Goal: Contribute content: Add original content to the website for others to see

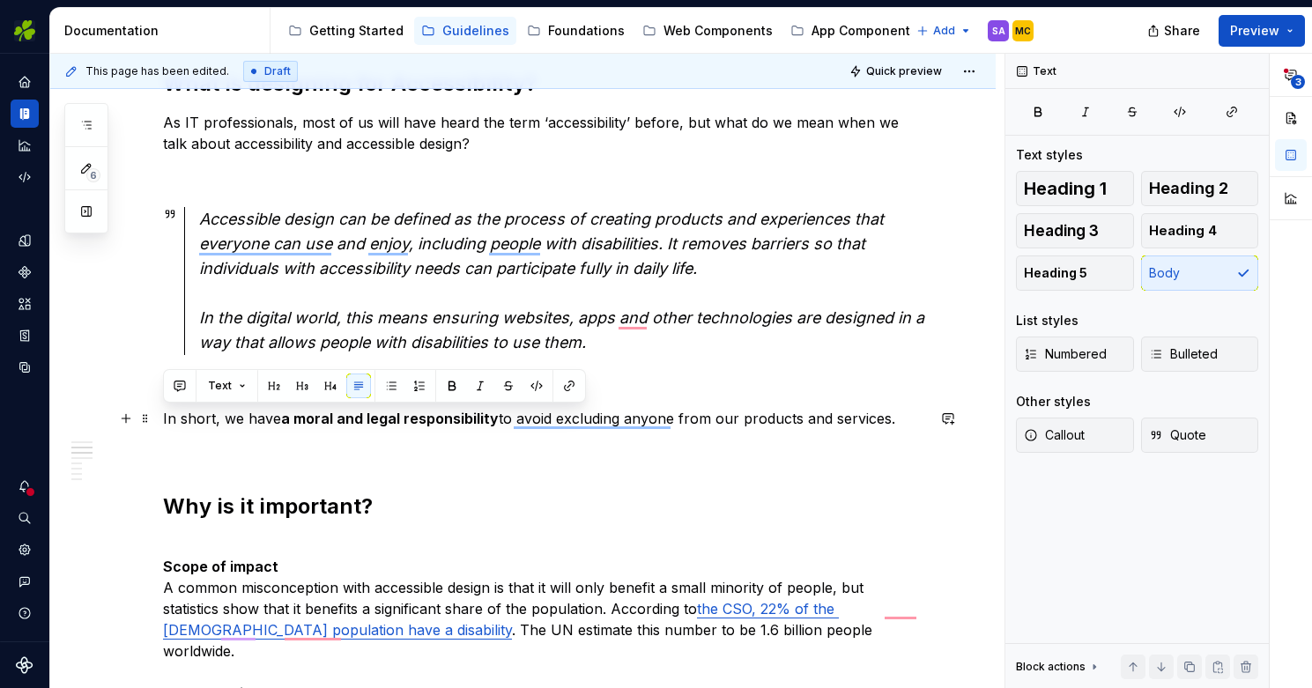
drag, startPoint x: 901, startPoint y: 417, endPoint x: 165, endPoint y: 422, distance: 735.9
click at [165, 422] on p "In short, we have a moral and legal responsibility to avoid excluding anyone fr…" at bounding box center [544, 418] width 762 height 21
click at [1100, 433] on button "Callout" at bounding box center [1075, 435] width 118 height 35
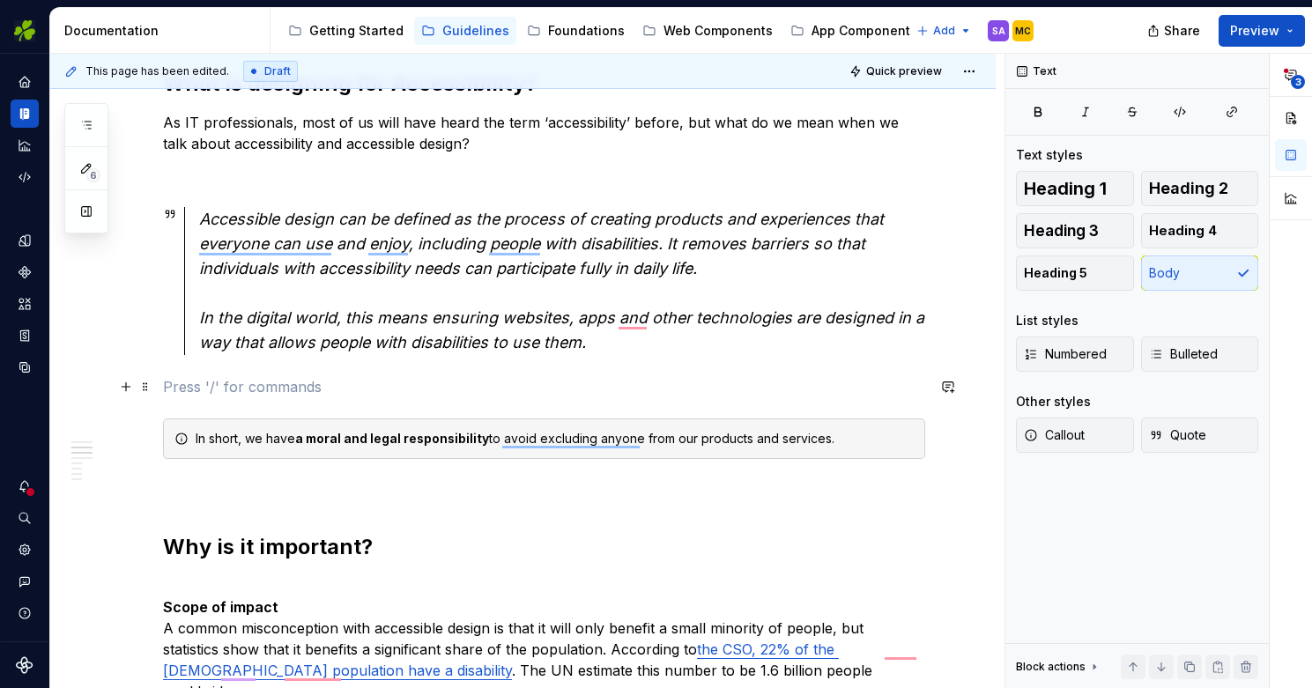
click at [858, 388] on p "To enrich screen reader interactions, please activate Accessibility in Grammarl…" at bounding box center [544, 386] width 762 height 21
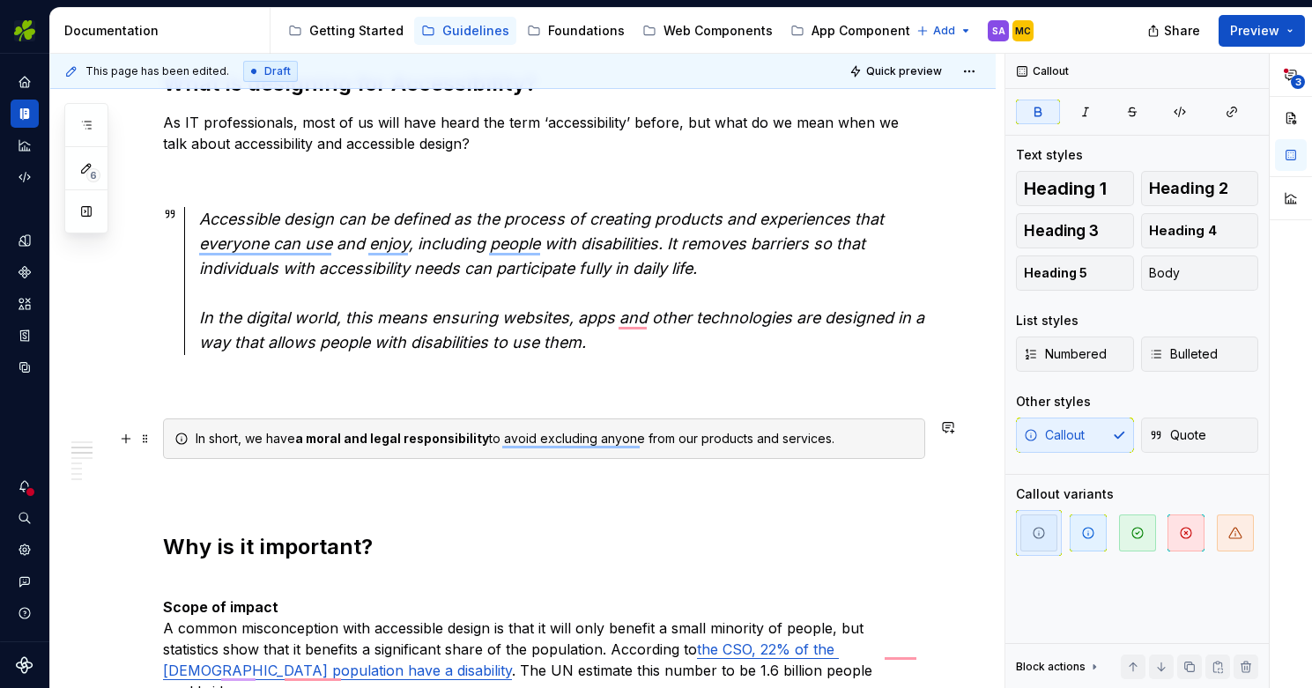
click at [444, 445] on strong "a moral and legal responsibility" at bounding box center [392, 438] width 194 height 15
click at [282, 434] on div "In short, we have a moral and legal responsibility to avoid excluding anyone fr…" at bounding box center [555, 439] width 718 height 18
click at [1092, 523] on span "button" at bounding box center [1088, 533] width 37 height 37
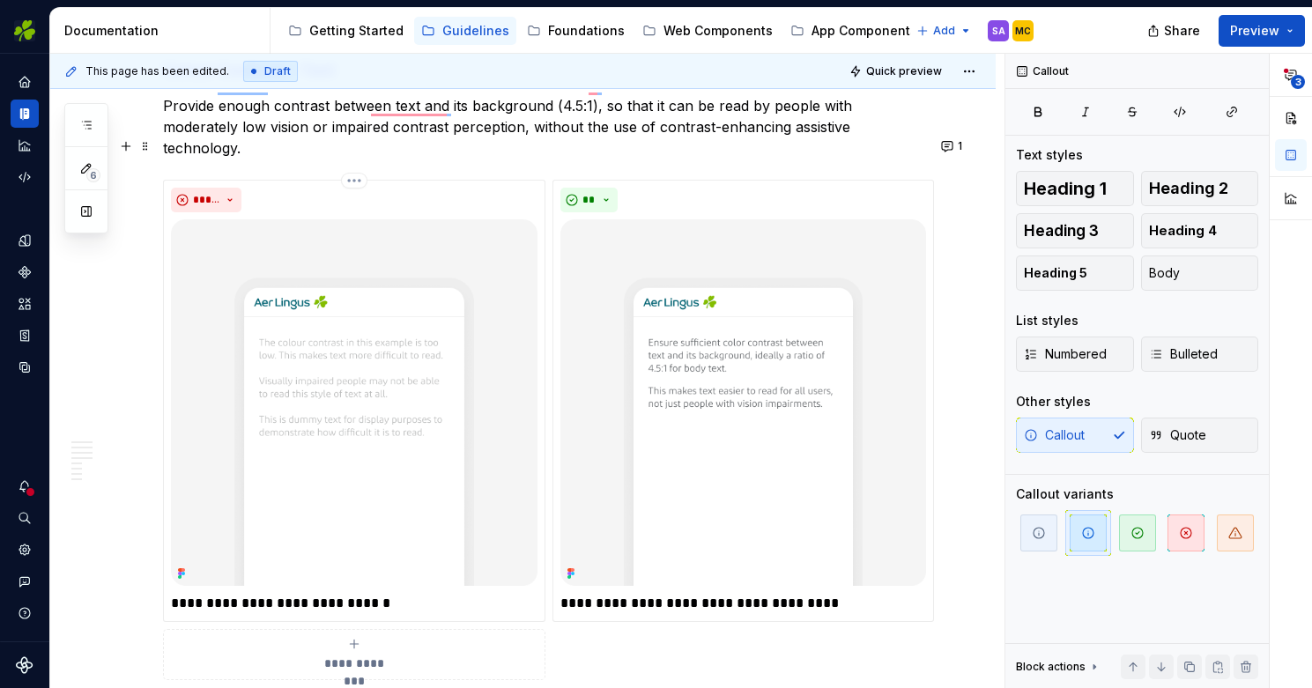
scroll to position [2046, 0]
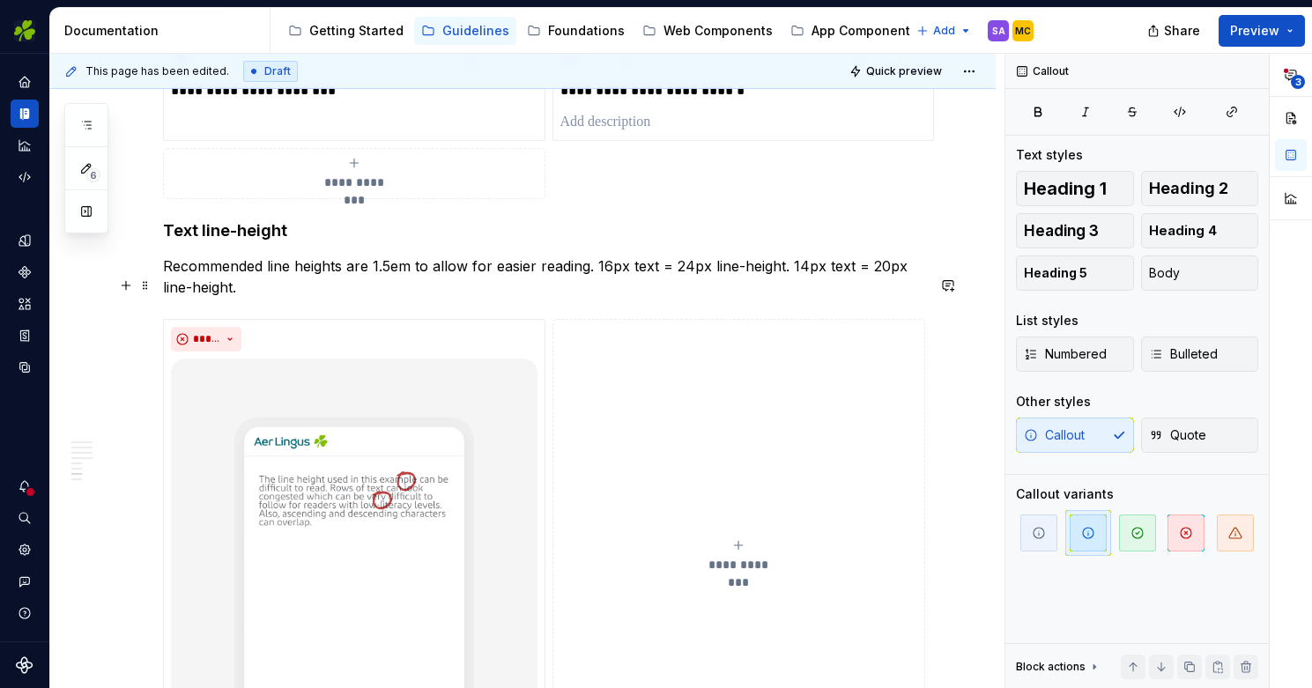
click at [745, 494] on button "**********" at bounding box center [740, 556] width 374 height 474
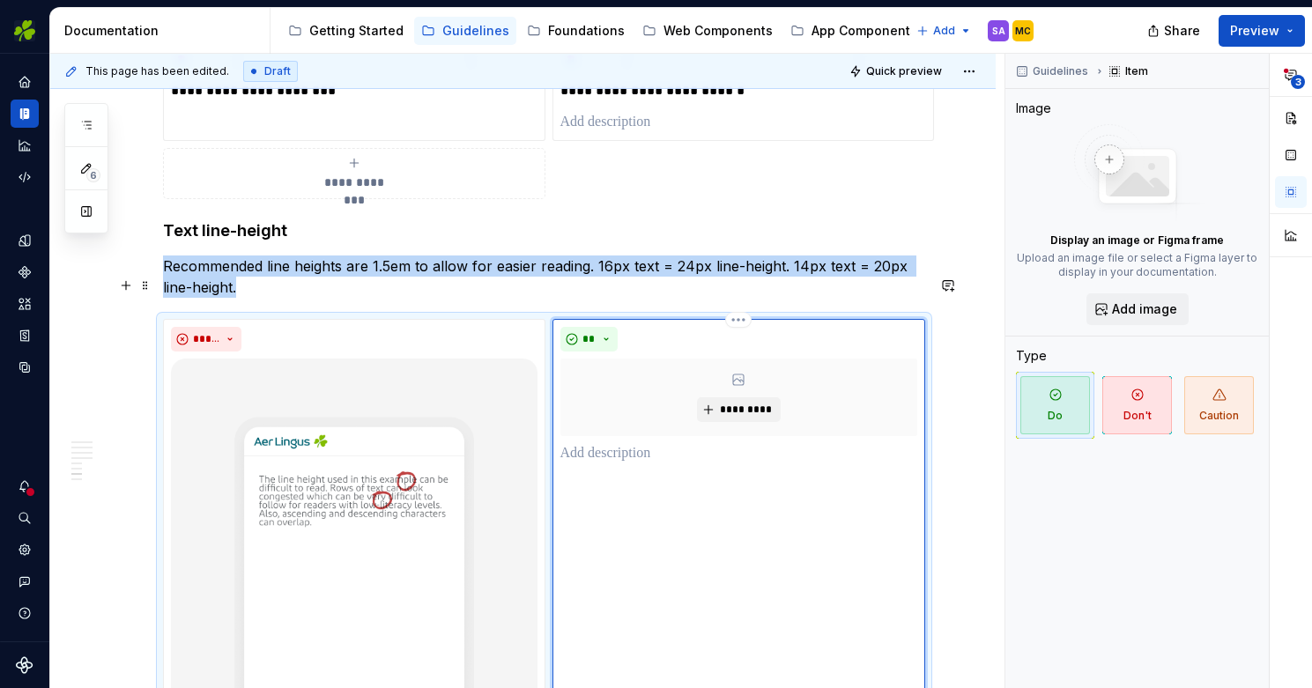
type textarea "*"
click at [747, 403] on span "*********" at bounding box center [746, 410] width 54 height 14
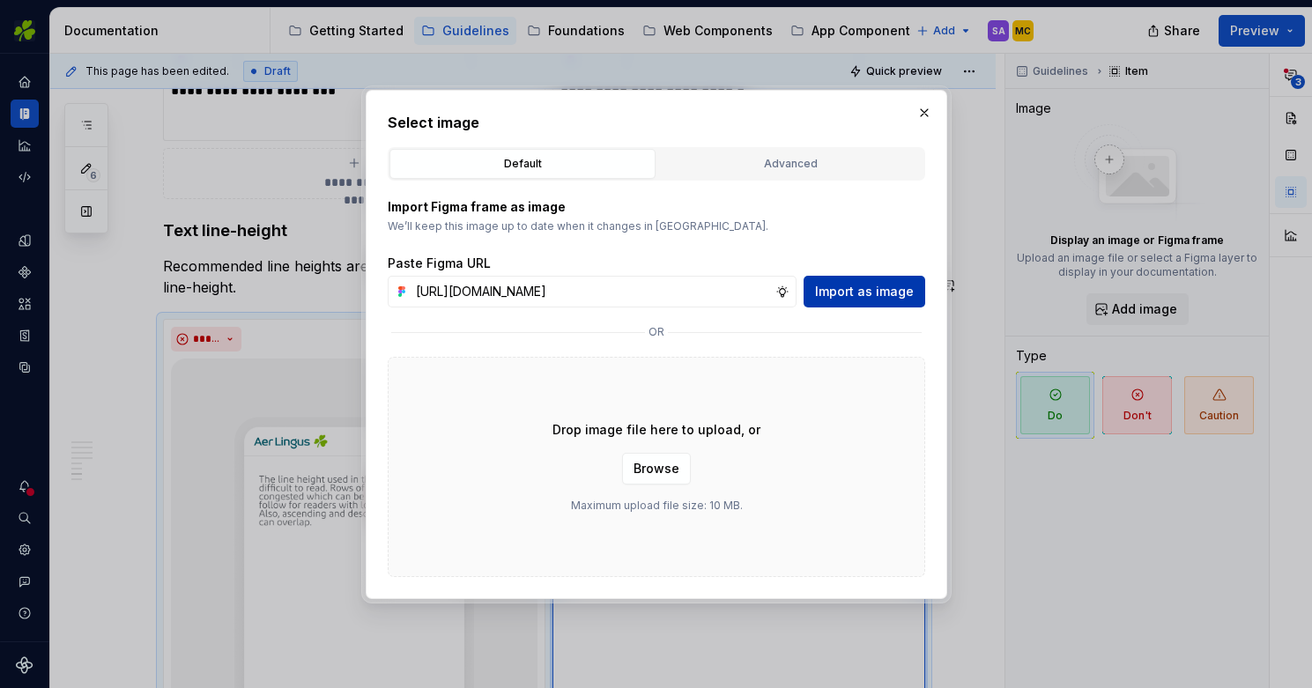
type input "[URL][DOMAIN_NAME]"
click at [882, 287] on span "Import as image" at bounding box center [864, 292] width 99 height 18
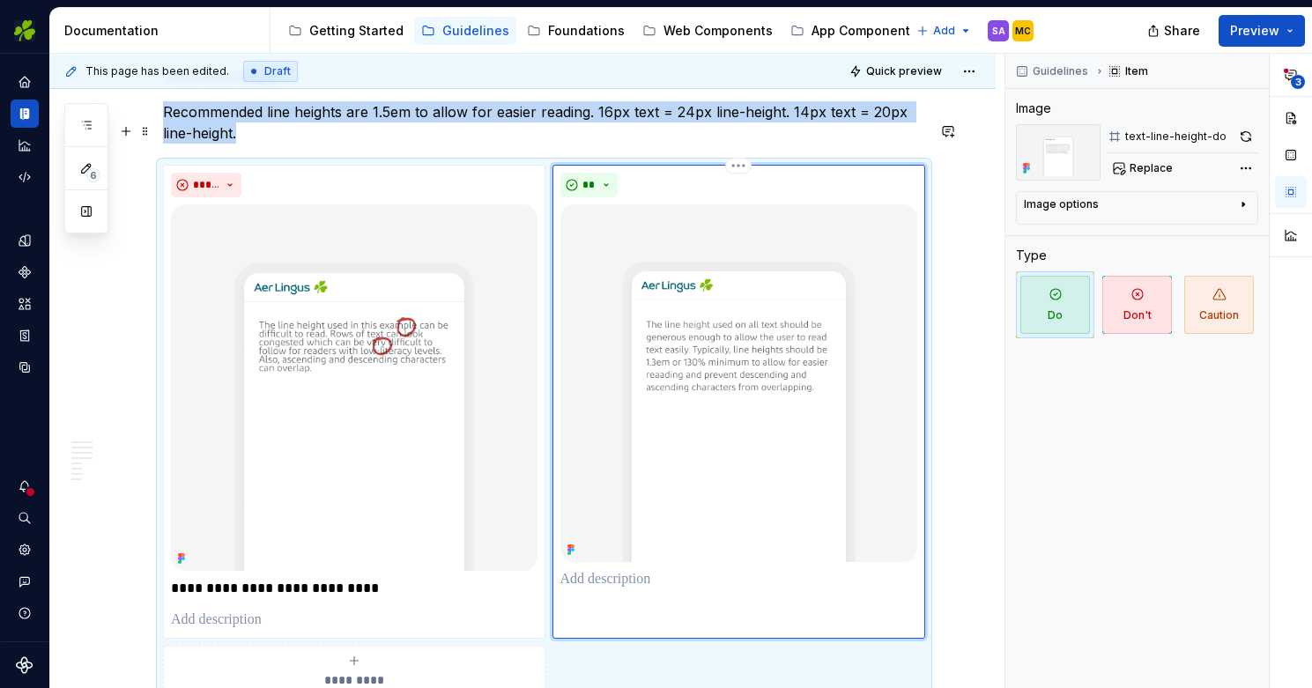
click at [630, 569] on p "To enrich screen reader interactions, please activate Accessibility in Grammarl…" at bounding box center [739, 579] width 358 height 21
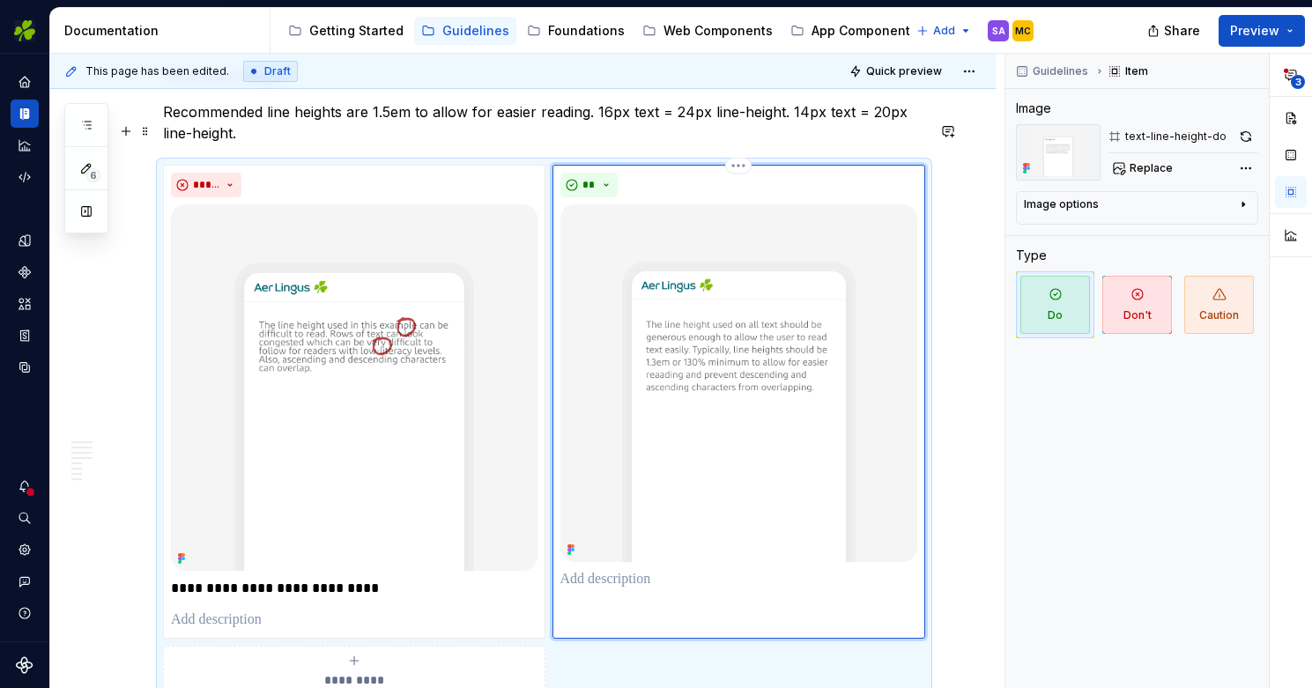
type textarea "*"
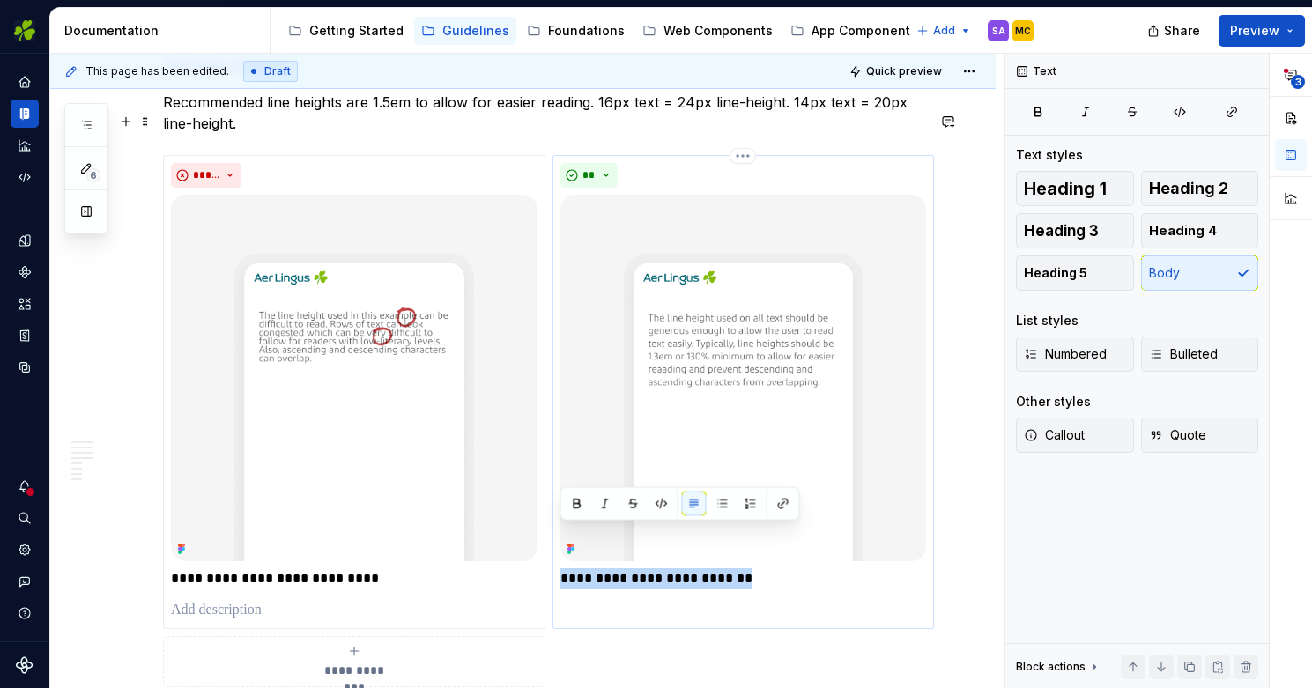
drag, startPoint x: 743, startPoint y: 533, endPoint x: 561, endPoint y: 538, distance: 181.6
click at [561, 568] on p "**********" at bounding box center [743, 578] width 367 height 21
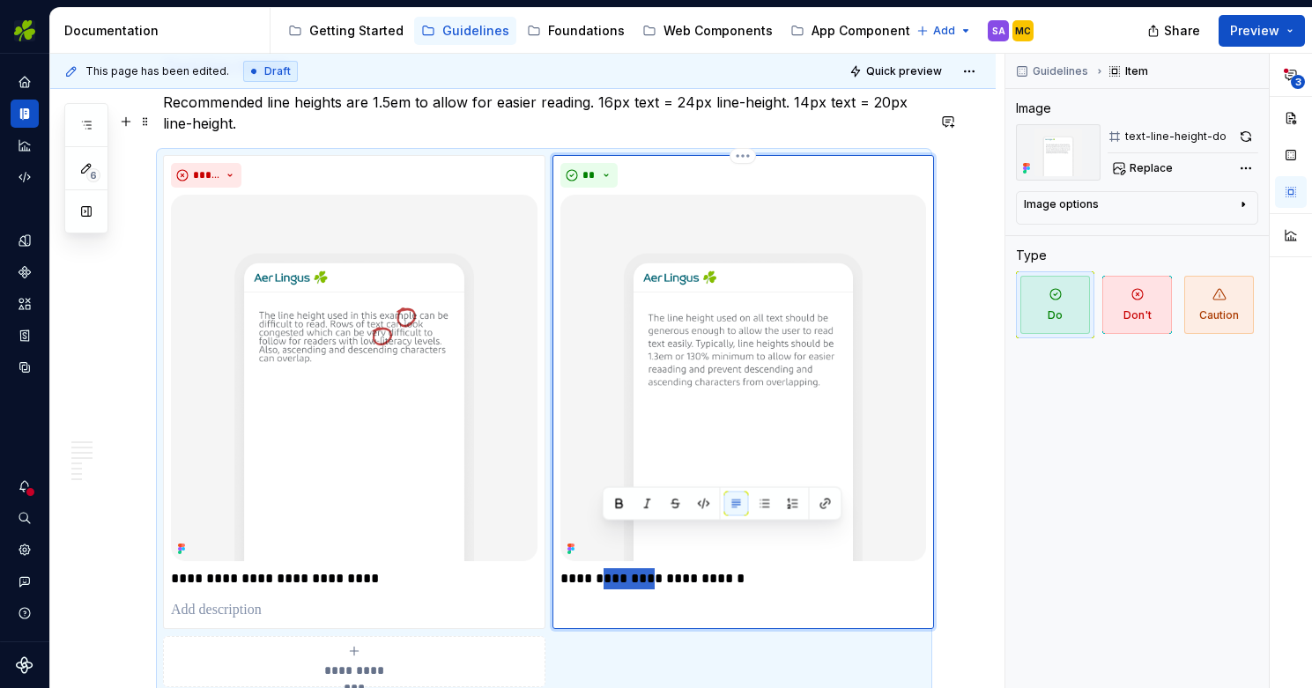
drag, startPoint x: 651, startPoint y: 531, endPoint x: 600, endPoint y: 531, distance: 51.1
click at [600, 568] on p "**********" at bounding box center [743, 578] width 367 height 21
click at [567, 568] on p "**********" at bounding box center [743, 578] width 367 height 21
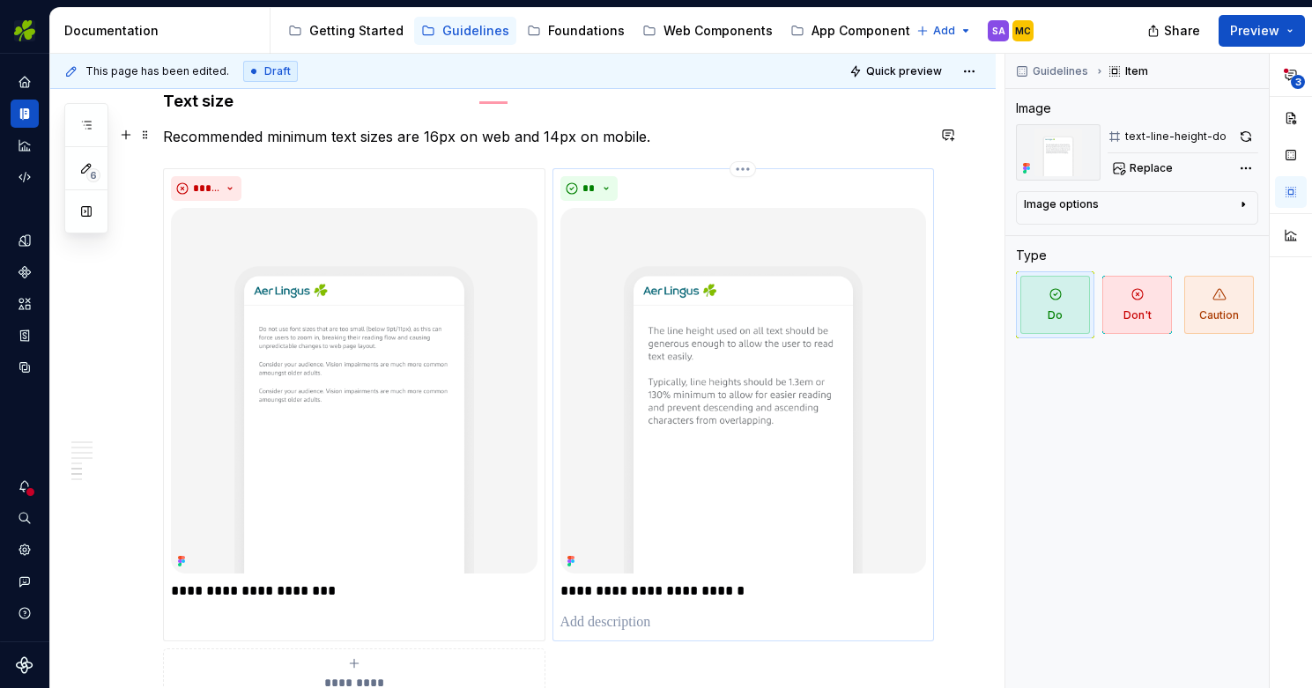
click at [572, 581] on p "**********" at bounding box center [743, 591] width 367 height 21
click at [570, 581] on p "**********" at bounding box center [743, 591] width 367 height 21
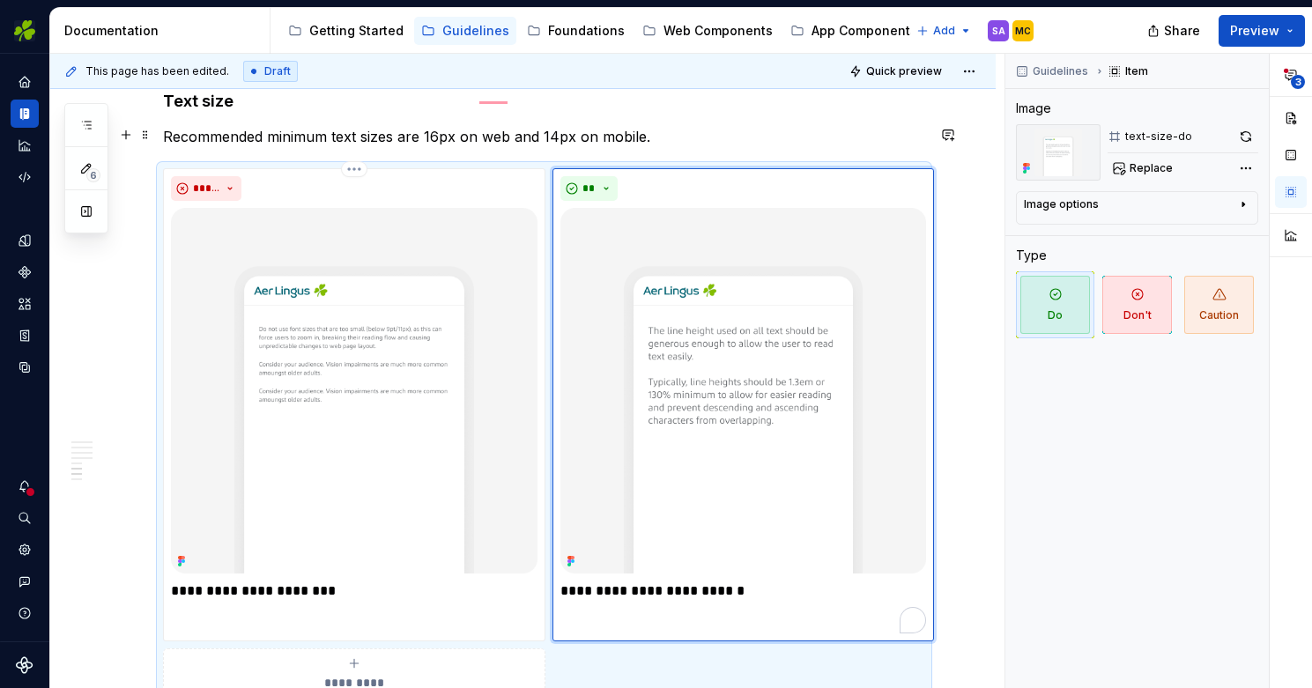
click at [241, 581] on p "**********" at bounding box center [354, 591] width 367 height 21
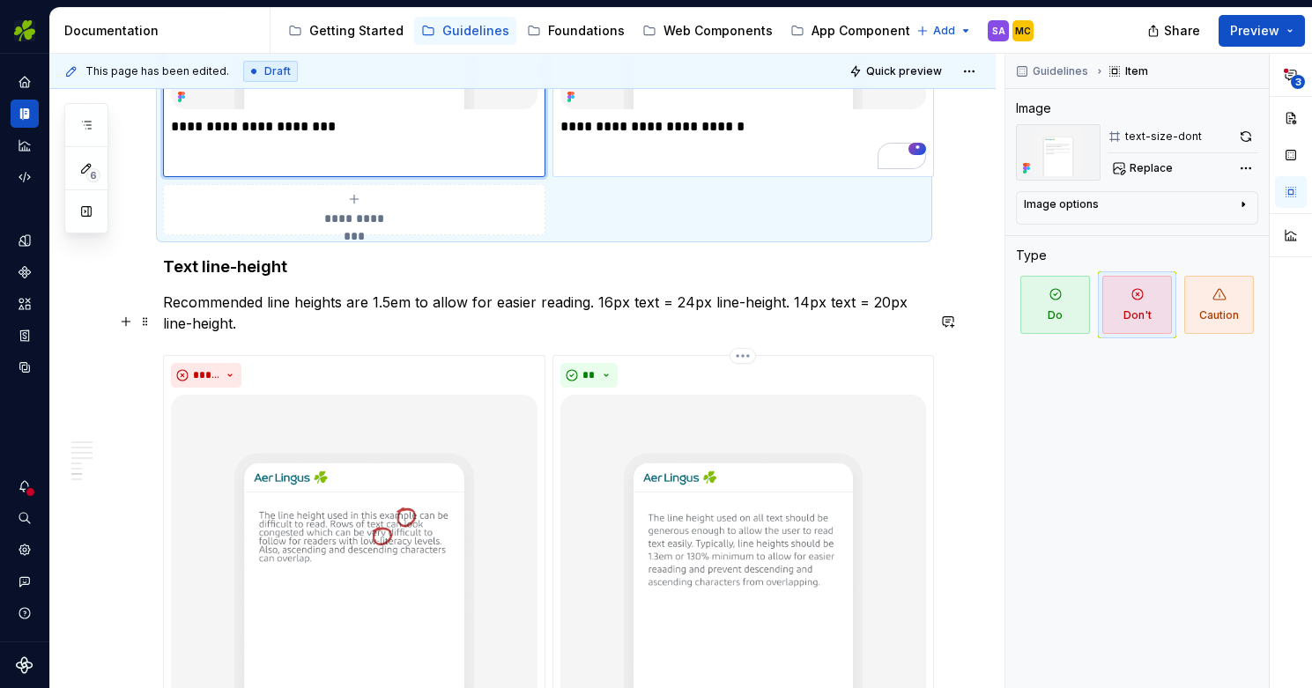
scroll to position [3284, 0]
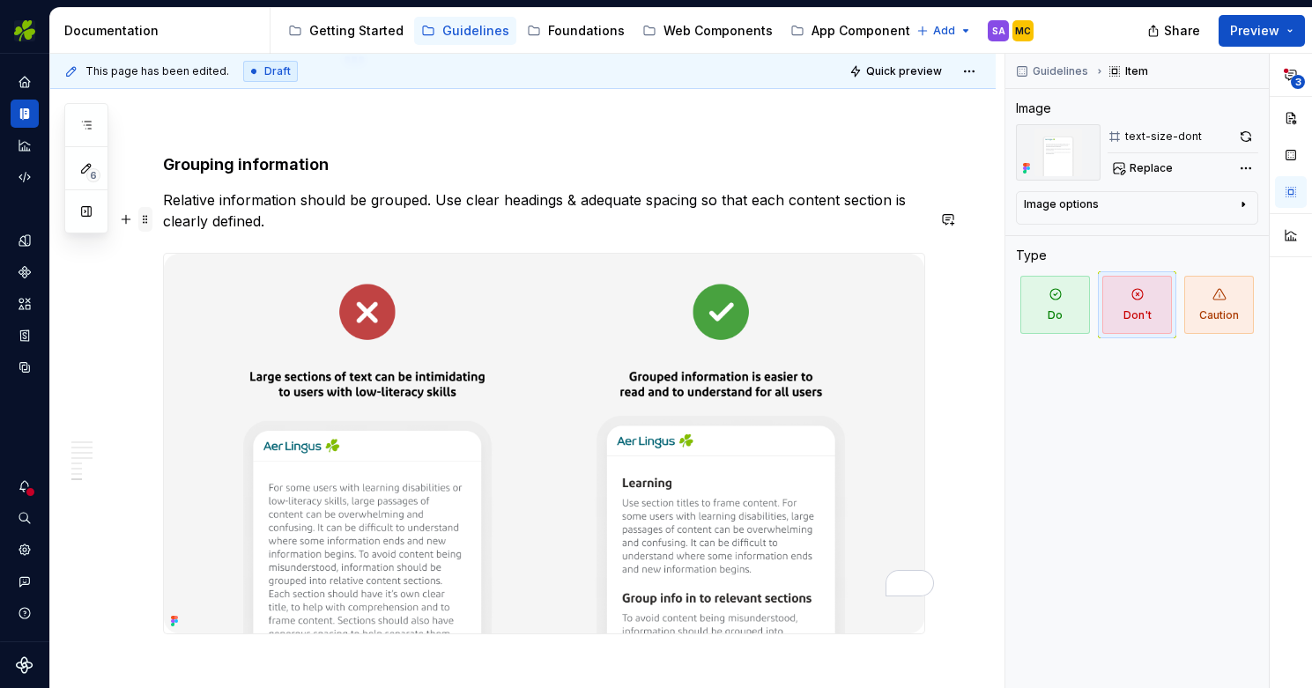
click at [142, 227] on span at bounding box center [145, 219] width 14 height 25
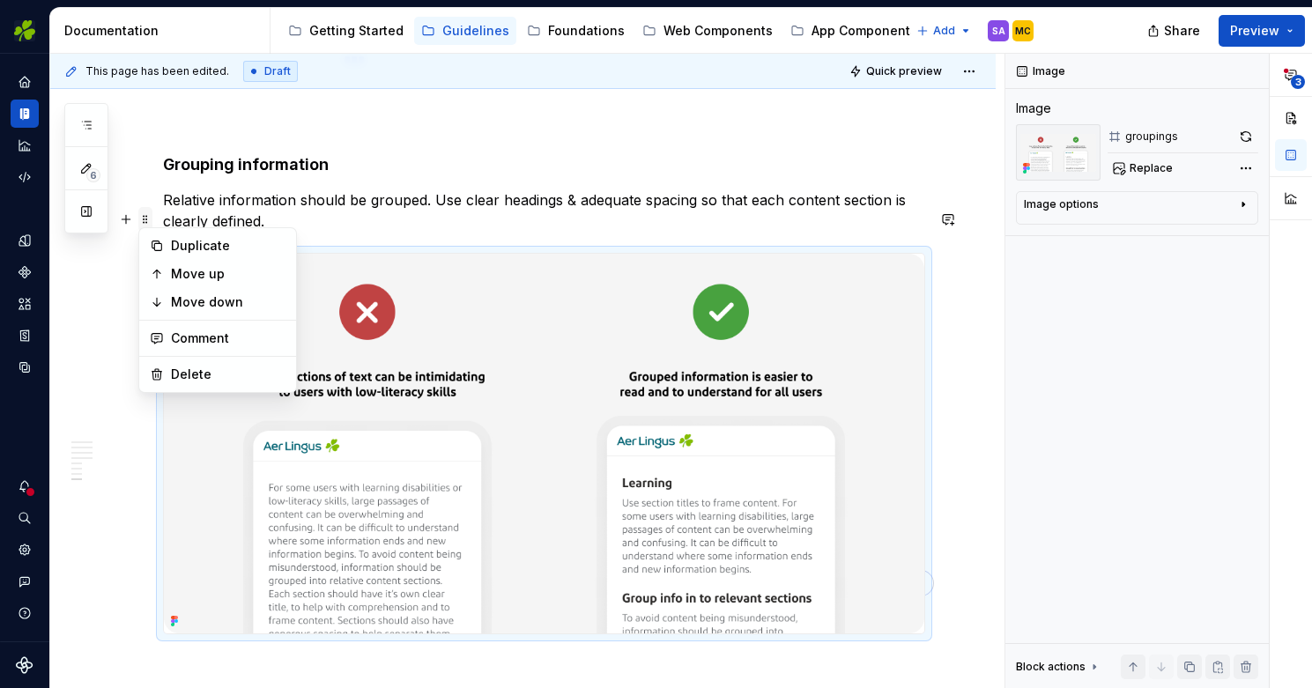
type textarea "*"
click at [204, 369] on div "Delete" at bounding box center [228, 375] width 115 height 18
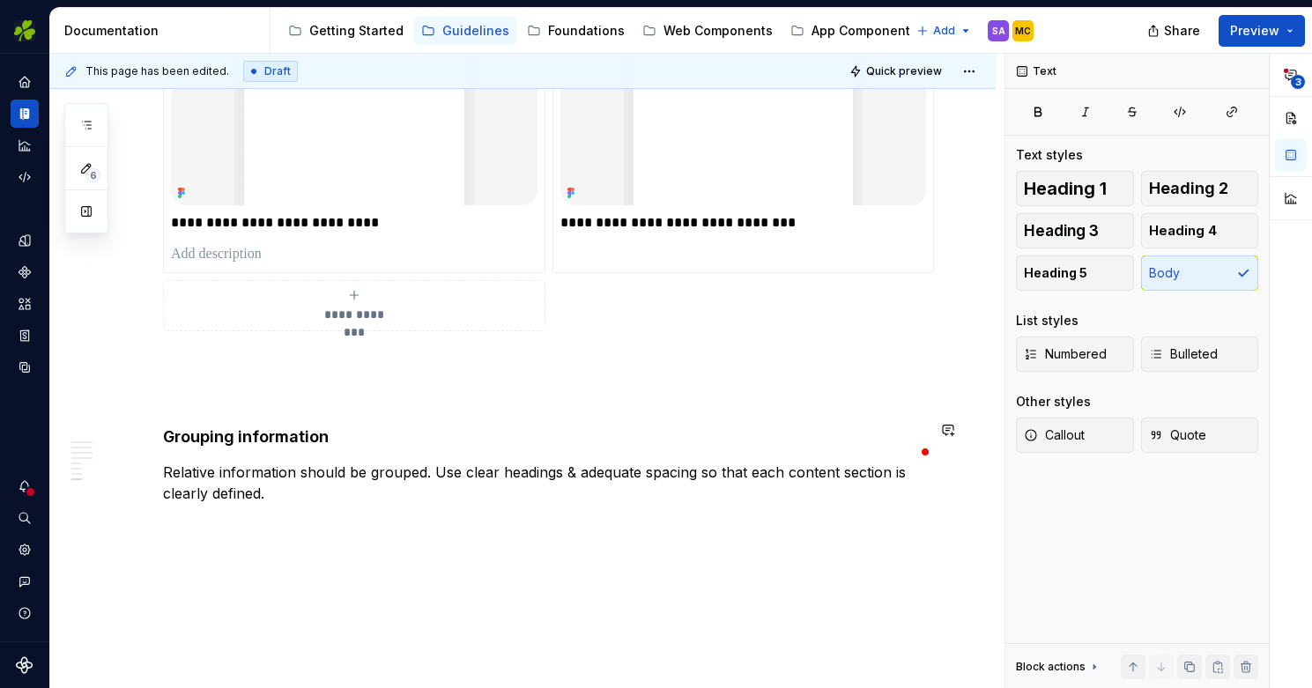
click at [145, 486] on span at bounding box center [145, 483] width 14 height 25
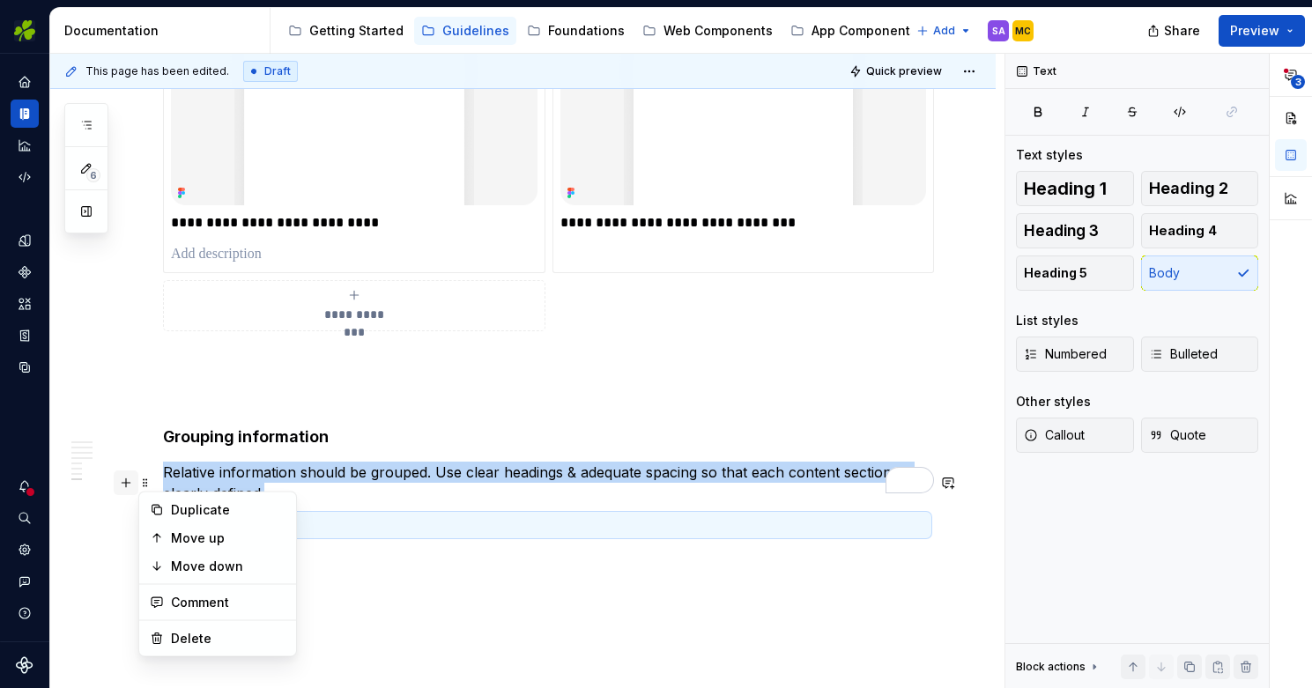
click at [125, 486] on button "button" at bounding box center [126, 483] width 25 height 25
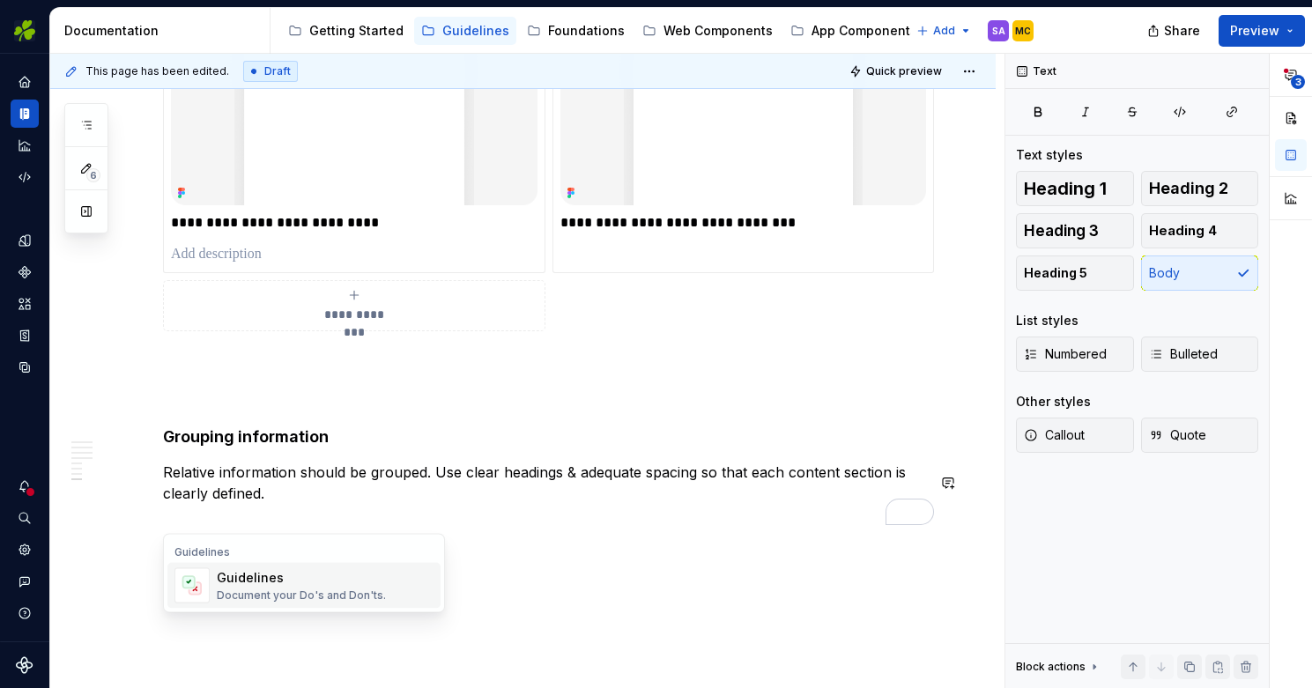
click at [239, 583] on div "Guidelines" at bounding box center [301, 578] width 169 height 18
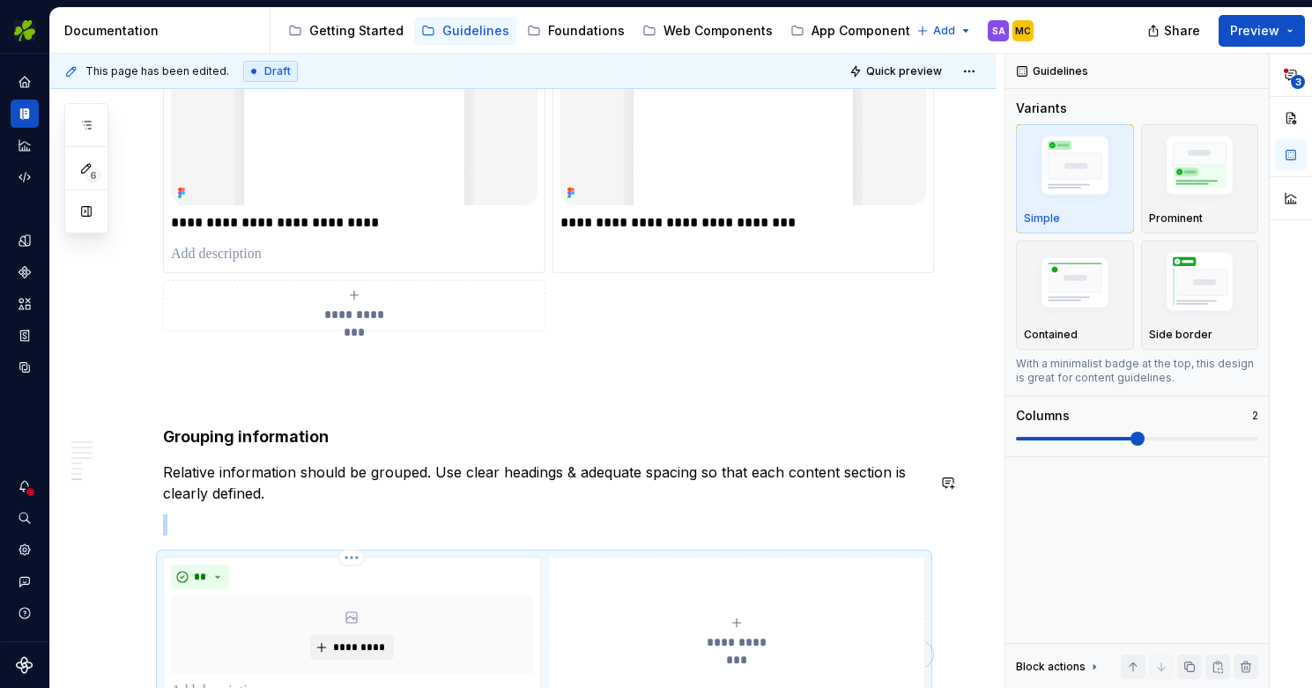
type textarea "*"
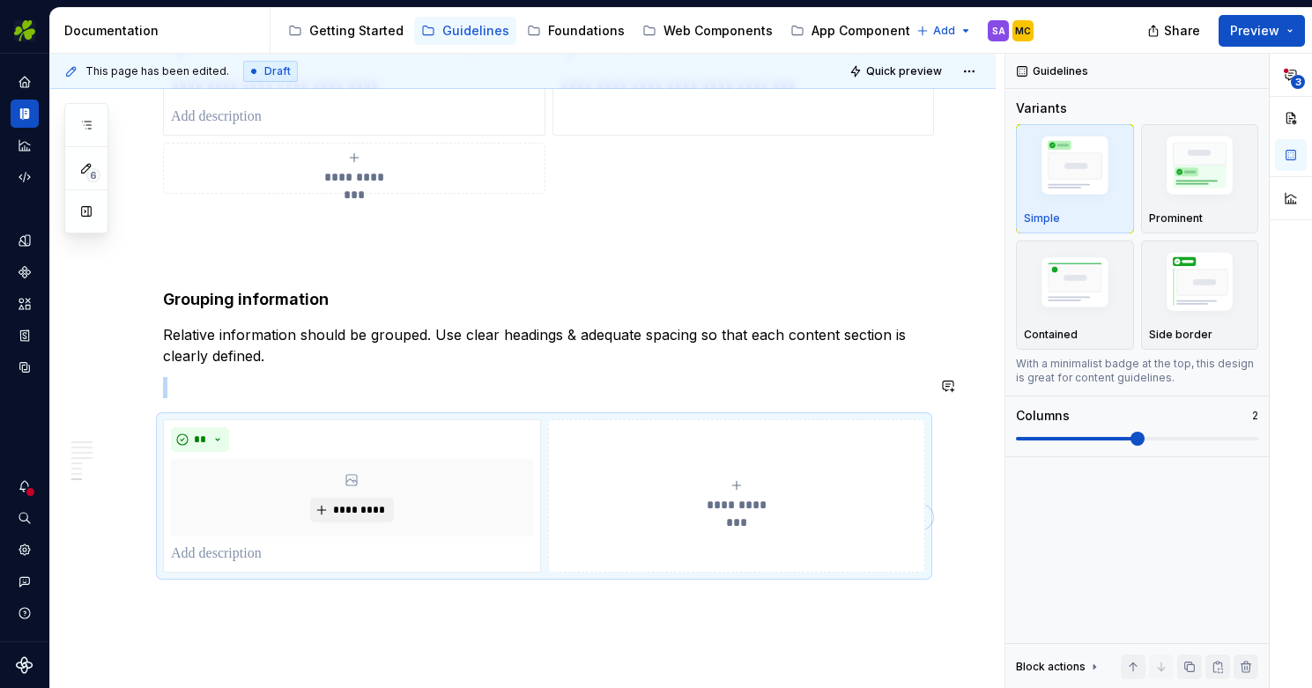
scroll to position [3780, 0]
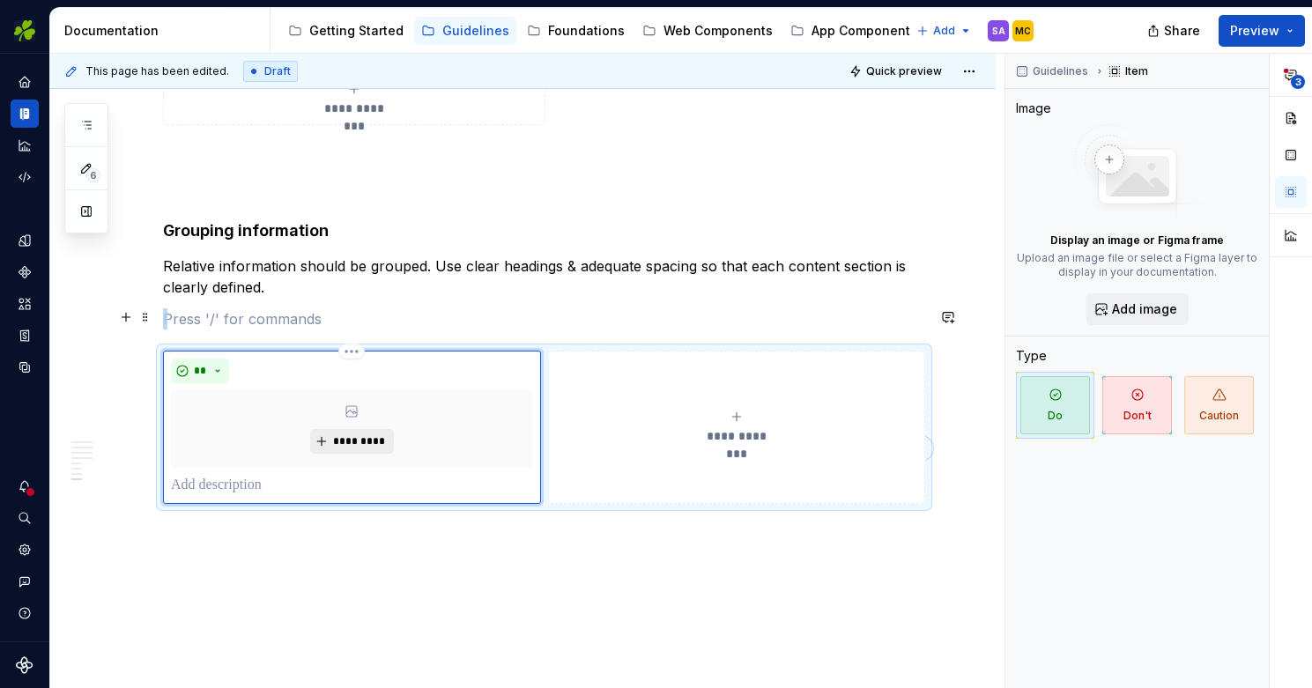
click at [369, 434] on span "*********" at bounding box center [359, 441] width 54 height 14
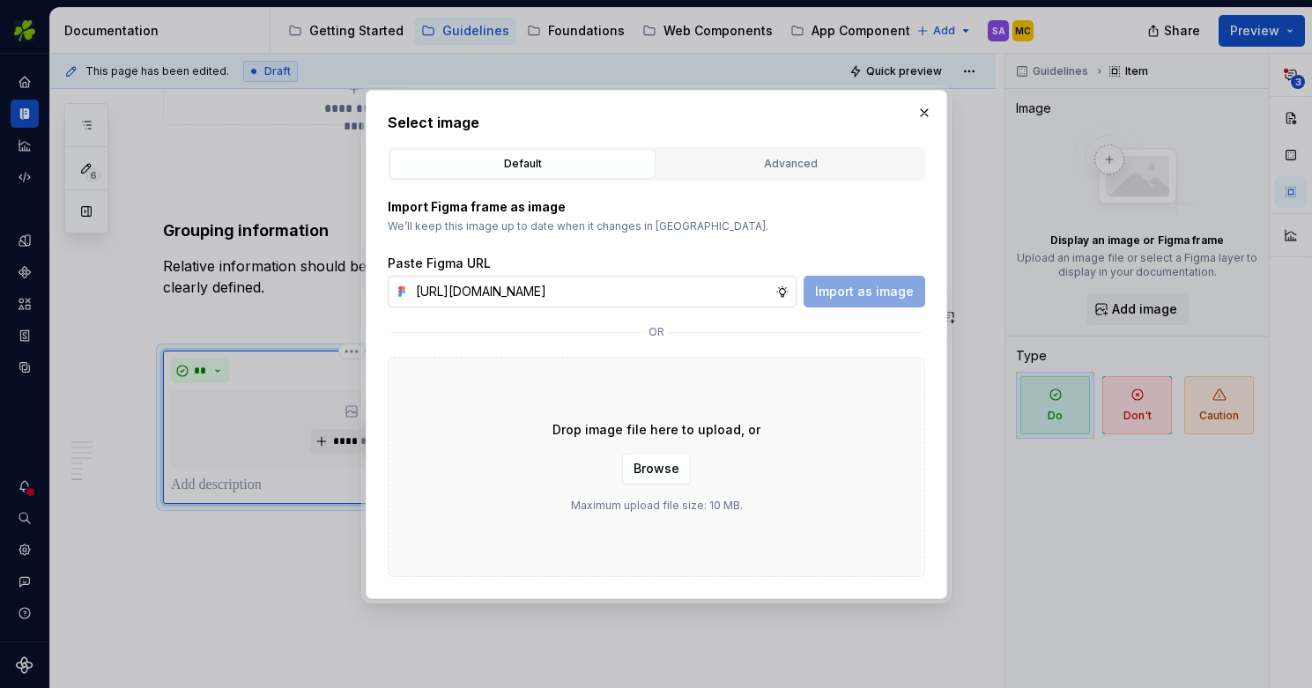
scroll to position [0, 390]
type input "[URL][DOMAIN_NAME]"
click at [859, 293] on span "Import as image" at bounding box center [864, 292] width 99 height 18
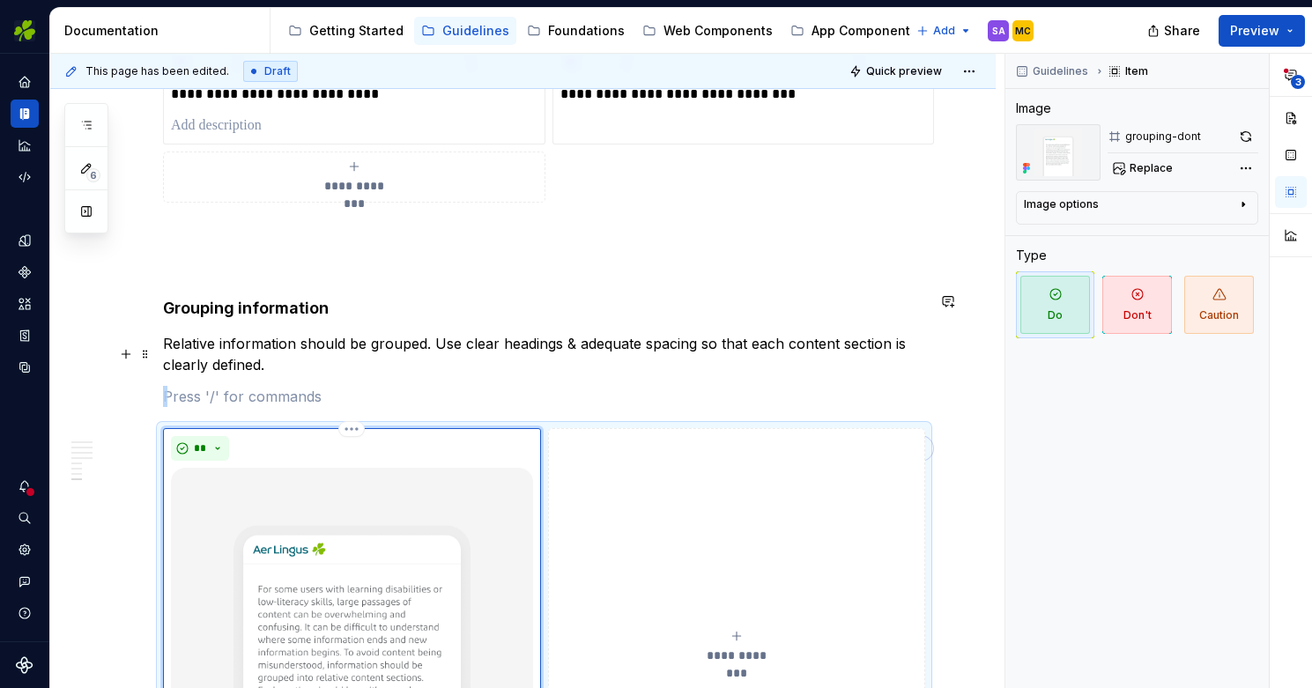
scroll to position [3773, 0]
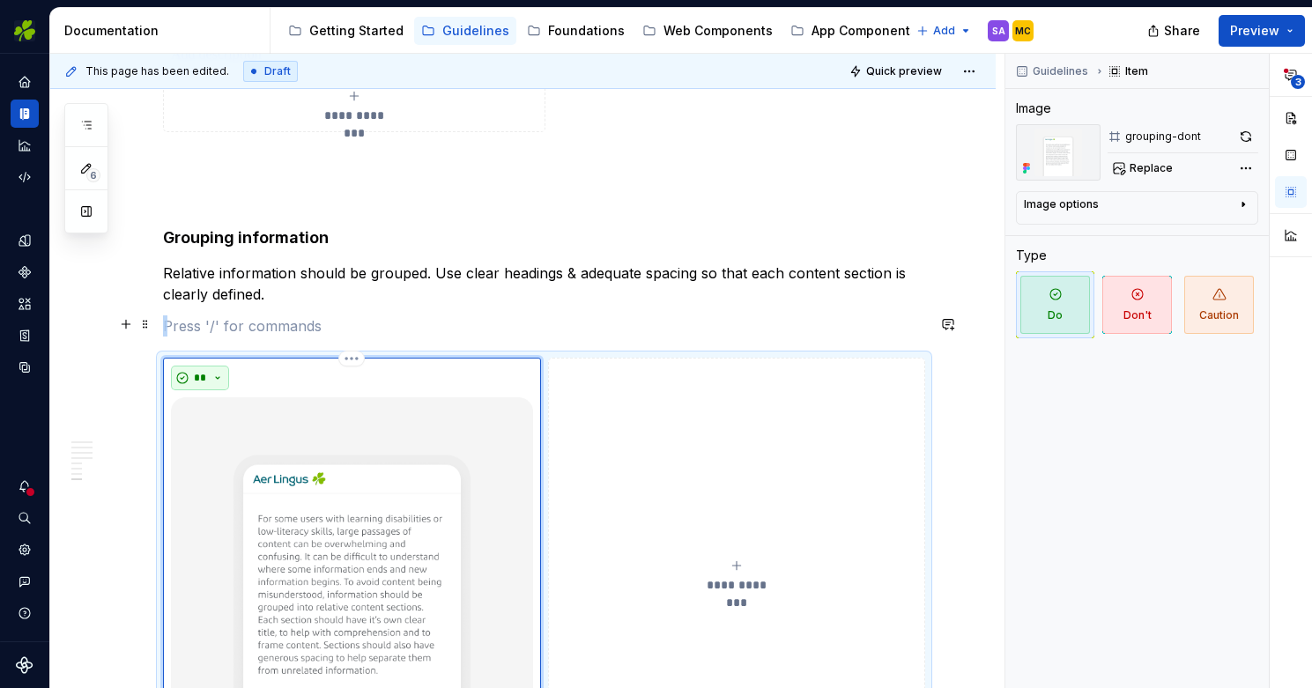
click at [216, 366] on button "**" at bounding box center [200, 378] width 58 height 25
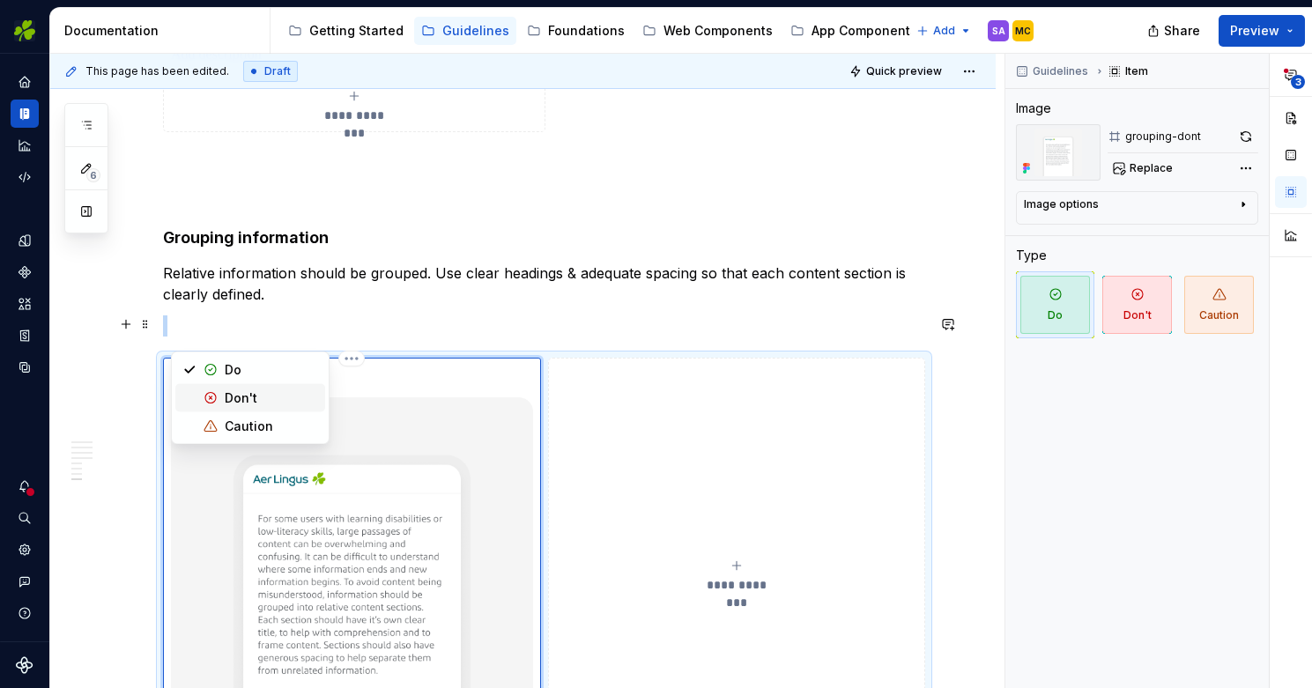
click at [235, 401] on div "Don't" at bounding box center [241, 399] width 33 height 18
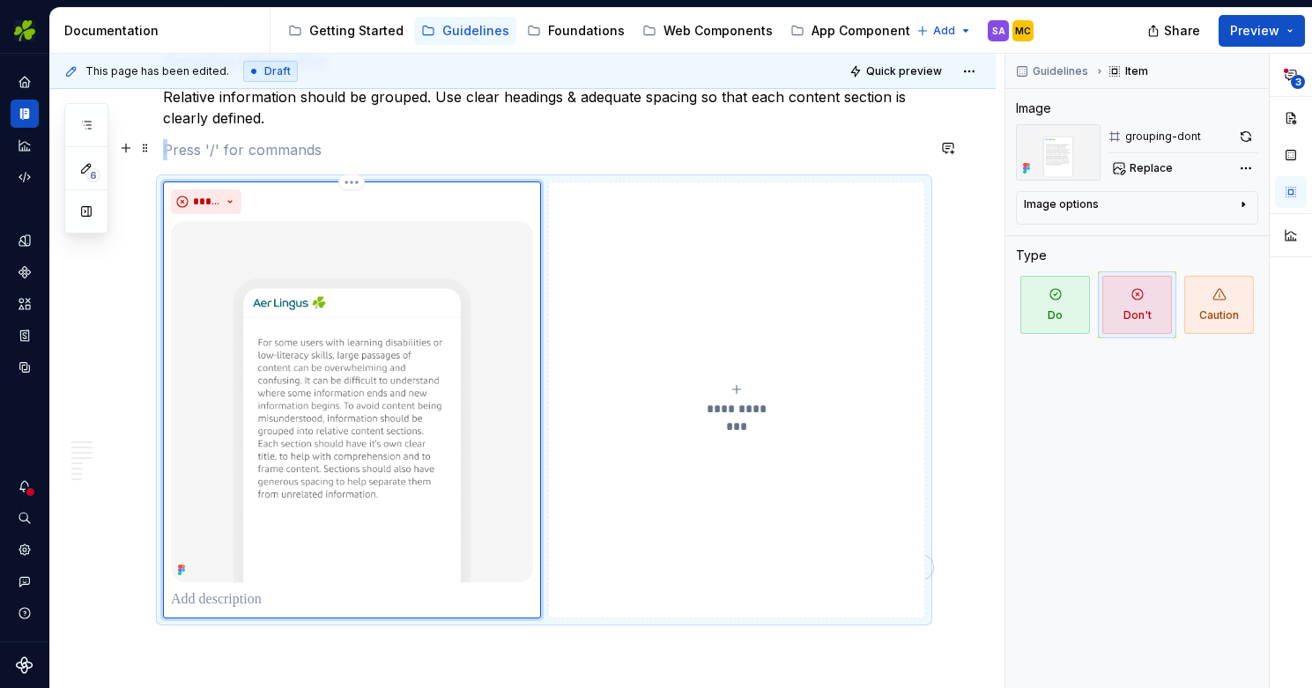
scroll to position [3945, 0]
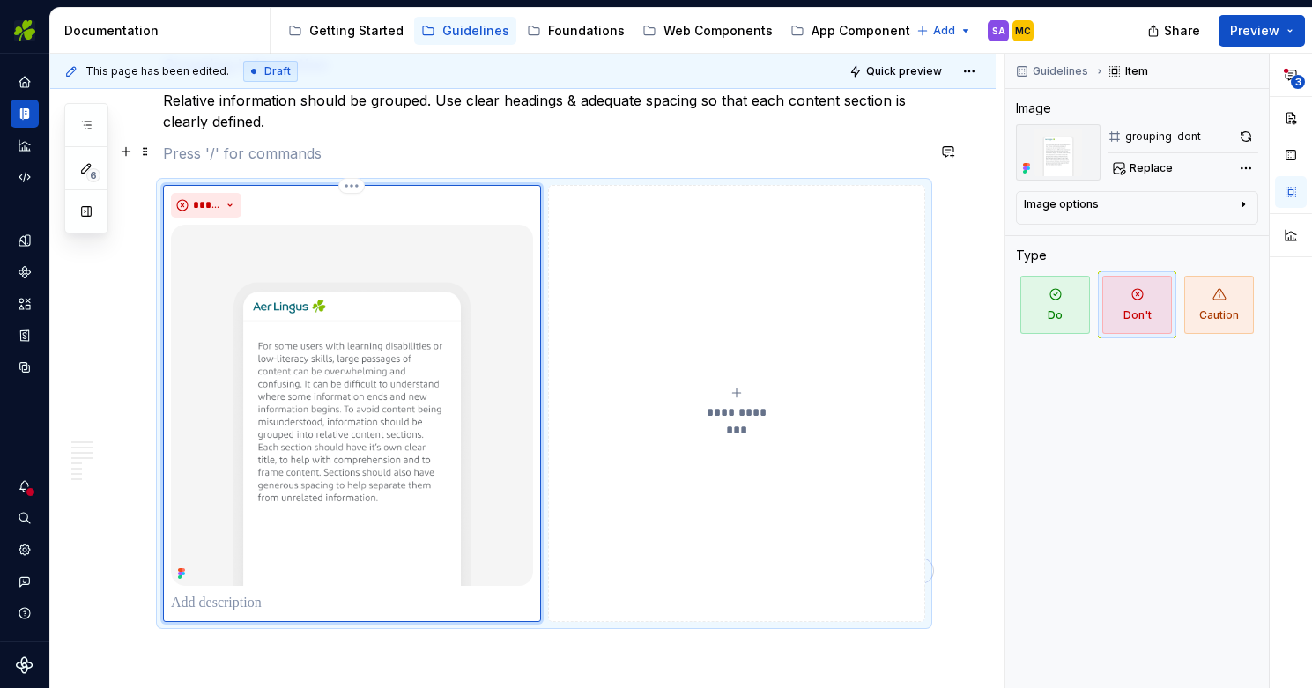
click at [247, 593] on p "To enrich screen reader interactions, please activate Accessibility in Grammarl…" at bounding box center [352, 603] width 362 height 21
type textarea "*"
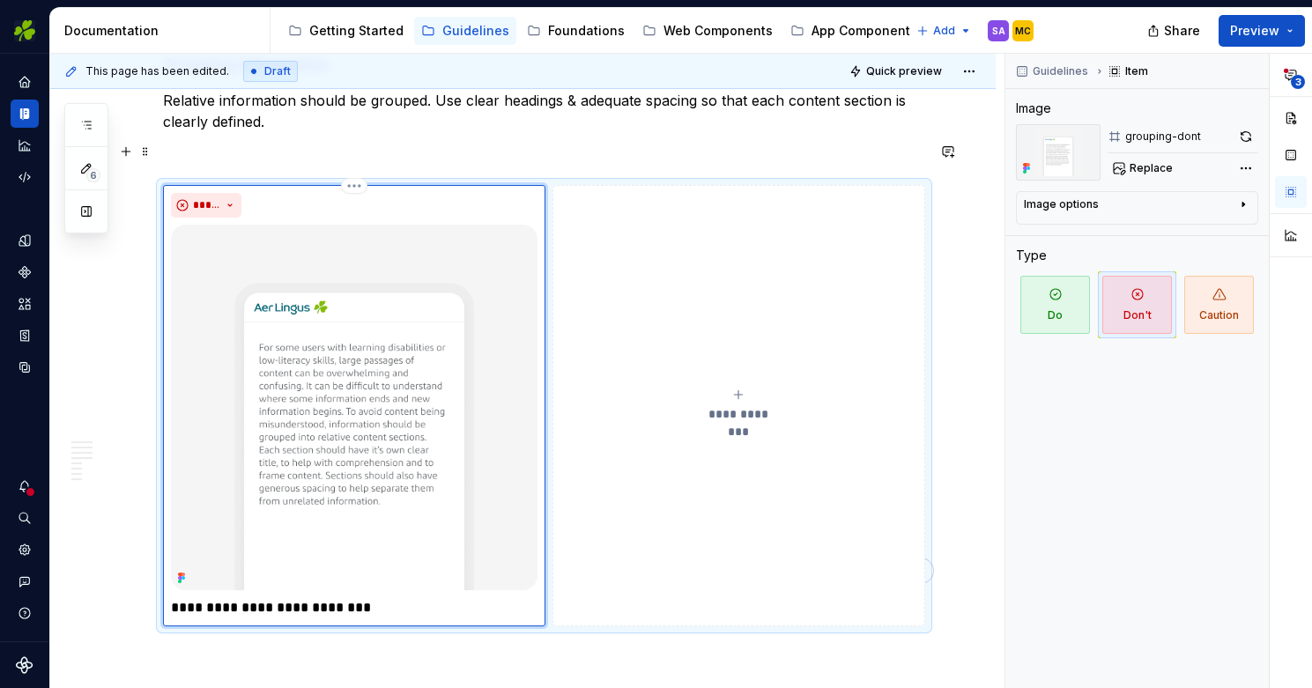
type textarea "*"
click at [741, 388] on icon "To enrich screen reader interactions, please activate Accessibility in Grammarl…" at bounding box center [738, 395] width 14 height 14
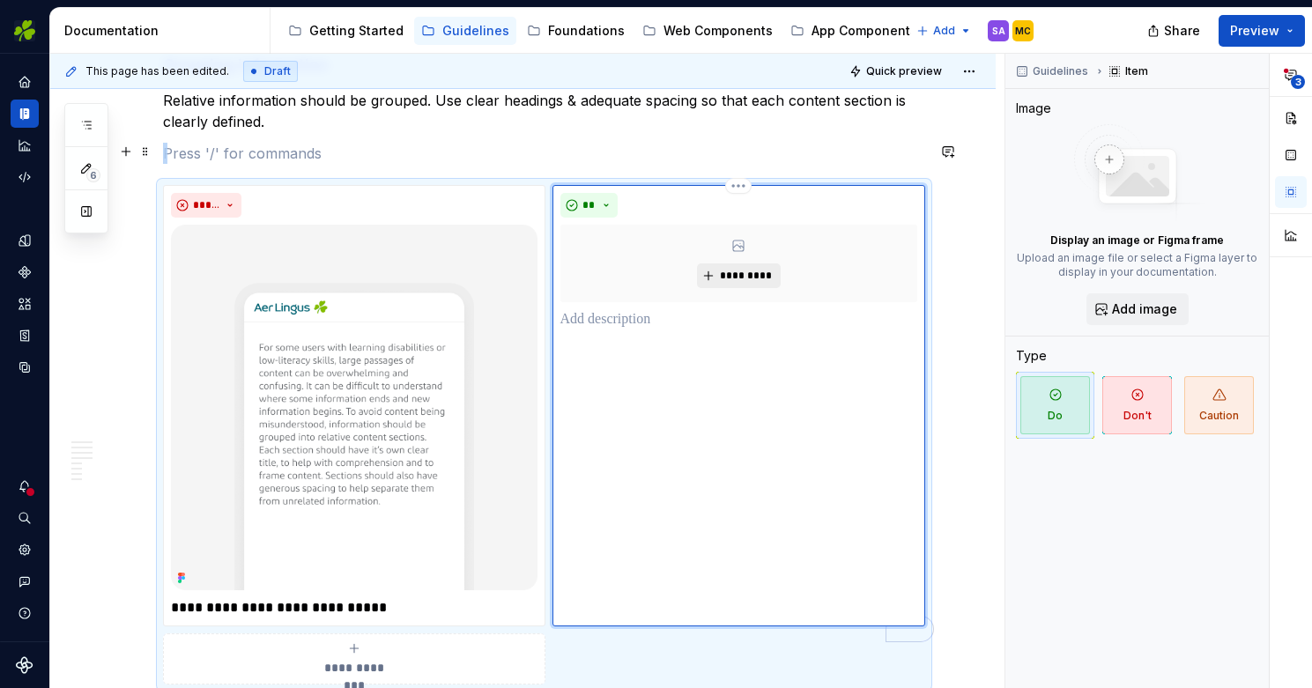
click at [755, 269] on span "*********" at bounding box center [746, 276] width 54 height 14
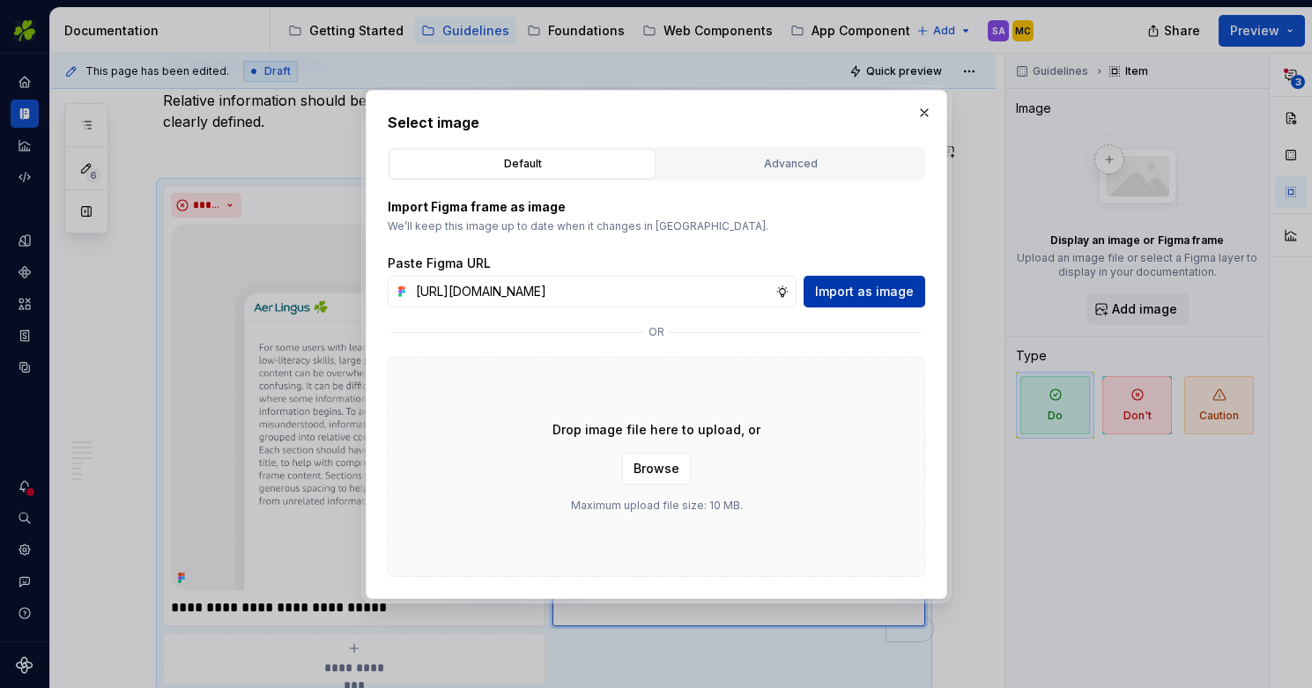
type input "[URL][DOMAIN_NAME]"
click at [859, 294] on span "Import as image" at bounding box center [864, 292] width 99 height 18
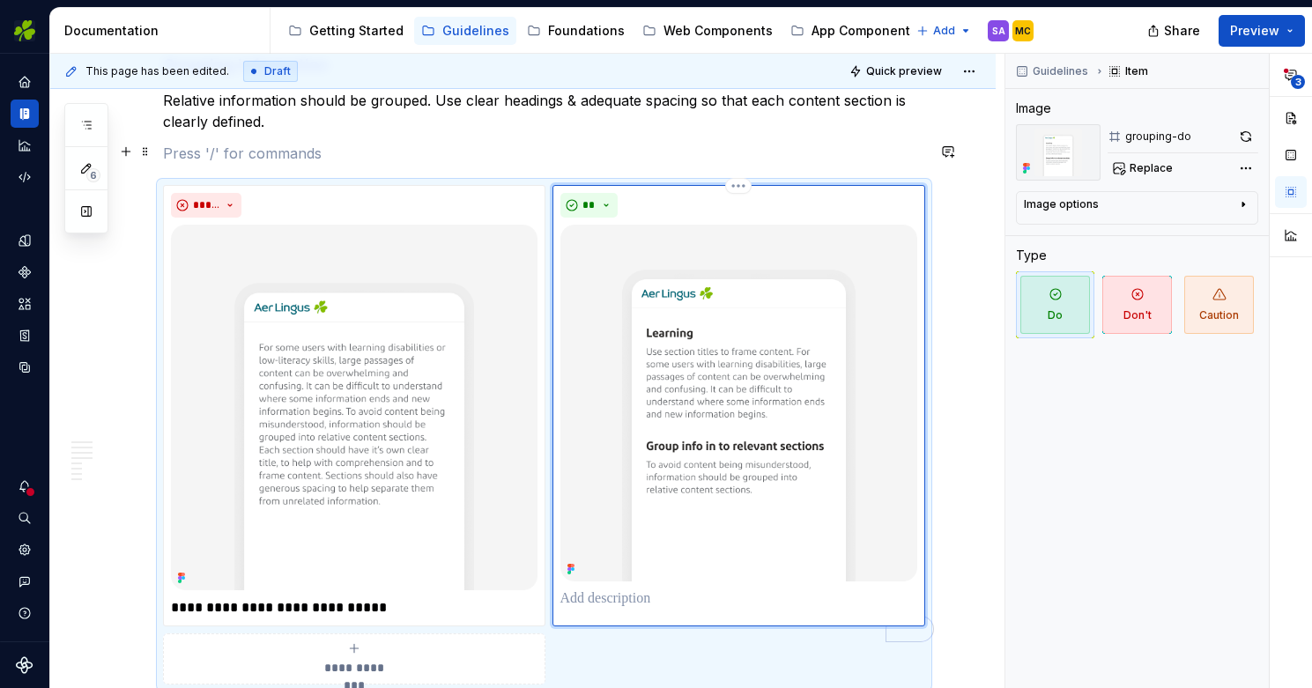
click at [605, 589] on p "To enrich screen reader interactions, please activate Accessibility in Grammarl…" at bounding box center [739, 599] width 358 height 21
type textarea "*"
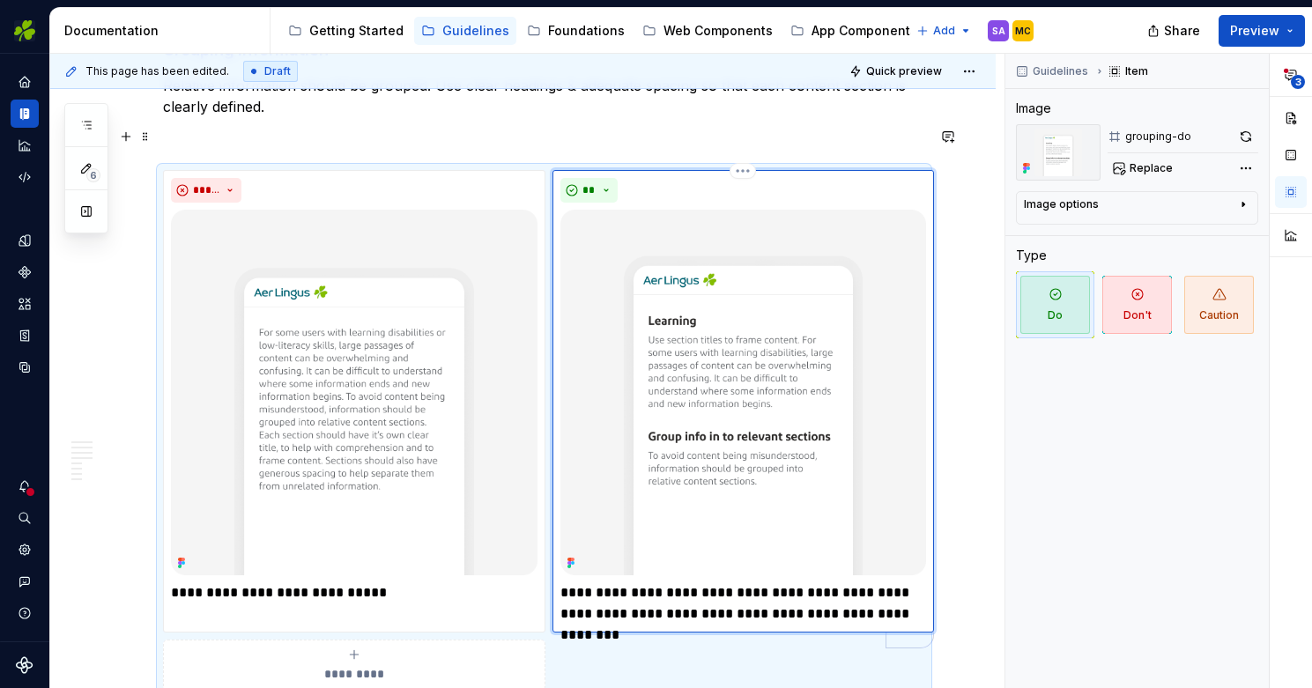
scroll to position [3960, 0]
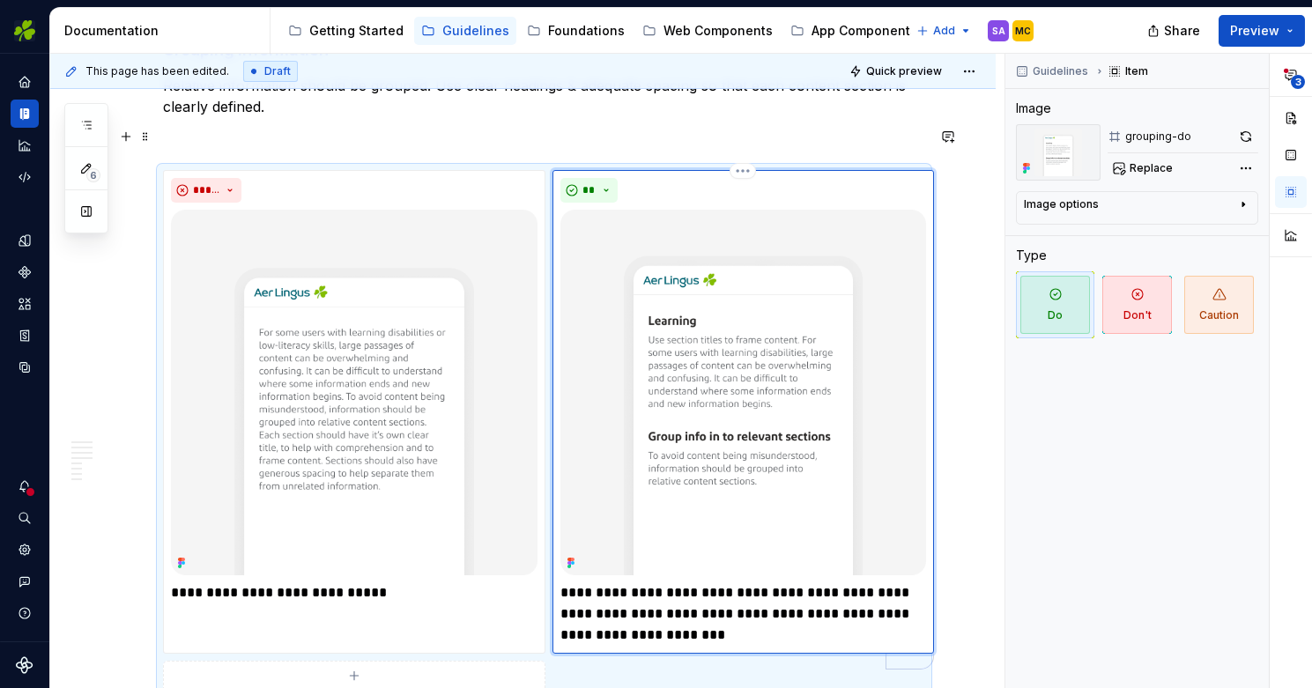
click at [827, 583] on p "**********" at bounding box center [743, 614] width 367 height 63
click at [565, 583] on p "**********" at bounding box center [743, 614] width 367 height 63
click at [791, 583] on p "**********" at bounding box center [743, 614] width 367 height 63
click at [272, 583] on p "**********" at bounding box center [354, 593] width 367 height 21
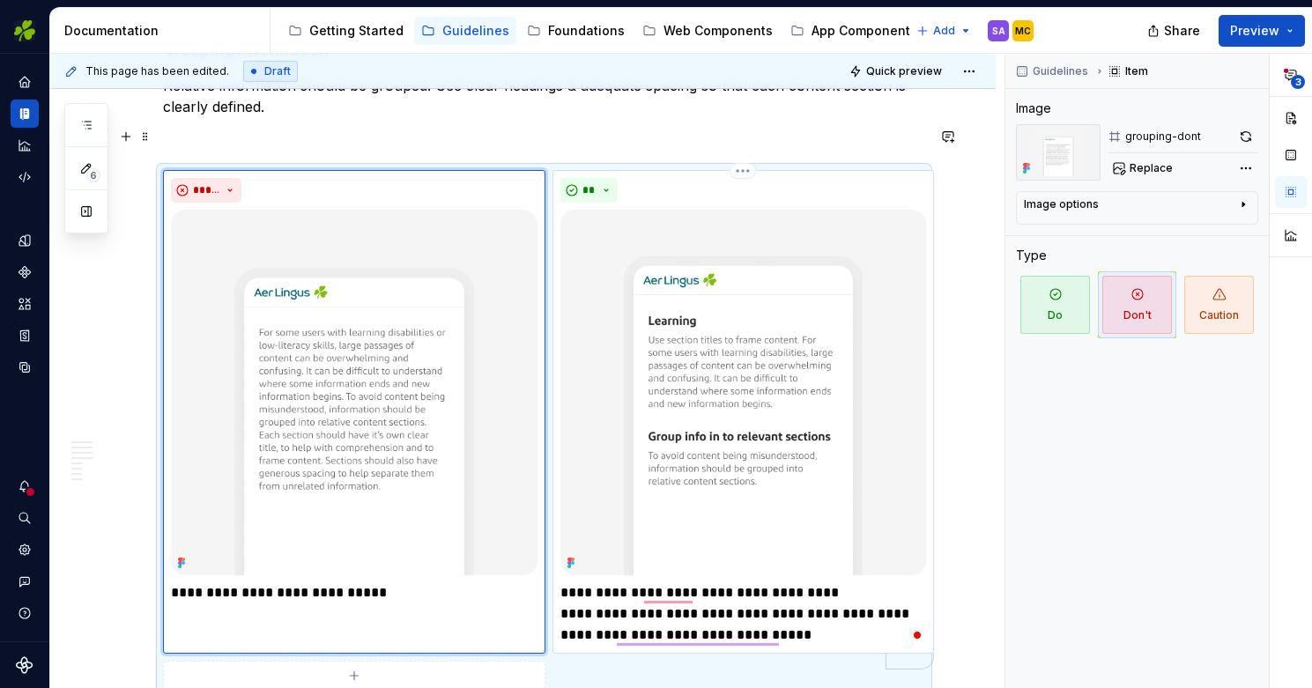
click at [791, 583] on p "**********" at bounding box center [743, 614] width 367 height 63
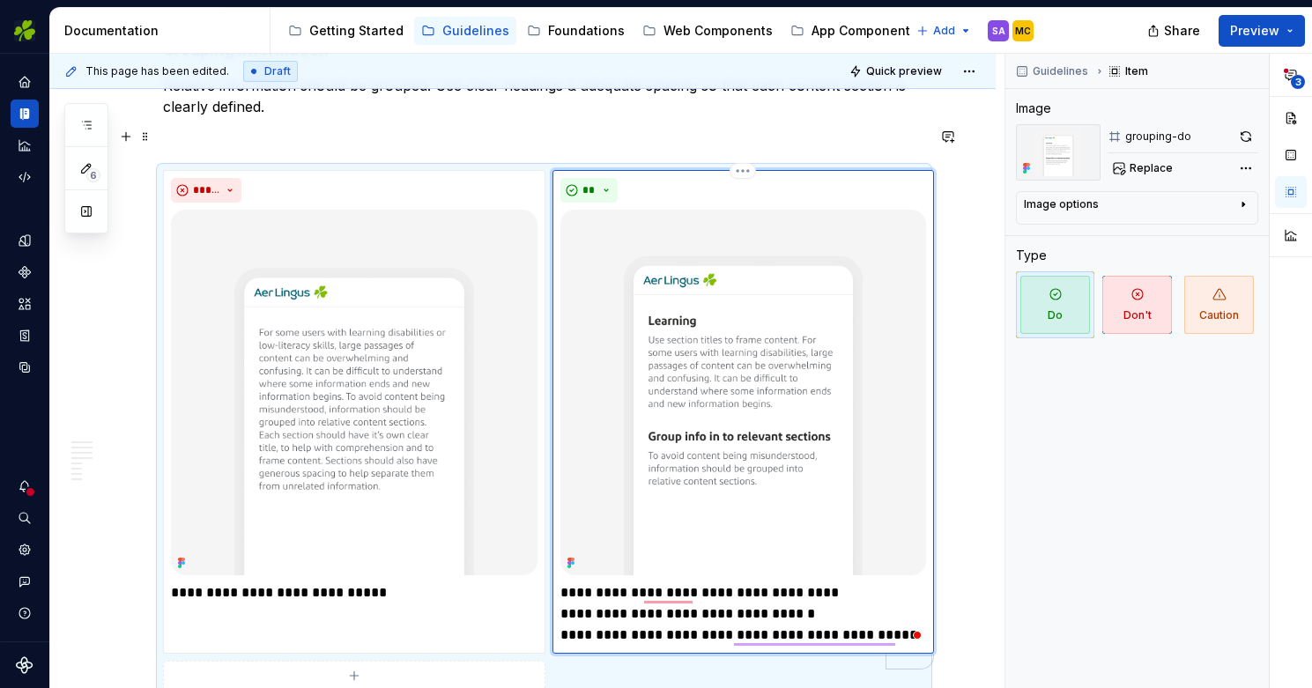
click at [571, 583] on p "**********" at bounding box center [743, 614] width 367 height 63
click at [843, 583] on p "**********" at bounding box center [743, 614] width 367 height 63
drag, startPoint x: 675, startPoint y: 587, endPoint x: 569, endPoint y: 591, distance: 105.8
click at [569, 591] on p "**********" at bounding box center [743, 614] width 367 height 63
drag, startPoint x: 629, startPoint y: 590, endPoint x: 598, endPoint y: 591, distance: 31.7
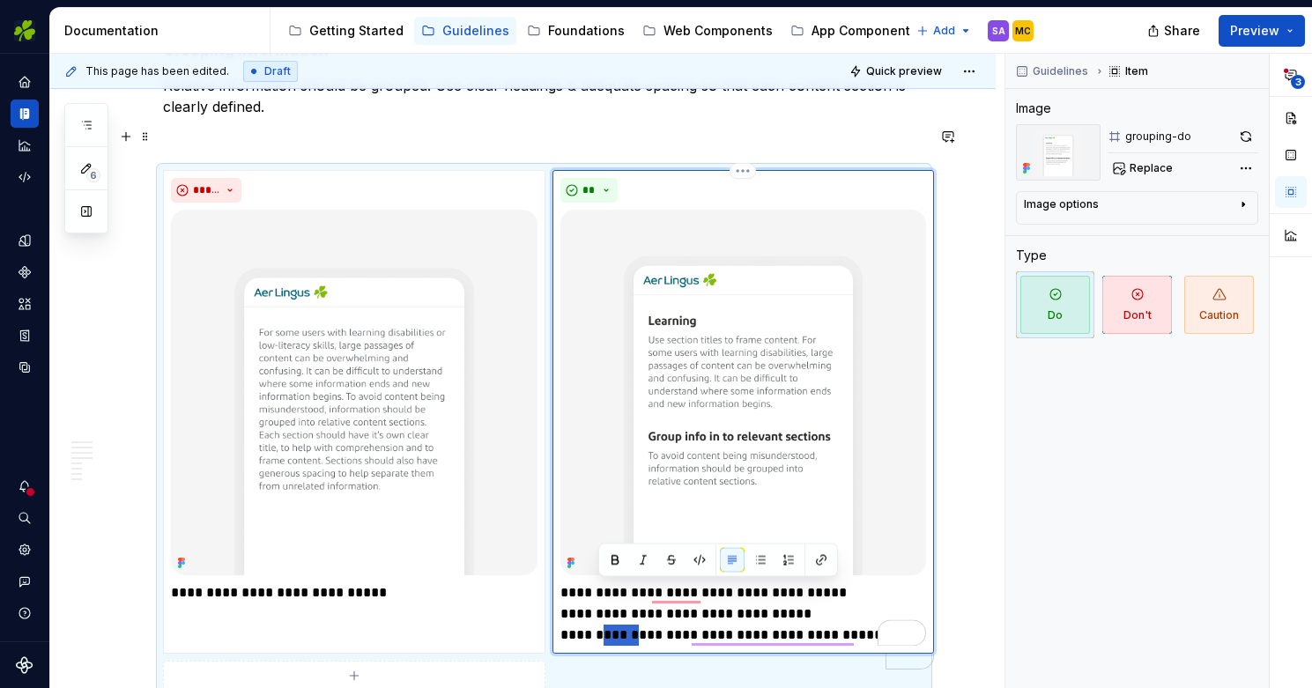
click at [598, 591] on p "**********" at bounding box center [743, 614] width 367 height 63
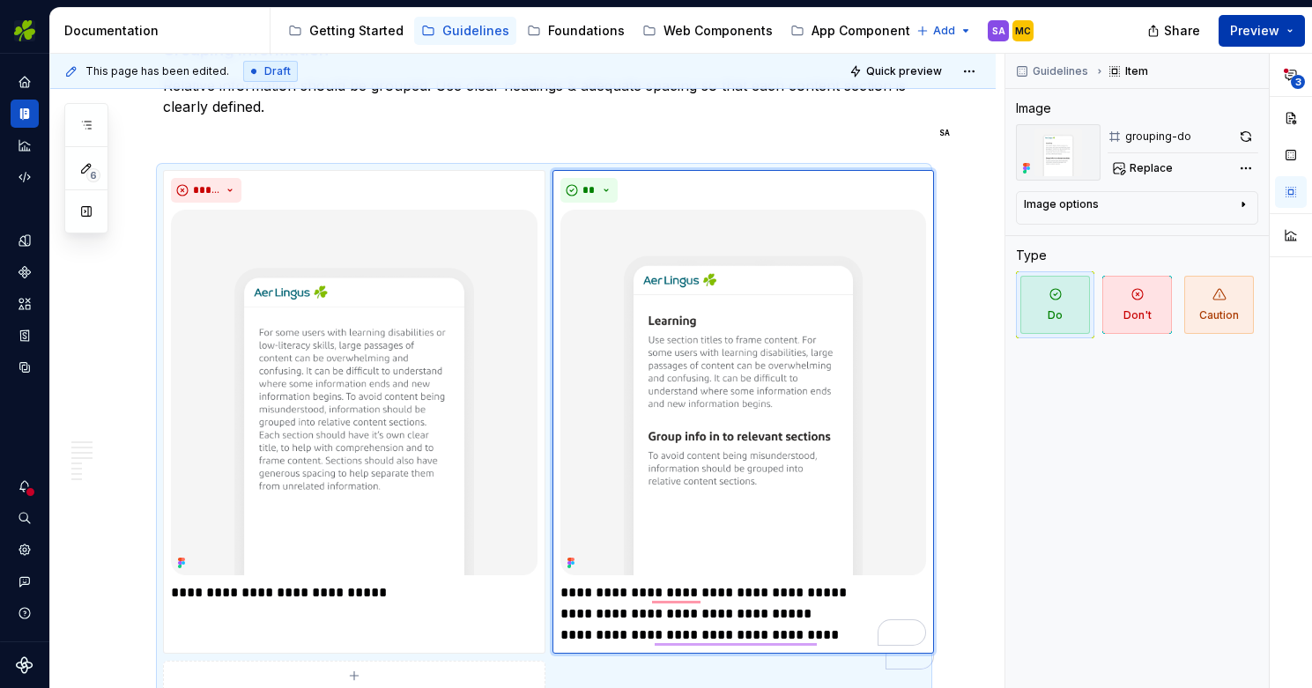
click at [1249, 25] on span "Preview" at bounding box center [1254, 31] width 49 height 18
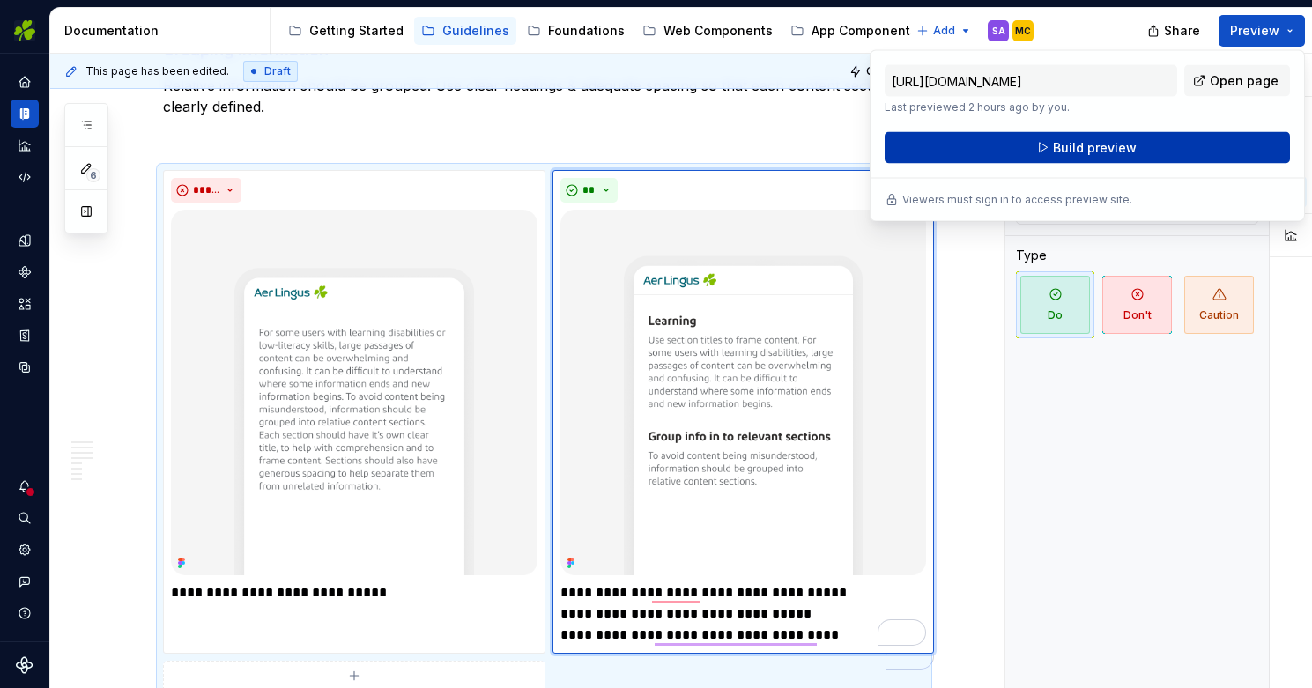
click at [1077, 152] on span "Build preview" at bounding box center [1095, 148] width 84 height 18
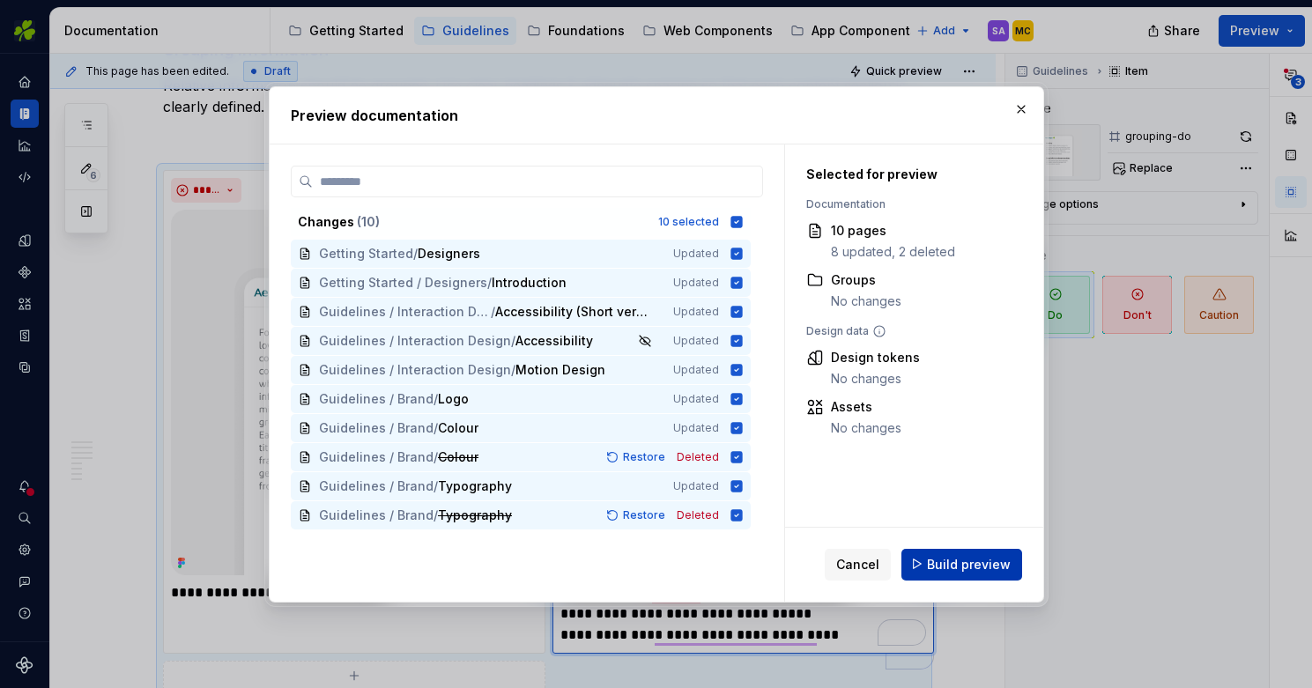
click at [952, 568] on span "Build preview" at bounding box center [969, 564] width 84 height 18
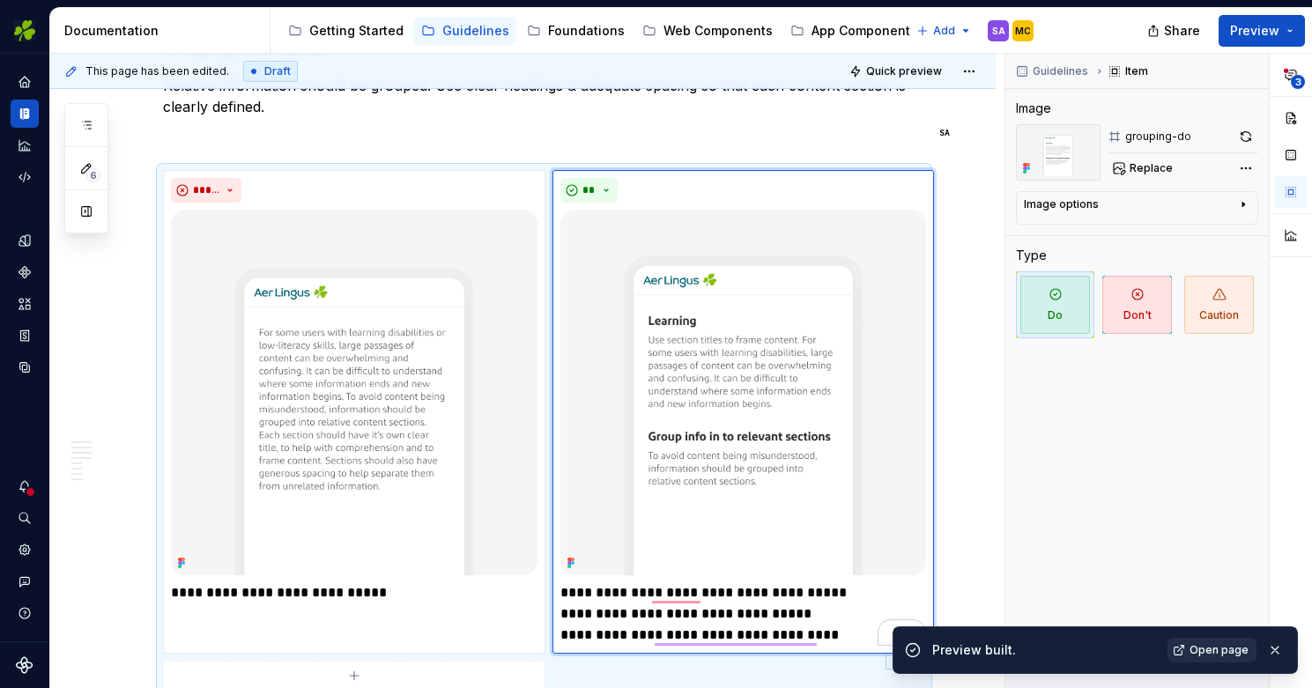
click at [1223, 650] on span "Open page" at bounding box center [1219, 650] width 59 height 14
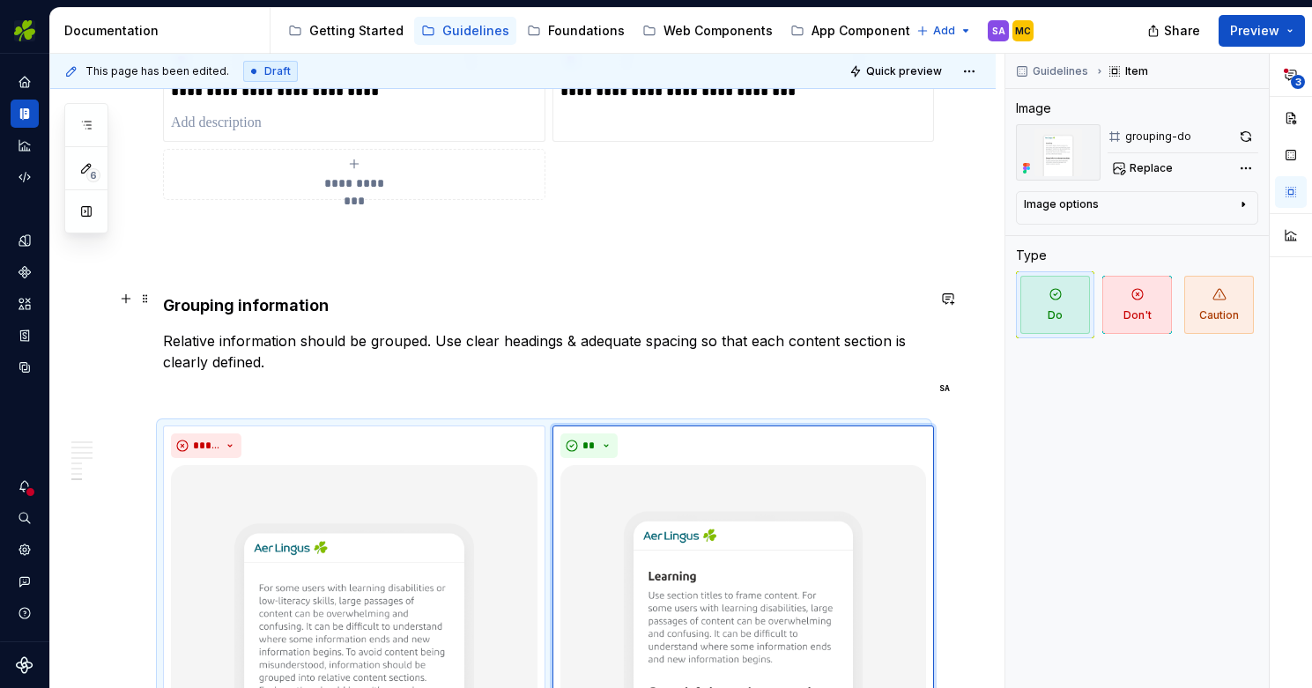
scroll to position [3550, 0]
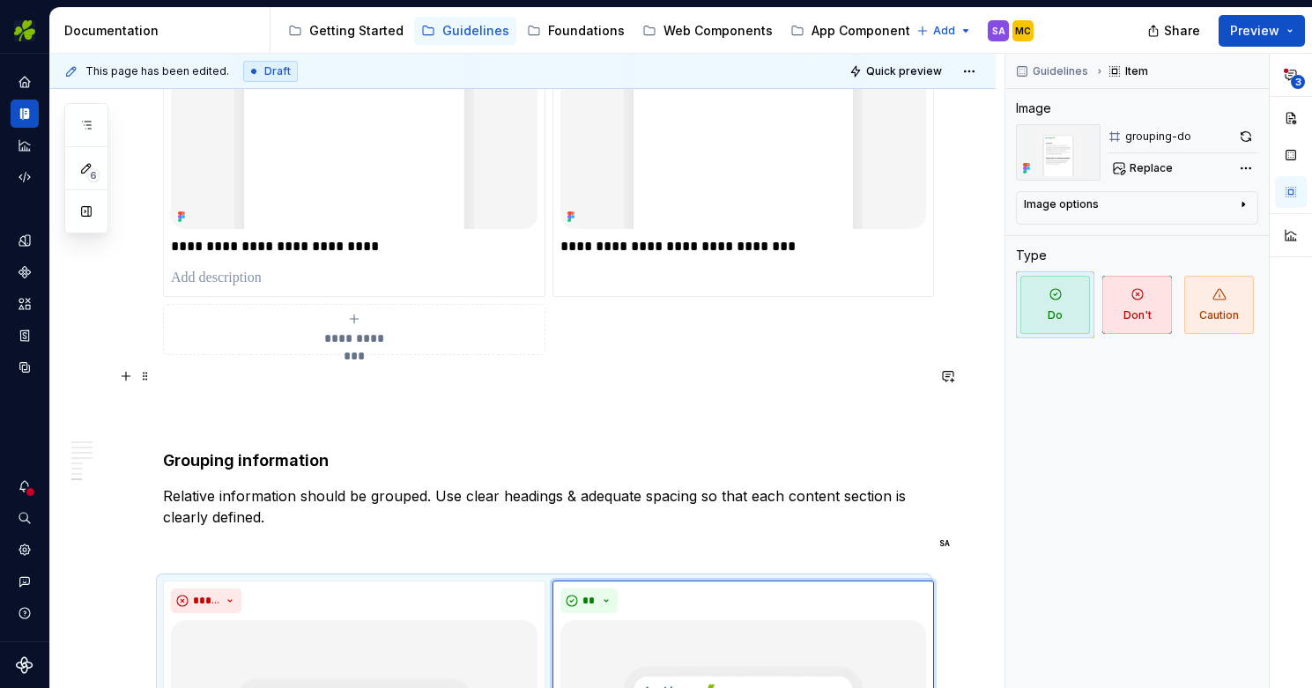
click at [323, 408] on p "To enrich screen reader interactions, please activate Accessibility in Grammarl…" at bounding box center [544, 418] width 762 height 21
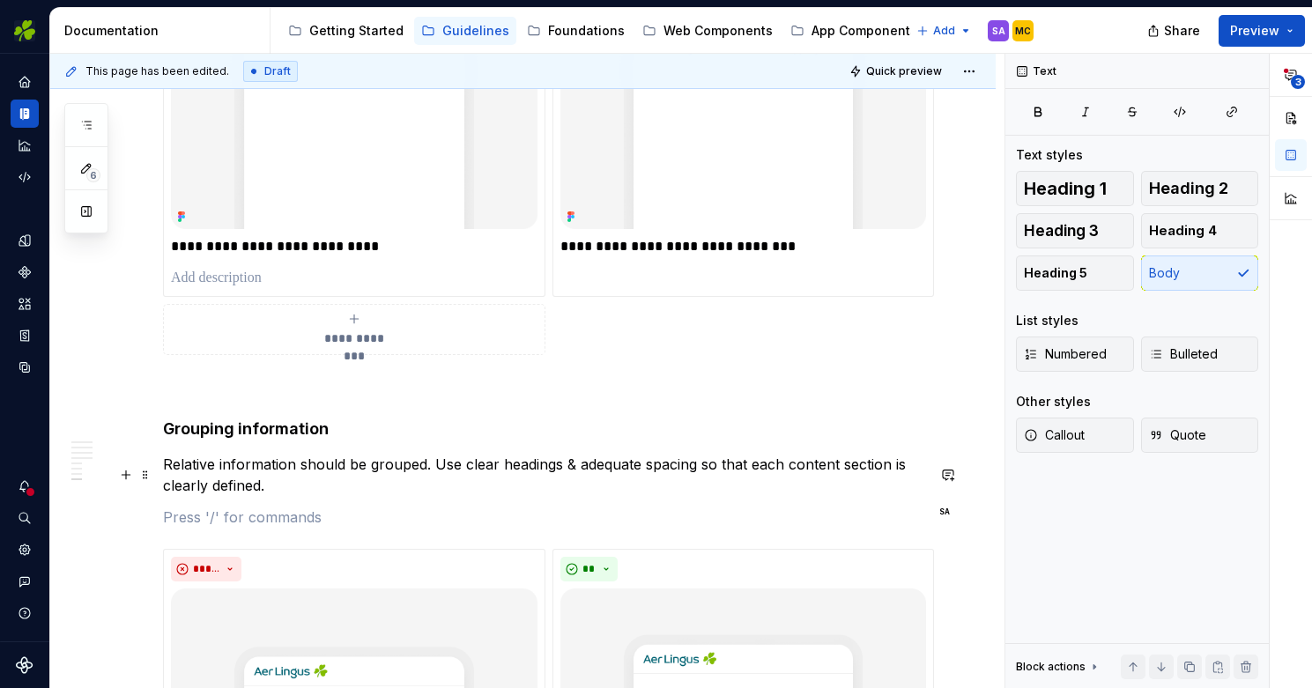
click at [299, 507] on p "To enrich screen reader interactions, please activate Accessibility in Grammarl…" at bounding box center [544, 517] width 762 height 21
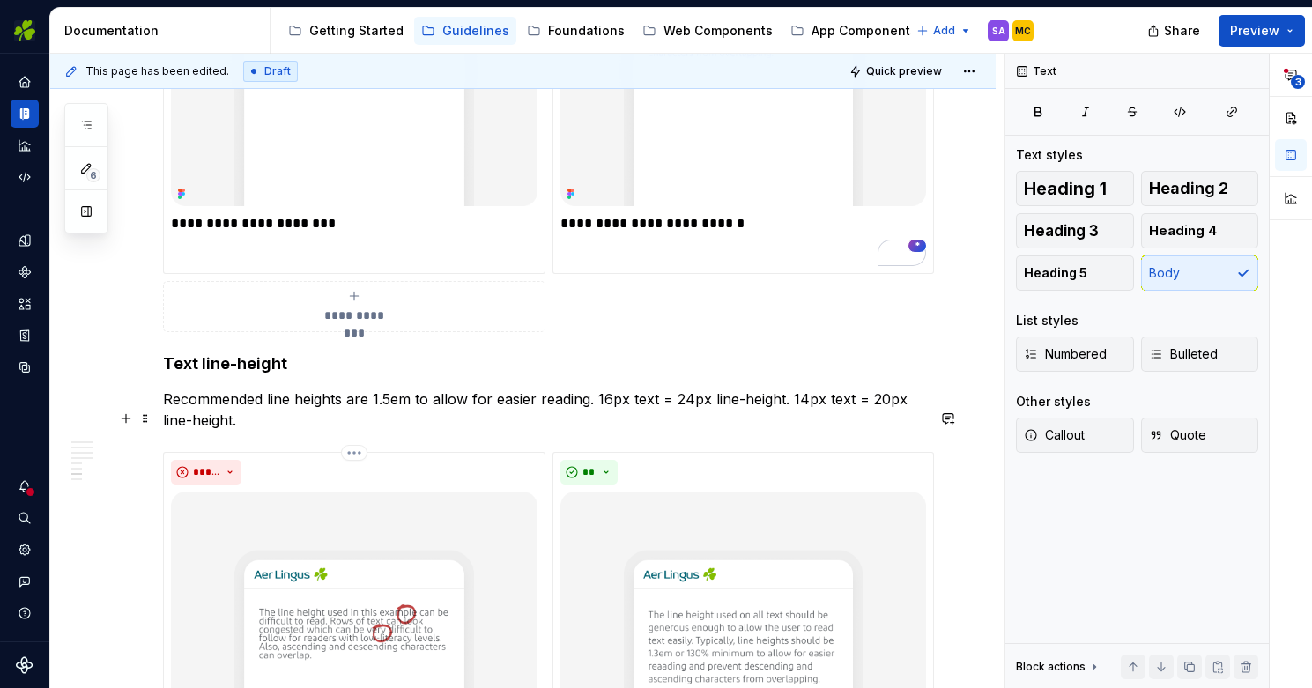
scroll to position [2854, 0]
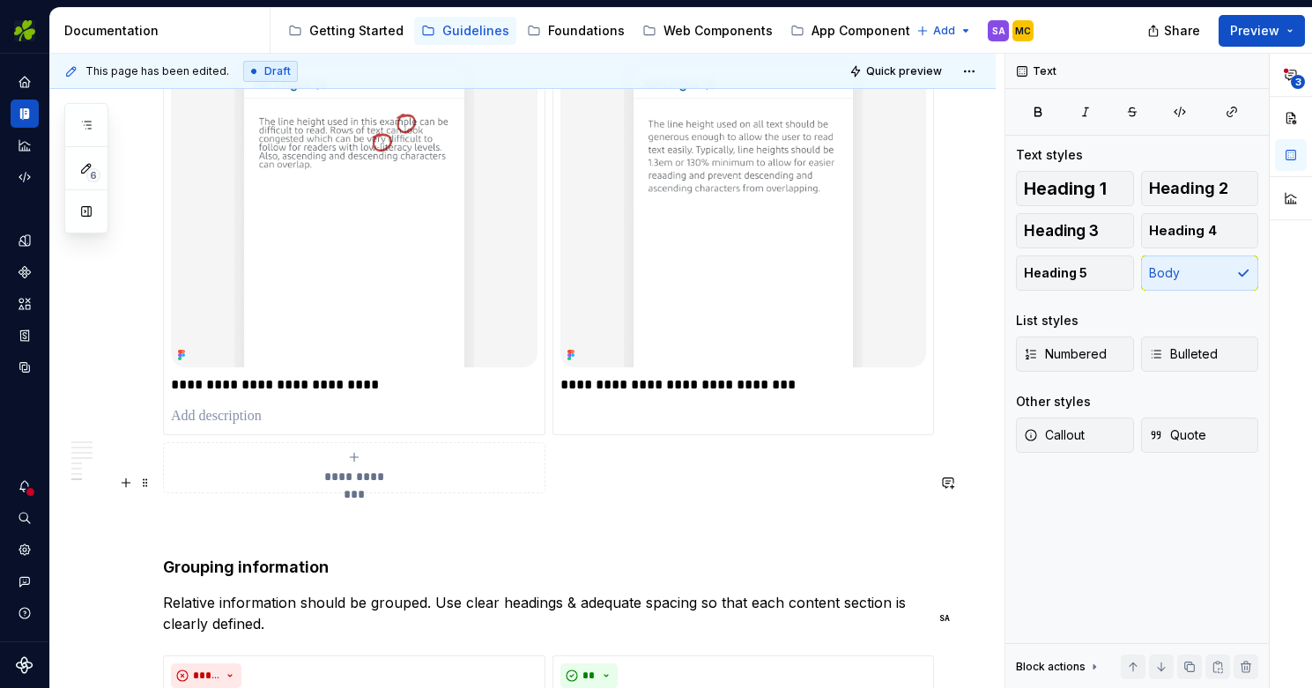
click at [249, 515] on p "To enrich screen reader interactions, please activate Accessibility in Grammarl…" at bounding box center [544, 525] width 762 height 21
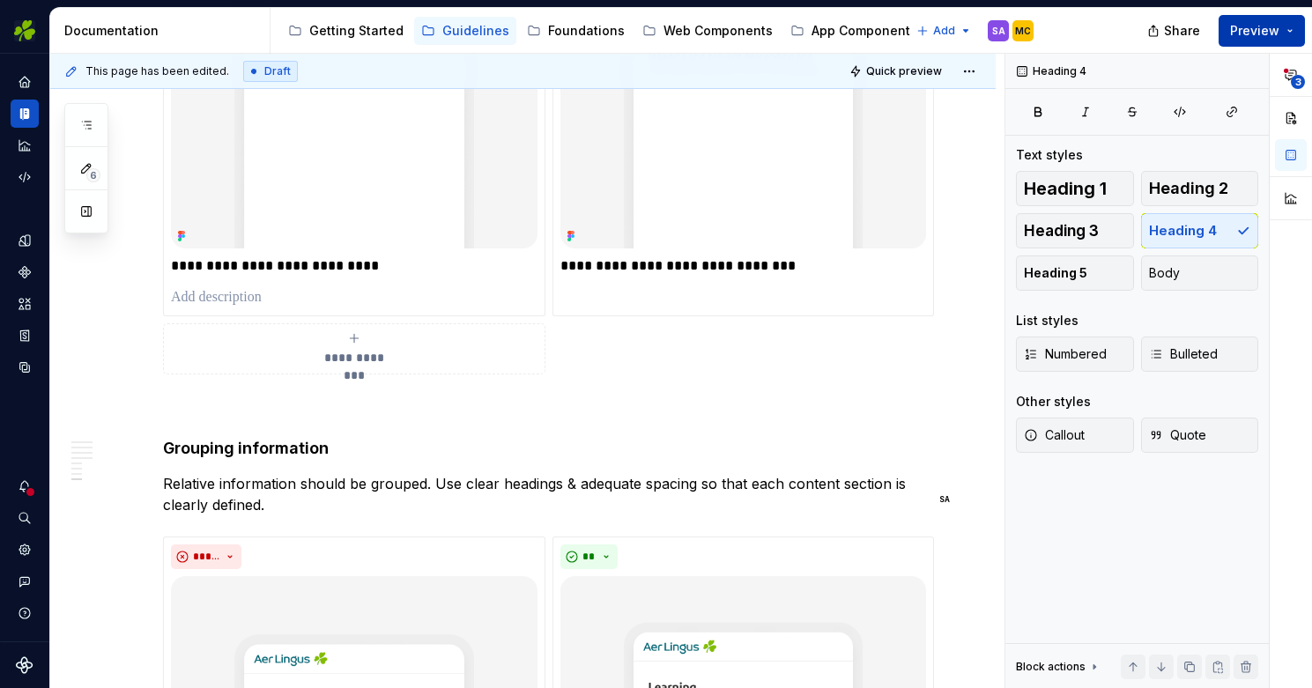
click at [1254, 27] on span "Preview" at bounding box center [1254, 31] width 49 height 18
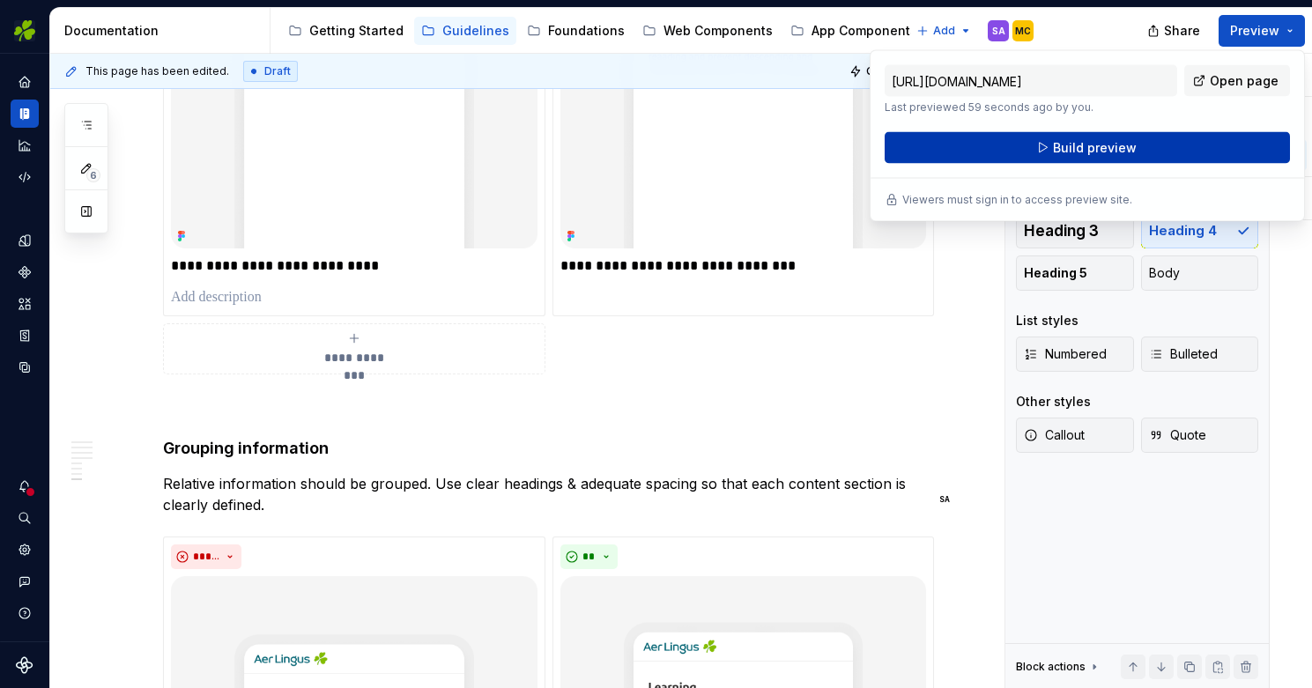
click at [1112, 152] on span "Build preview" at bounding box center [1095, 148] width 84 height 18
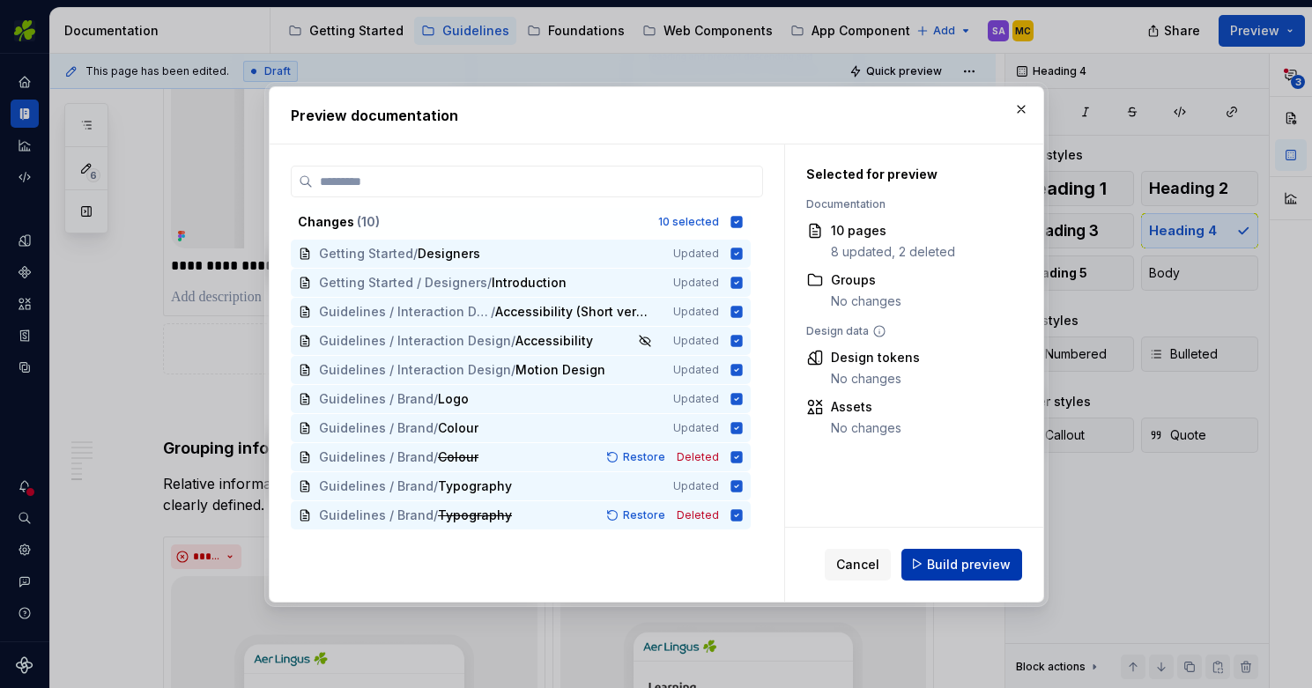
click at [984, 563] on span "Build preview" at bounding box center [969, 564] width 84 height 18
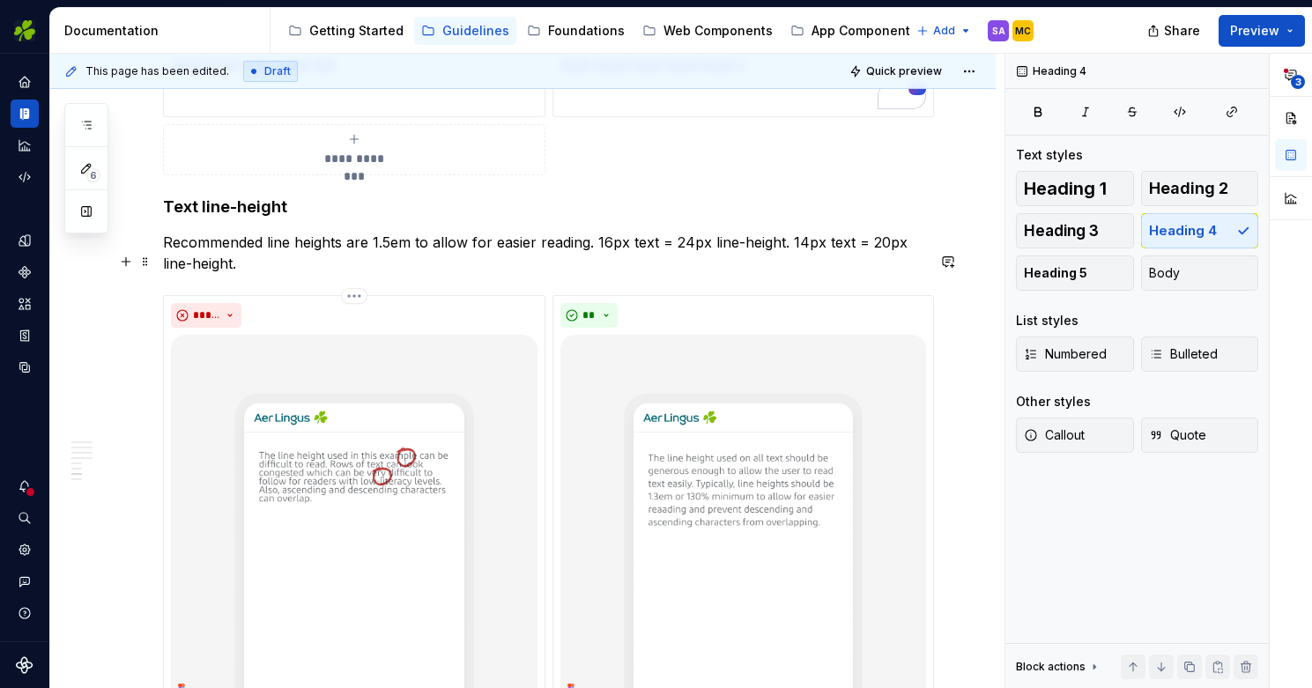
scroll to position [3008, 0]
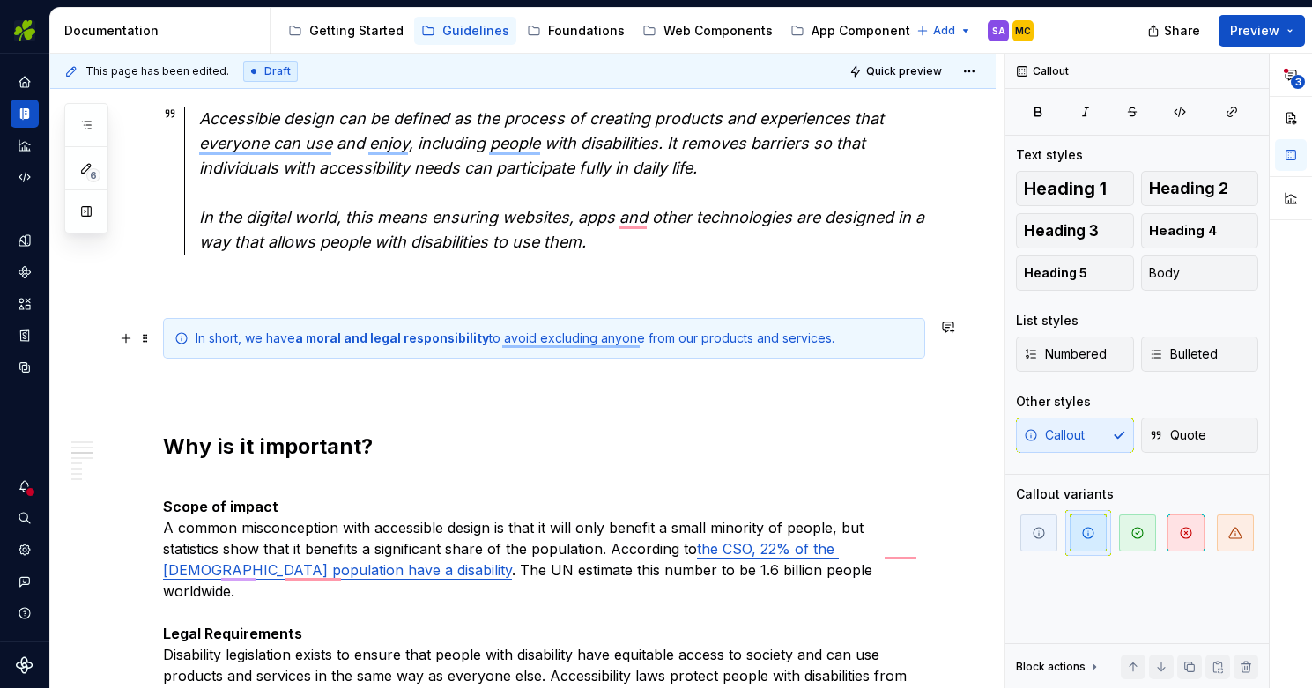
click at [488, 334] on div "In short, we have a moral and legal responsibility to avoid excluding anyone fr…" at bounding box center [555, 339] width 718 height 18
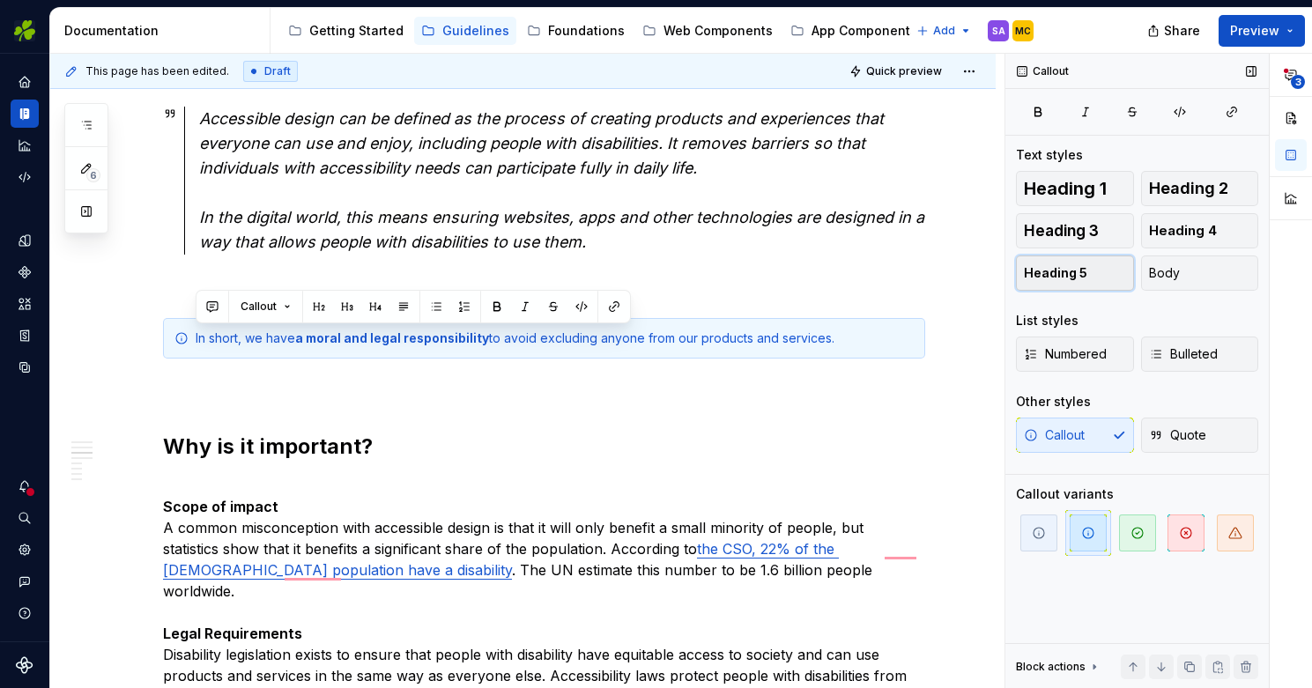
click at [1078, 271] on span "Heading 5" at bounding box center [1055, 273] width 63 height 18
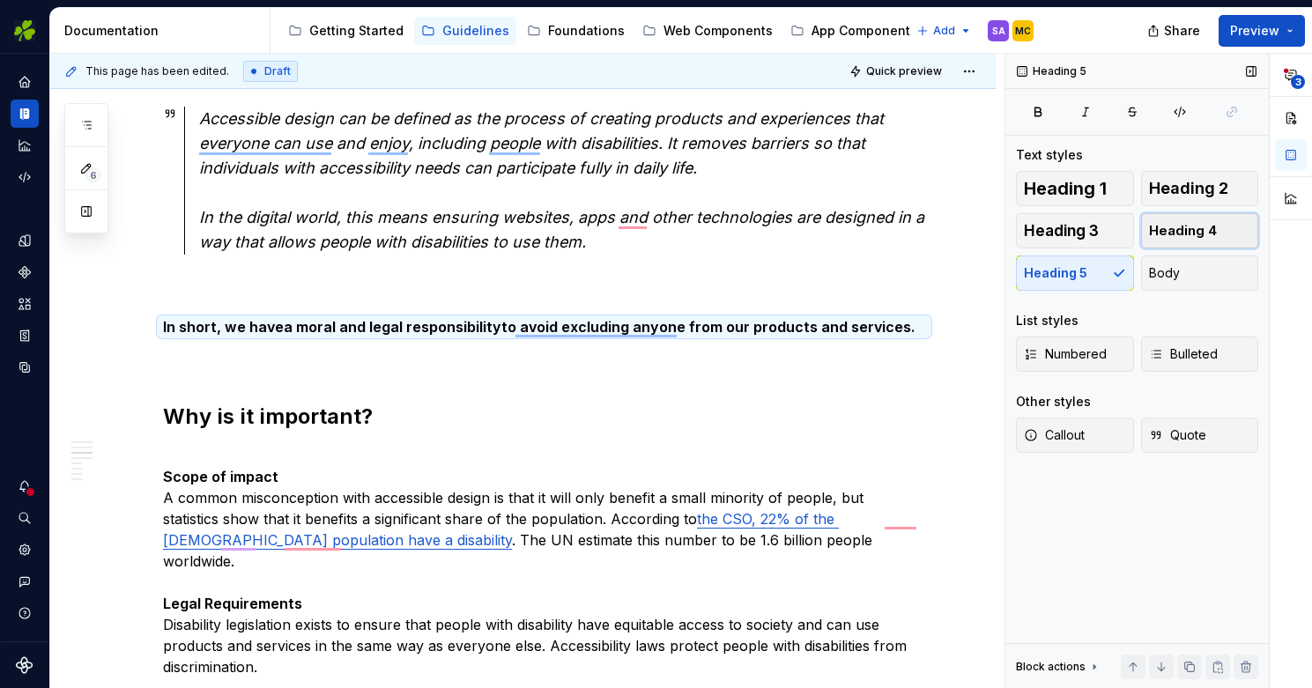
click at [1175, 233] on span "Heading 4" at bounding box center [1183, 231] width 68 height 18
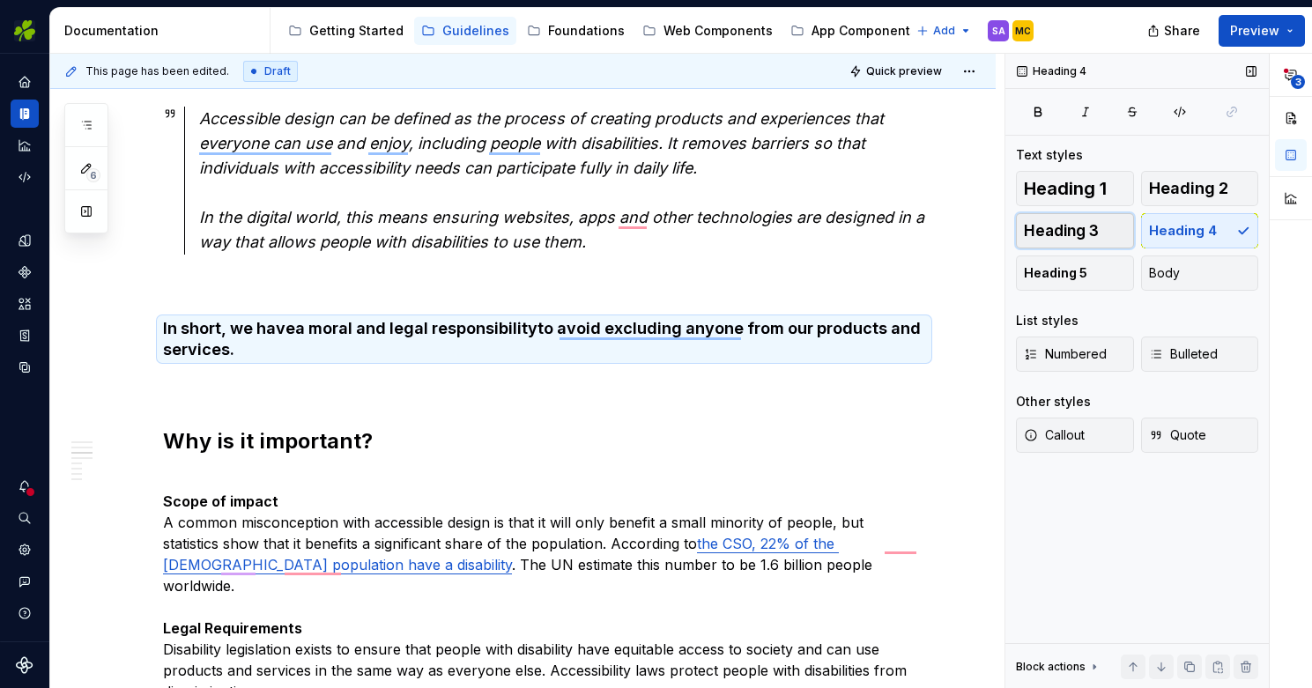
click at [1073, 232] on span "Heading 3" at bounding box center [1061, 231] width 75 height 18
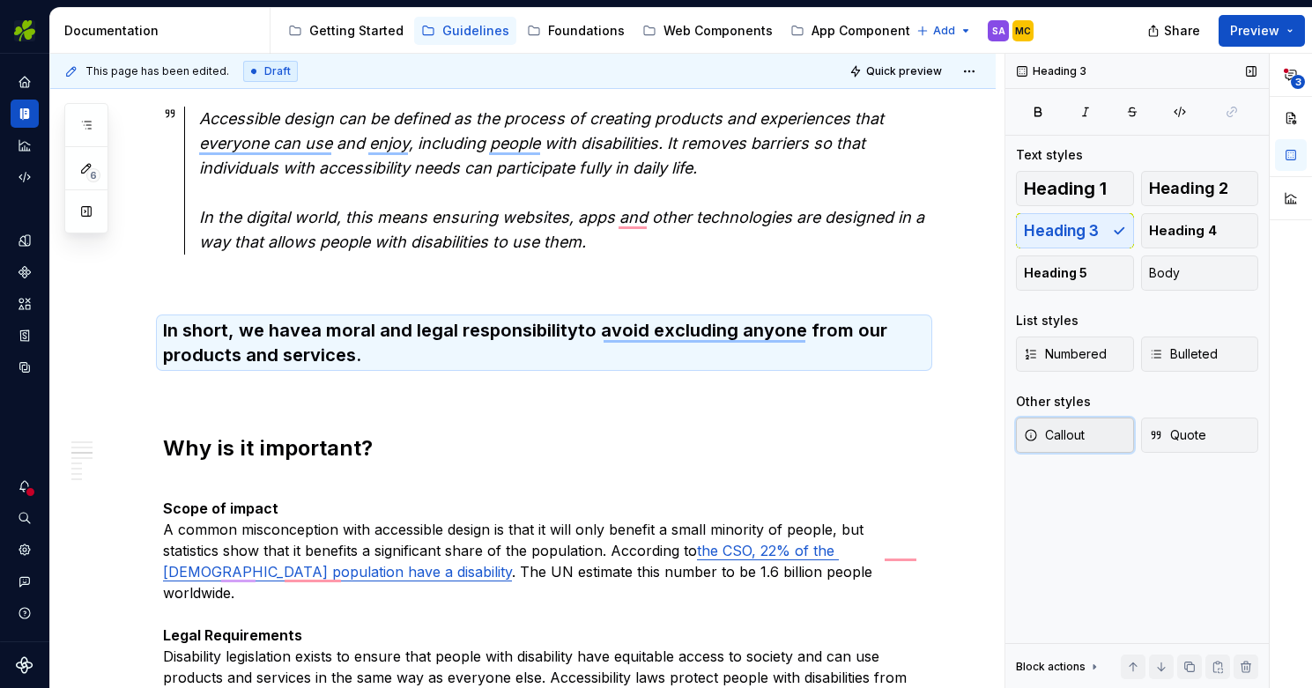
click at [1101, 426] on button "Callout" at bounding box center [1075, 435] width 118 height 35
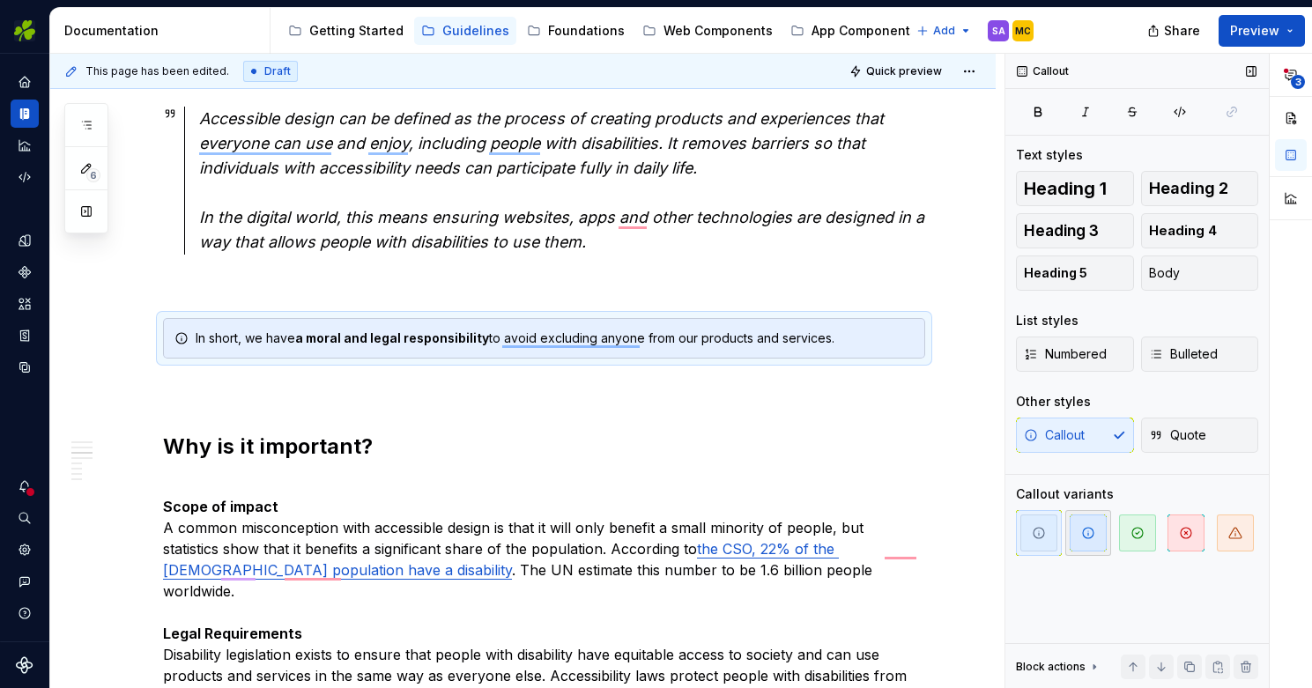
click at [1092, 532] on icon "button" at bounding box center [1088, 533] width 14 height 14
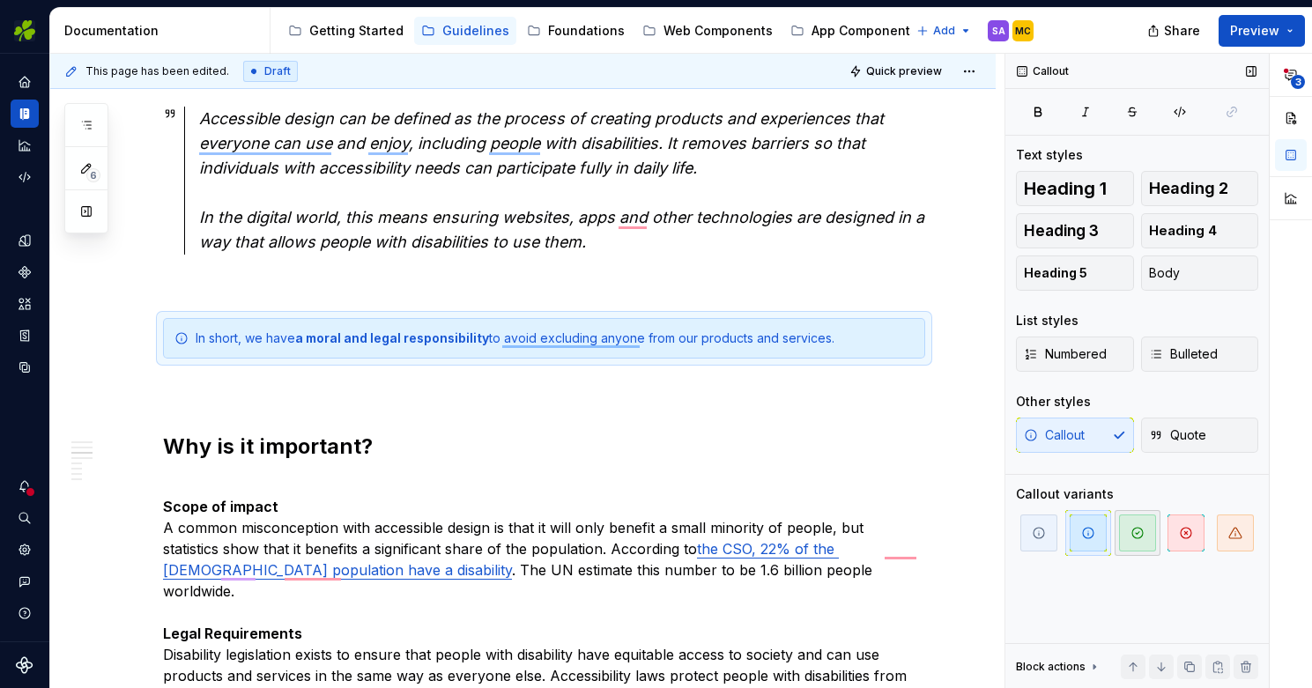
click at [1139, 533] on icon "button" at bounding box center [1138, 533] width 14 height 14
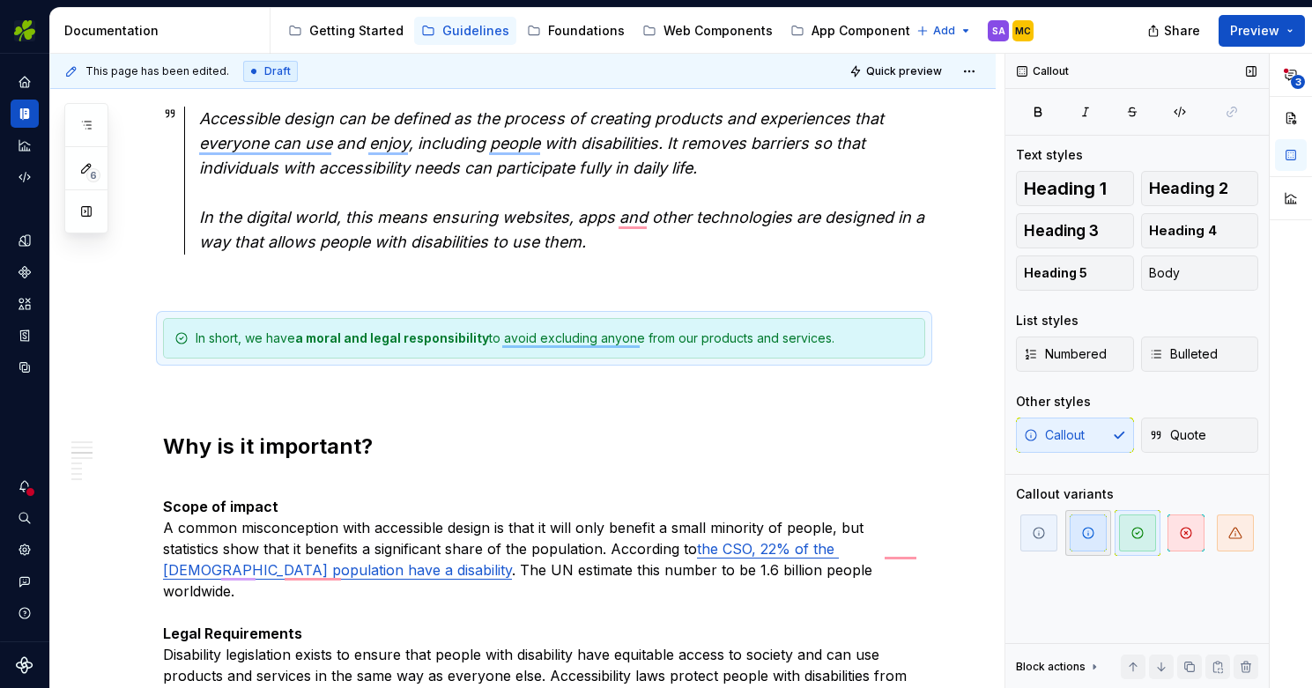
click at [1087, 536] on icon "button" at bounding box center [1088, 533] width 14 height 14
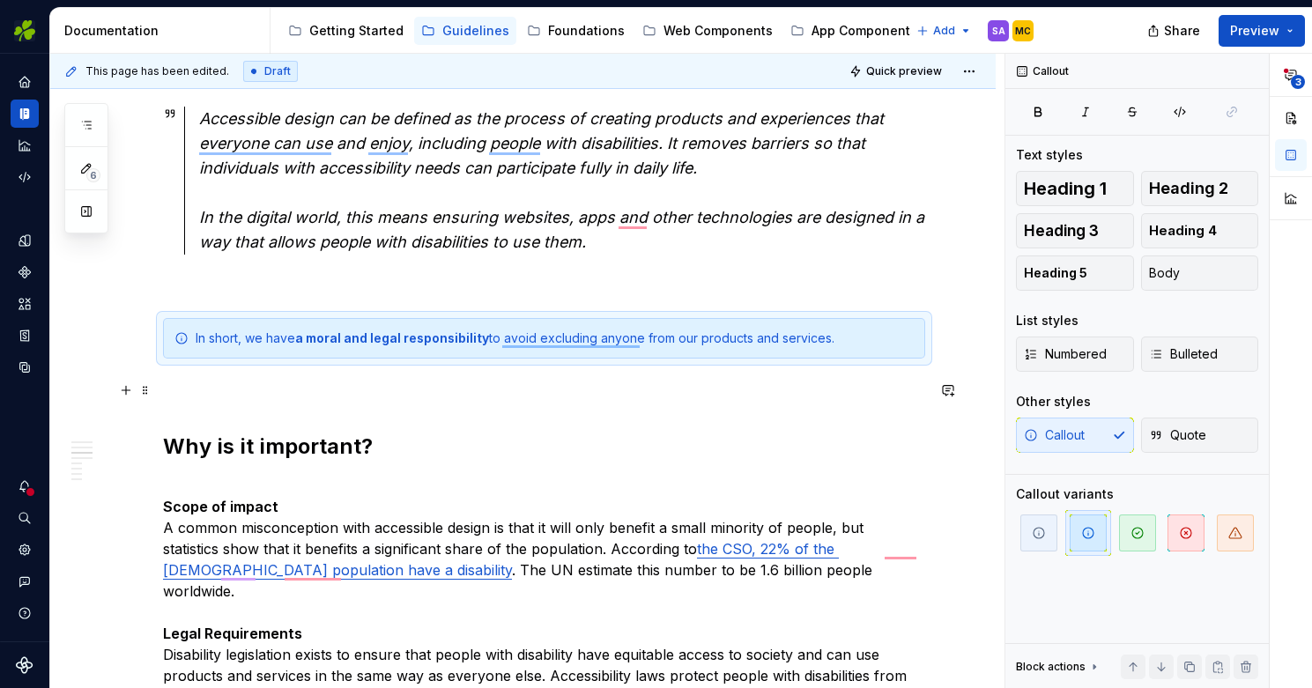
click at [925, 380] on p "To enrich screen reader interactions, please activate Accessibility in Grammarl…" at bounding box center [544, 390] width 762 height 21
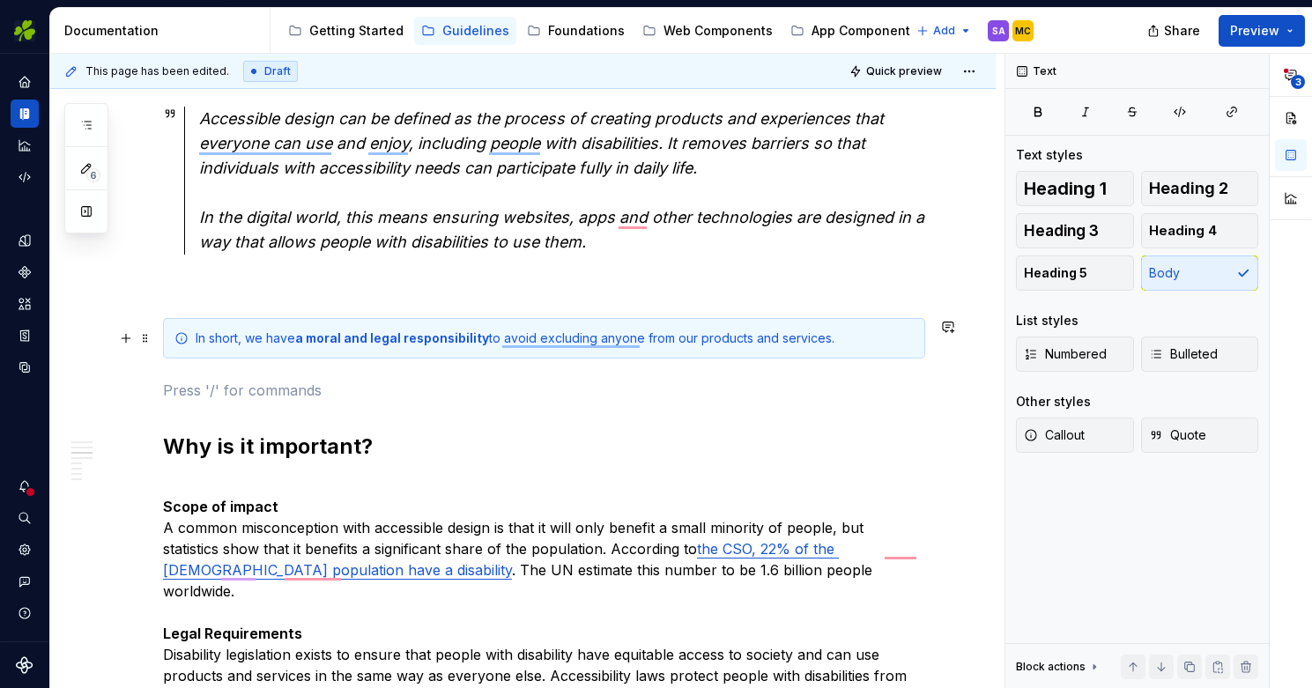
click at [914, 342] on div "In short, we have a moral and legal responsibility to avoid excluding anyone fr…" at bounding box center [555, 339] width 718 height 18
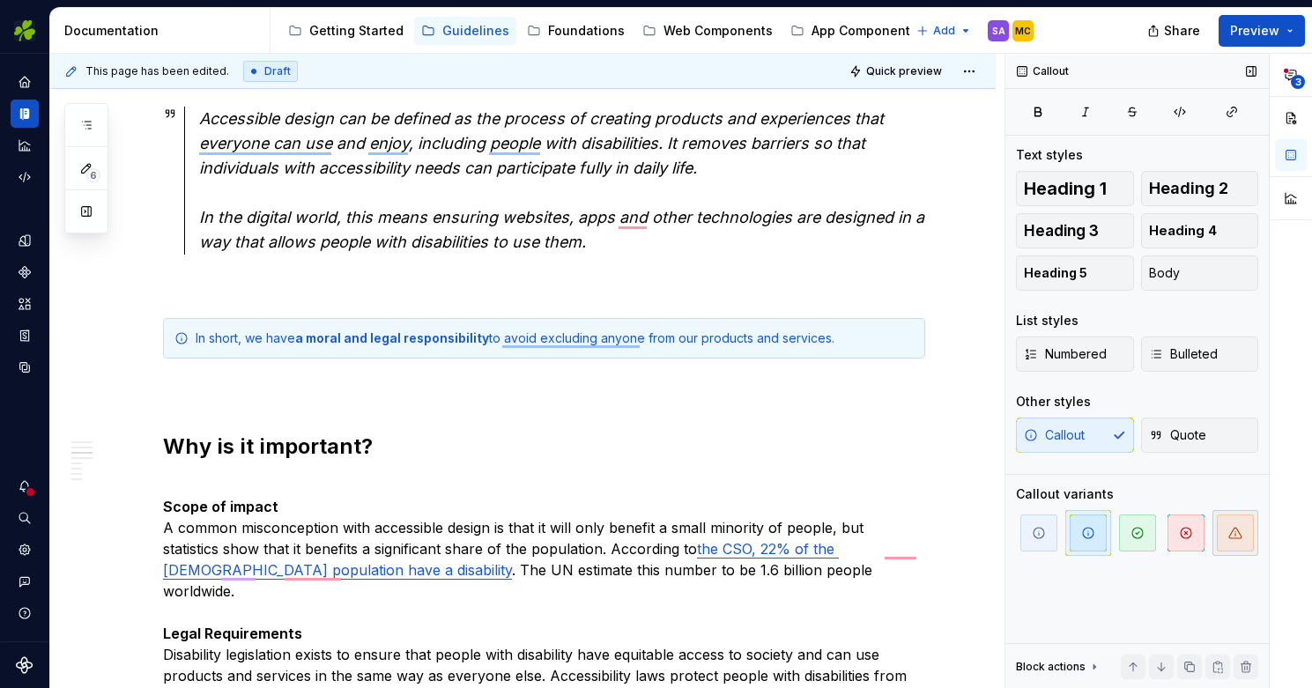
click at [1219, 535] on span "button" at bounding box center [1235, 533] width 37 height 37
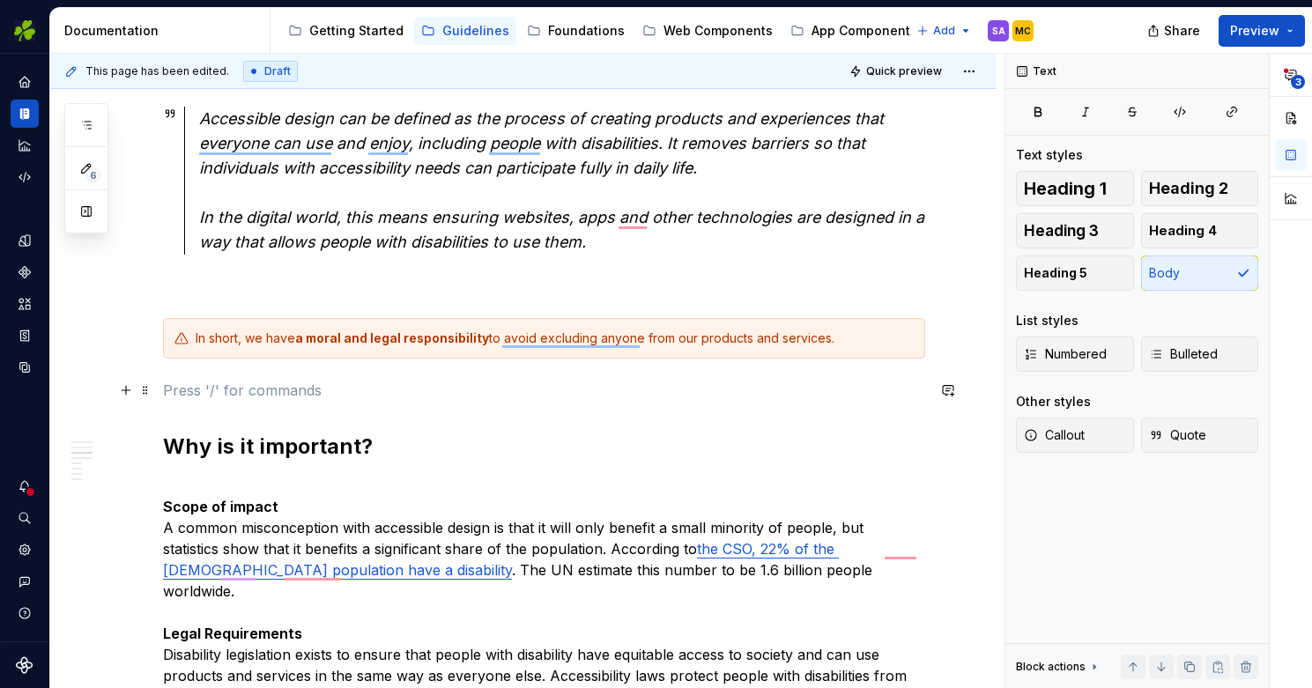
click at [328, 382] on p "To enrich screen reader interactions, please activate Accessibility in Grammarl…" at bounding box center [544, 390] width 762 height 21
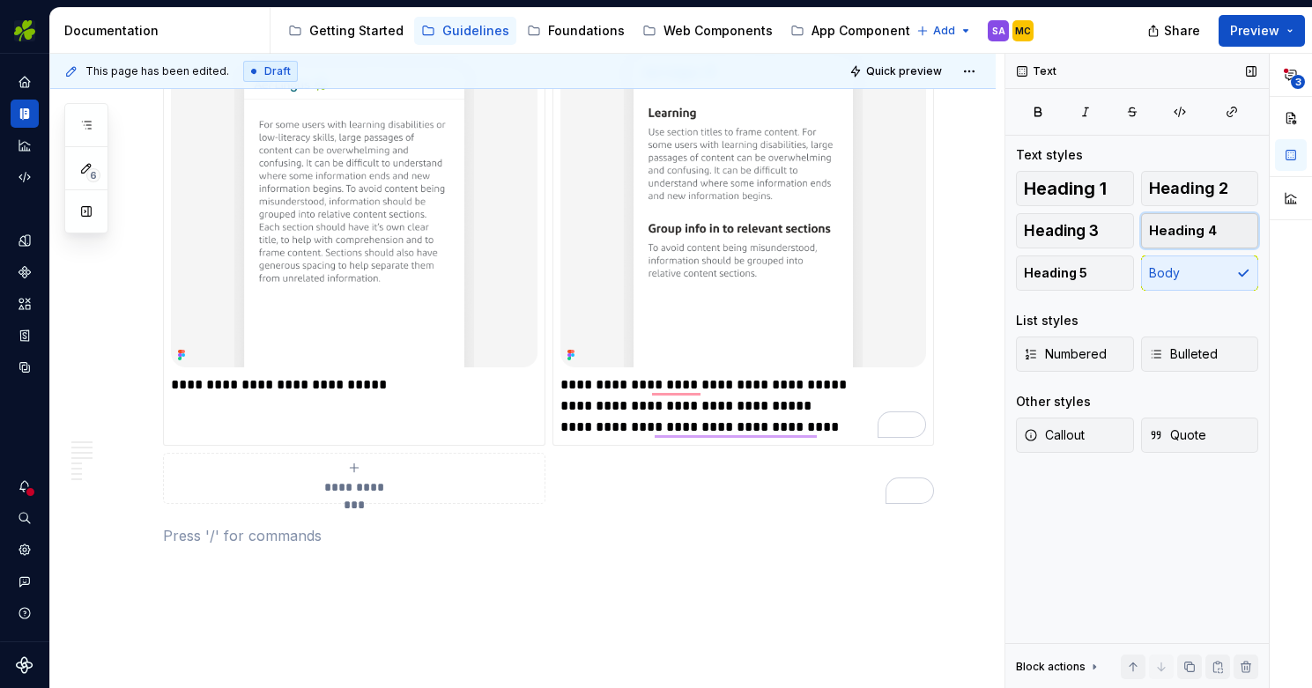
click at [1182, 230] on span "Heading 4" at bounding box center [1183, 231] width 68 height 18
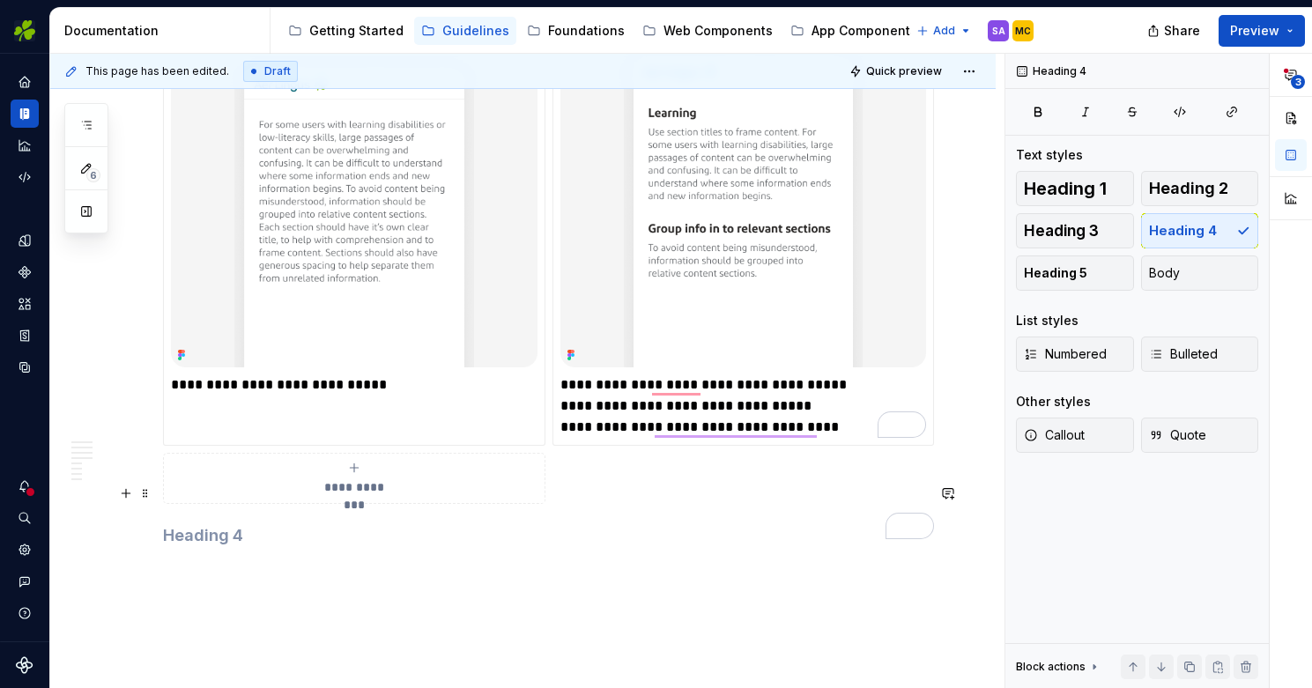
click at [215, 525] on h4 "To enrich screen reader interactions, please activate Accessibility in Grammarl…" at bounding box center [544, 535] width 762 height 21
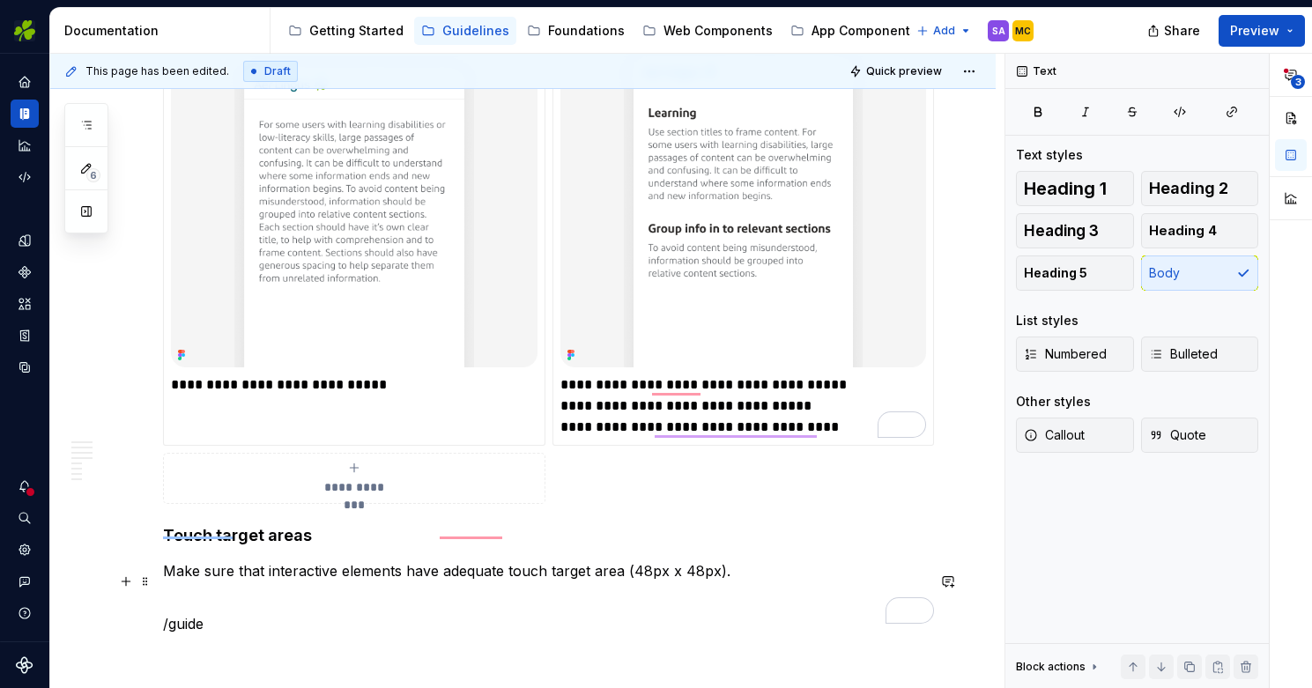
click at [223, 613] on p "/guide" at bounding box center [544, 623] width 762 height 21
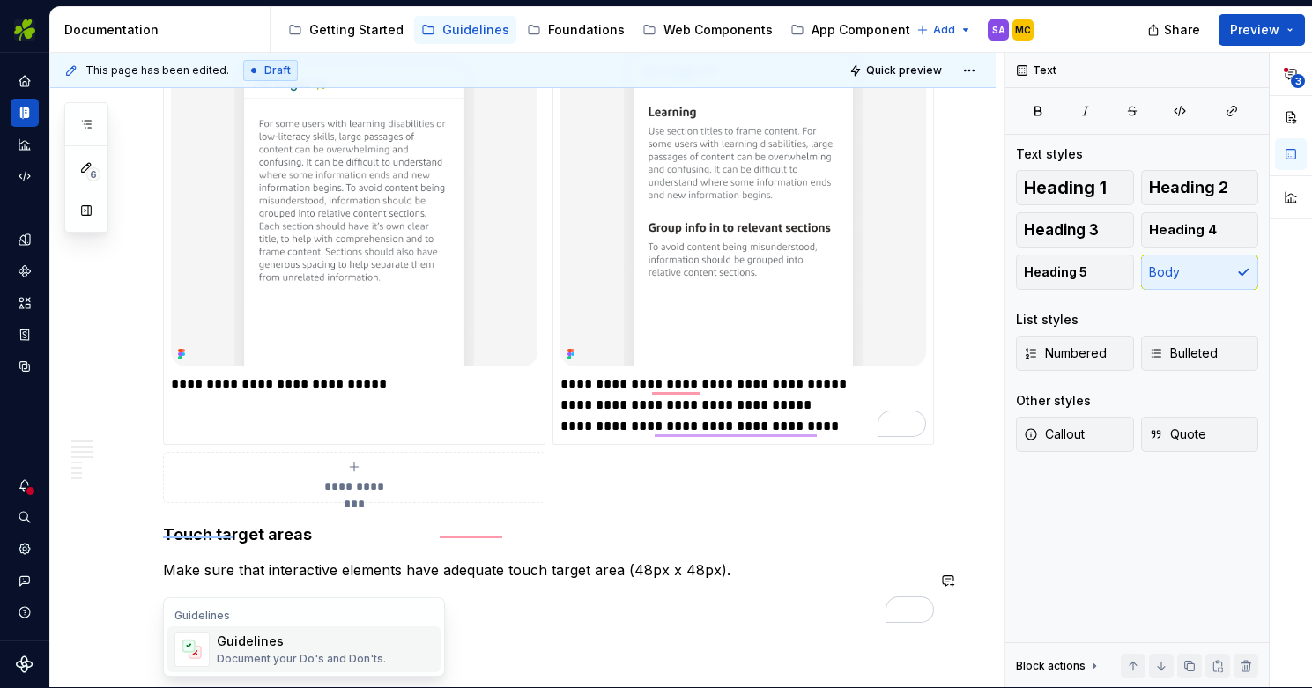
click at [278, 645] on div "Guidelines" at bounding box center [301, 642] width 169 height 18
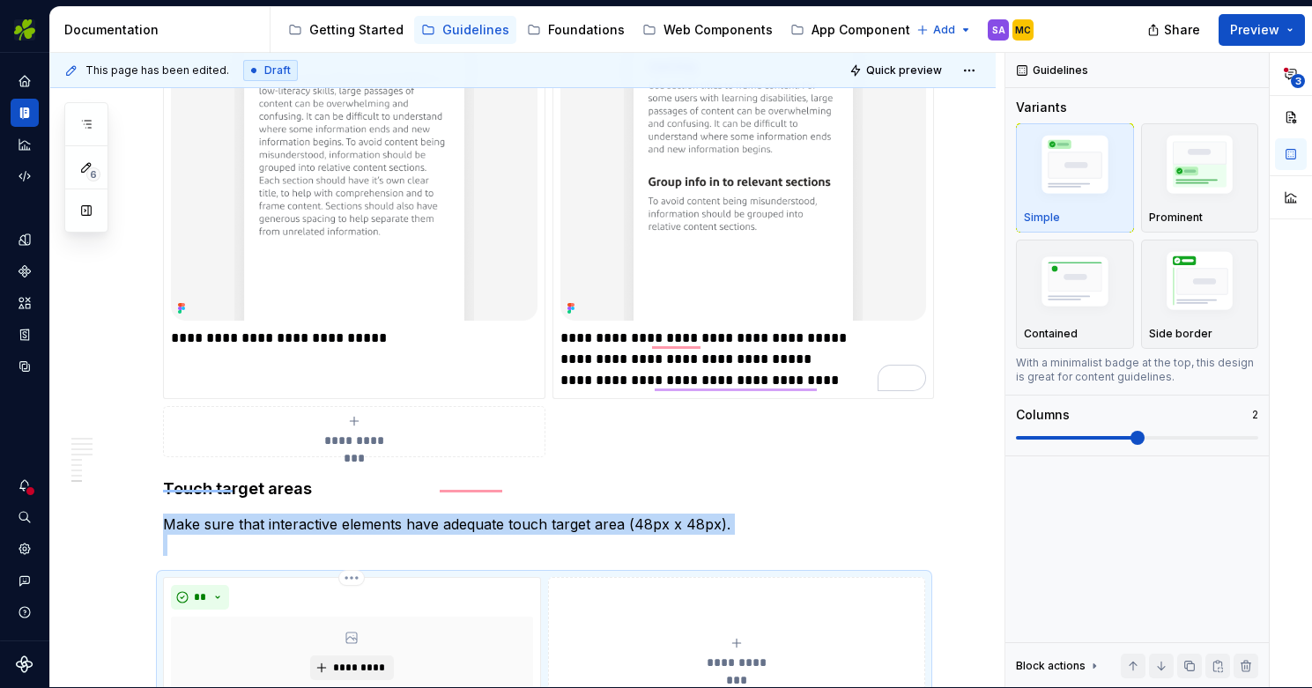
scroll to position [4250, 0]
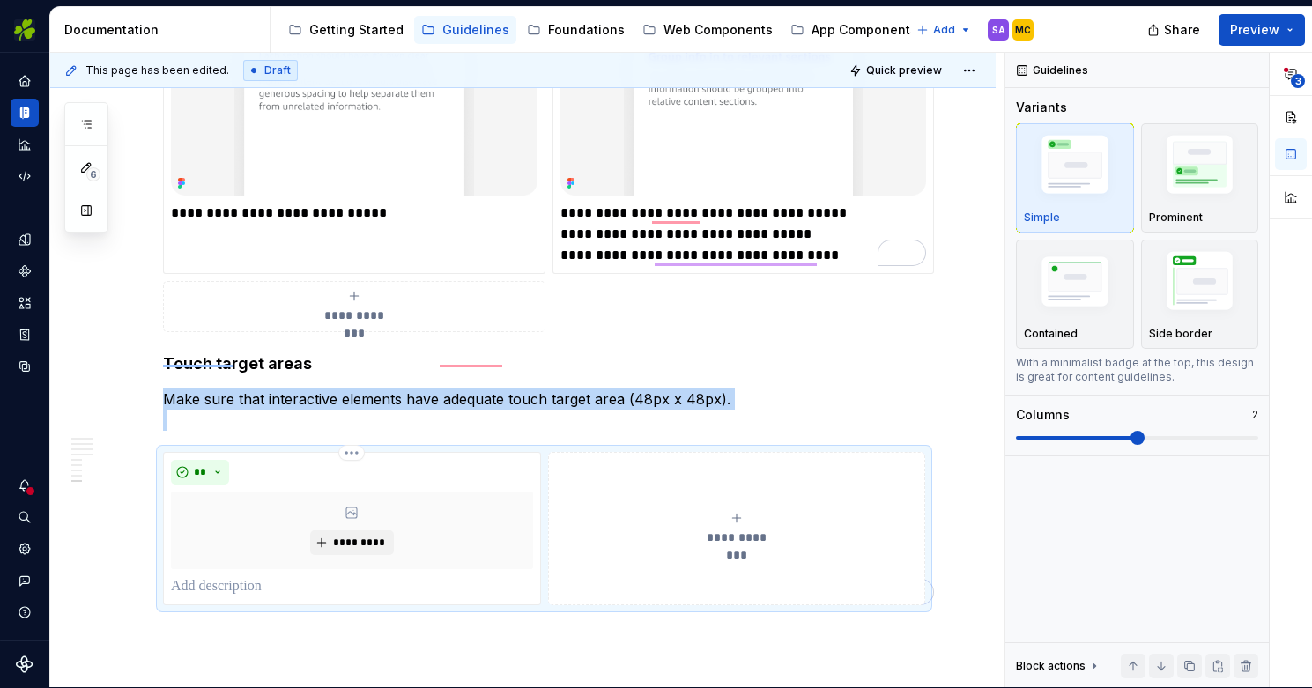
type textarea "*"
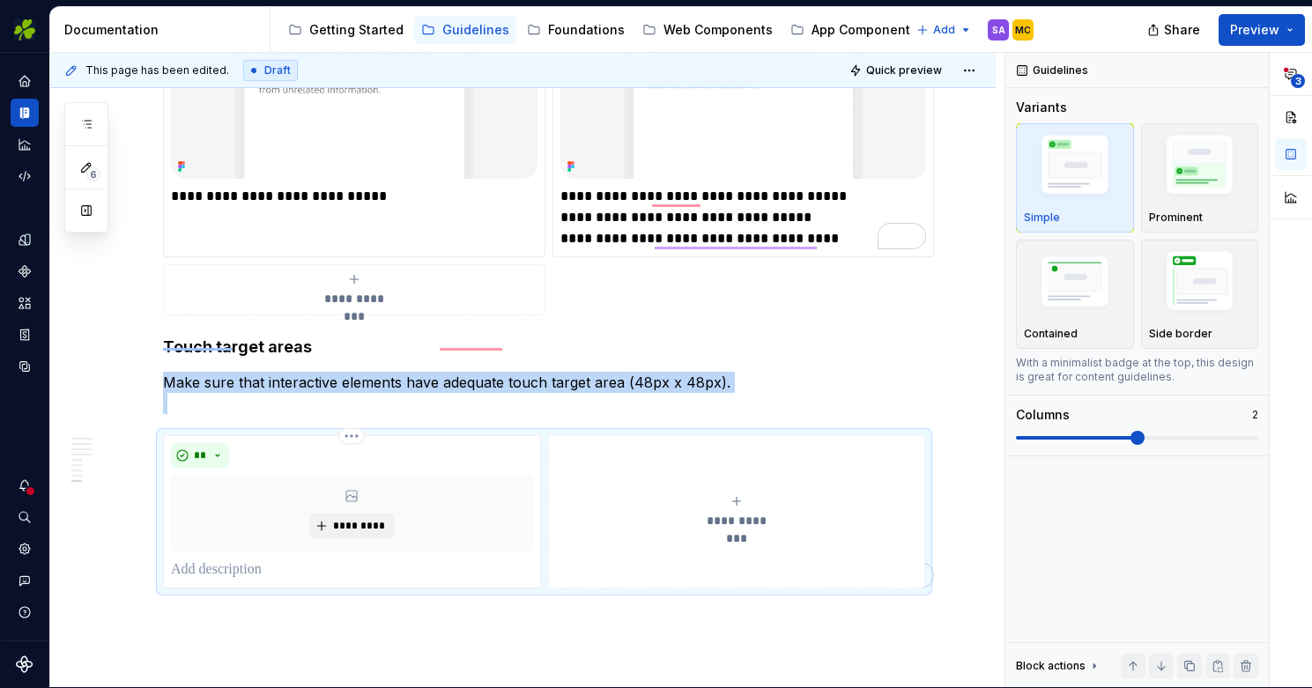
scroll to position [4378, 0]
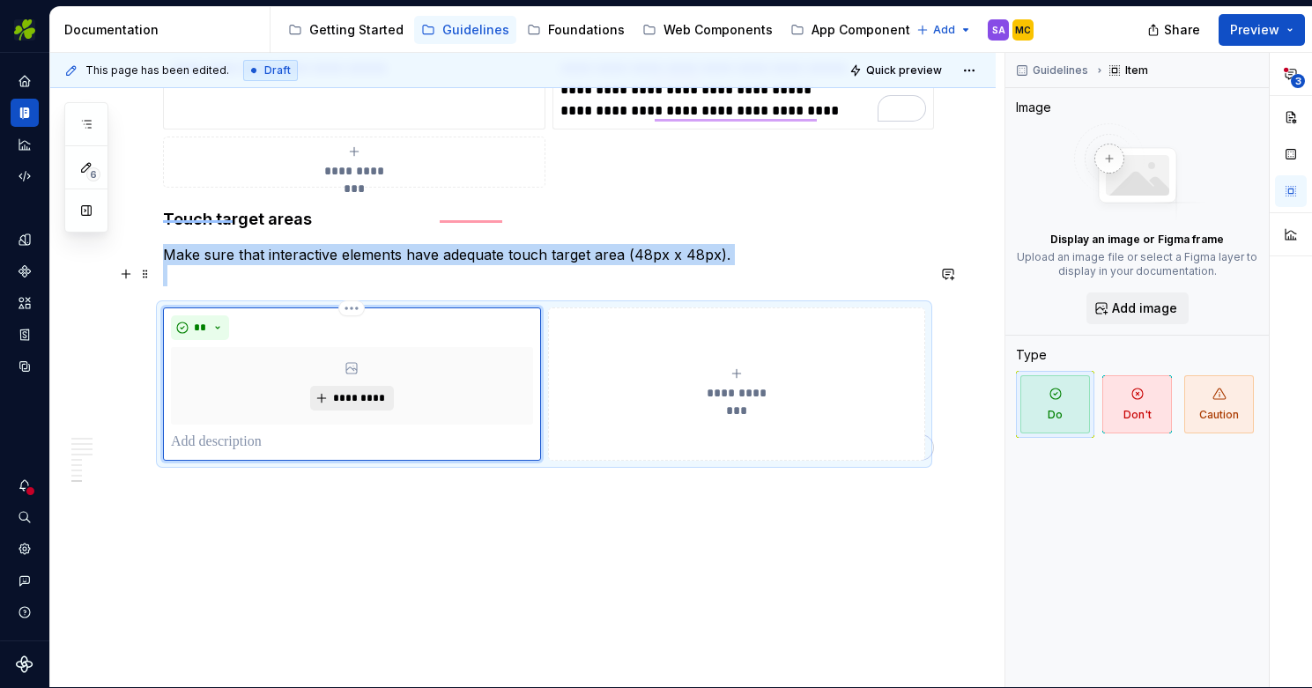
click at [365, 391] on span "*********" at bounding box center [359, 398] width 54 height 14
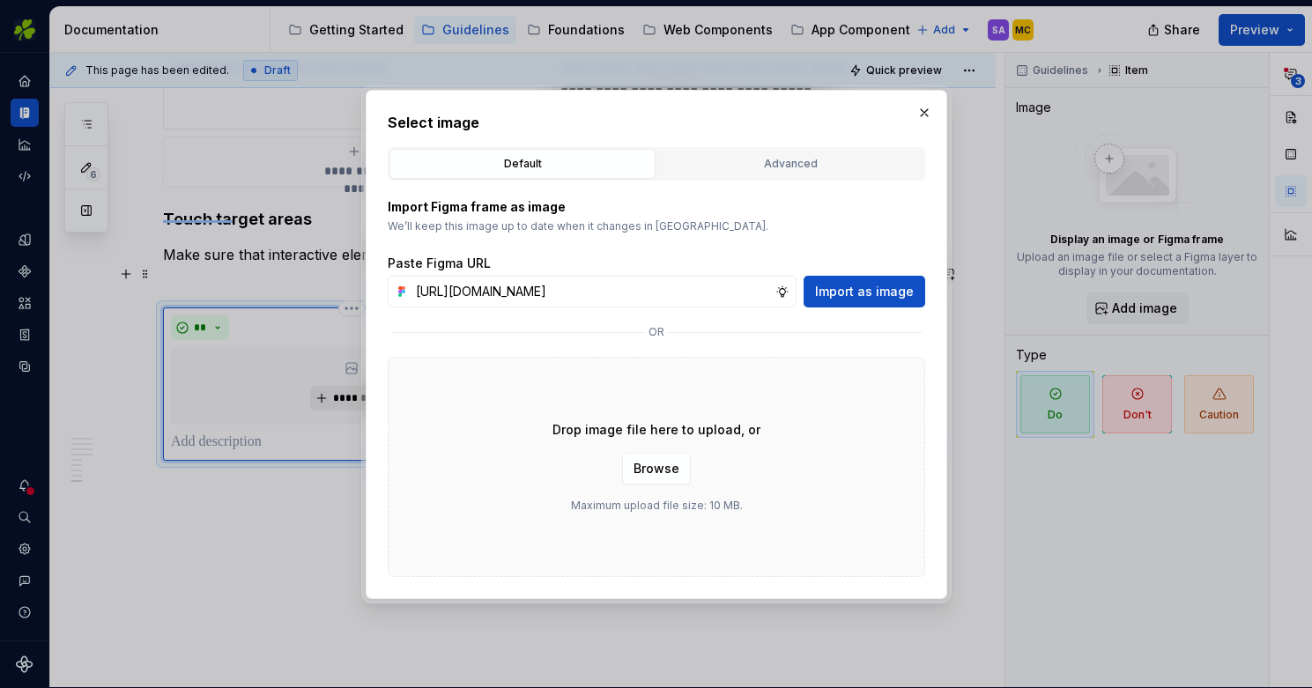
scroll to position [0, 390]
type input "[URL][DOMAIN_NAME]"
click at [871, 284] on span "Import as image" at bounding box center [864, 292] width 99 height 18
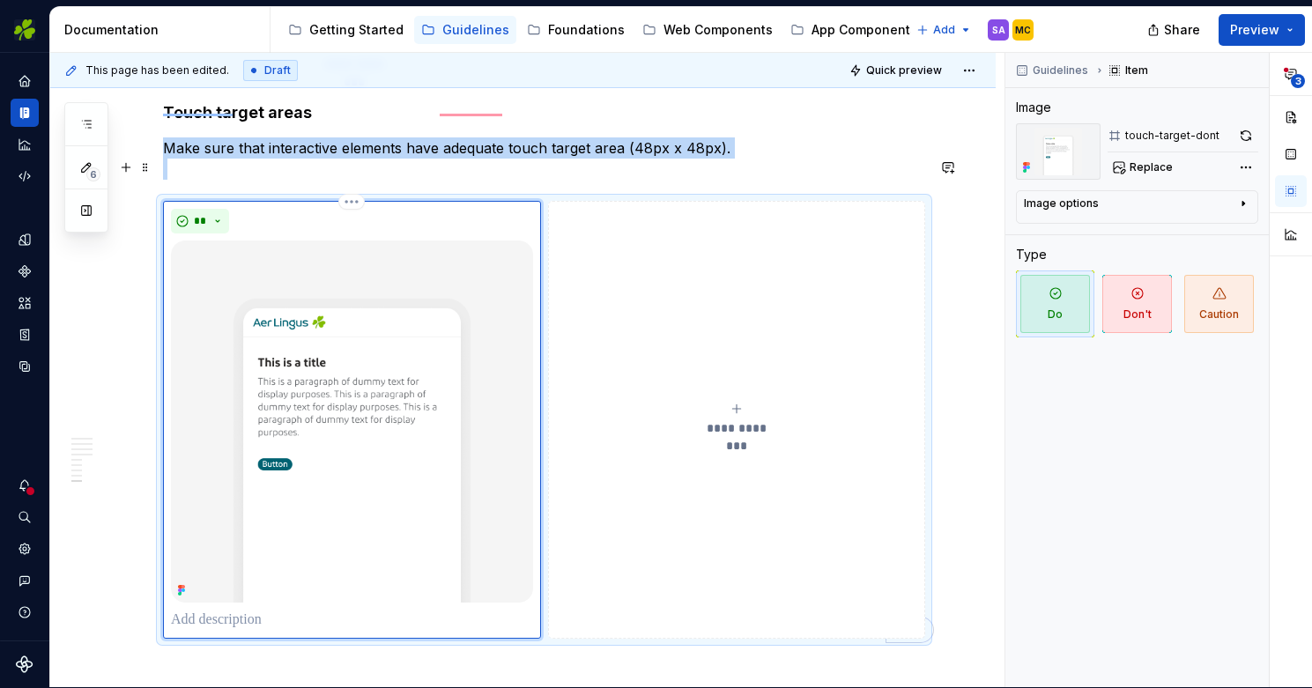
scroll to position [4572, 0]
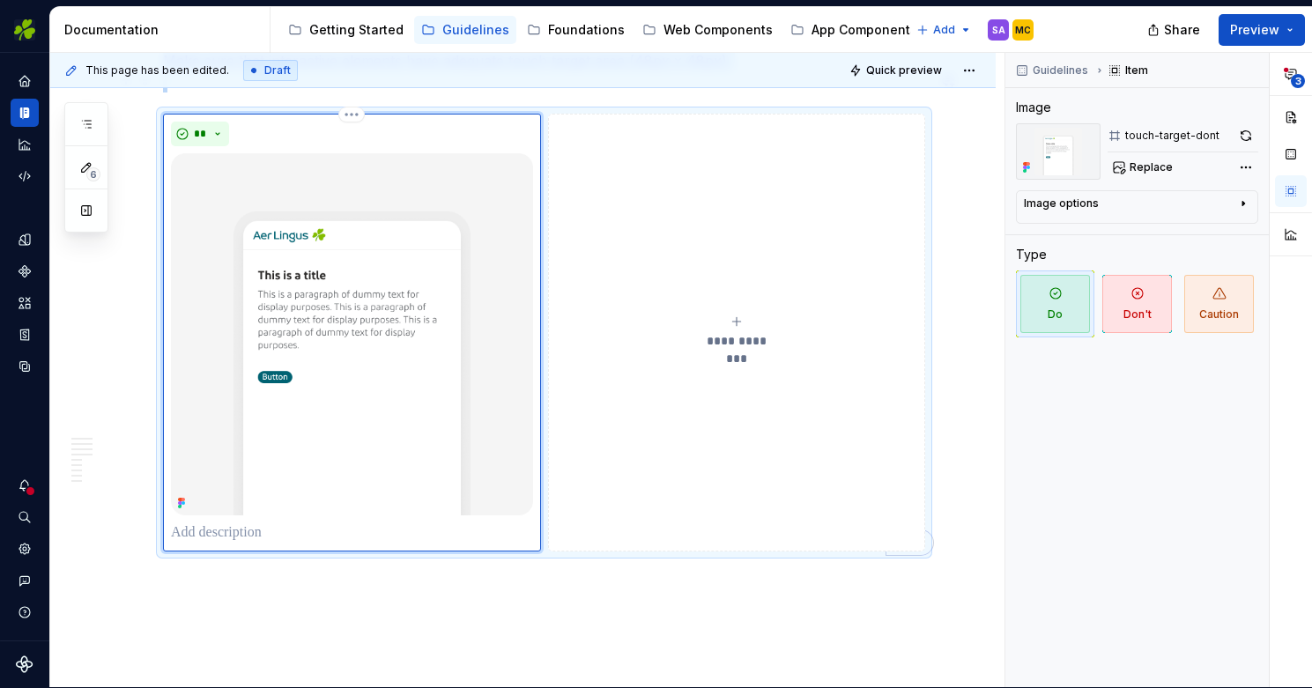
click at [259, 523] on p "To enrich screen reader interactions, please activate Accessibility in Grammarl…" at bounding box center [352, 533] width 362 height 21
type textarea "*"
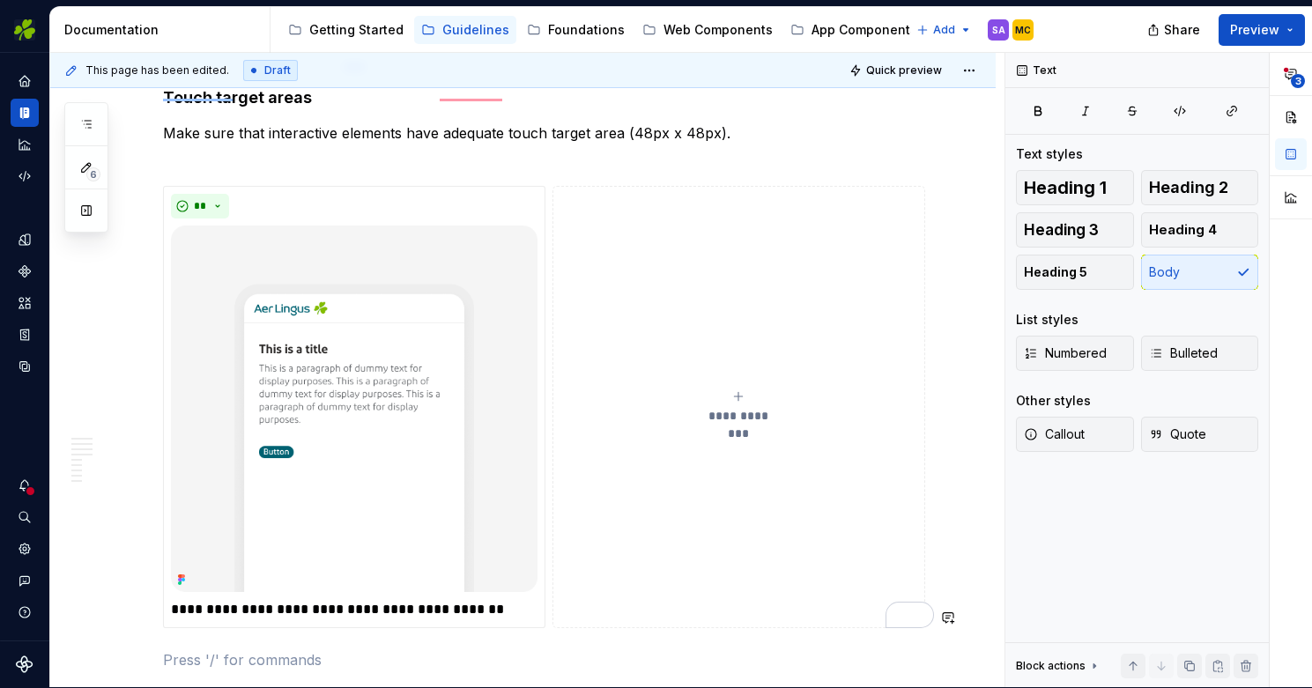
scroll to position [4487, 0]
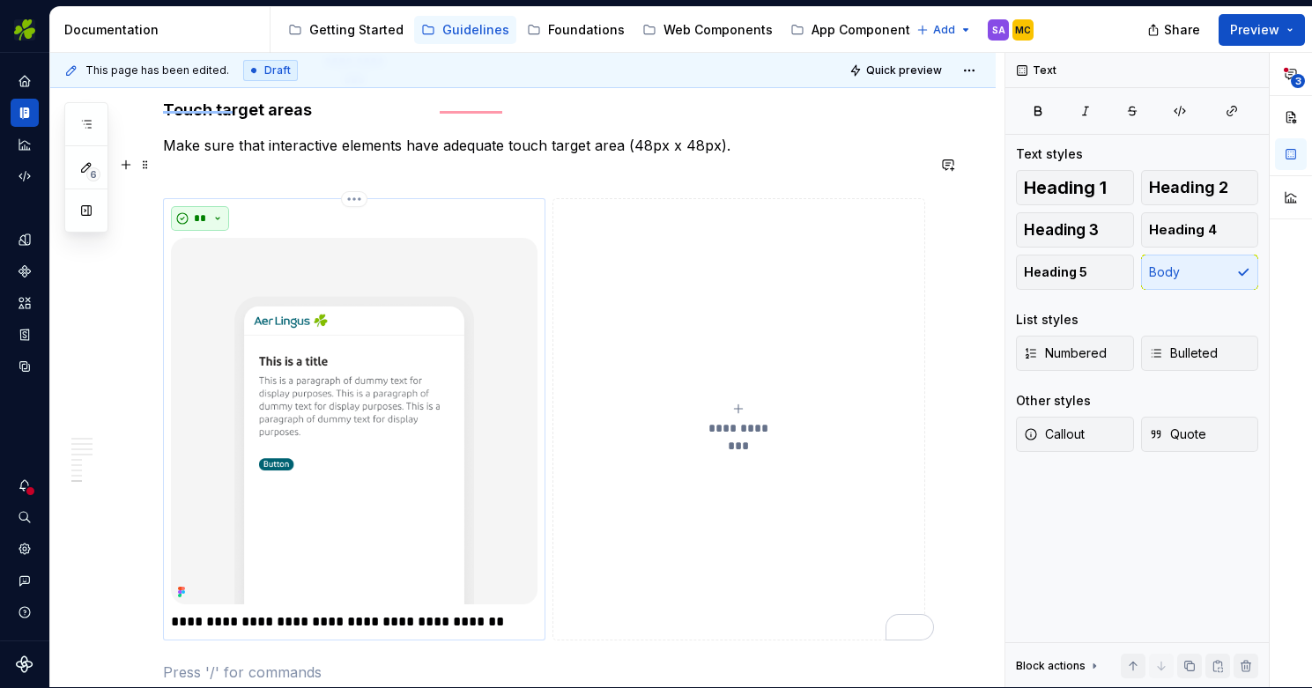
click at [215, 206] on button "**" at bounding box center [200, 218] width 58 height 25
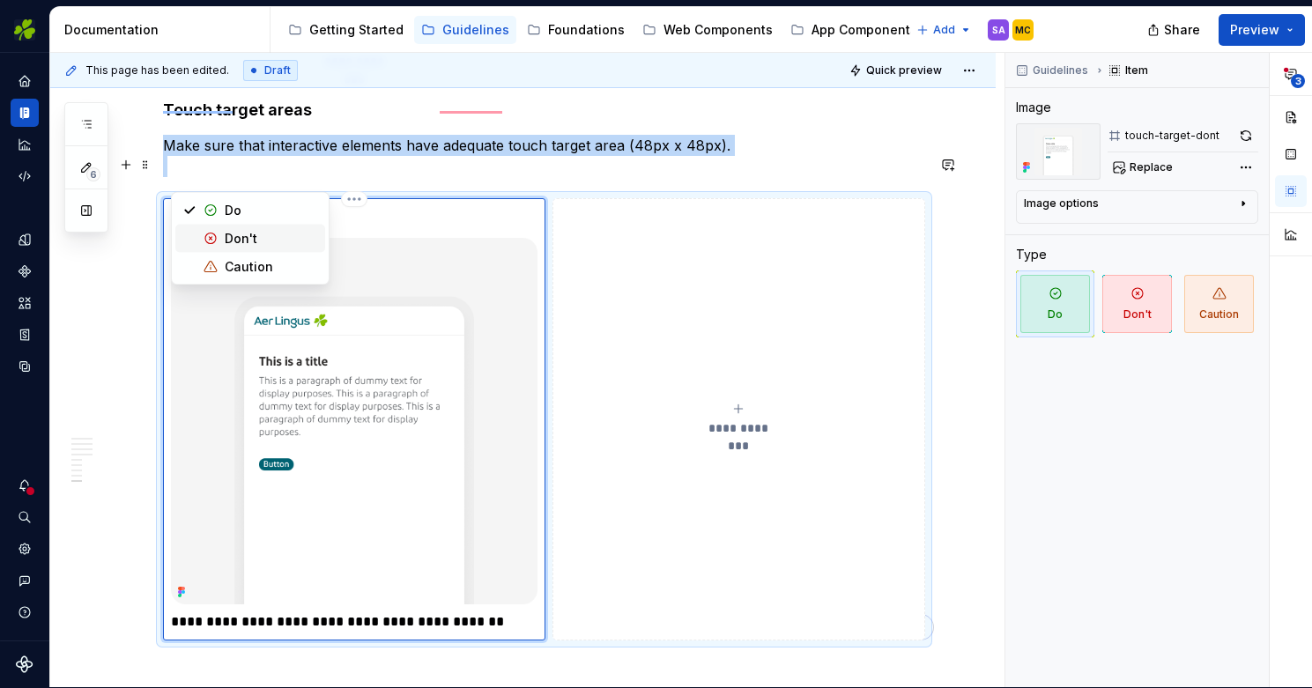
click at [234, 236] on div "Don't" at bounding box center [241, 239] width 33 height 18
type textarea "*"
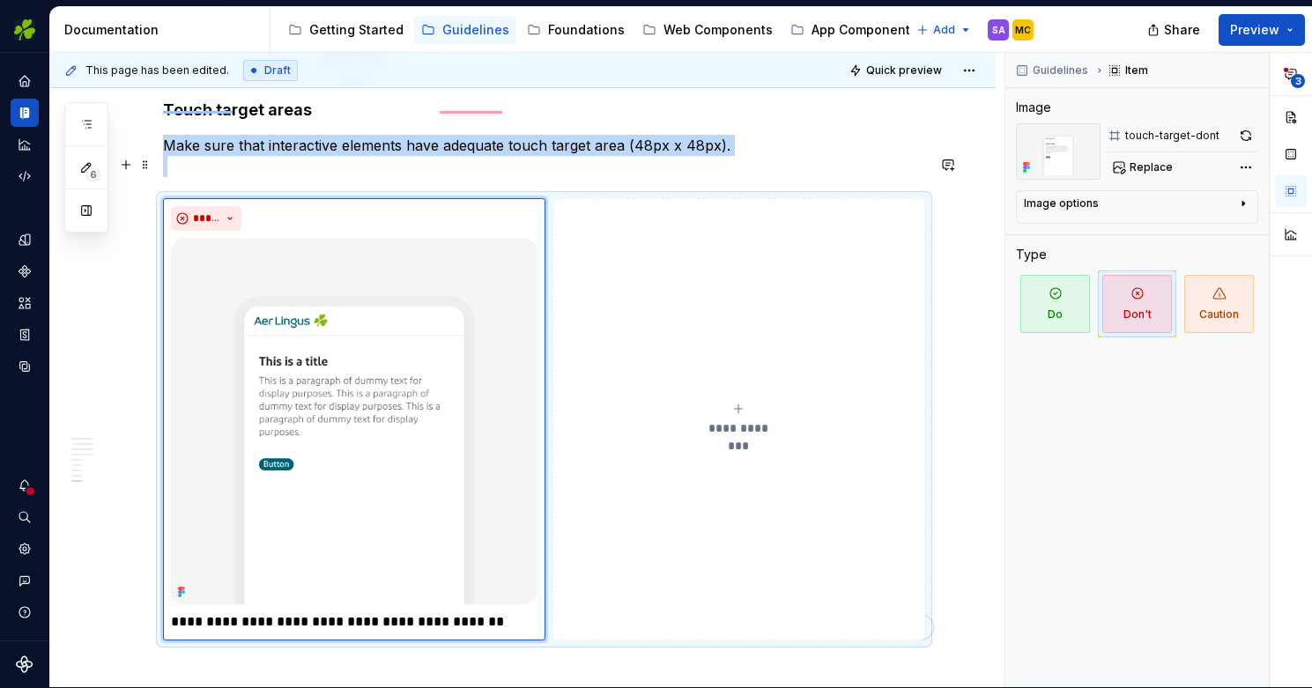
click at [759, 348] on button "**********" at bounding box center [740, 419] width 374 height 442
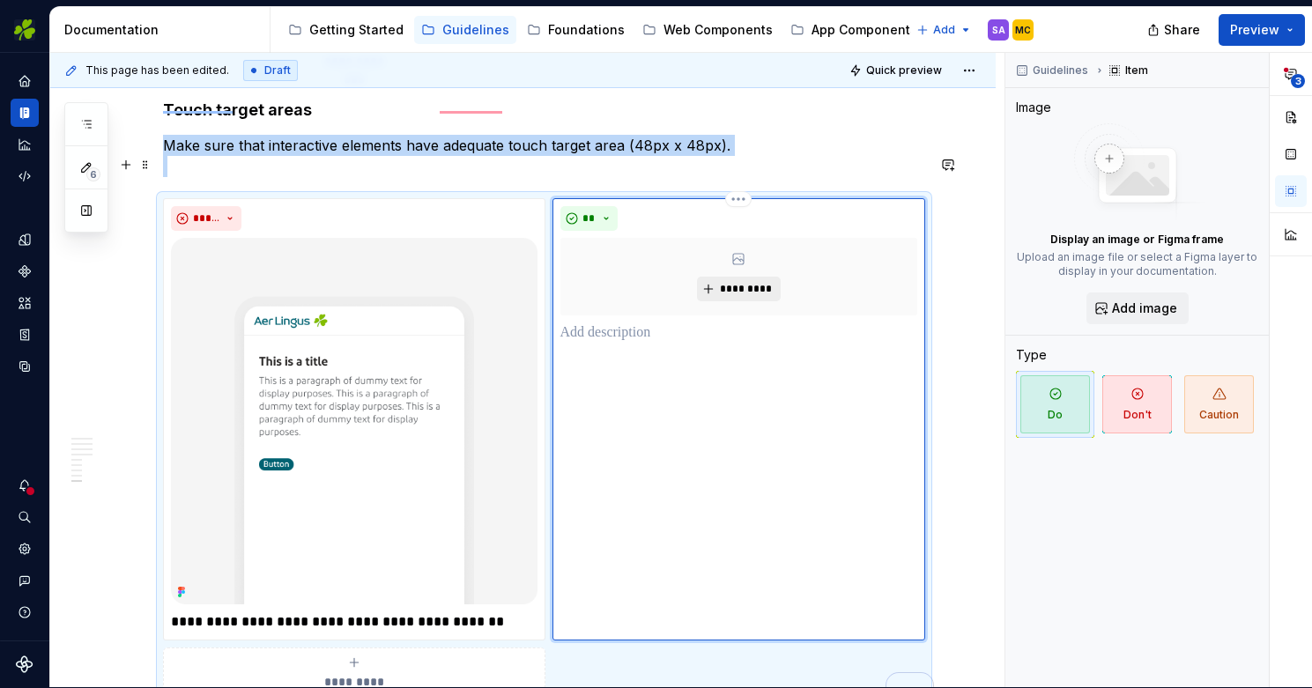
click at [747, 282] on span "*********" at bounding box center [746, 289] width 54 height 14
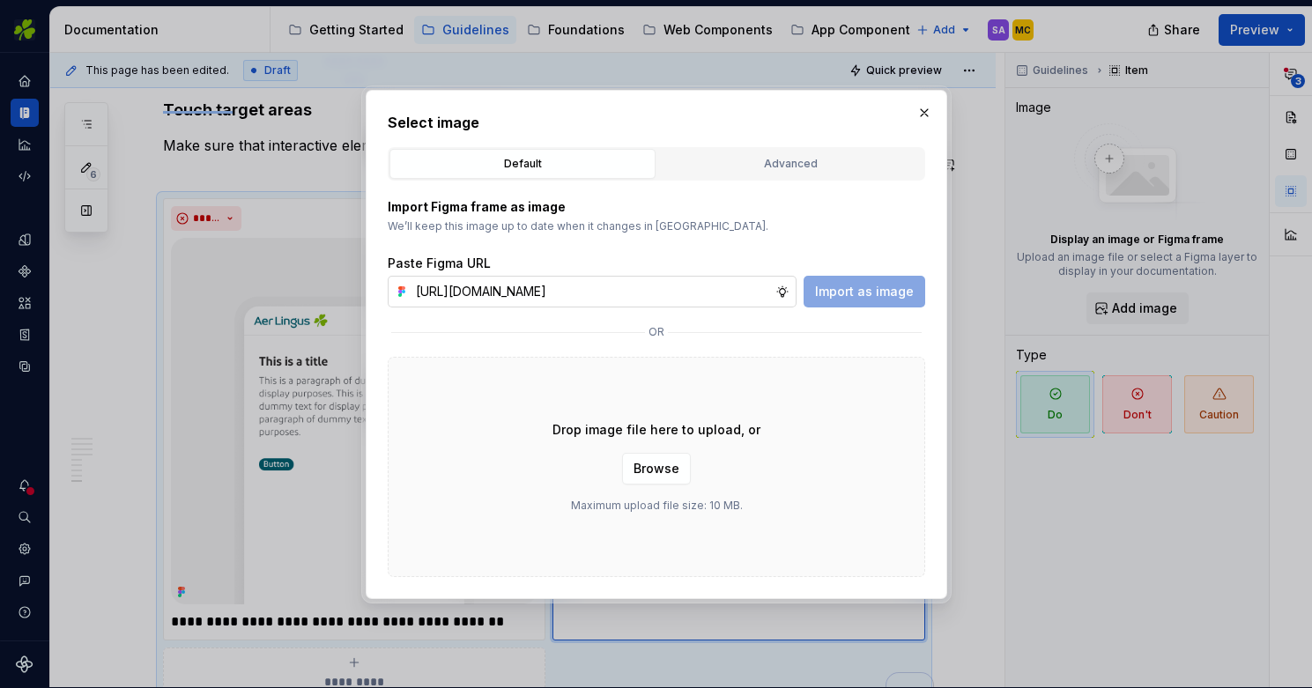
scroll to position [0, 390]
type input "[URL][DOMAIN_NAME]"
click at [860, 286] on span "Import as image" at bounding box center [864, 292] width 99 height 18
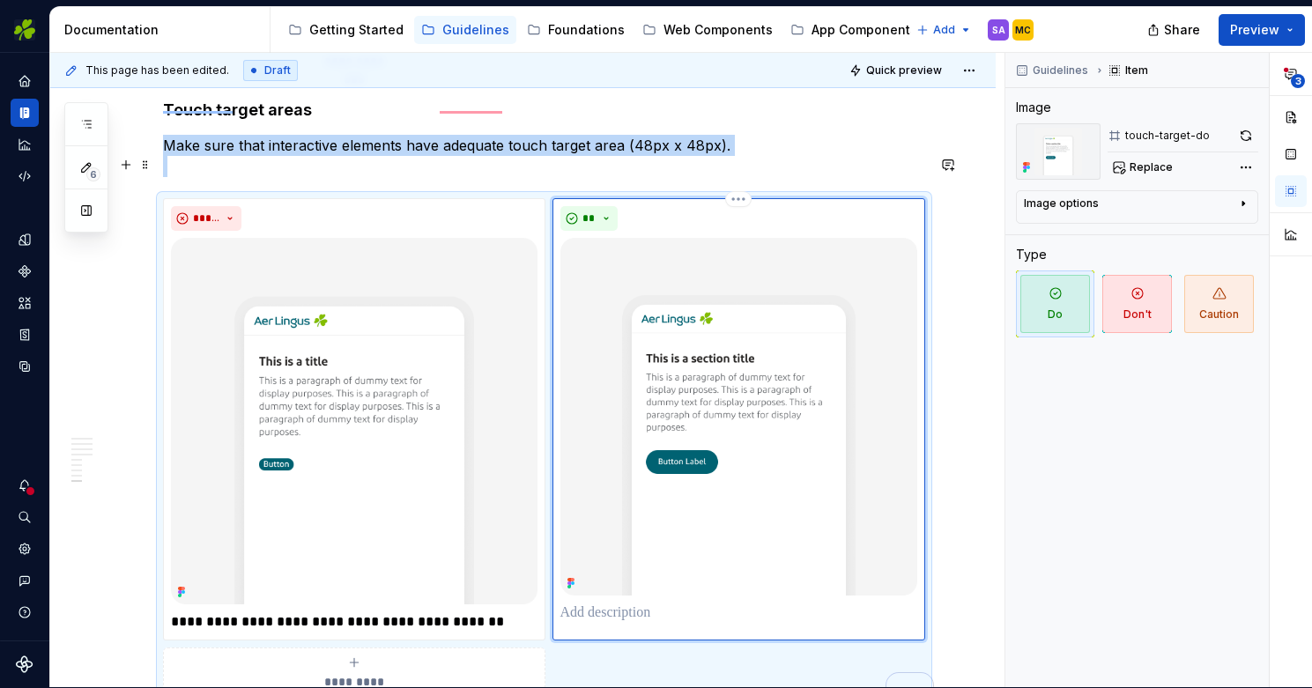
click at [661, 603] on p "To enrich screen reader interactions, please activate Accessibility in Grammarl…" at bounding box center [739, 613] width 358 height 21
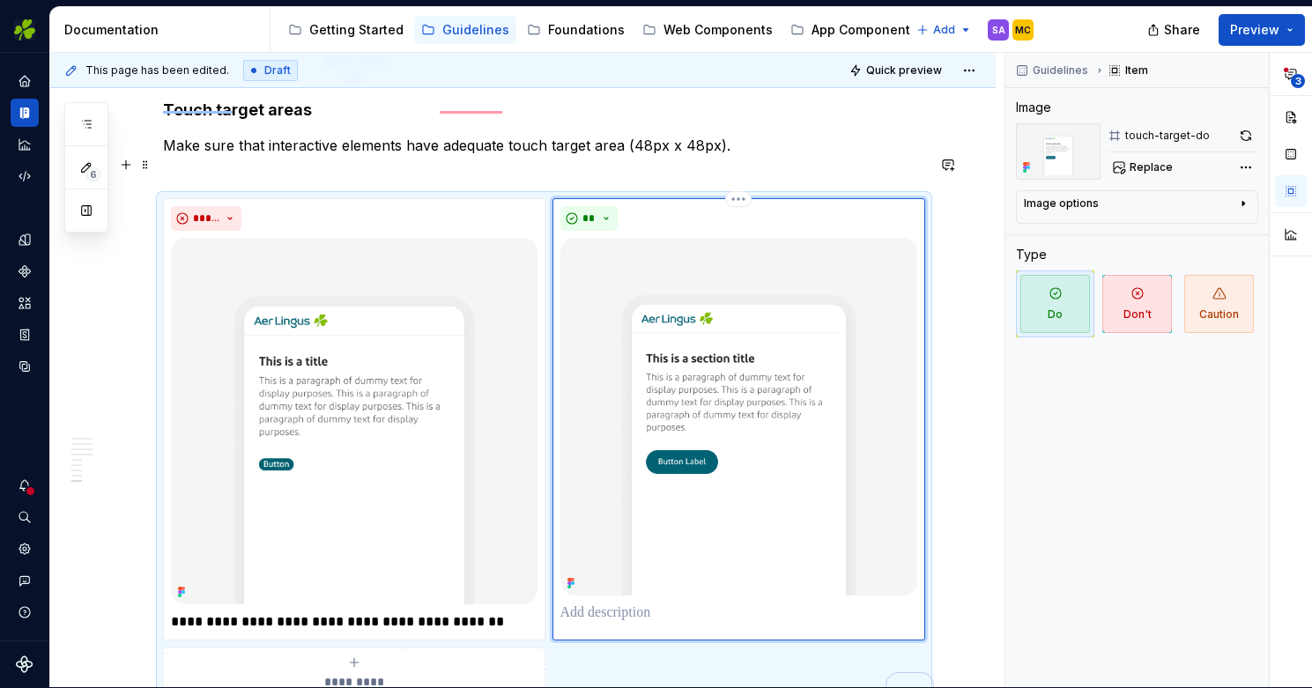
type textarea "*"
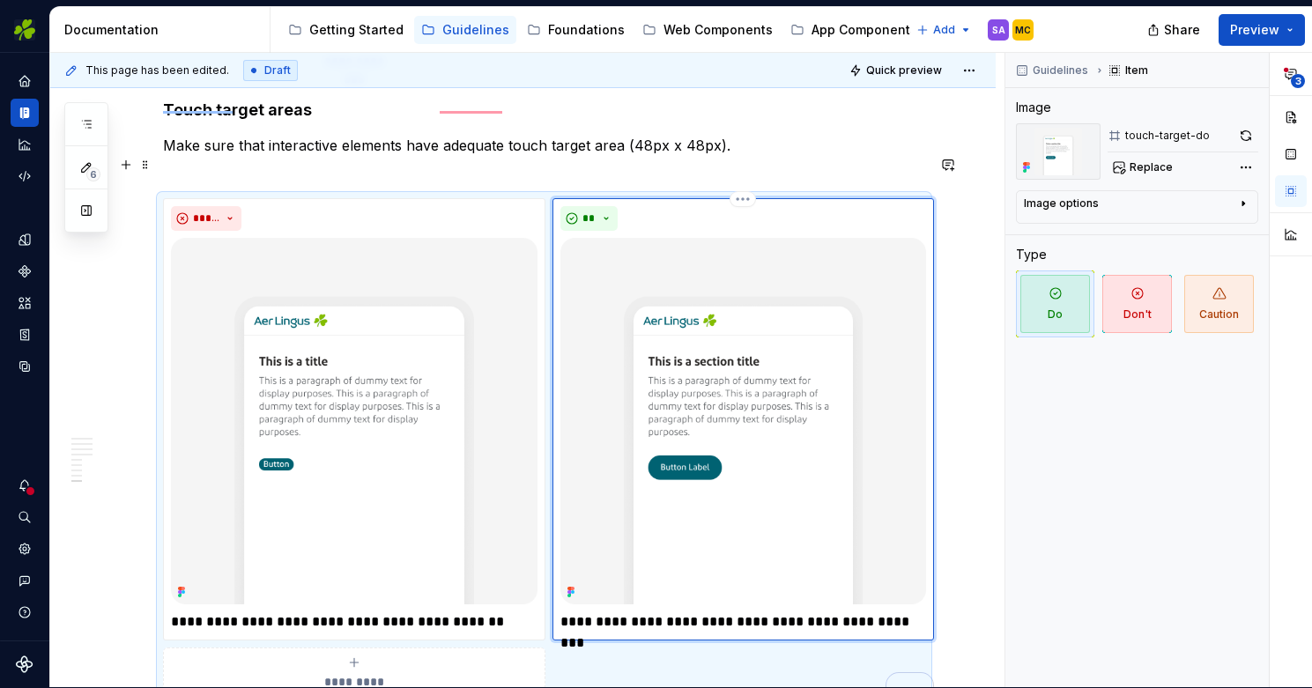
scroll to position [4496, 0]
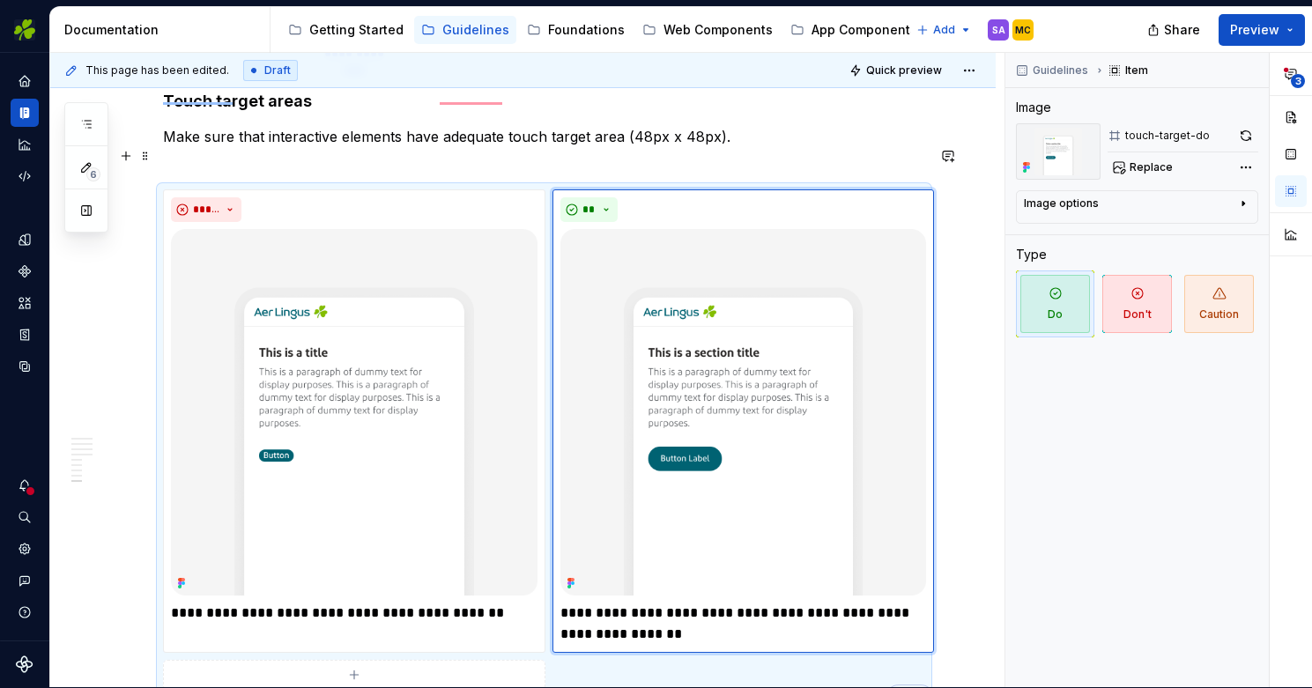
click at [1019, 368] on div "Guidelines Item Image touch-target-do Replace Image options Alignment Alt Capti…" at bounding box center [1138, 370] width 264 height 635
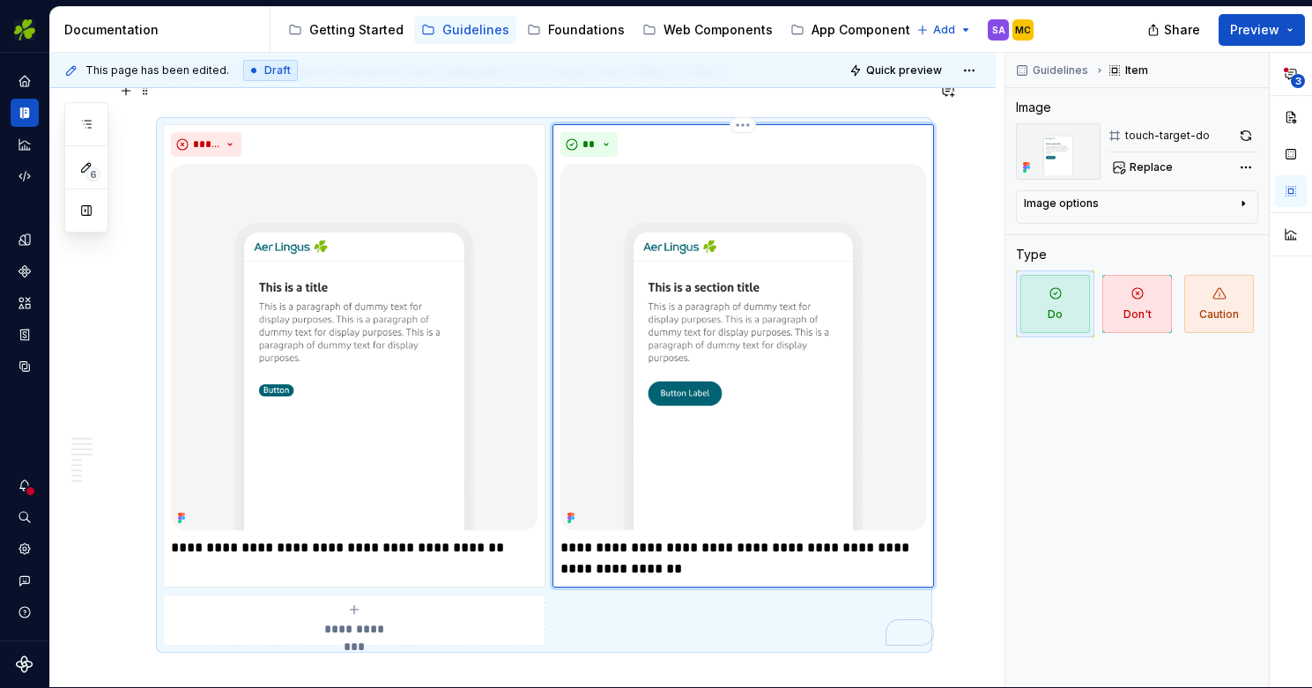
scroll to position [4747, 0]
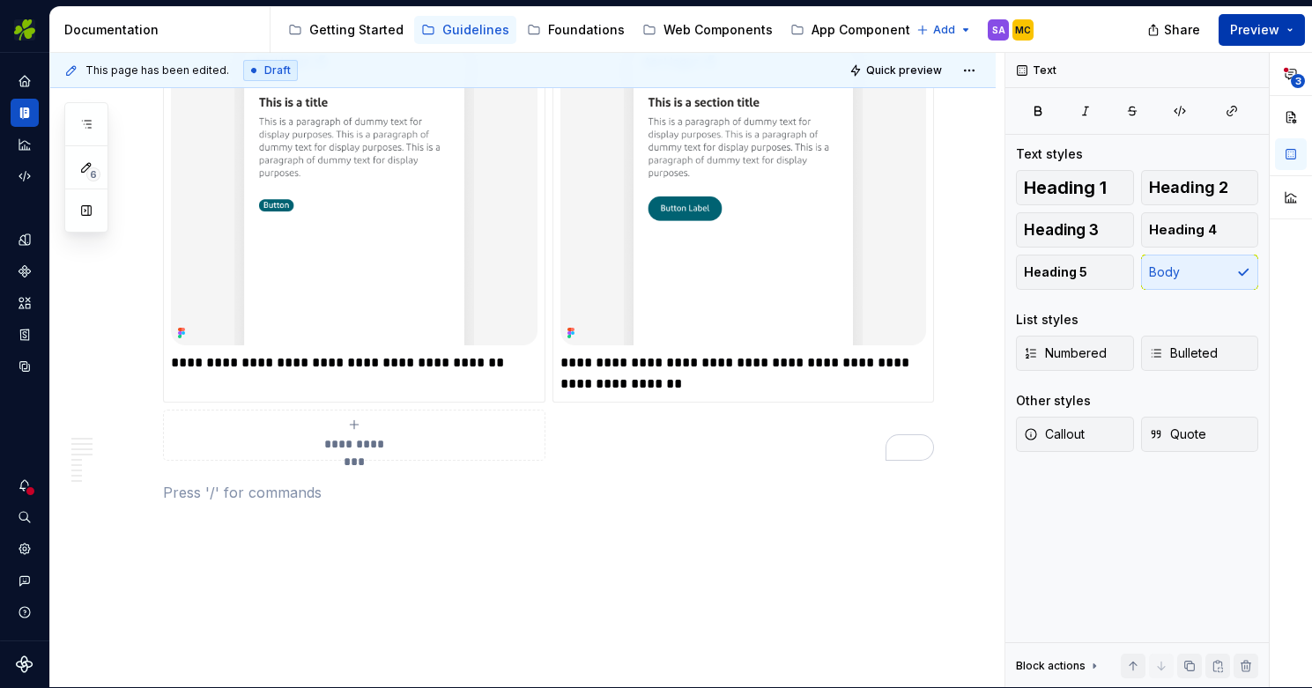
click at [1262, 28] on span "Preview" at bounding box center [1254, 30] width 49 height 18
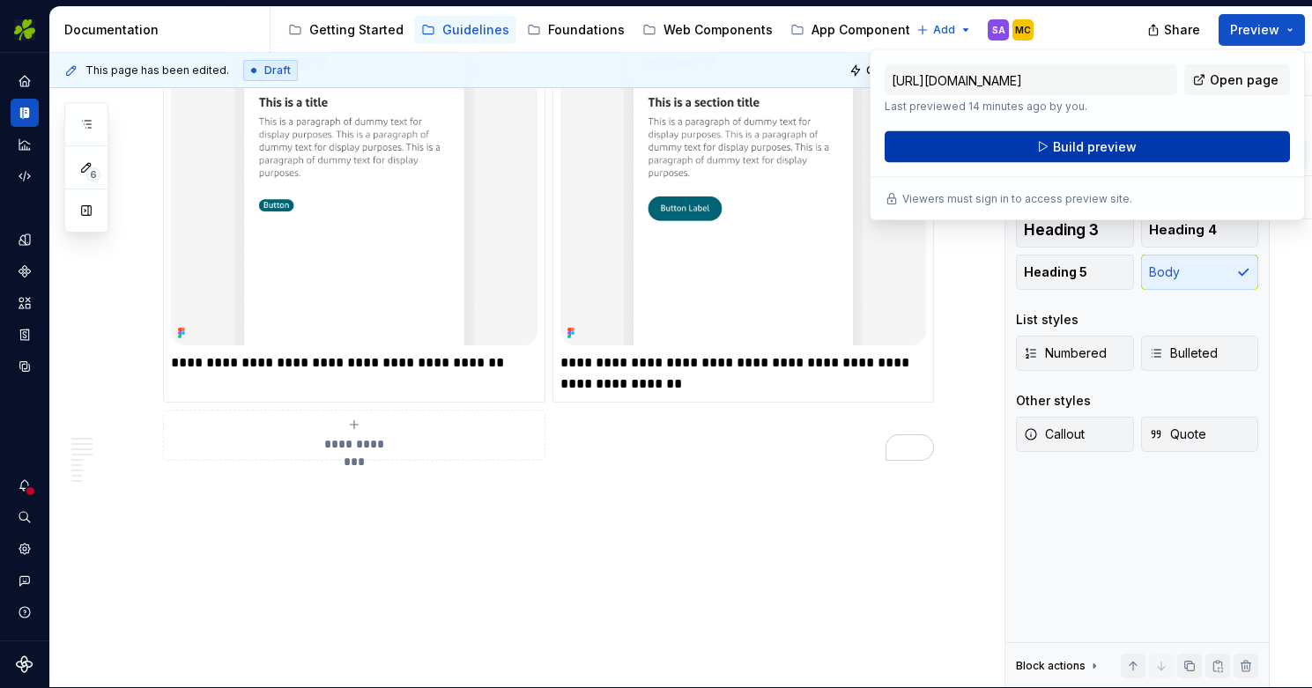
click at [1112, 146] on span "Build preview" at bounding box center [1095, 147] width 84 height 18
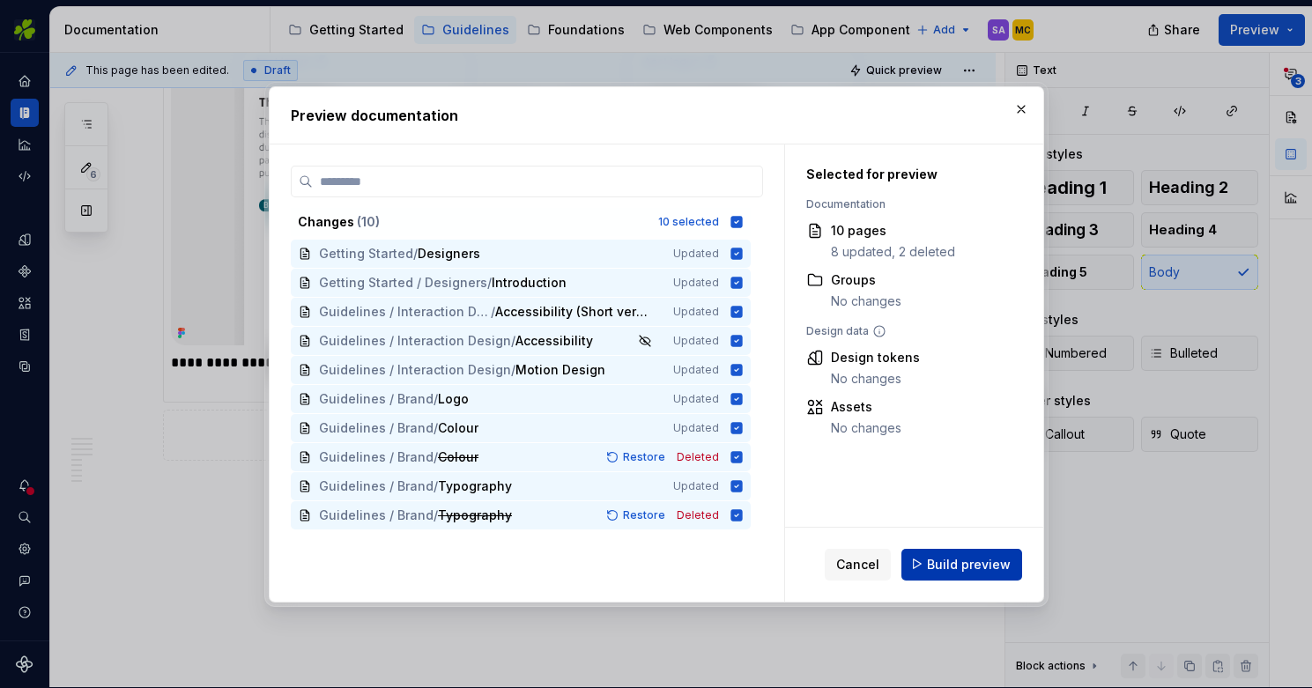
click at [964, 567] on span "Build preview" at bounding box center [969, 564] width 84 height 18
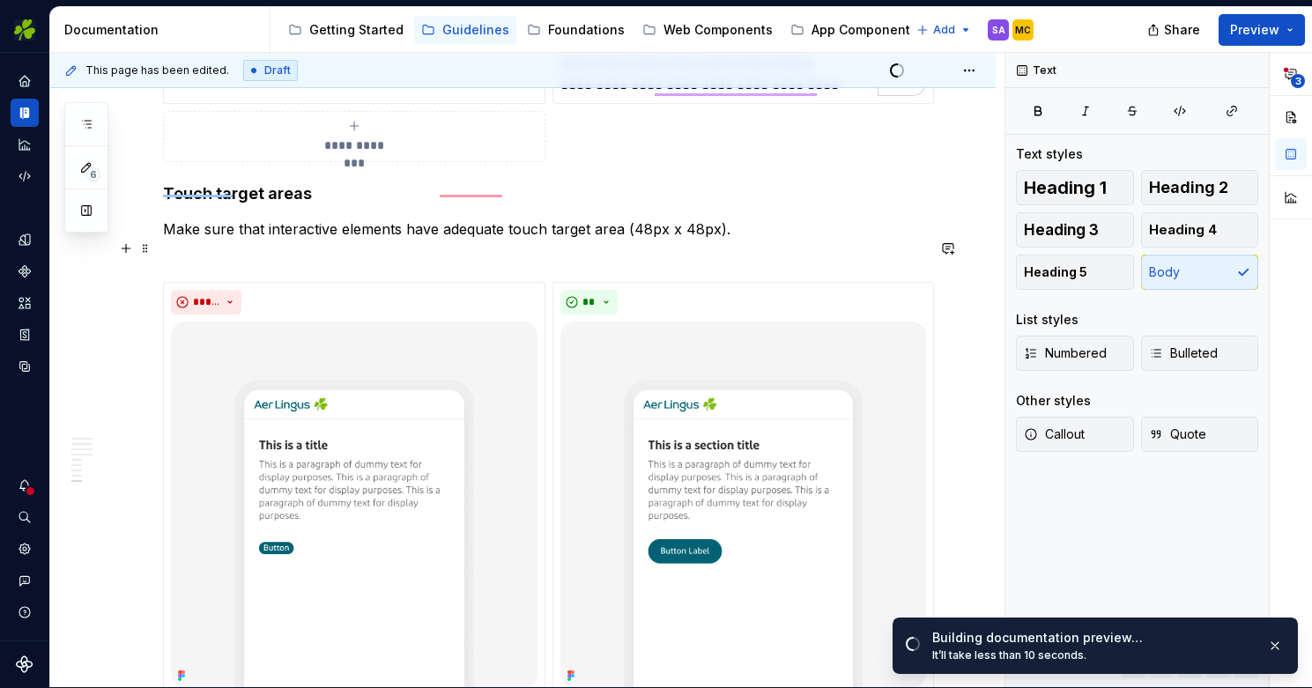
scroll to position [4389, 0]
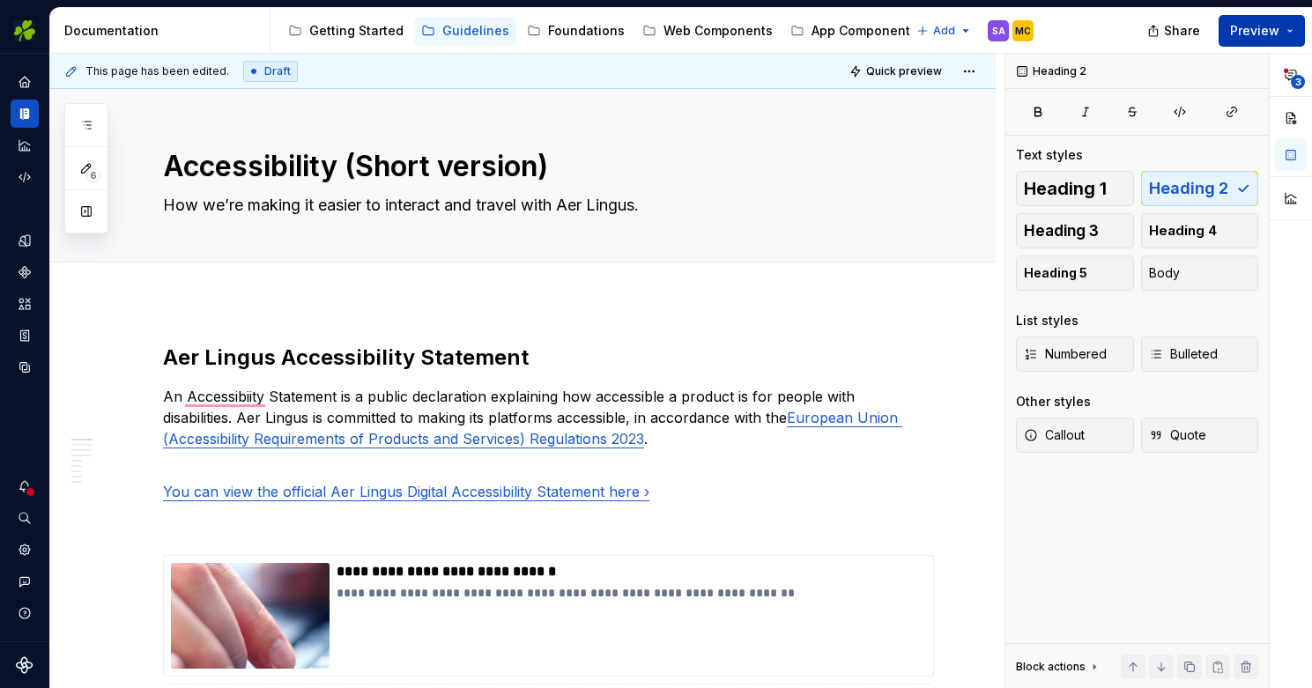
click at [1258, 32] on span "Preview" at bounding box center [1254, 31] width 49 height 18
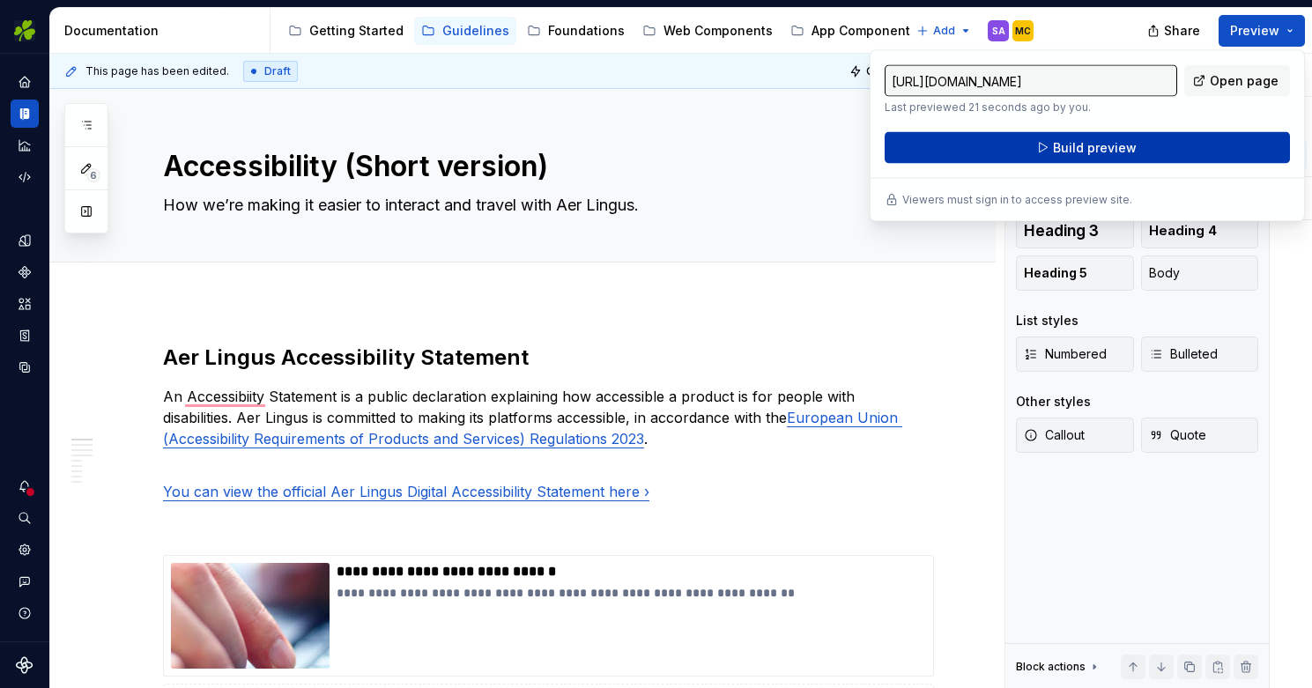
click at [1122, 145] on span "Build preview" at bounding box center [1095, 148] width 84 height 18
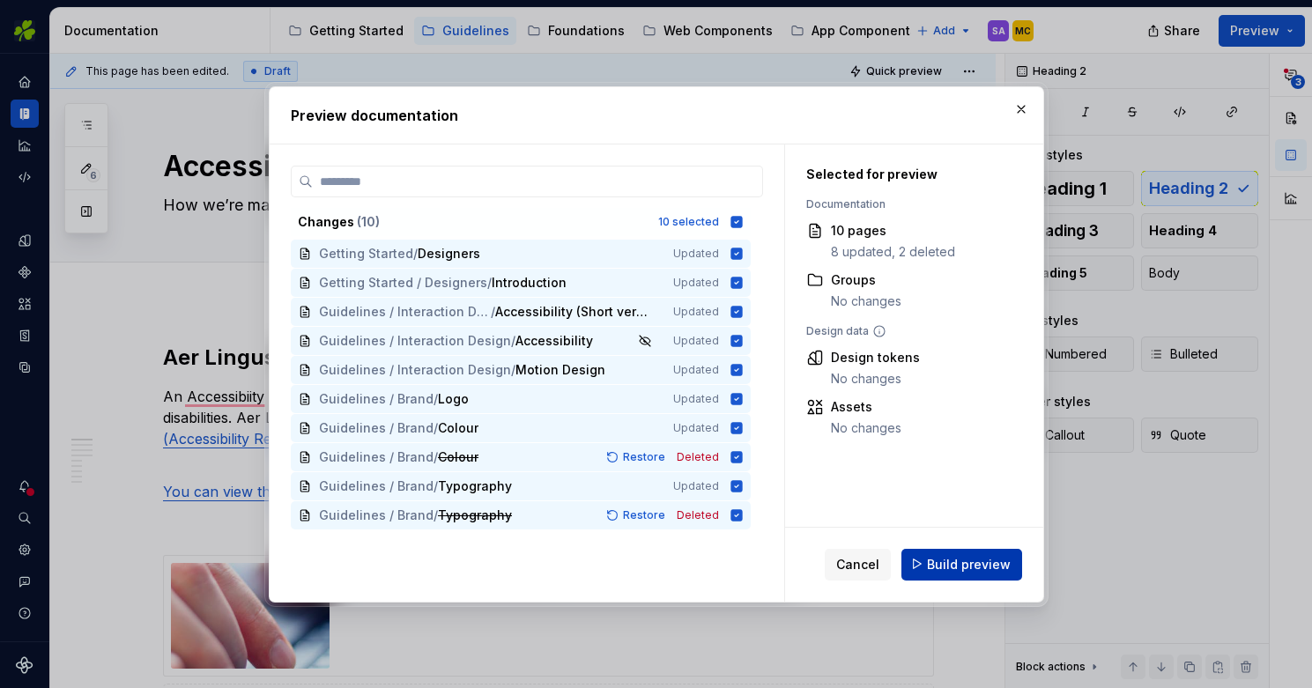
click at [966, 562] on span "Build preview" at bounding box center [969, 564] width 84 height 18
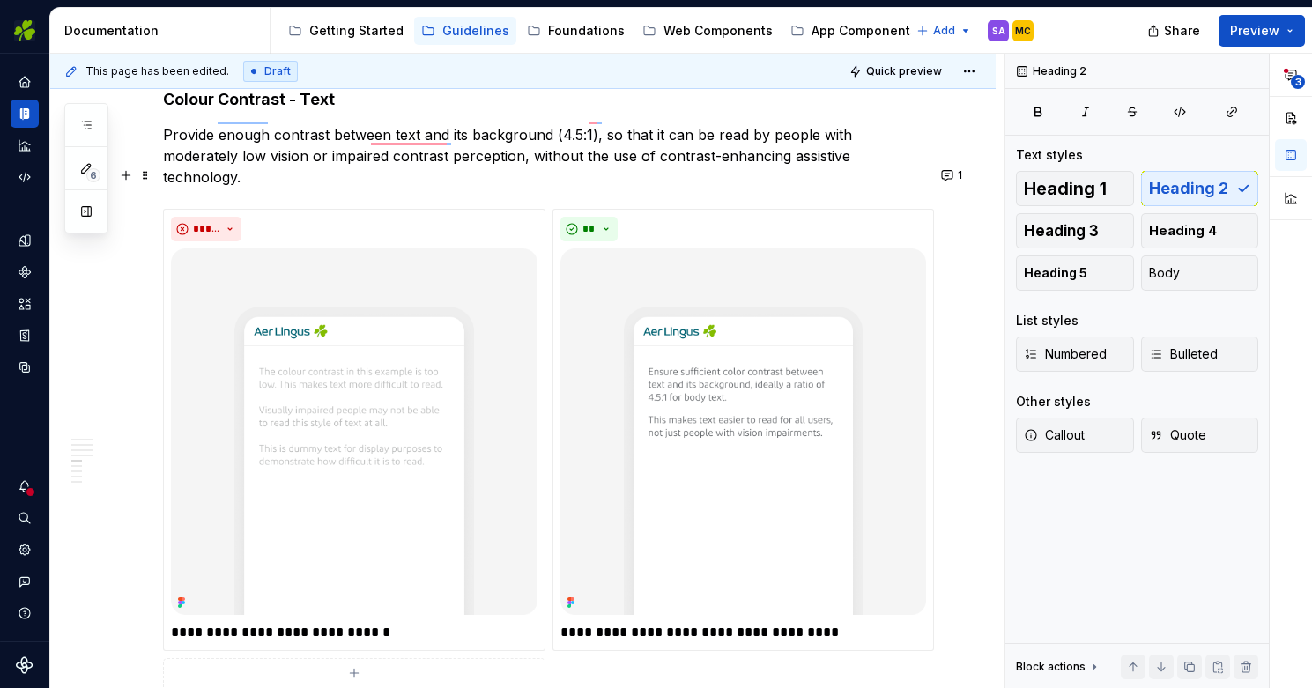
scroll to position [1850, 0]
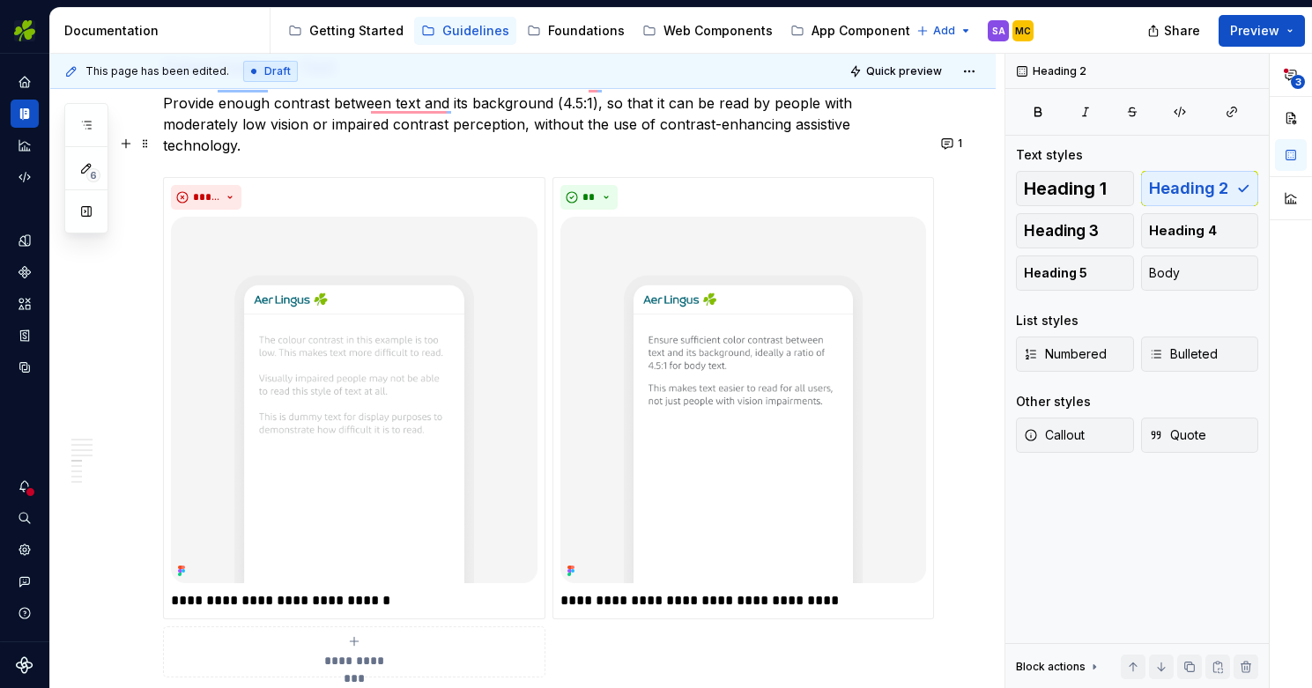
type textarea "*"
click at [974, 488] on div "**********" at bounding box center [527, 371] width 954 height 635
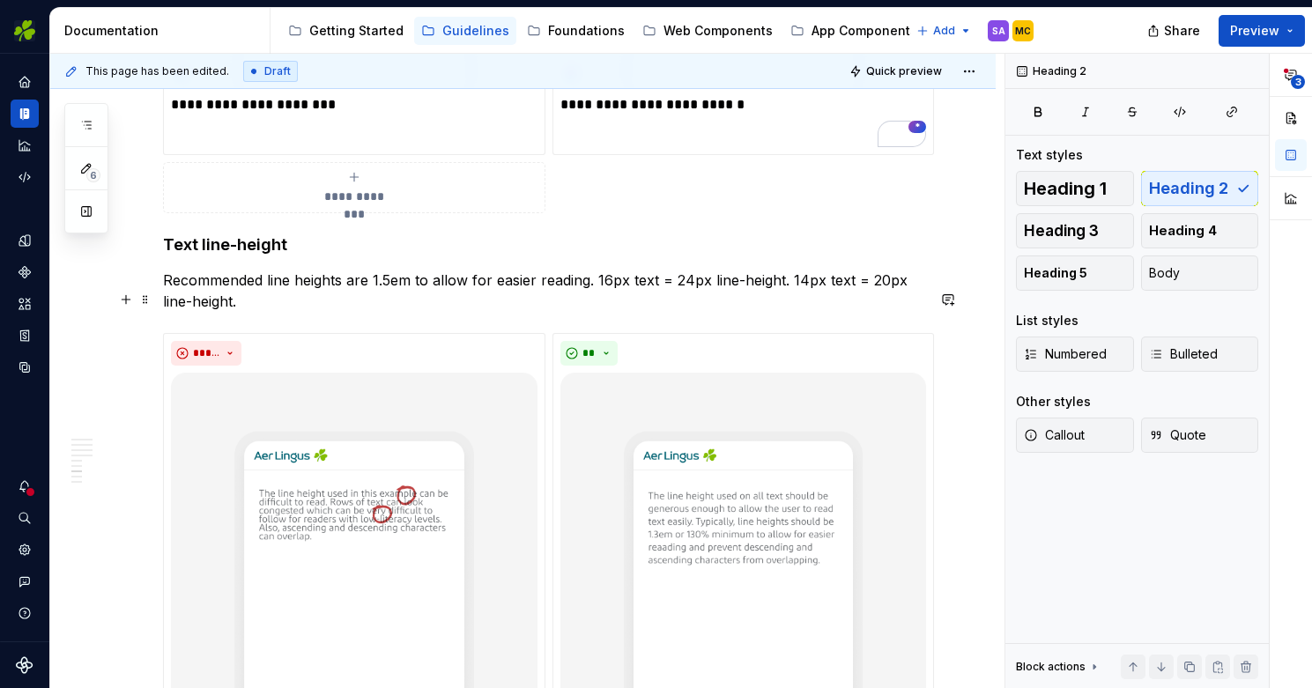
scroll to position [3314, 0]
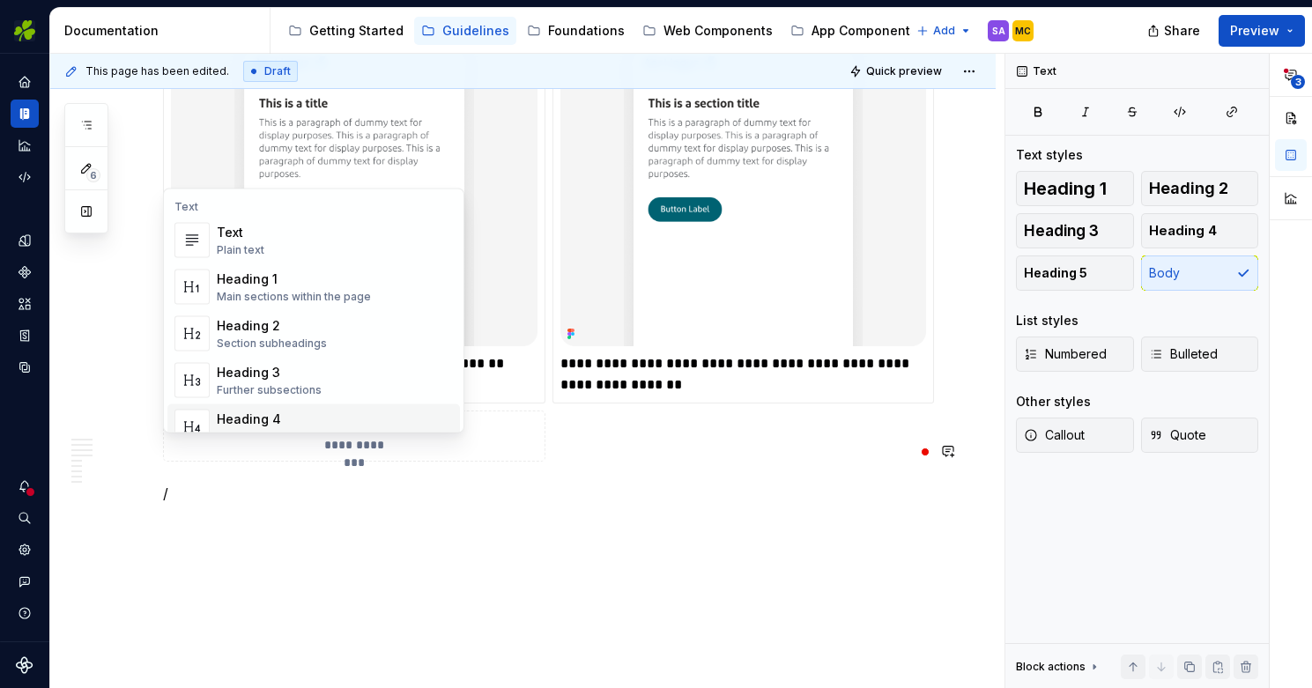
click at [340, 417] on div "Heading 4 Details in subsections" at bounding box center [335, 427] width 236 height 35
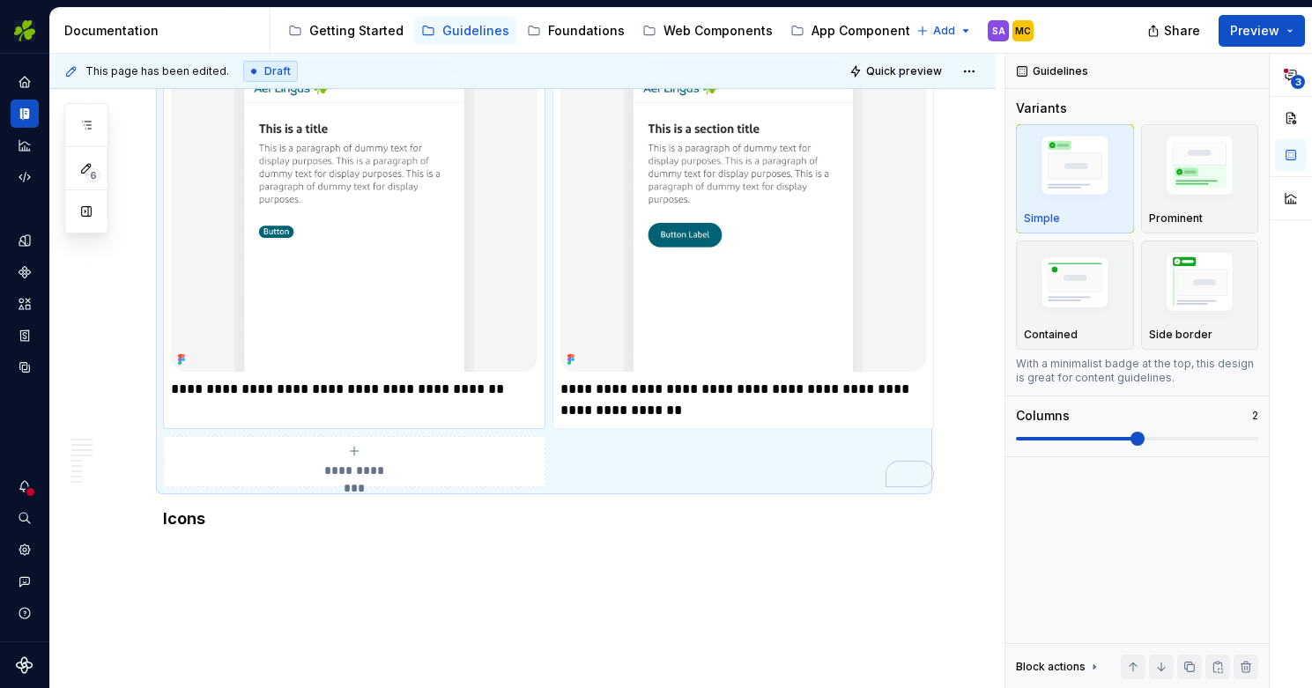
scroll to position [4694, 0]
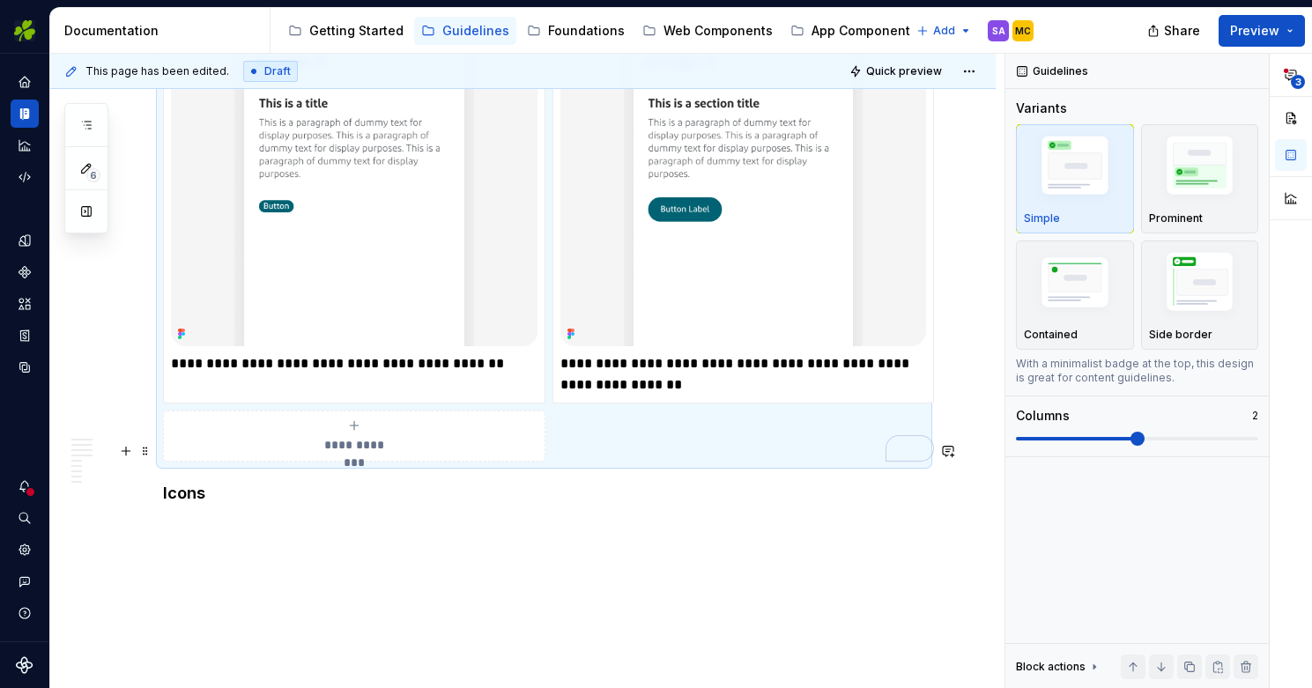
click at [163, 483] on h4 "Icons" at bounding box center [544, 493] width 762 height 21
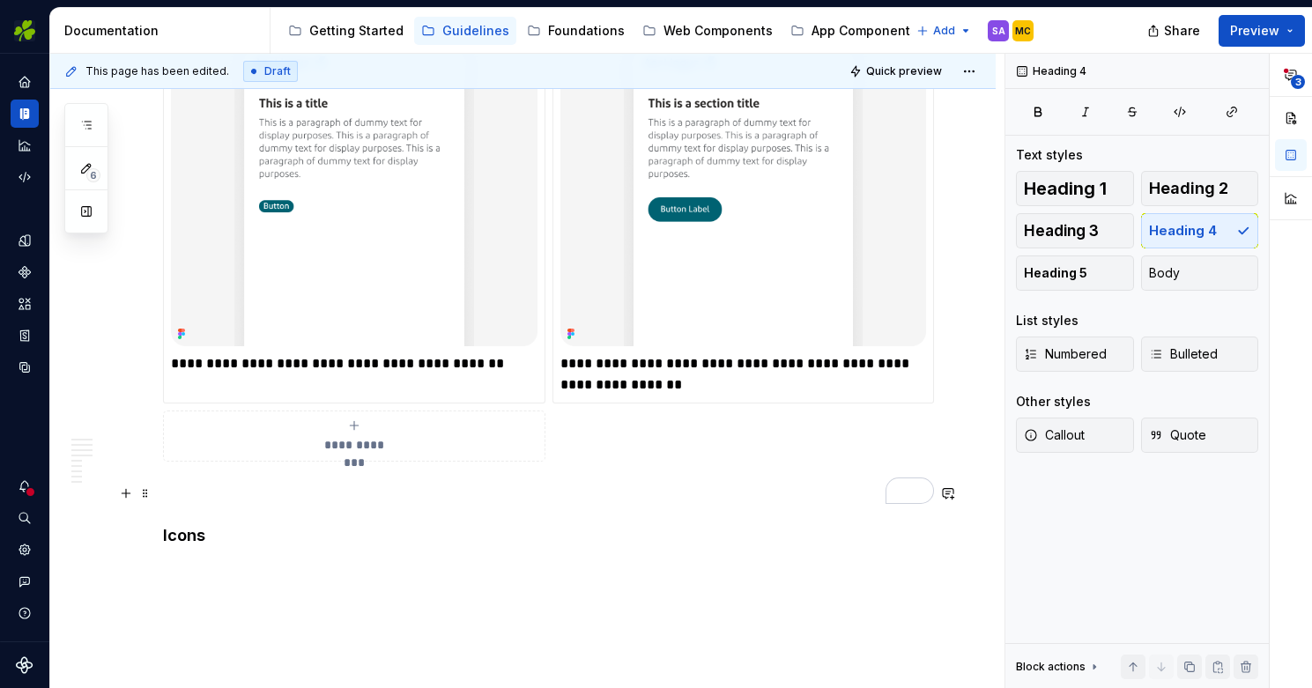
scroll to position [4736, 0]
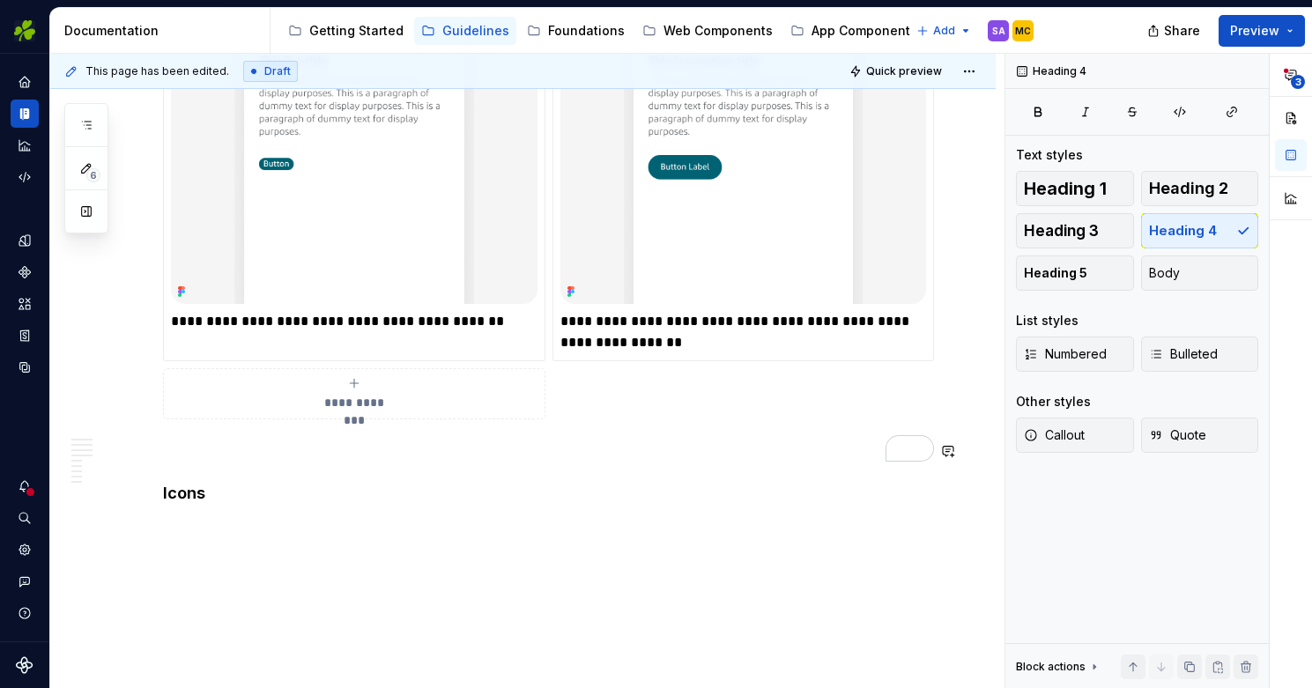
click at [171, 499] on div "**********" at bounding box center [527, 371] width 954 height 635
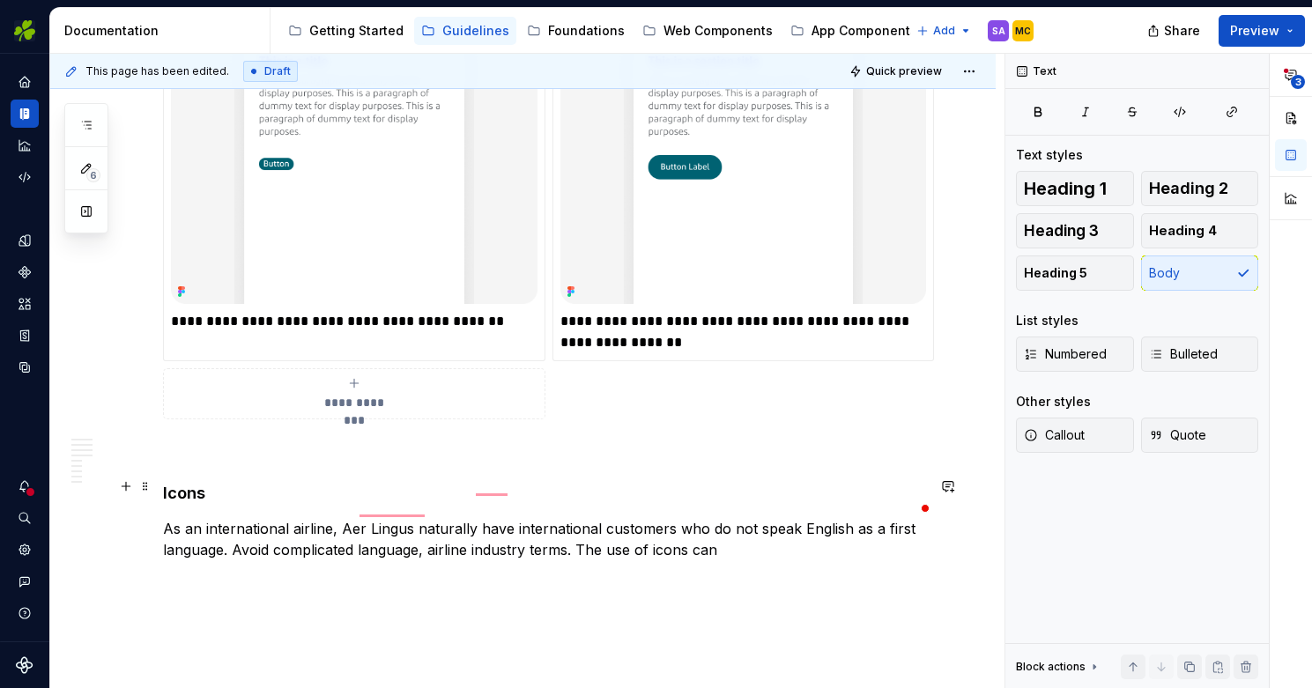
click at [733, 518] on p "As an international airline, Aer Lingus naturally have international customers …" at bounding box center [544, 539] width 762 height 42
click at [423, 518] on p "As an international airline, Aer Lingus naturally have international customers …" at bounding box center [544, 539] width 762 height 42
click at [602, 518] on p "As an international airline, Aer Lingus naturally have international customers …" at bounding box center [544, 539] width 762 height 42
click at [234, 518] on p "As an international airline, Aer Lingus naturally have international customers …" at bounding box center [544, 539] width 762 height 42
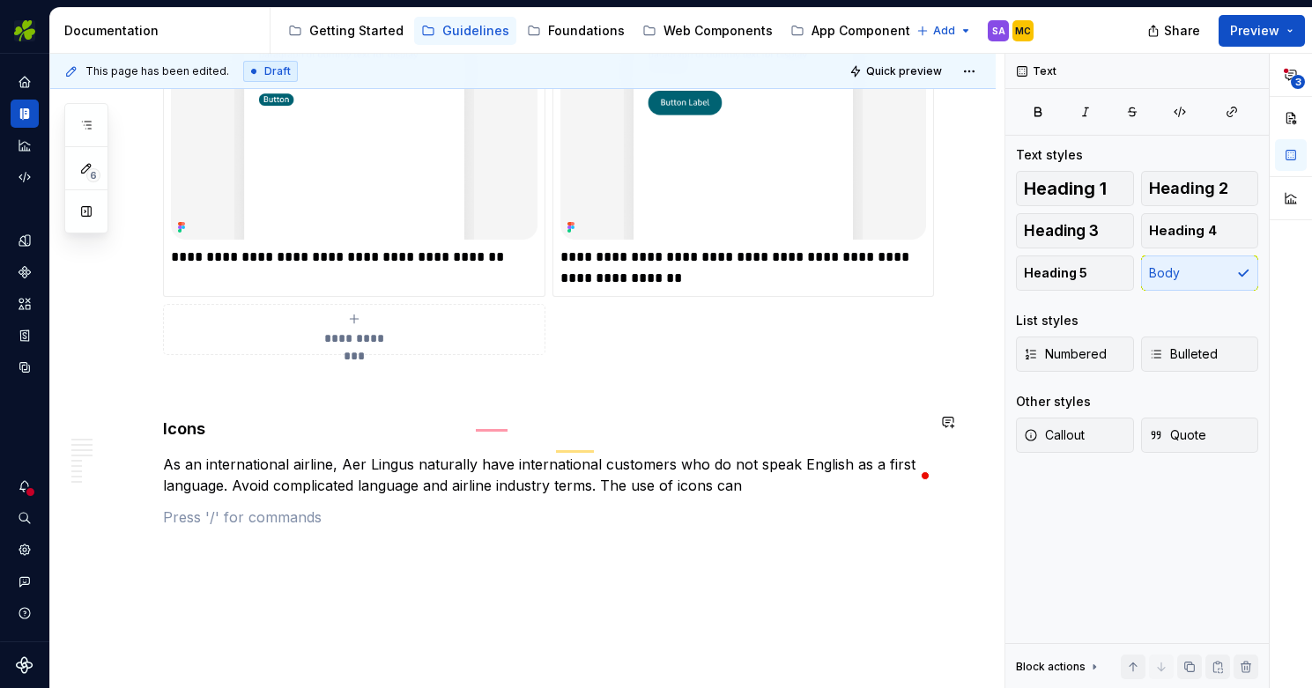
scroll to position [4824, 0]
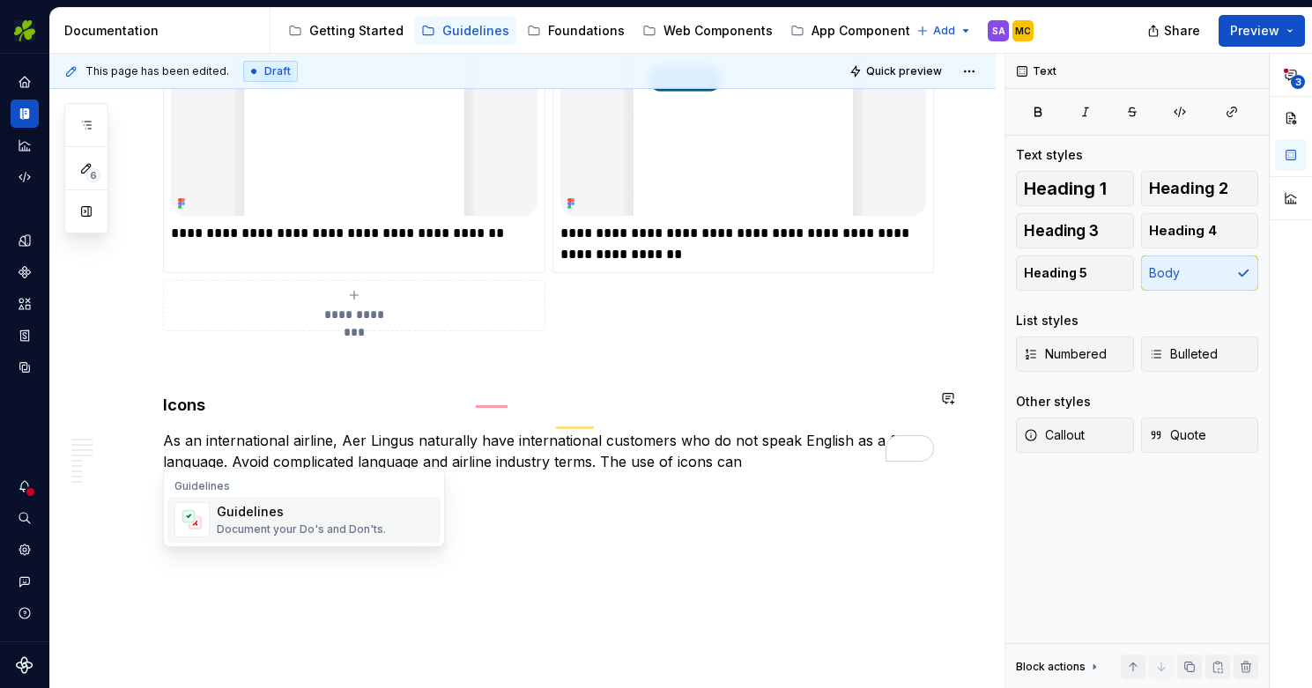
click at [258, 529] on div "Document your Do's and Don'ts." at bounding box center [301, 530] width 169 height 14
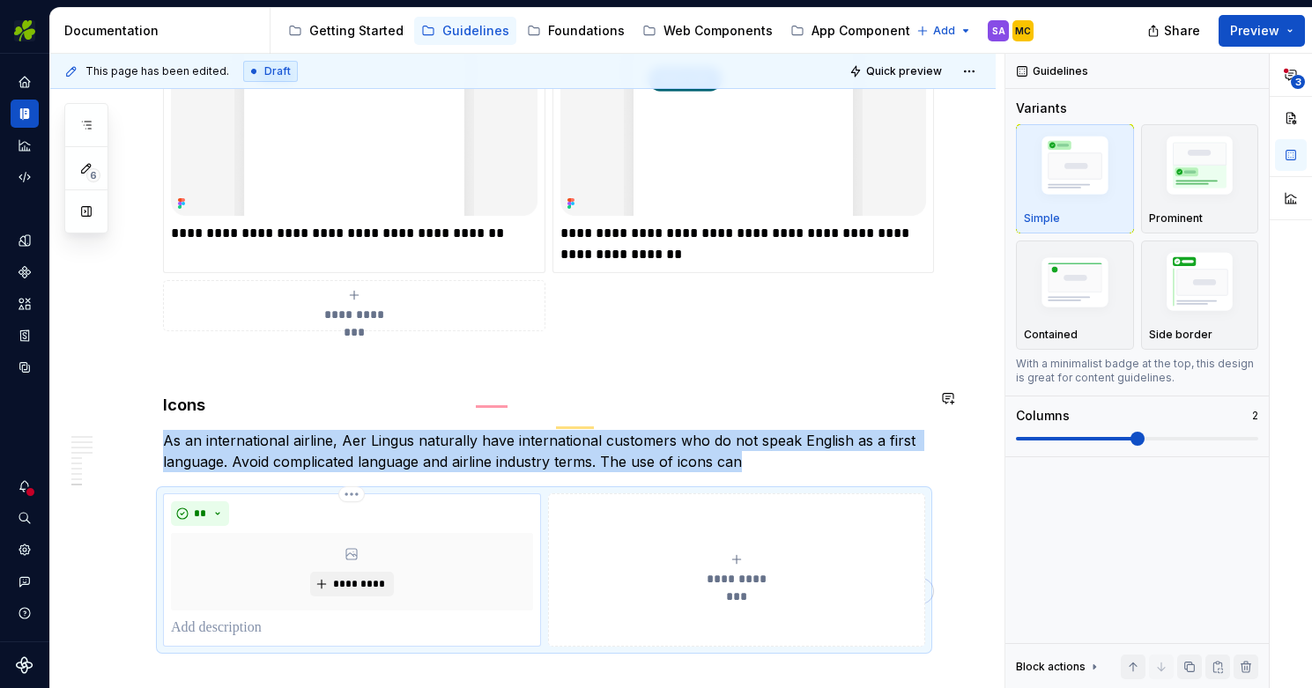
type textarea "*"
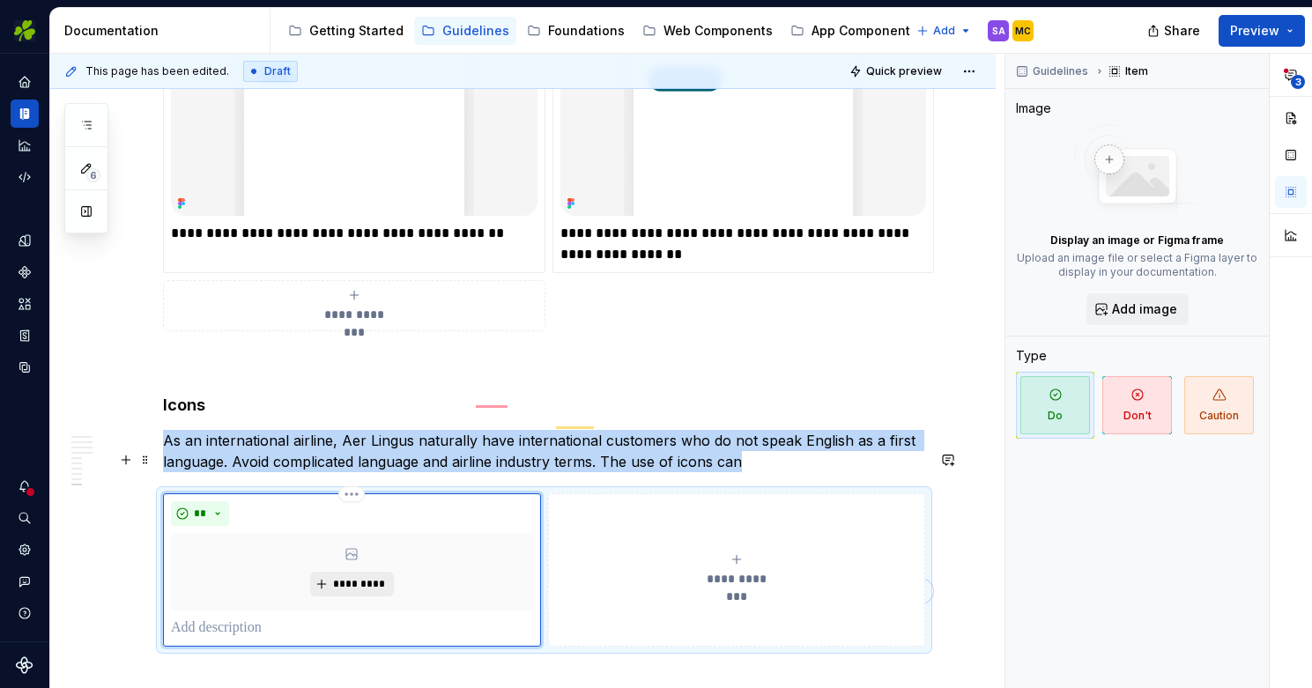
click at [352, 577] on span "*********" at bounding box center [359, 584] width 54 height 14
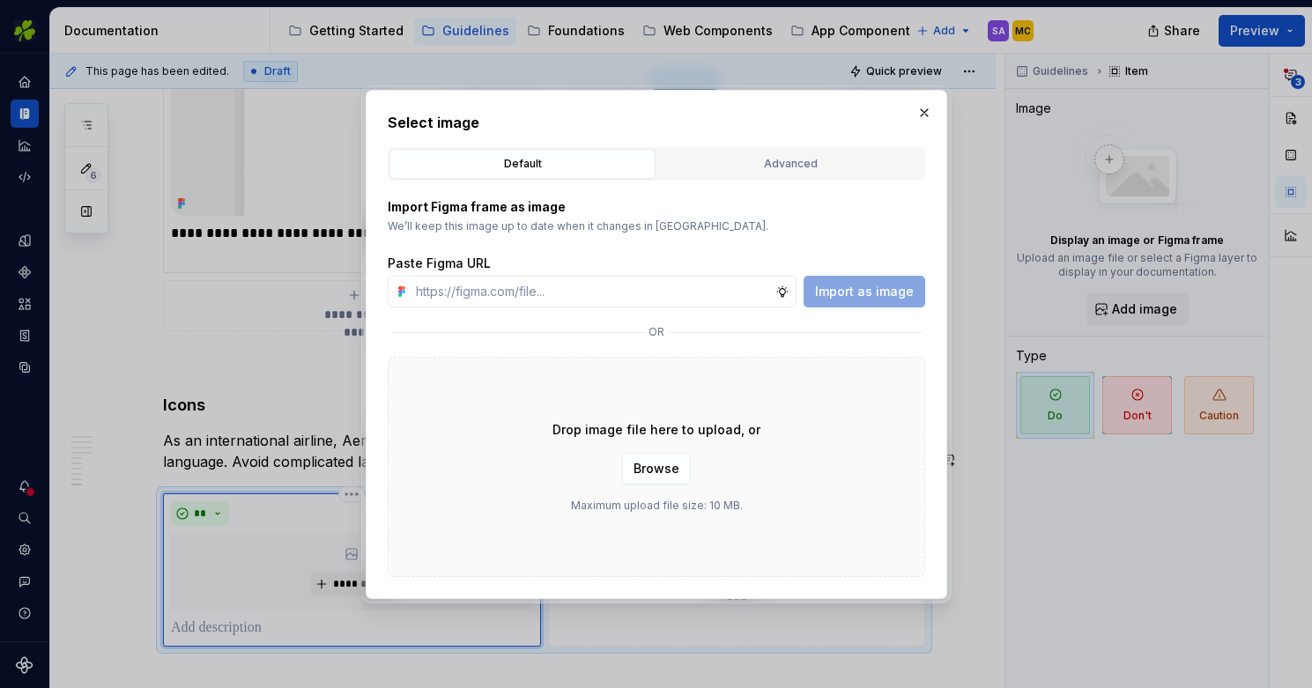
type input "https://www.figma.com/design/oWse5GFNay5D25WA7YViPS/Supernova-Images?node-id=58…"
click at [867, 294] on span "Import as image" at bounding box center [864, 292] width 99 height 18
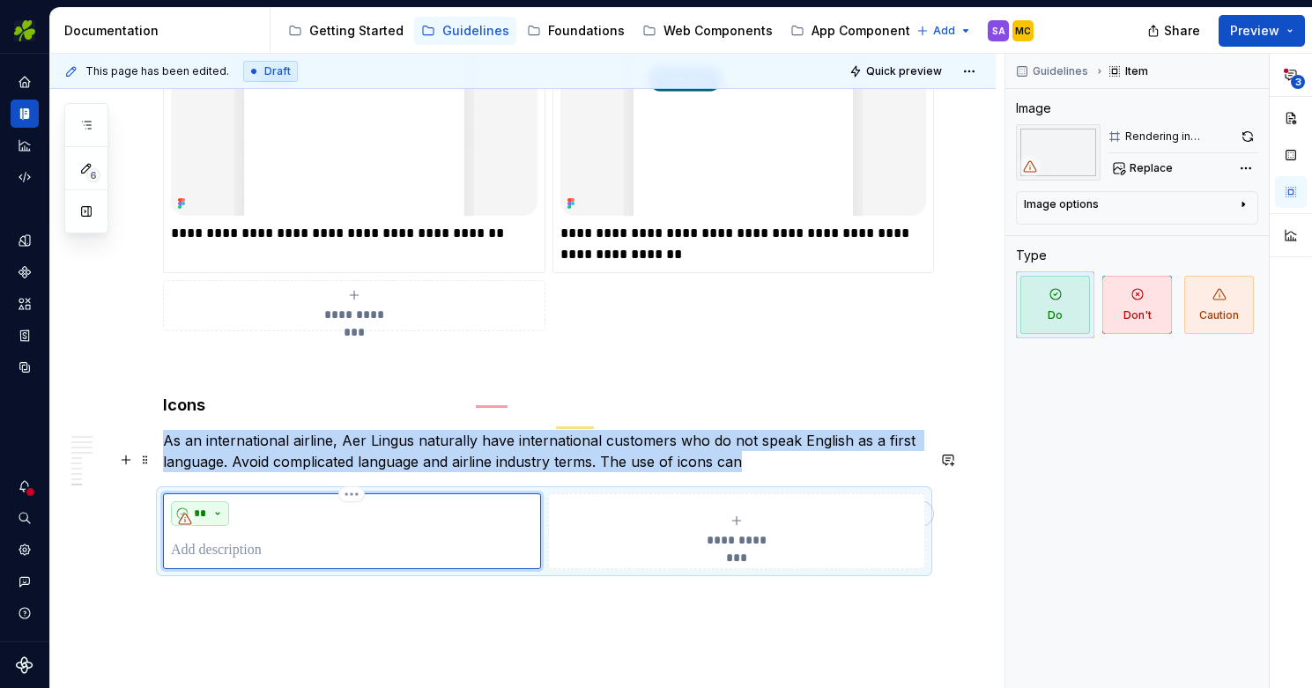
click at [215, 501] on button "**" at bounding box center [200, 513] width 58 height 25
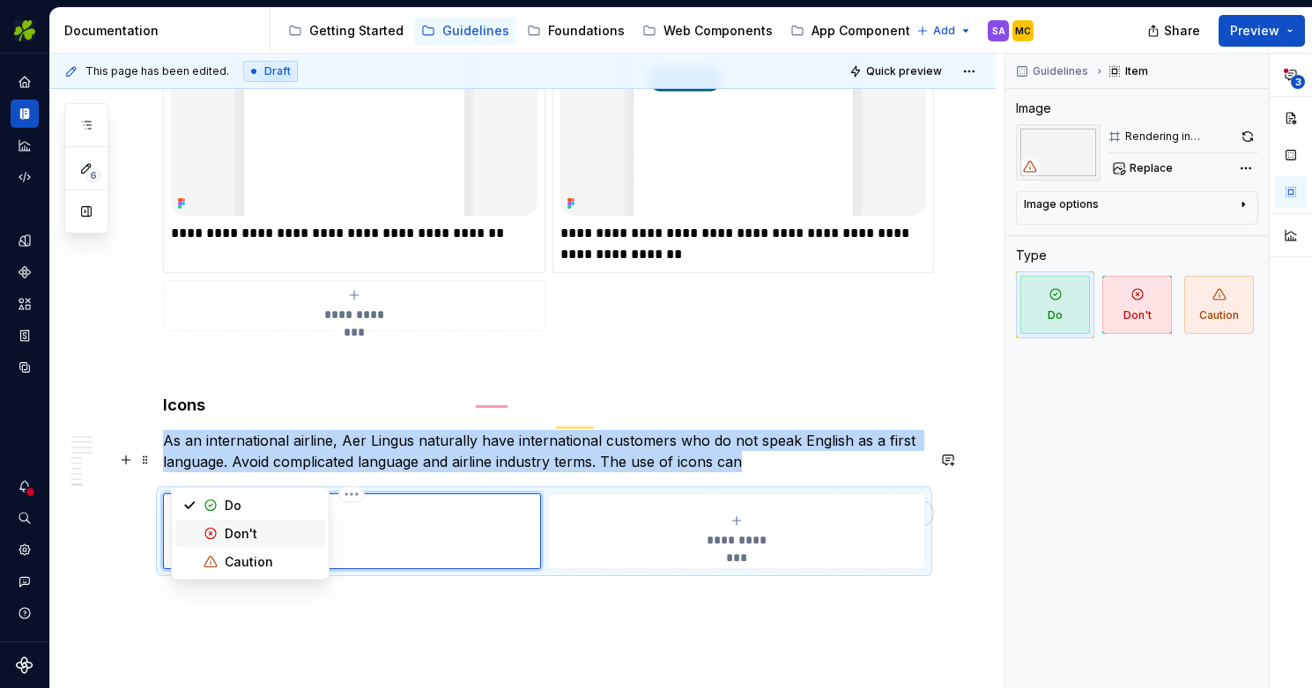
click at [229, 528] on div "Don't" at bounding box center [241, 534] width 33 height 18
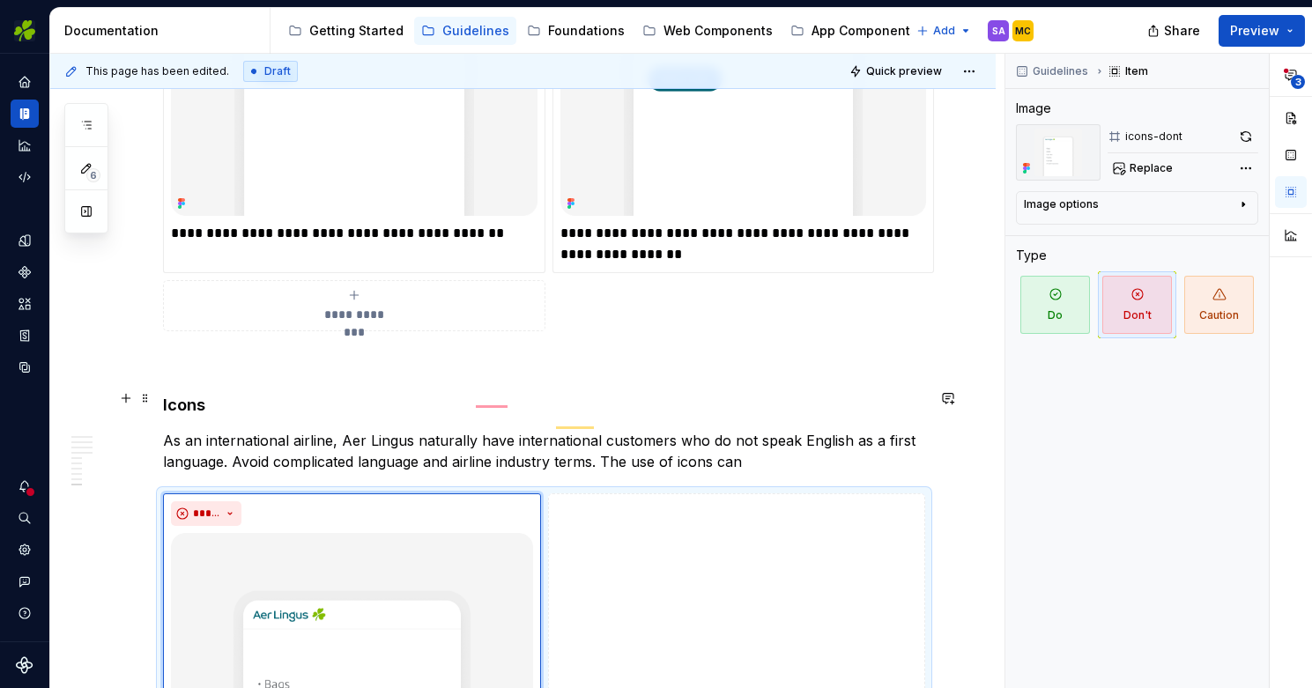
click at [751, 430] on p "As an international airline, Aer Lingus naturally have international customers …" at bounding box center [544, 451] width 762 height 42
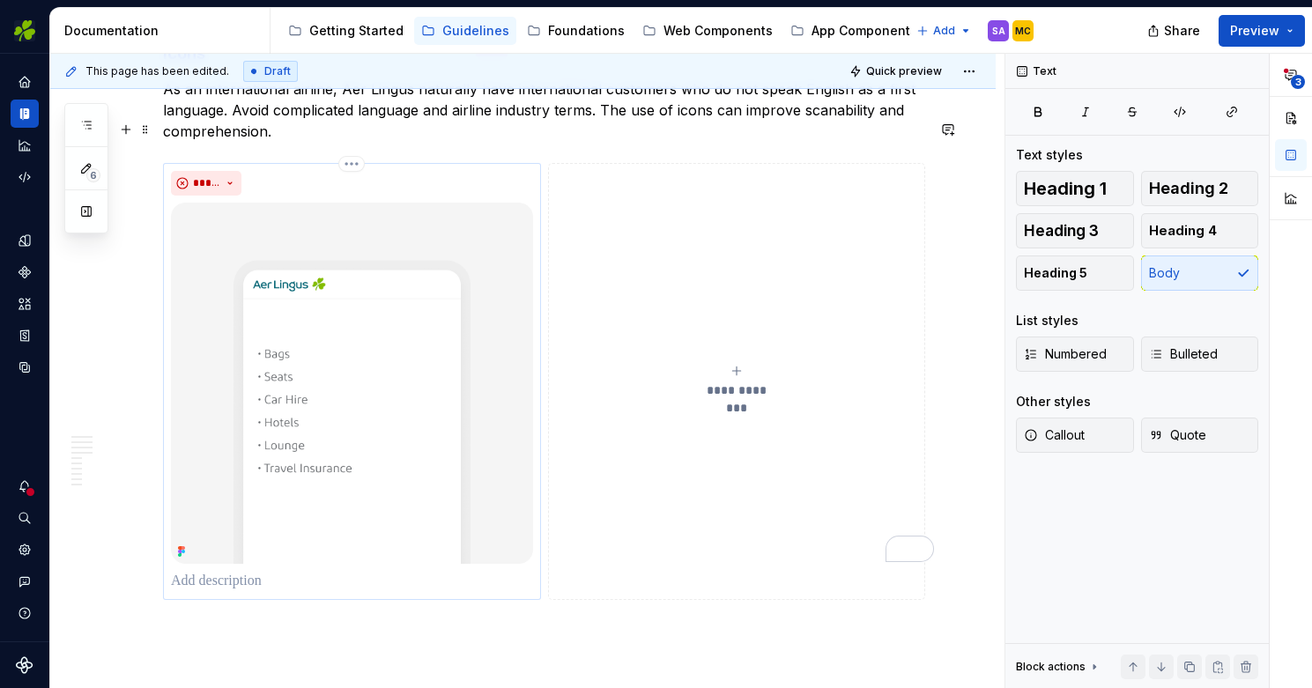
scroll to position [5178, 0]
click at [230, 169] on button "*****" at bounding box center [206, 181] width 71 height 25
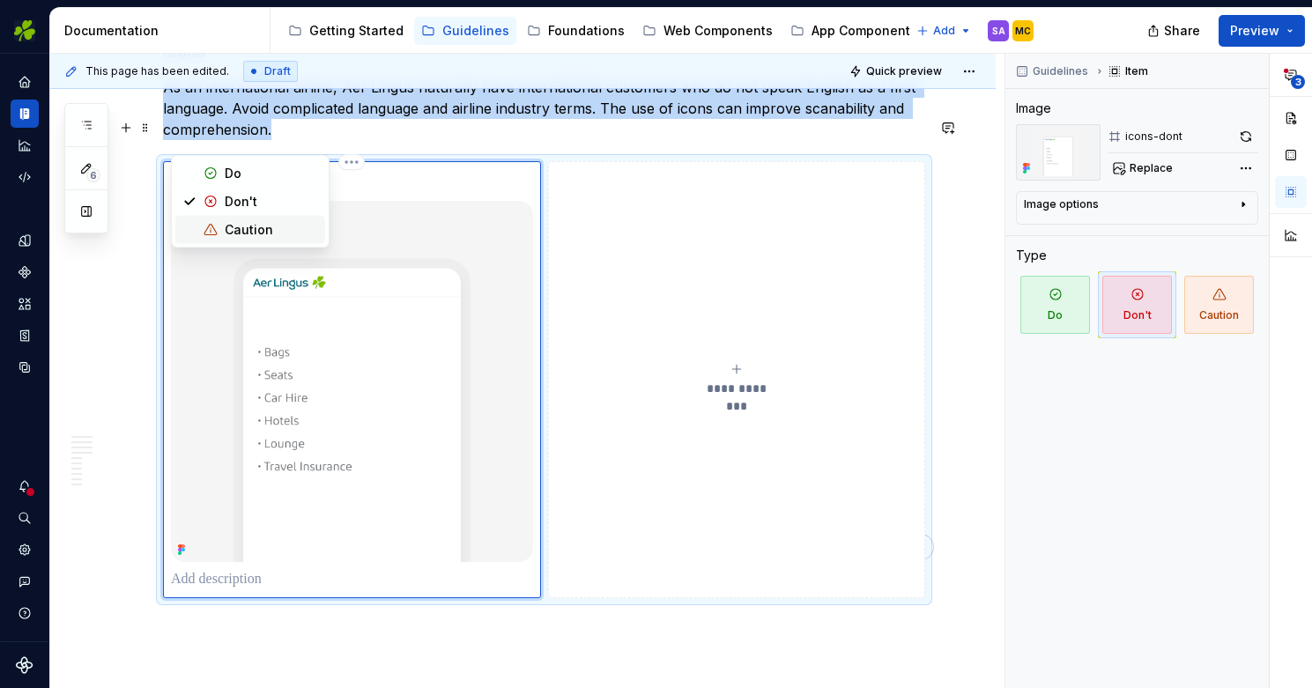
click at [238, 226] on div "Caution" at bounding box center [249, 230] width 48 height 18
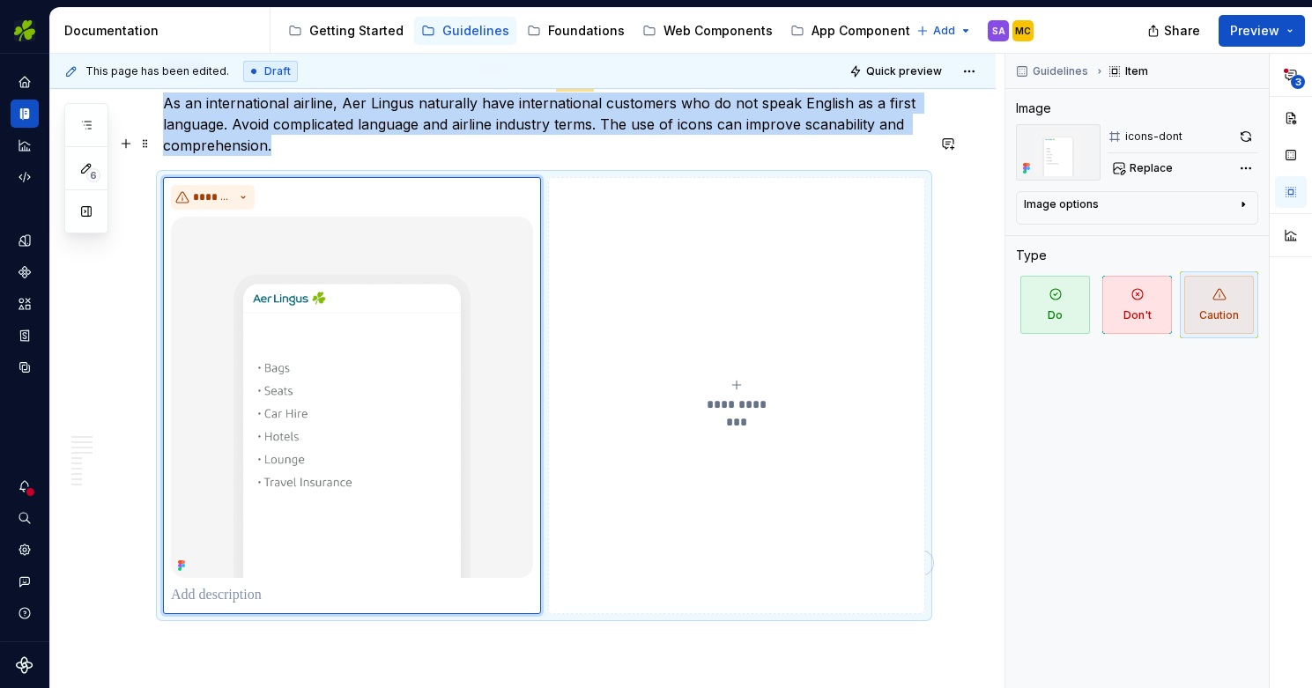
click at [659, 222] on button "**********" at bounding box center [737, 396] width 378 height 438
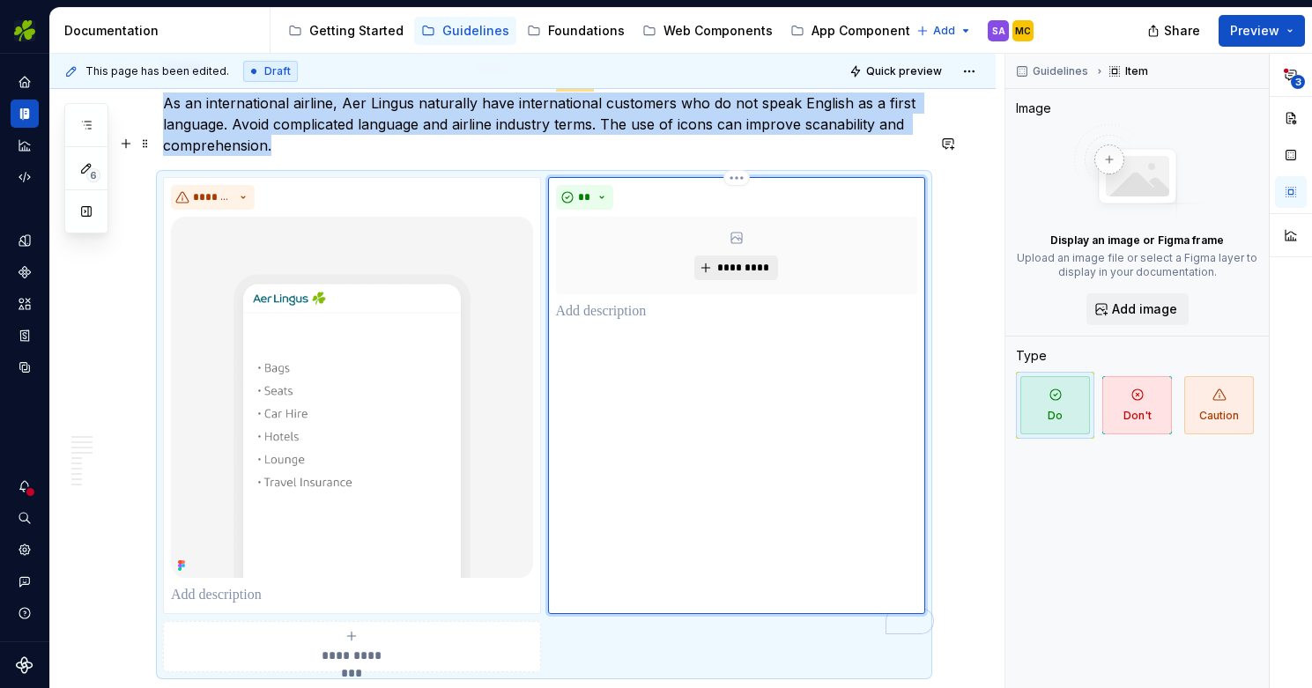
click at [741, 261] on span "*********" at bounding box center [743, 268] width 54 height 14
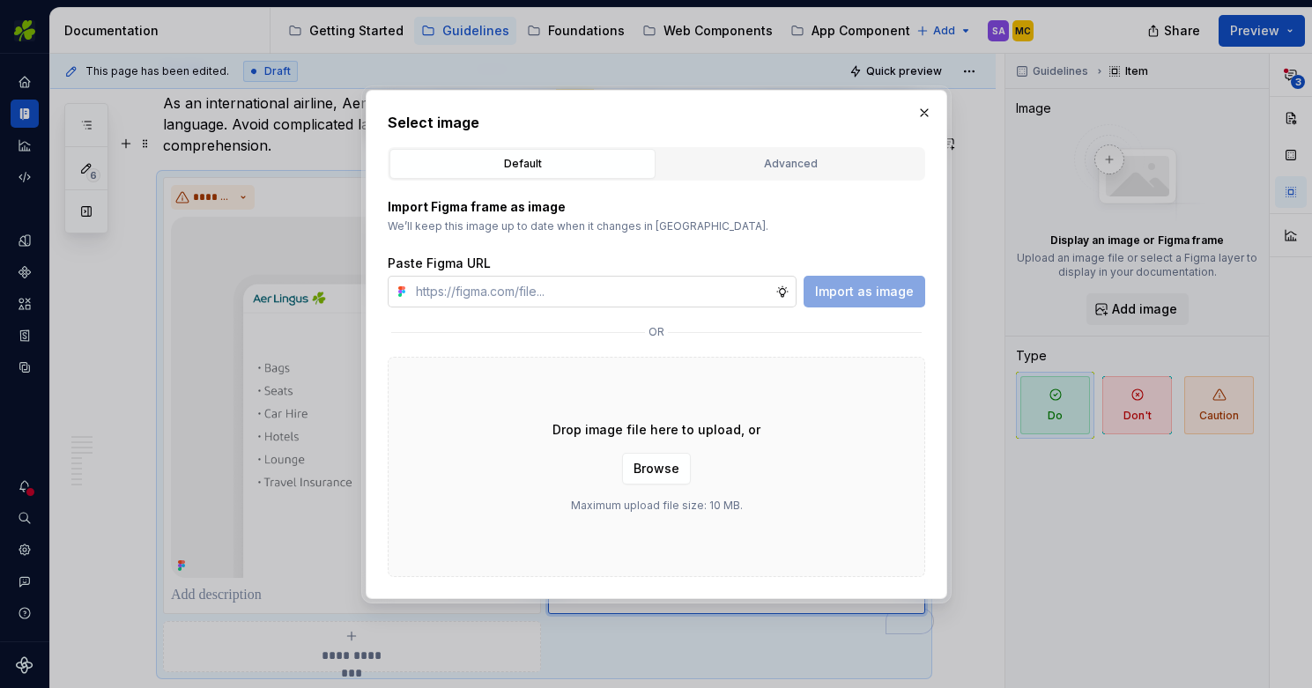
type textarea "*"
click at [628, 301] on input "text" at bounding box center [592, 292] width 367 height 32
type input "https://www.figma.com/design/oWse5GFNay5D25WA7YViPS/Supernova-Images?node-id=58…"
click at [848, 294] on span "Import as image" at bounding box center [864, 292] width 99 height 18
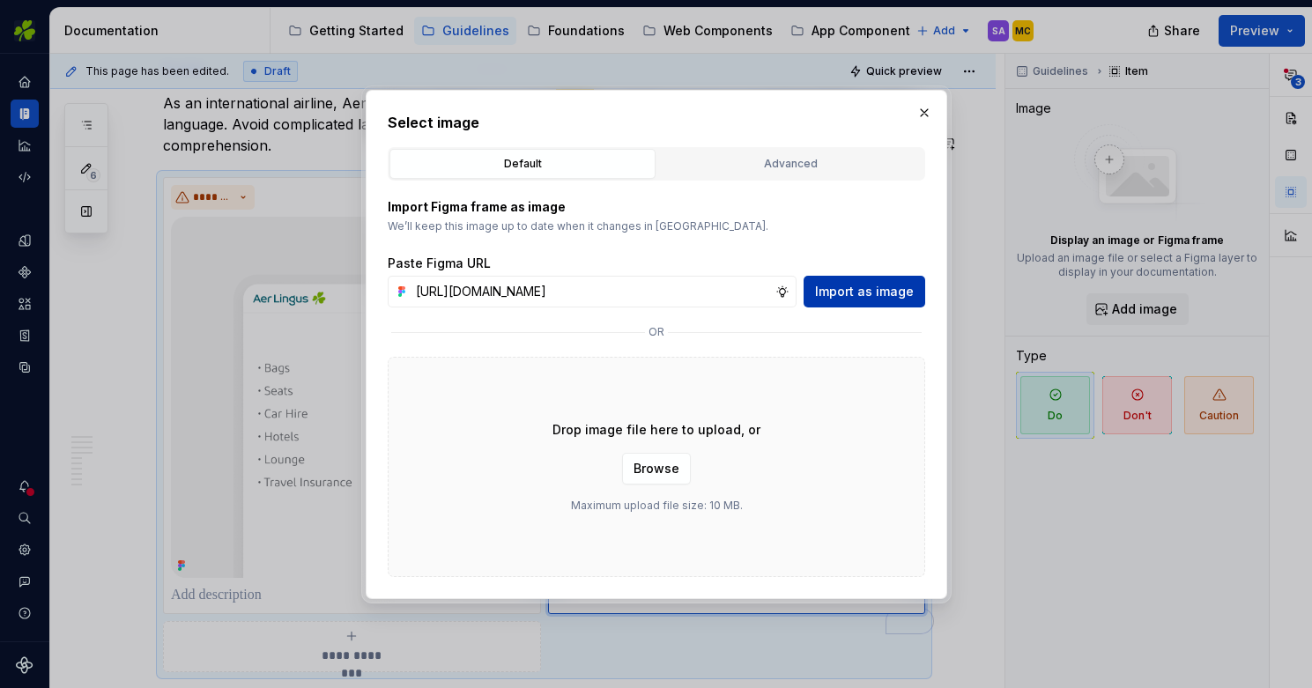
scroll to position [0, 0]
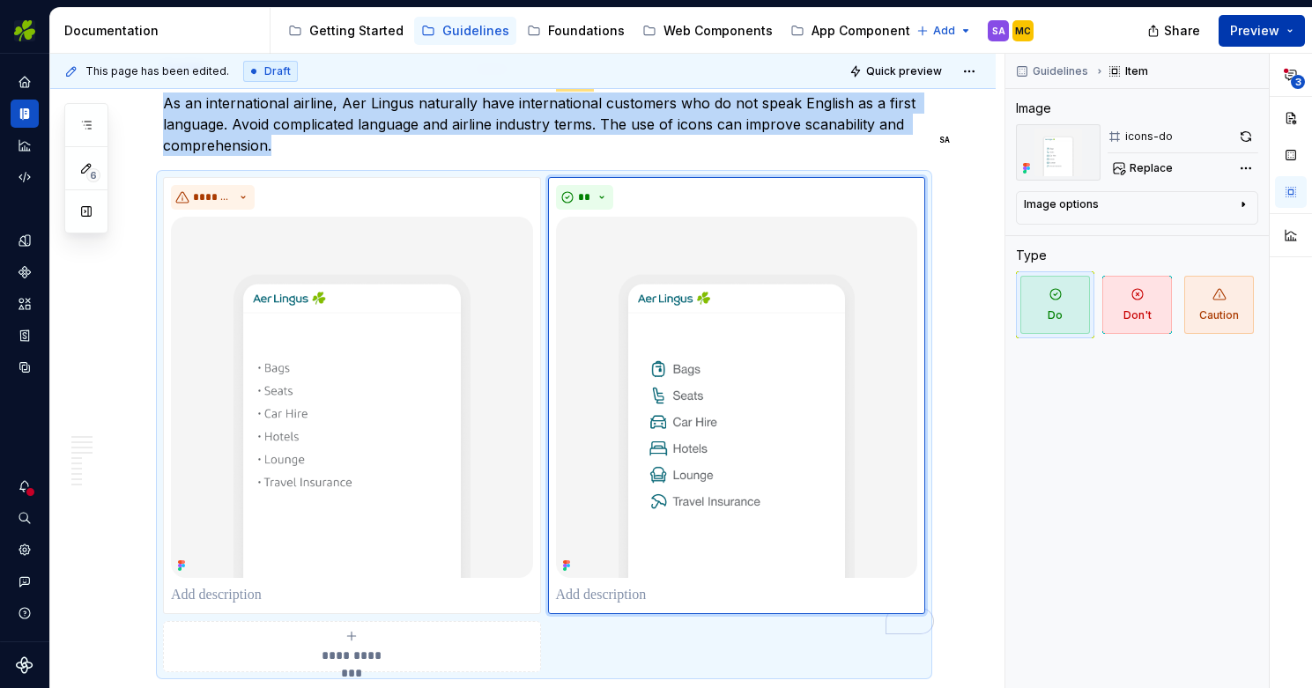
click at [1251, 32] on span "Preview" at bounding box center [1254, 31] width 49 height 18
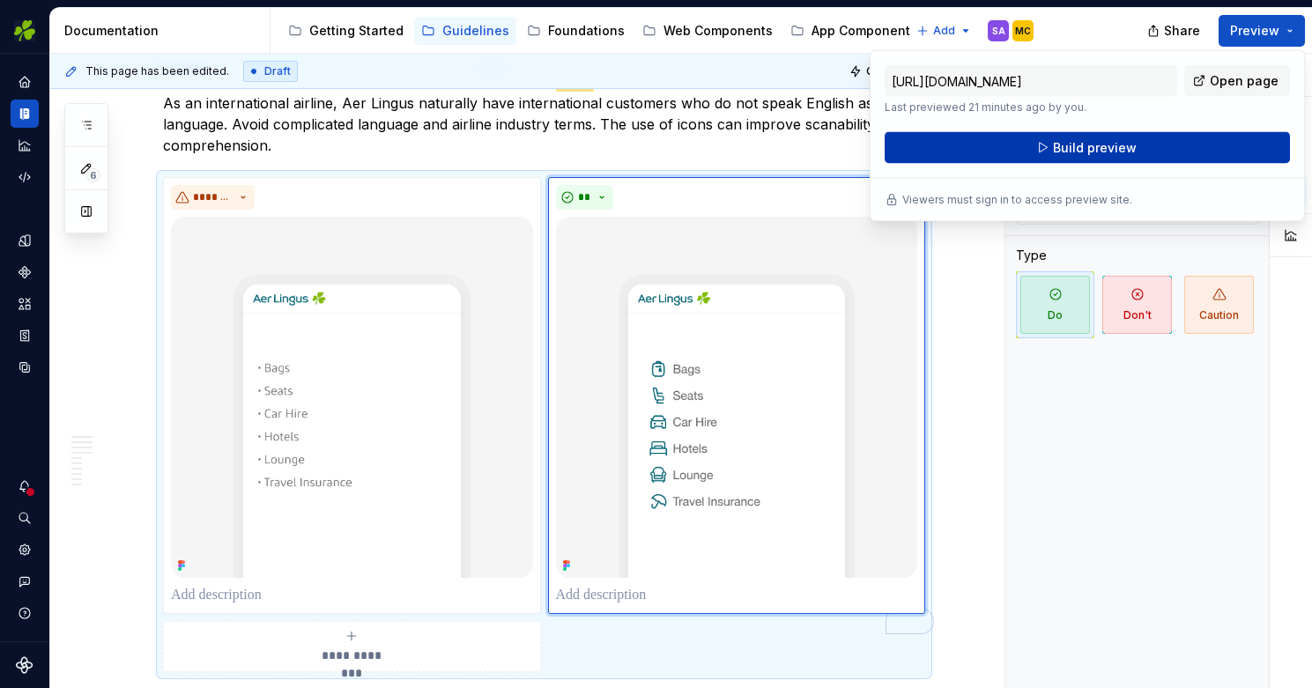
click at [1084, 147] on span "Build preview" at bounding box center [1095, 148] width 84 height 18
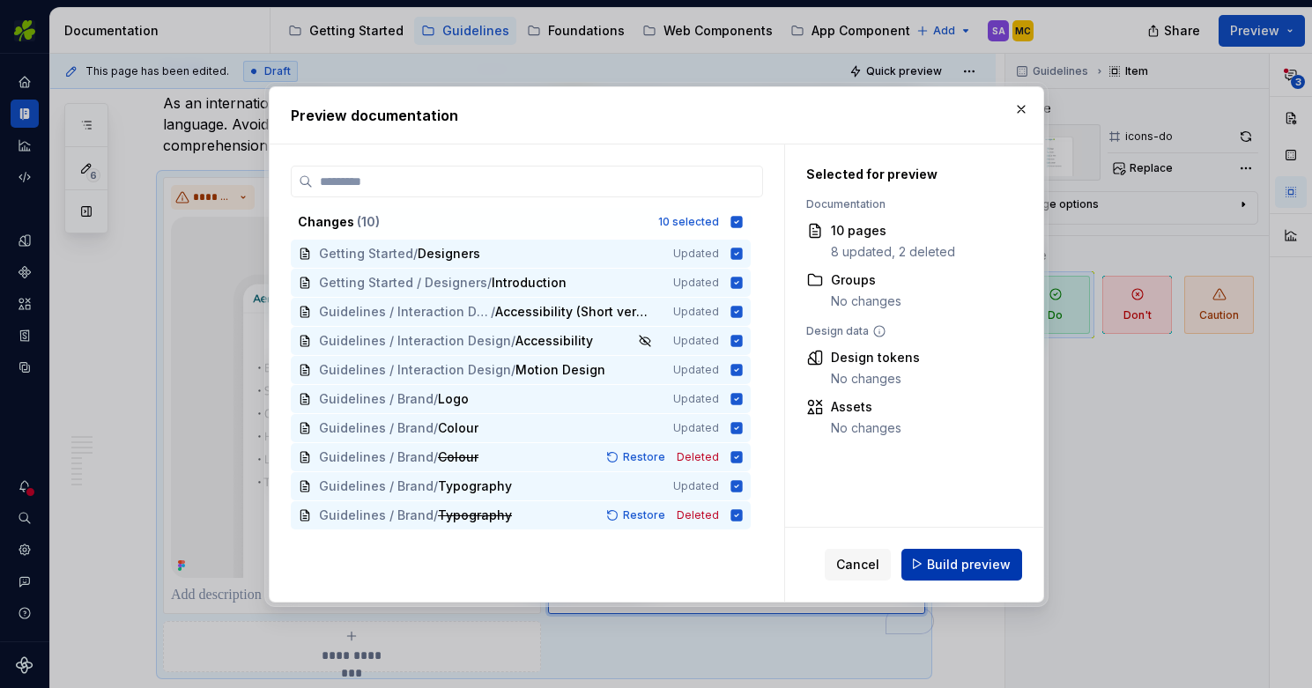
click at [977, 569] on span "Build preview" at bounding box center [969, 564] width 84 height 18
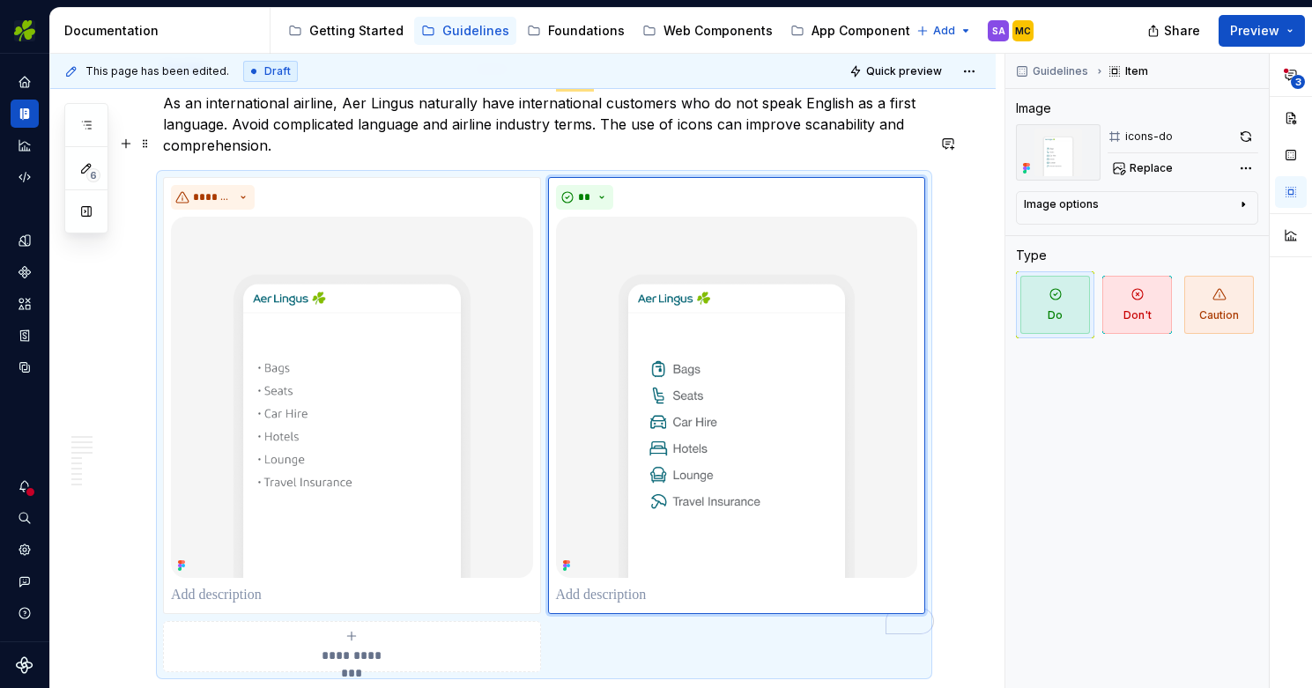
click at [984, 484] on div "**********" at bounding box center [527, 371] width 954 height 635
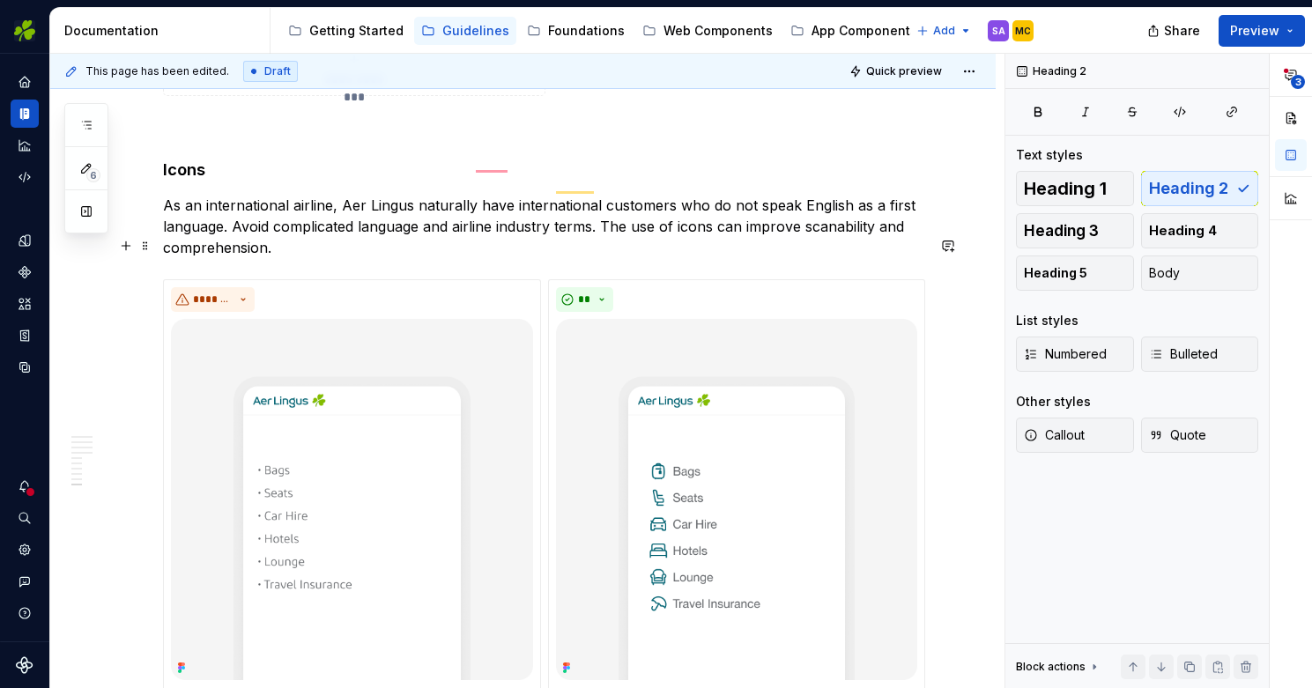
scroll to position [5161, 0]
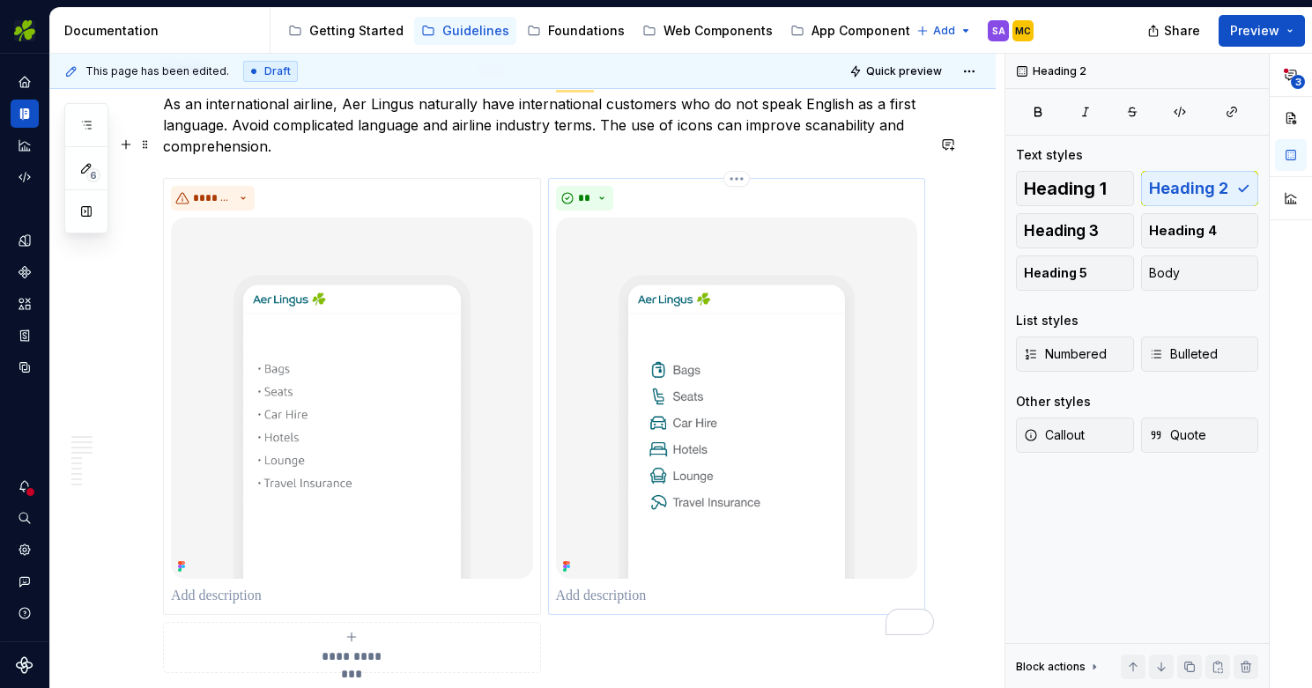
click at [665, 586] on p "To enrich screen reader interactions, please activate Accessibility in Grammarl…" at bounding box center [737, 596] width 362 height 21
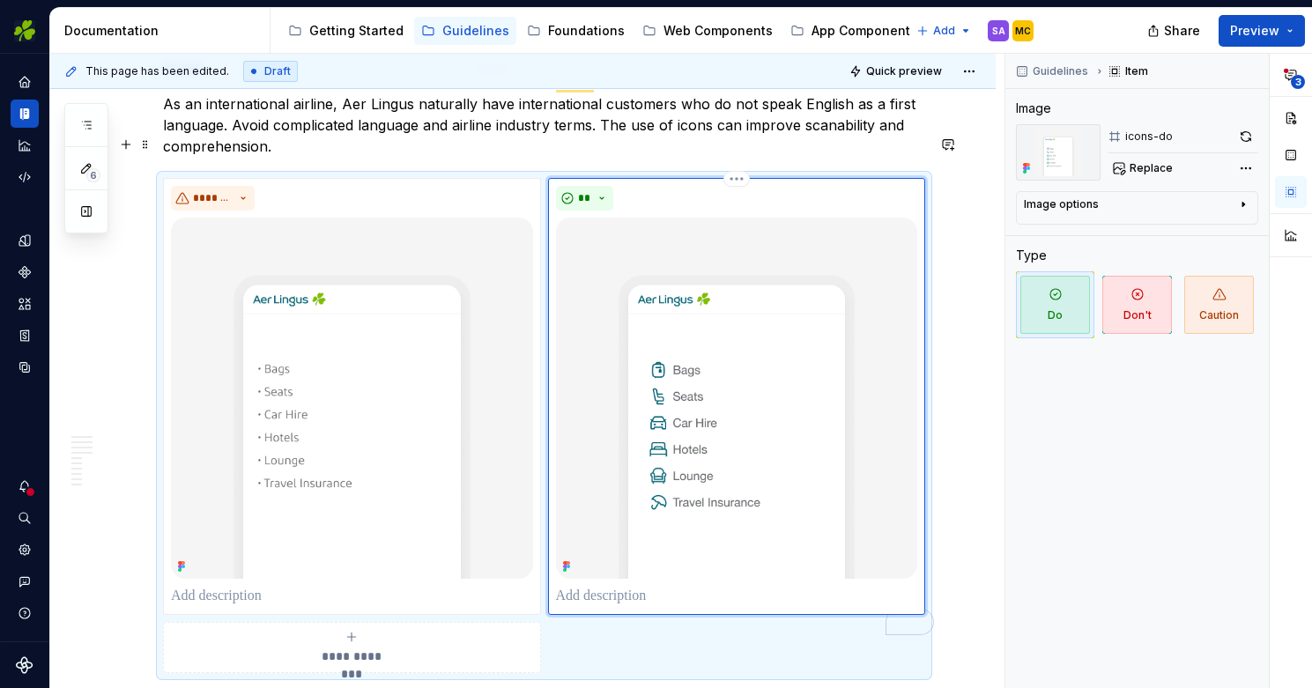
type textarea "*"
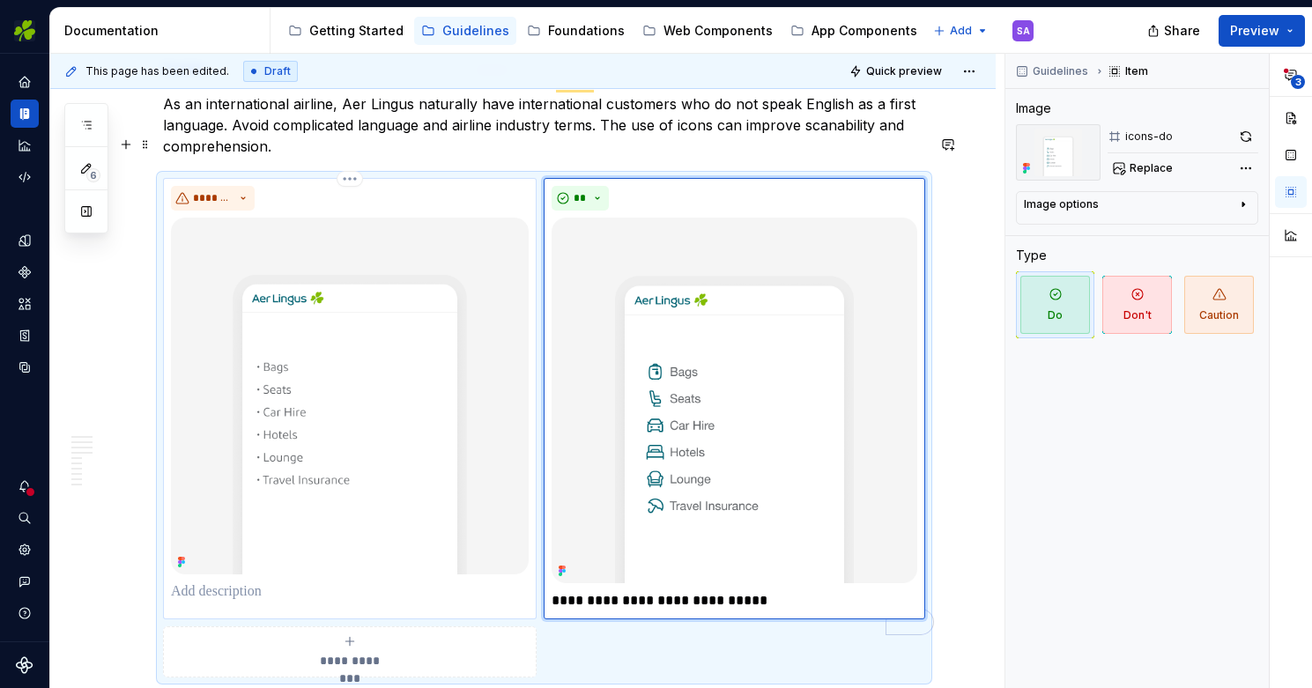
click at [440, 582] on p "To enrich screen reader interactions, please activate Accessibility in Grammarl…" at bounding box center [350, 592] width 358 height 21
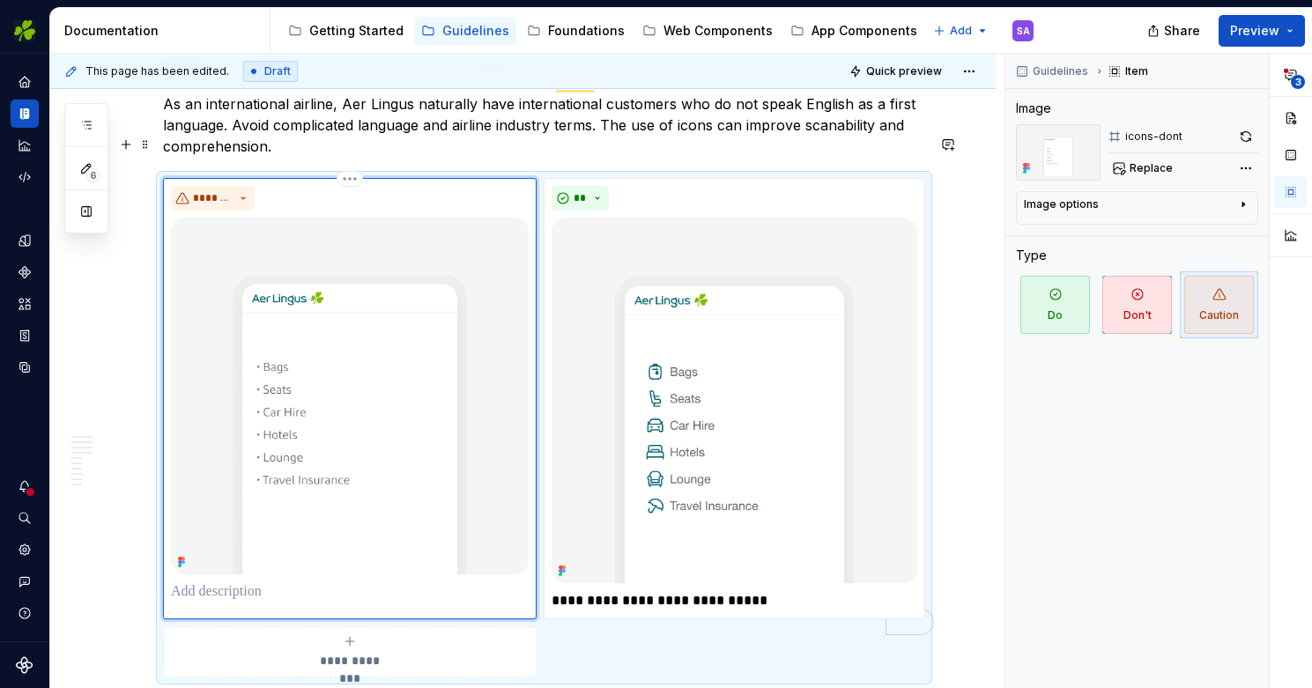
type textarea "*"
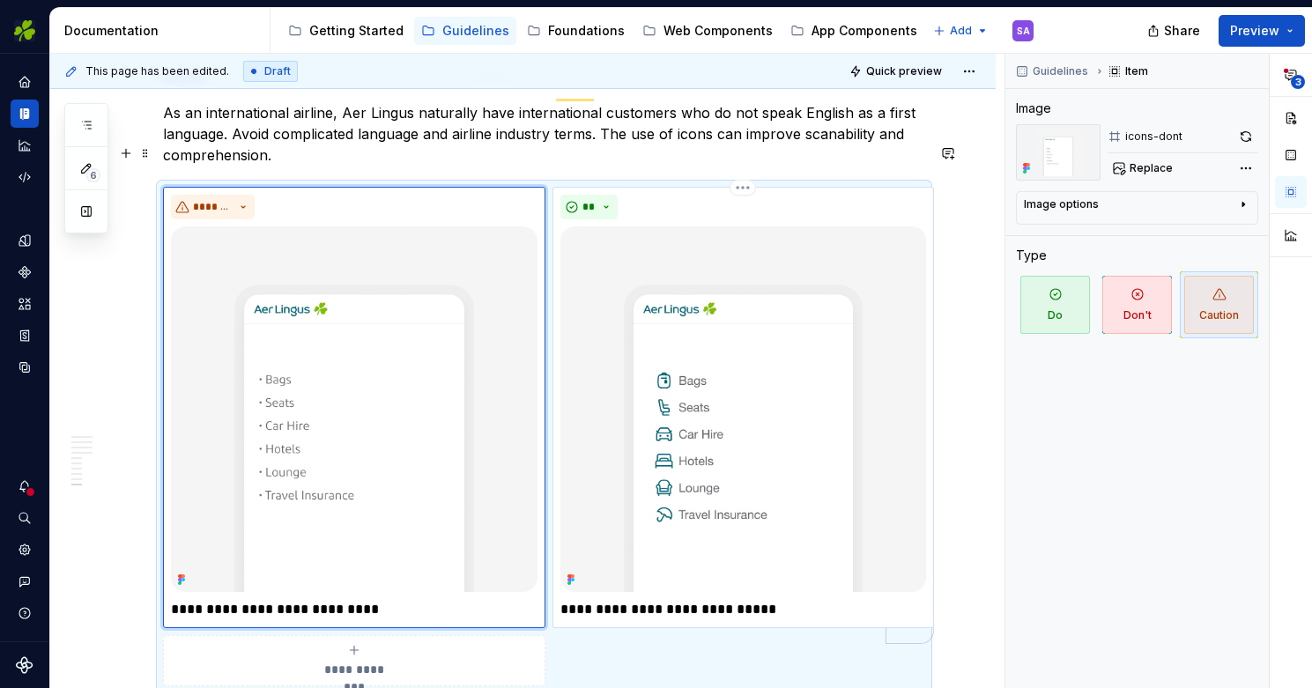
scroll to position [5334, 0]
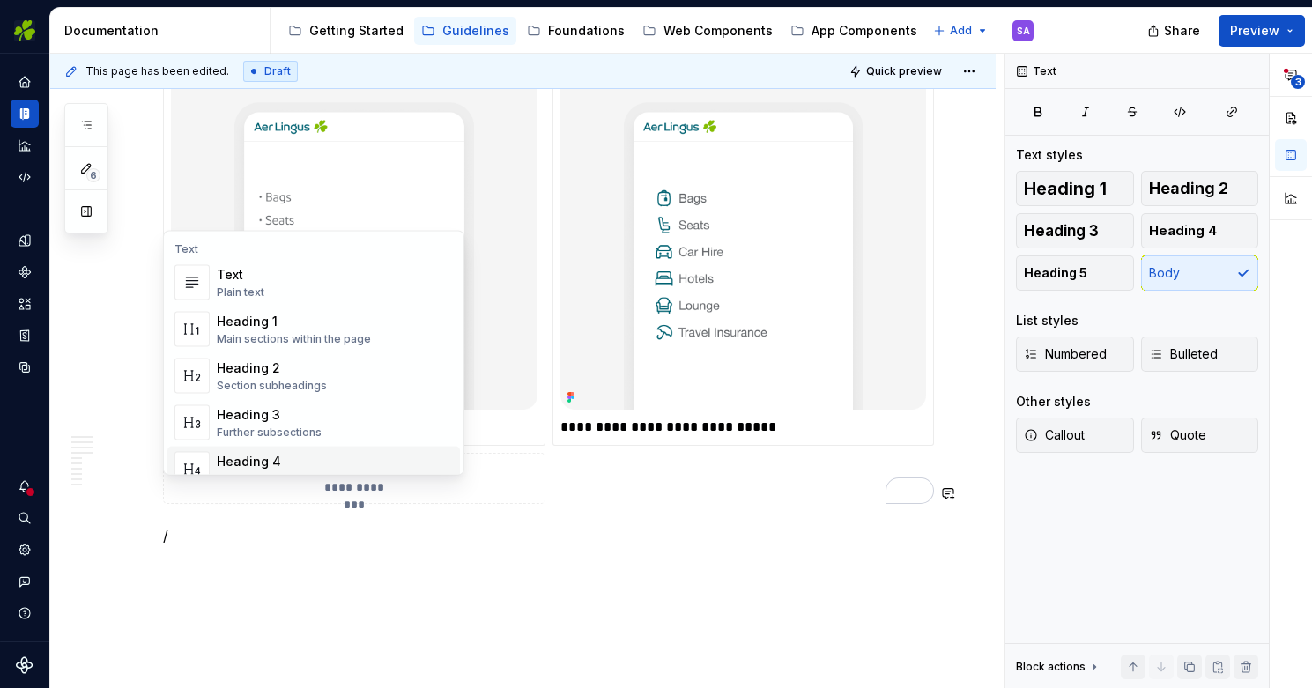
click at [273, 458] on div "Heading 4" at bounding box center [274, 462] width 115 height 18
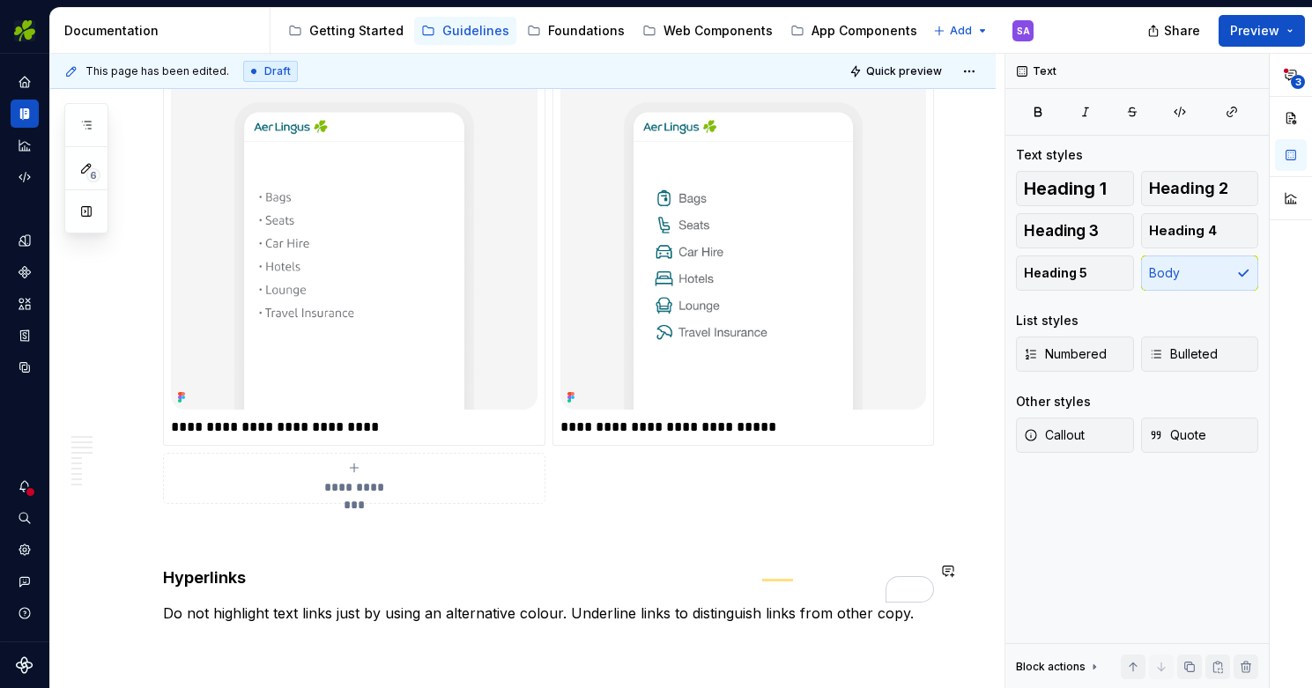
scroll to position [5475, 0]
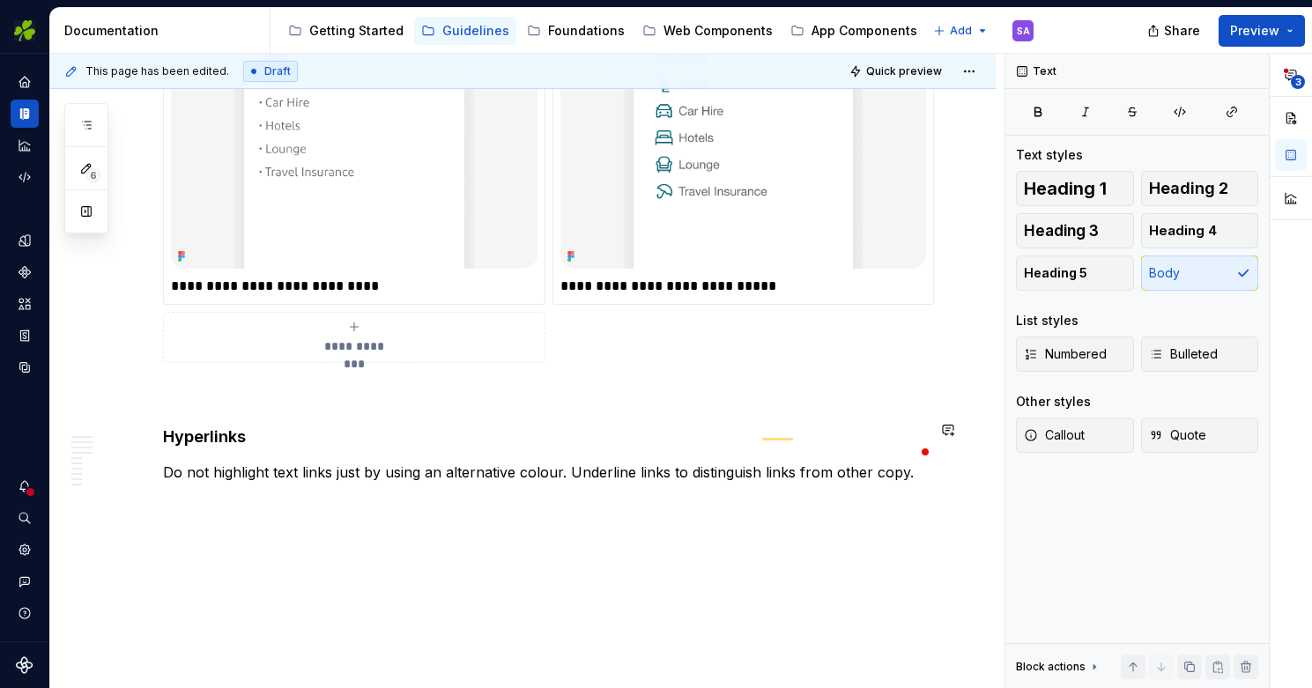
click at [687, 462] on p "Do not highlight text links just by using an alternative colour. Underline link…" at bounding box center [544, 483] width 762 height 42
click at [479, 479] on p "Do not highlight text links just by using an alternative colour. Underline link…" at bounding box center [544, 493] width 762 height 63
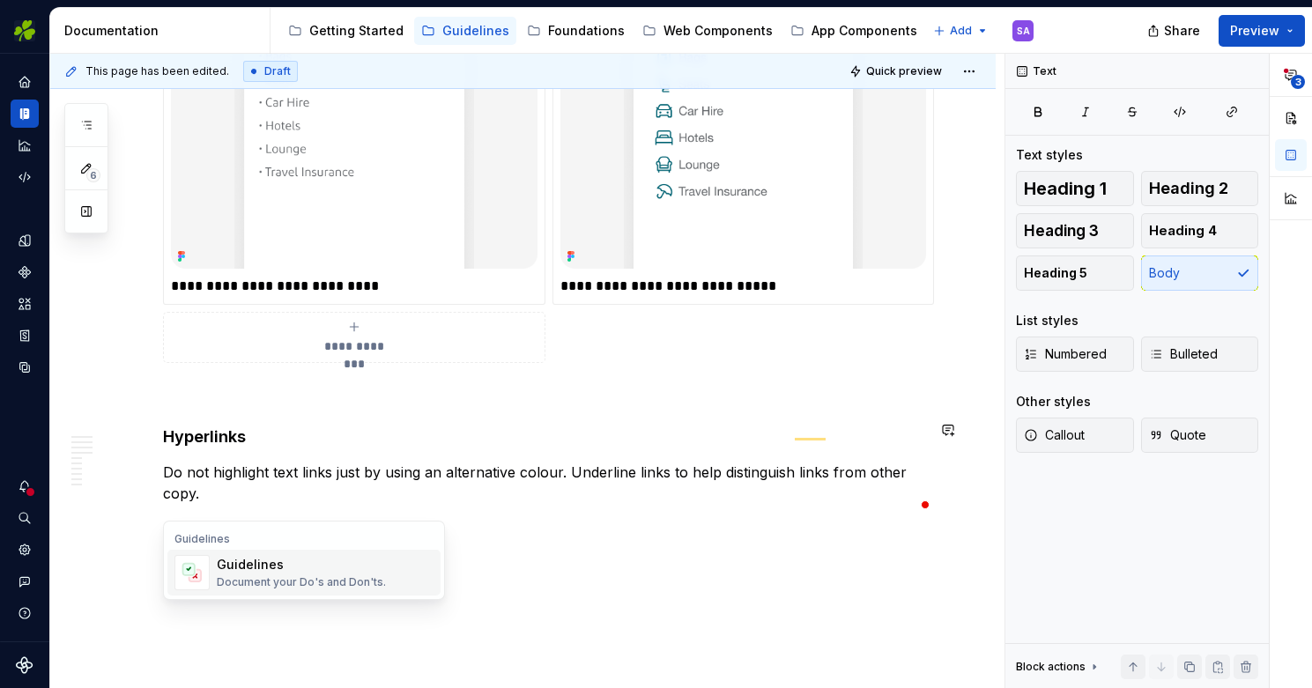
click at [352, 570] on div "Guidelines" at bounding box center [301, 565] width 169 height 18
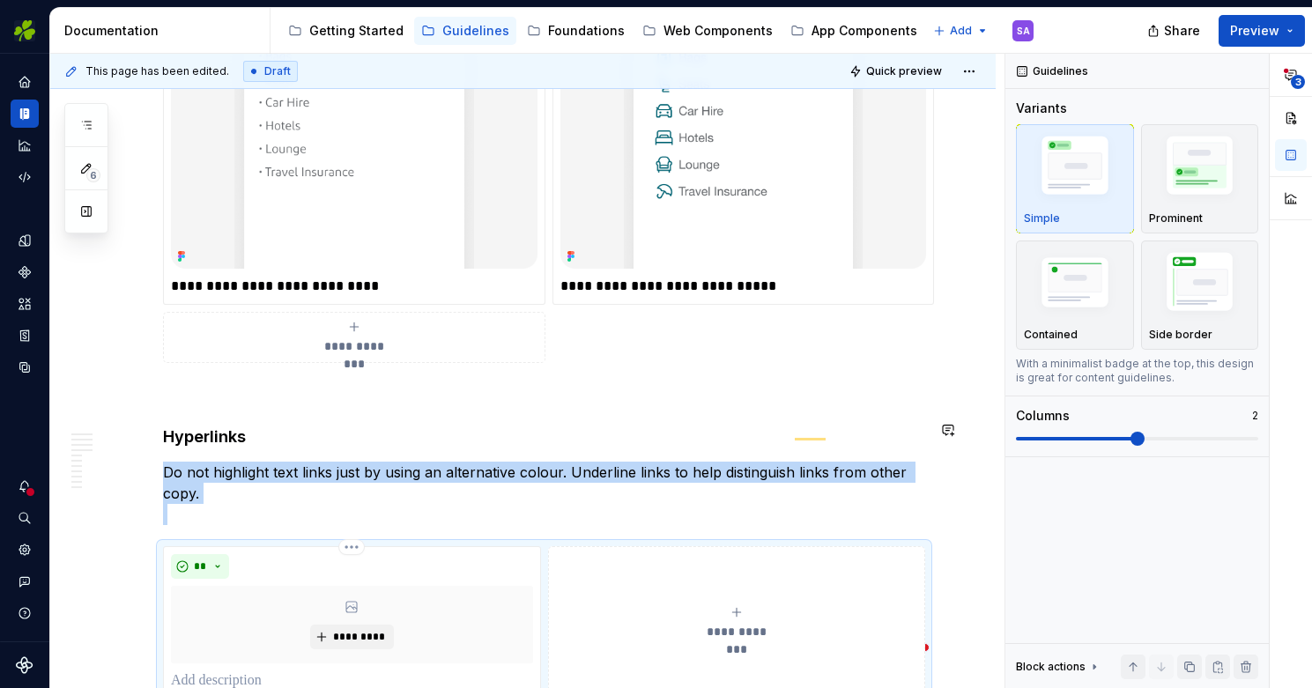
type textarea "*"
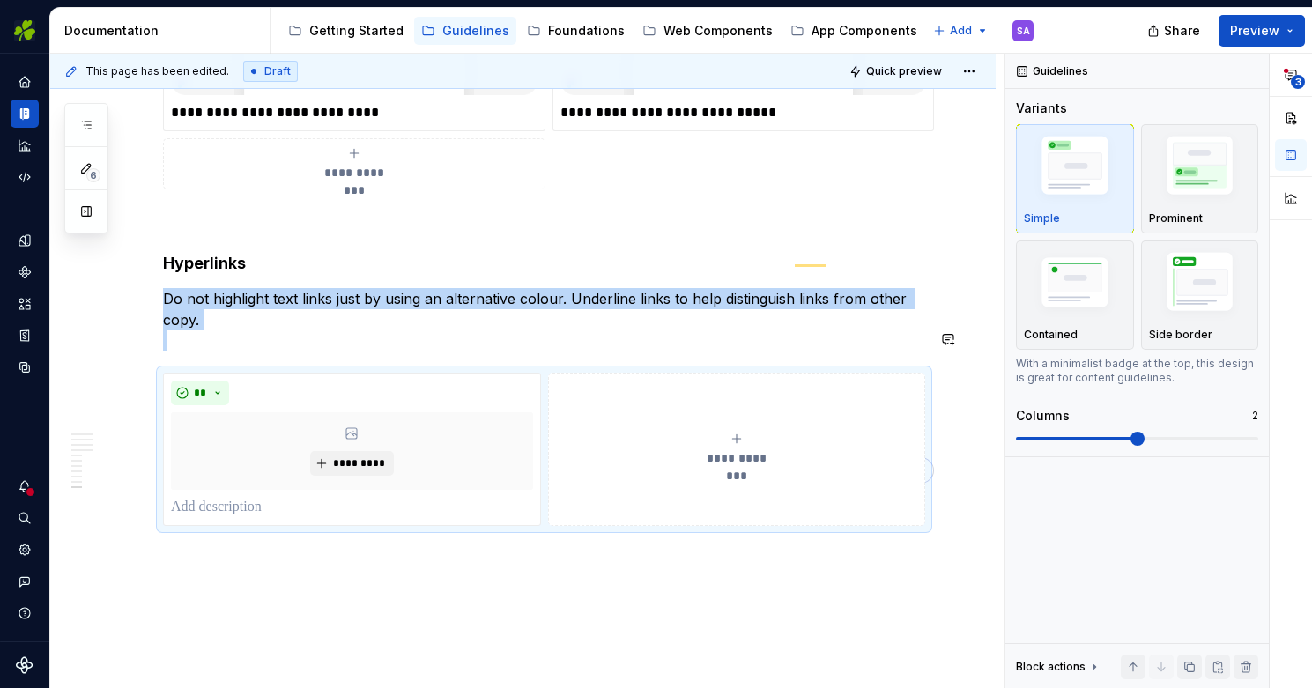
scroll to position [5671, 0]
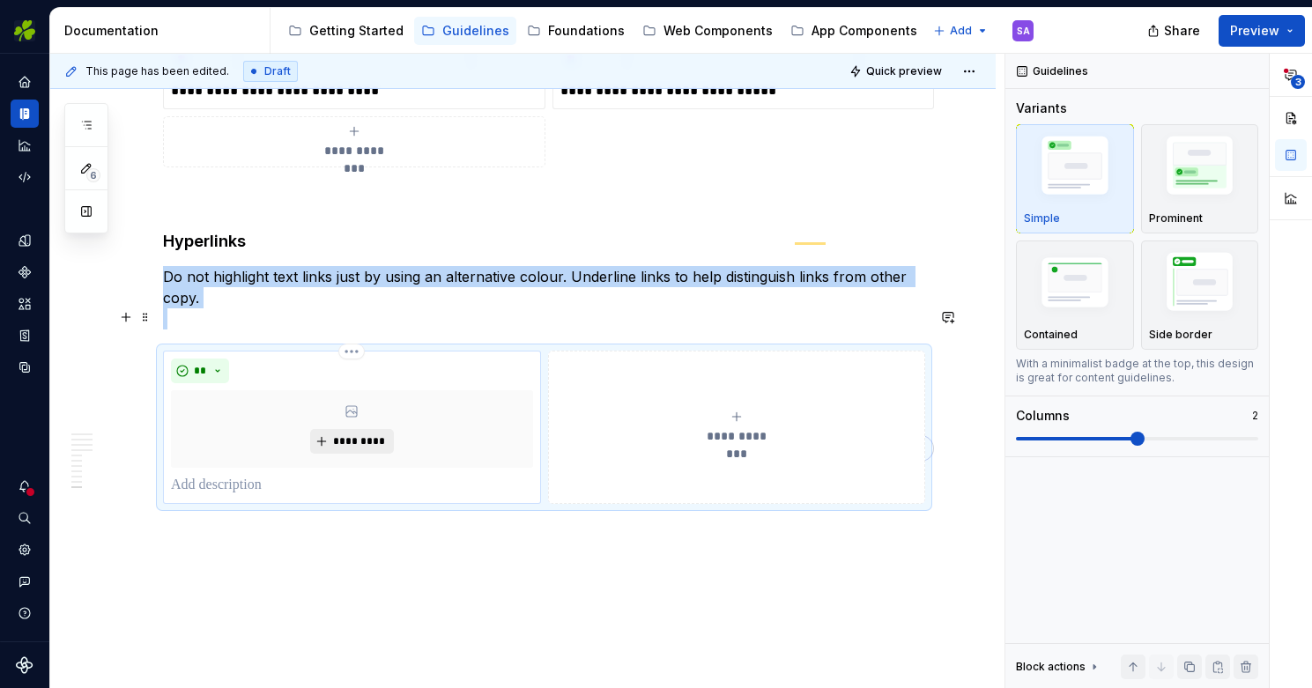
click at [346, 434] on span "*********" at bounding box center [359, 441] width 54 height 14
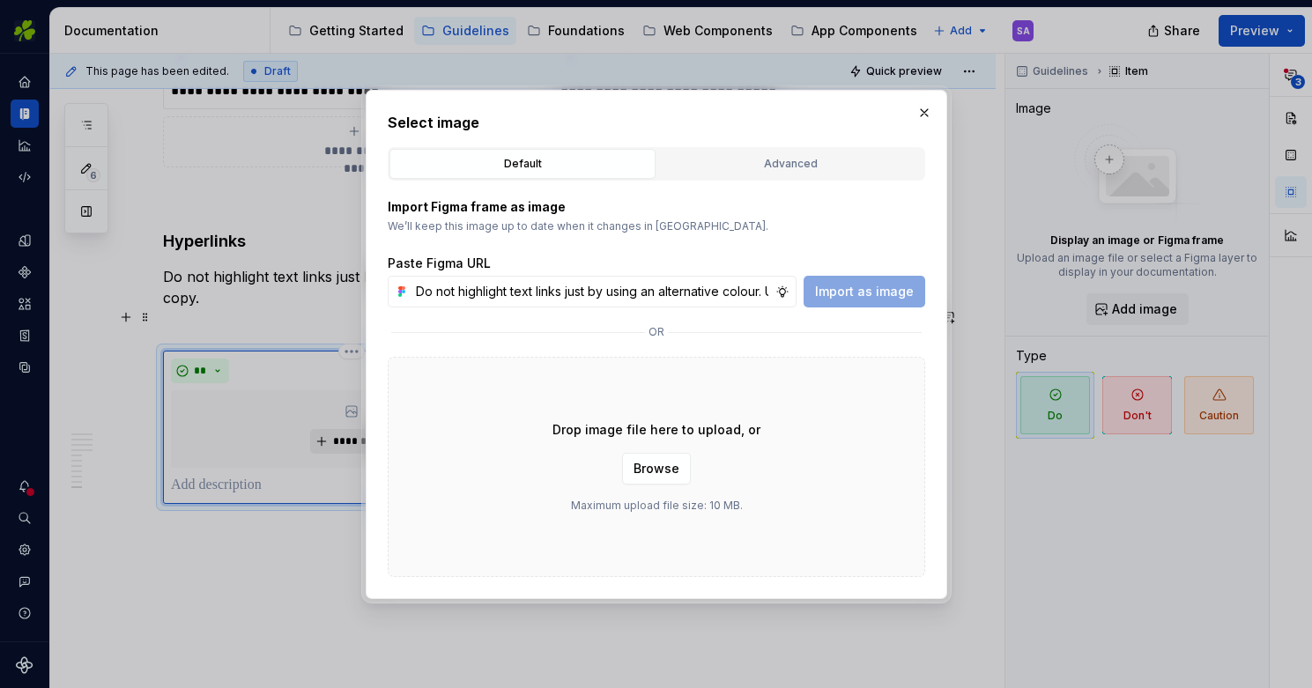
scroll to position [0, 294]
type input "Do not highlight text links just by using an alternative colour. Underline link…"
click at [835, 285] on span "Import as image" at bounding box center [864, 292] width 99 height 18
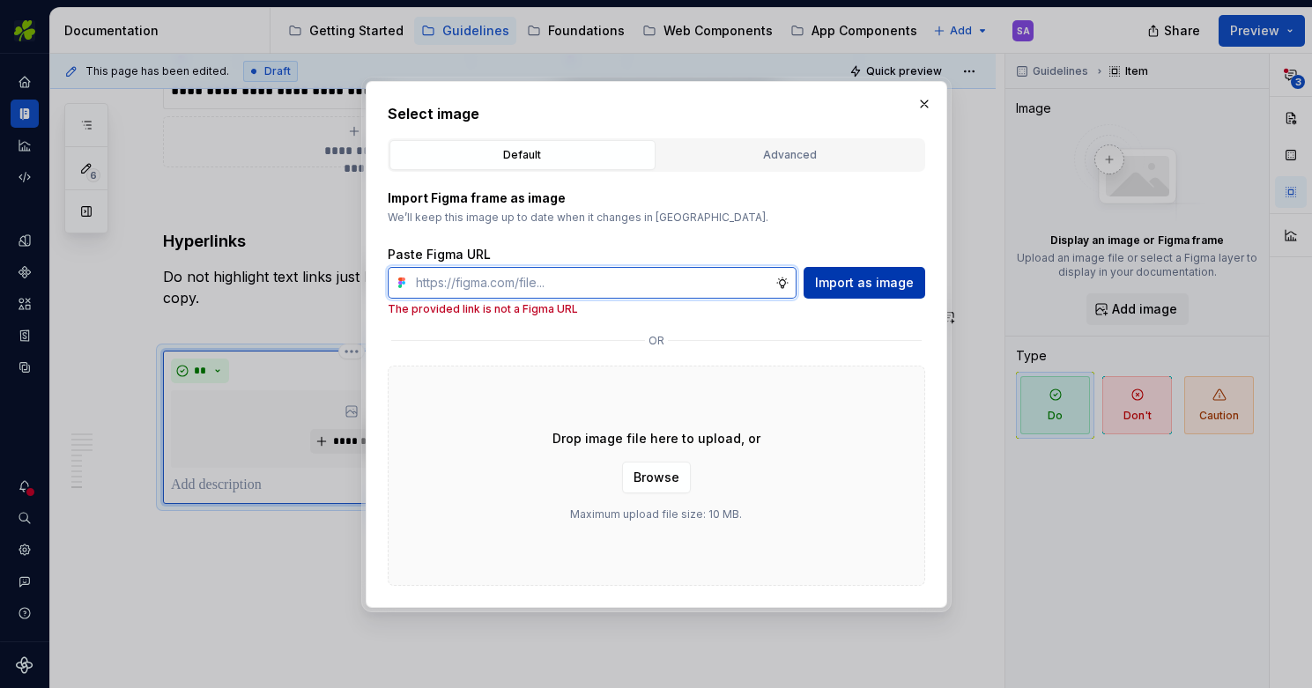
scroll to position [0, 0]
click at [515, 274] on input "text" at bounding box center [592, 283] width 367 height 32
click at [517, 281] on input "text" at bounding box center [592, 283] width 367 height 32
click at [485, 276] on input "text" at bounding box center [592, 283] width 367 height 32
paste input "https://www.figma.com/design/oWse5GFNay5D25WA7YViPS/Supernova-Images?node-id=58…"
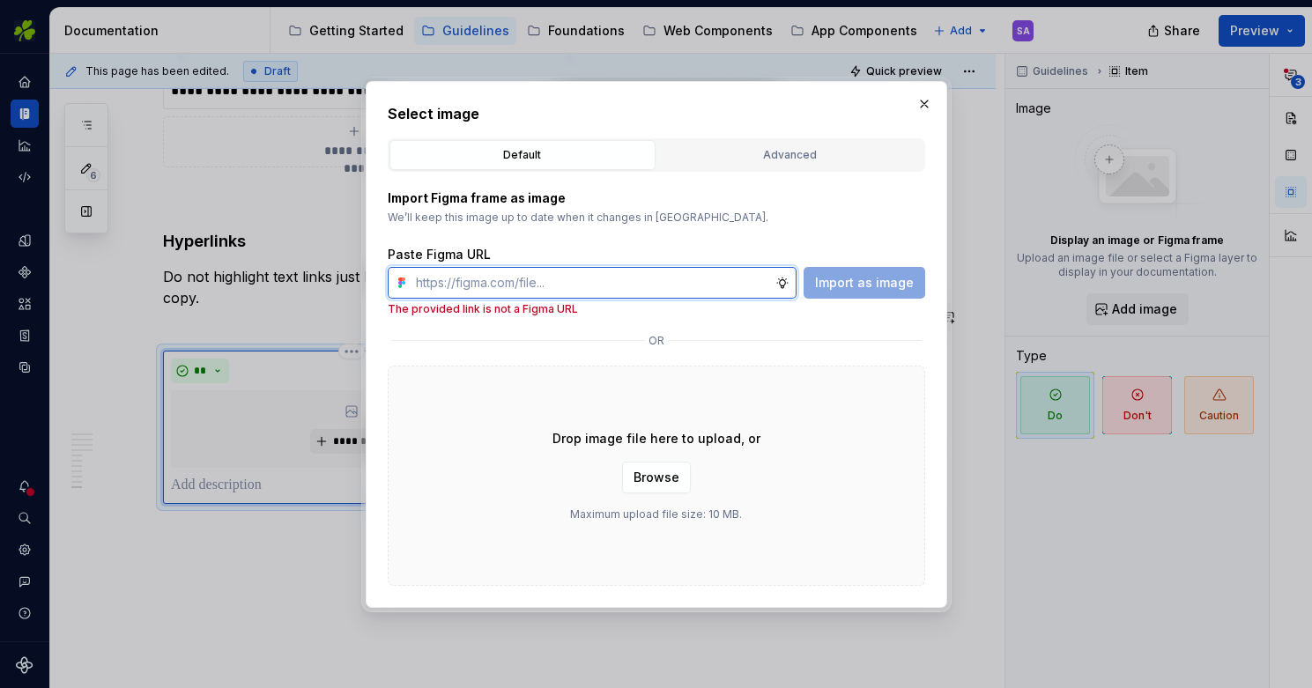
type input "https://www.figma.com/design/oWse5GFNay5D25WA7YViPS/Supernova-Images?node-id=58…"
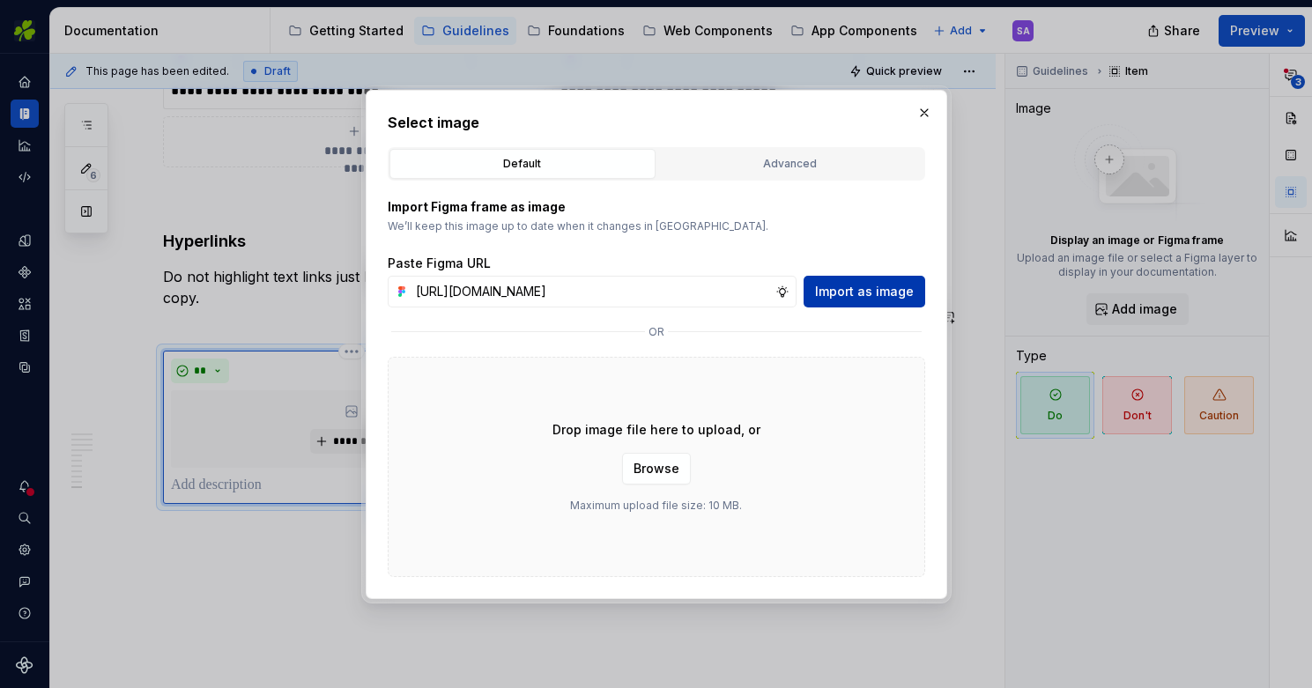
click at [839, 288] on span "Import as image" at bounding box center [864, 292] width 99 height 18
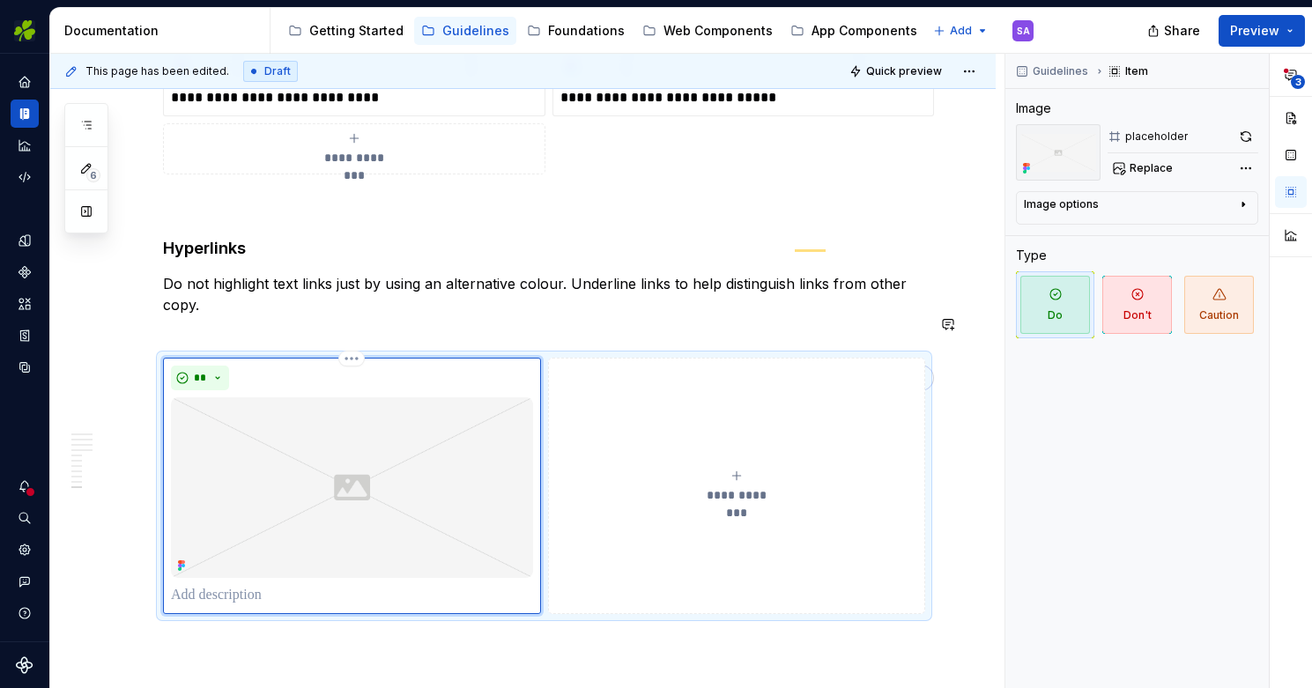
scroll to position [5593, 0]
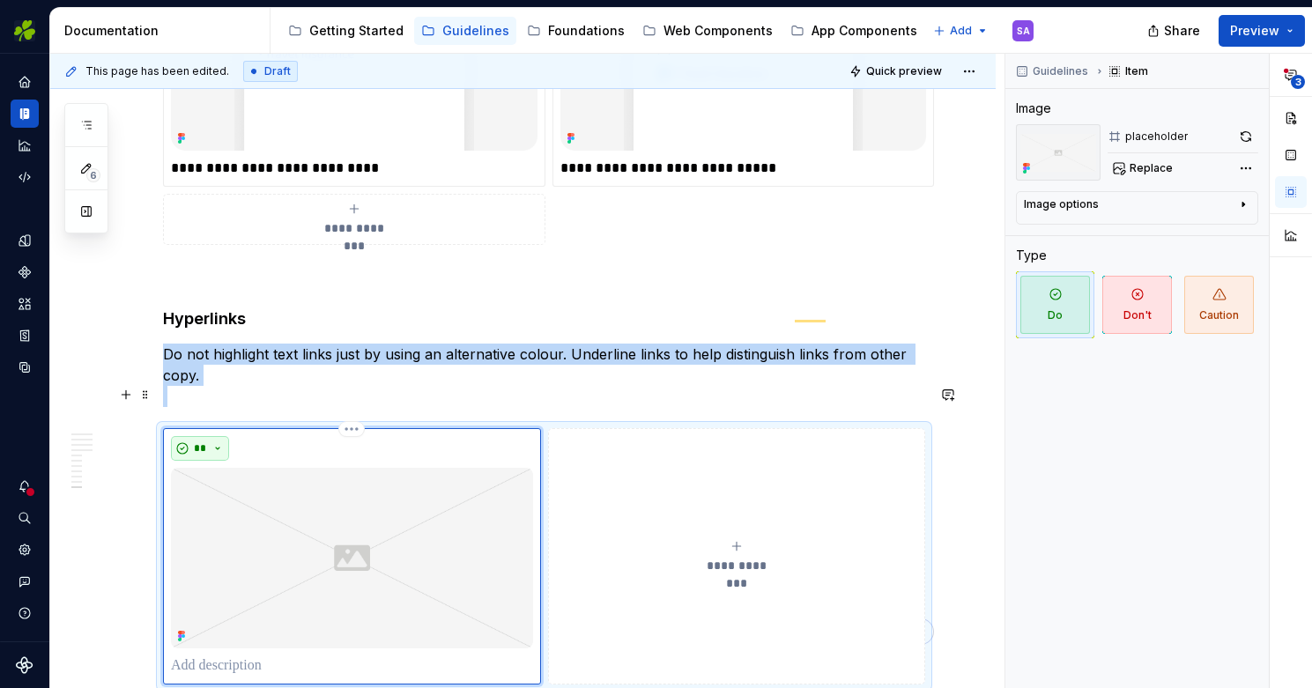
click at [219, 436] on button "**" at bounding box center [200, 448] width 58 height 25
click at [233, 465] on div "Don't" at bounding box center [241, 469] width 33 height 18
type textarea "*"
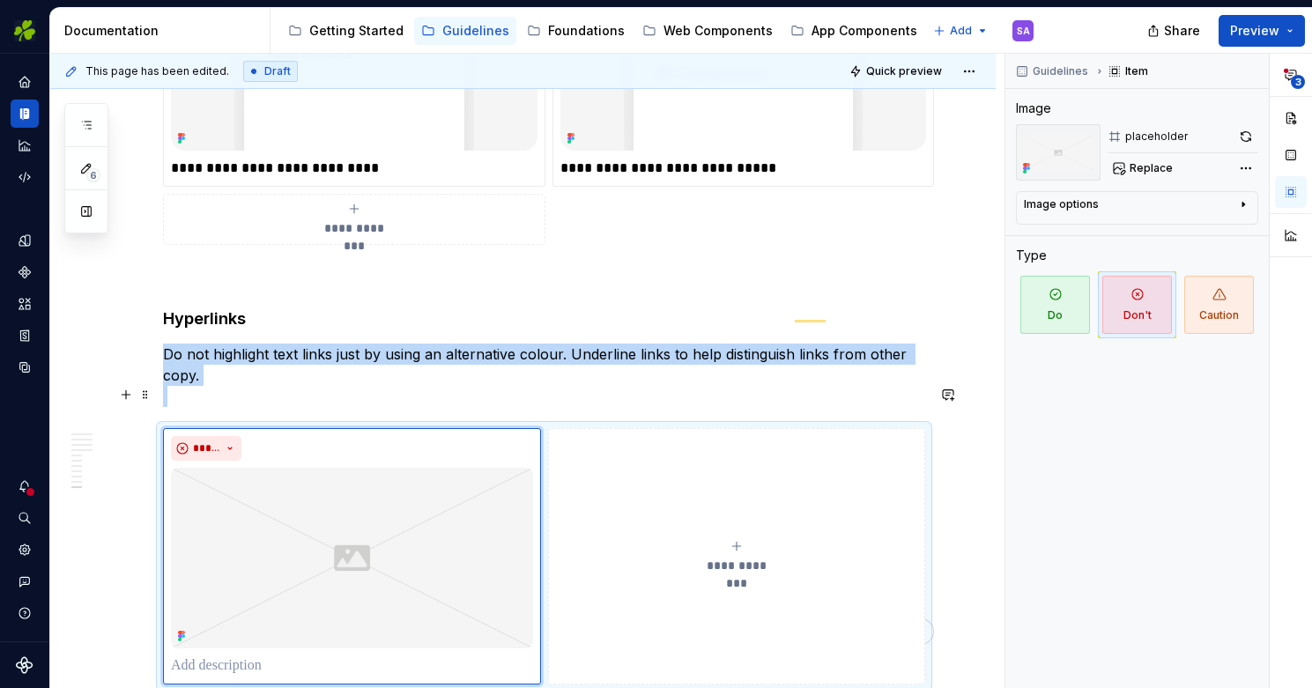
click at [697, 428] on button "**********" at bounding box center [737, 556] width 378 height 256
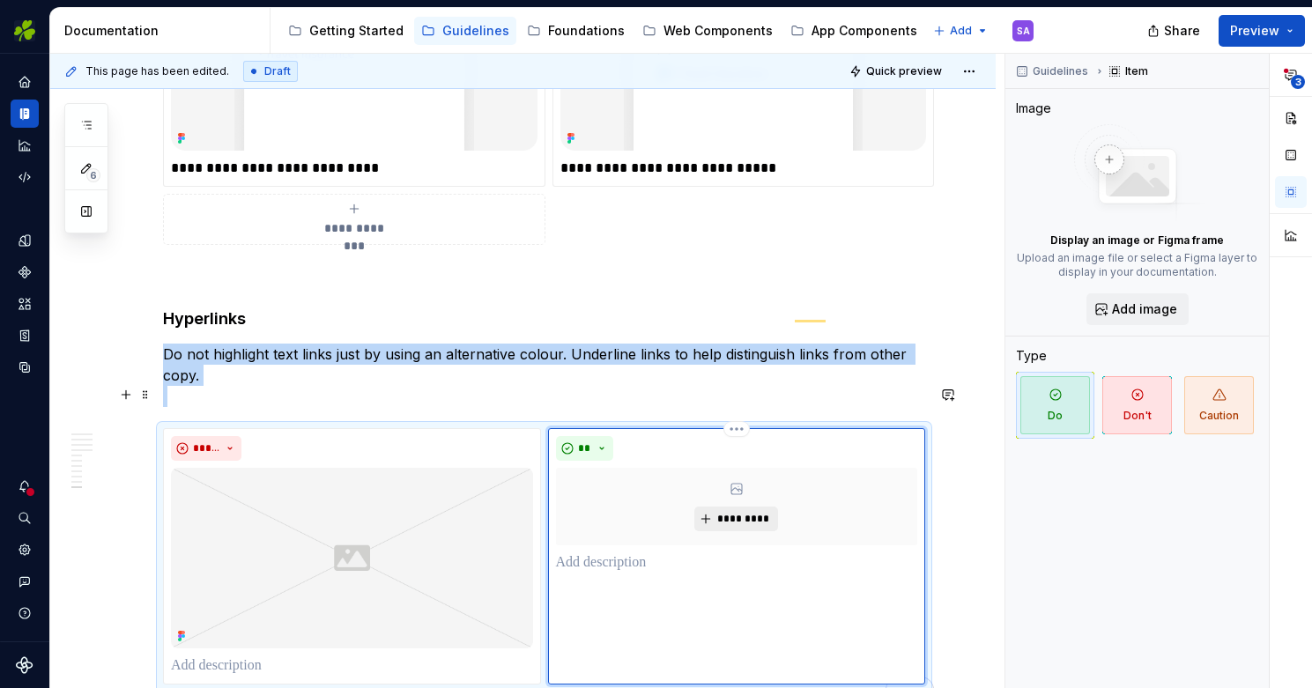
click at [747, 512] on span "*********" at bounding box center [743, 519] width 54 height 14
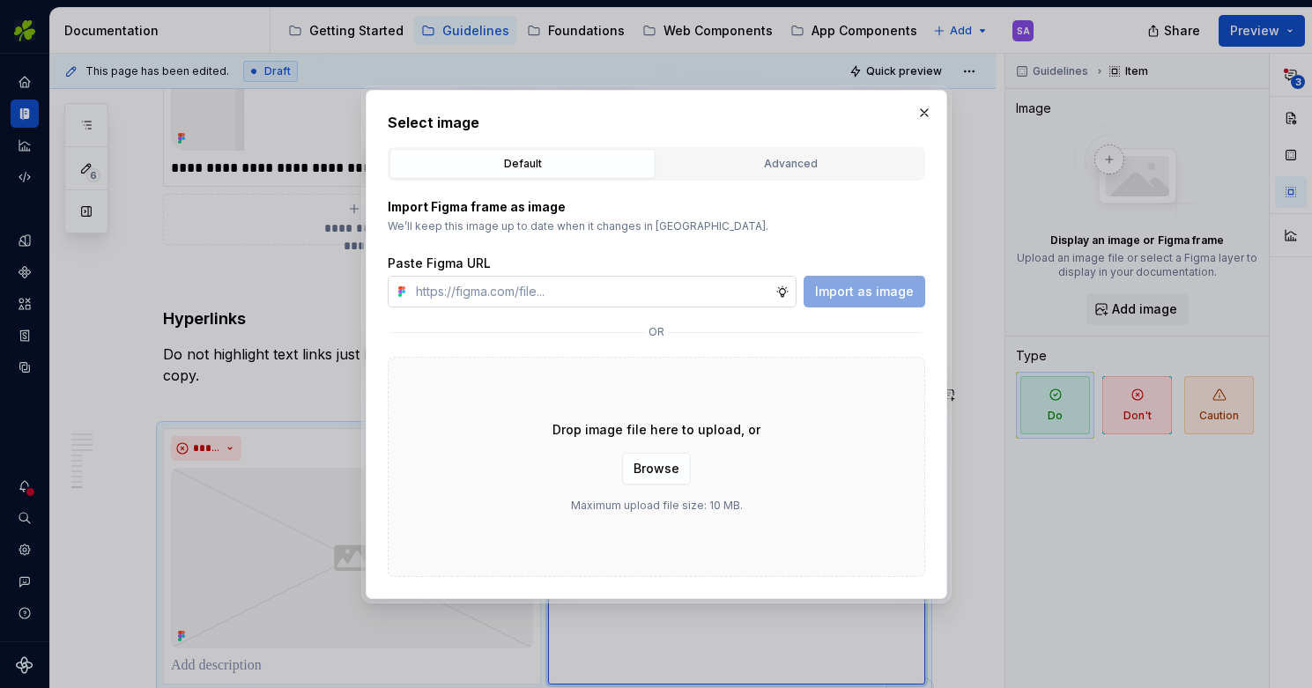
click at [629, 291] on input "text" at bounding box center [592, 292] width 367 height 32
type input "https://www.figma.com/design/oWse5GFNay5D25WA7YViPS/Supernova-Images?node-id=58…"
click at [859, 290] on span "Import as image" at bounding box center [864, 292] width 99 height 18
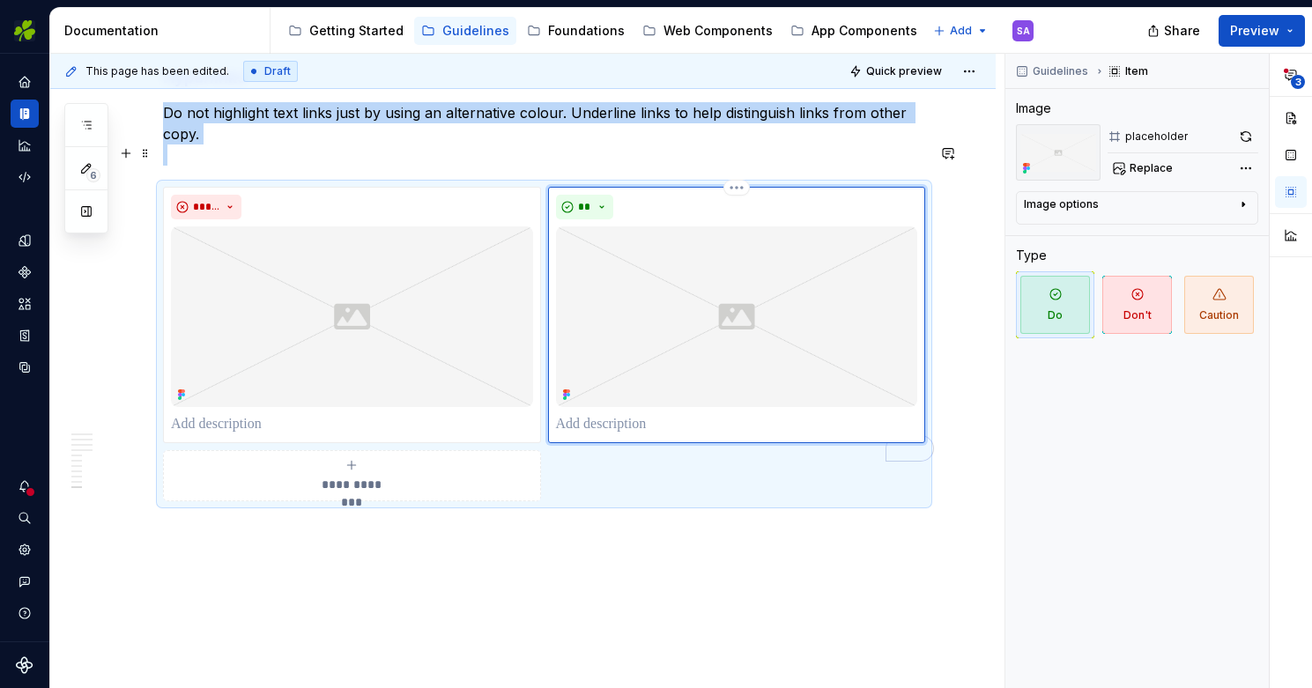
scroll to position [5835, 0]
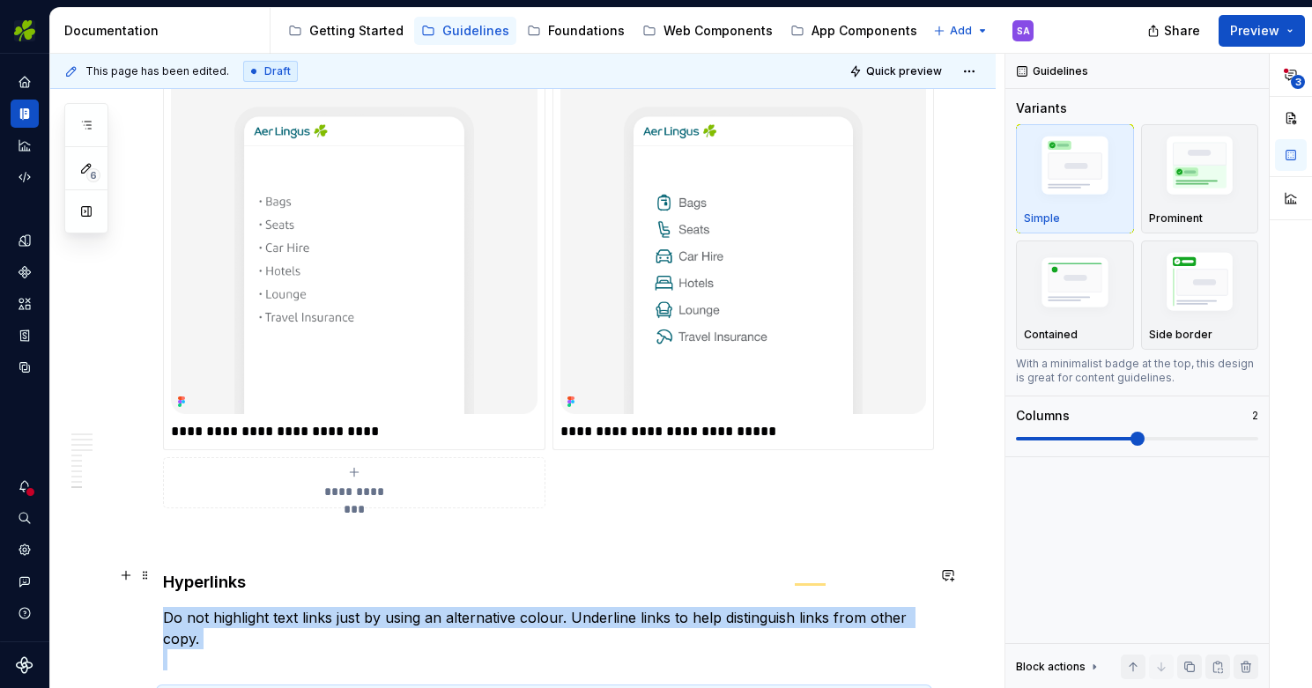
scroll to position [0, 0]
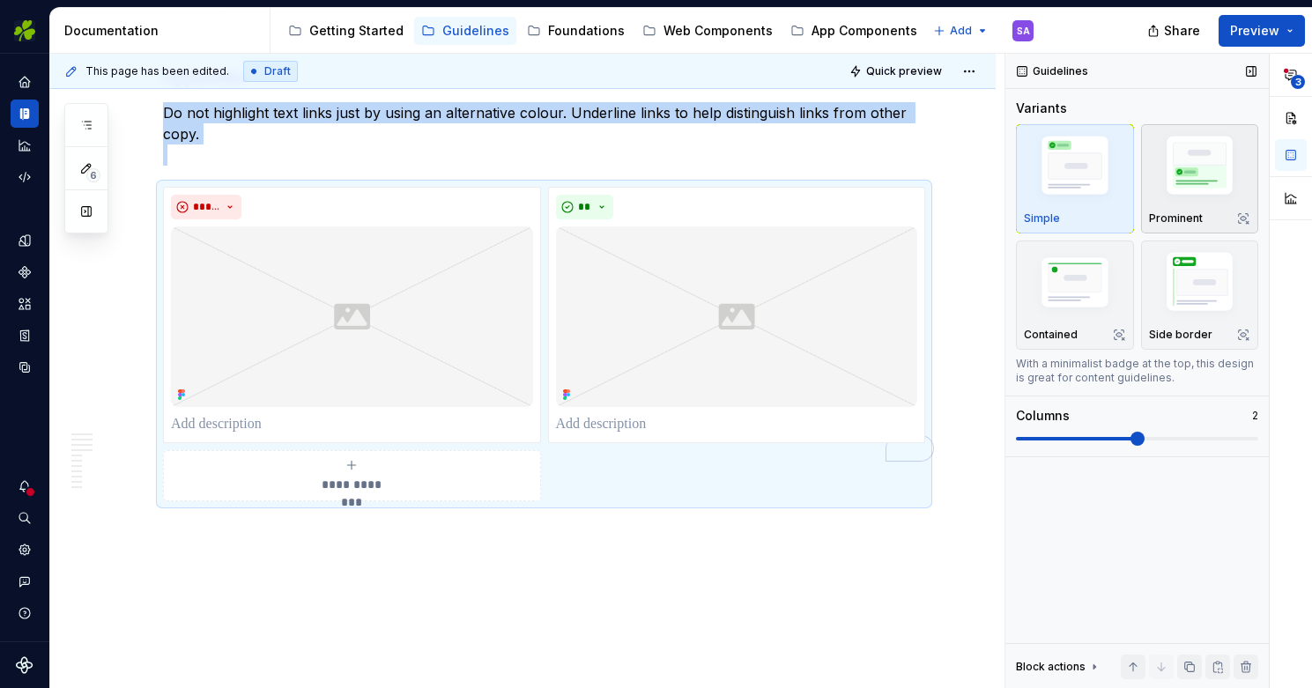
click at [1184, 174] on img "button" at bounding box center [1200, 168] width 102 height 77
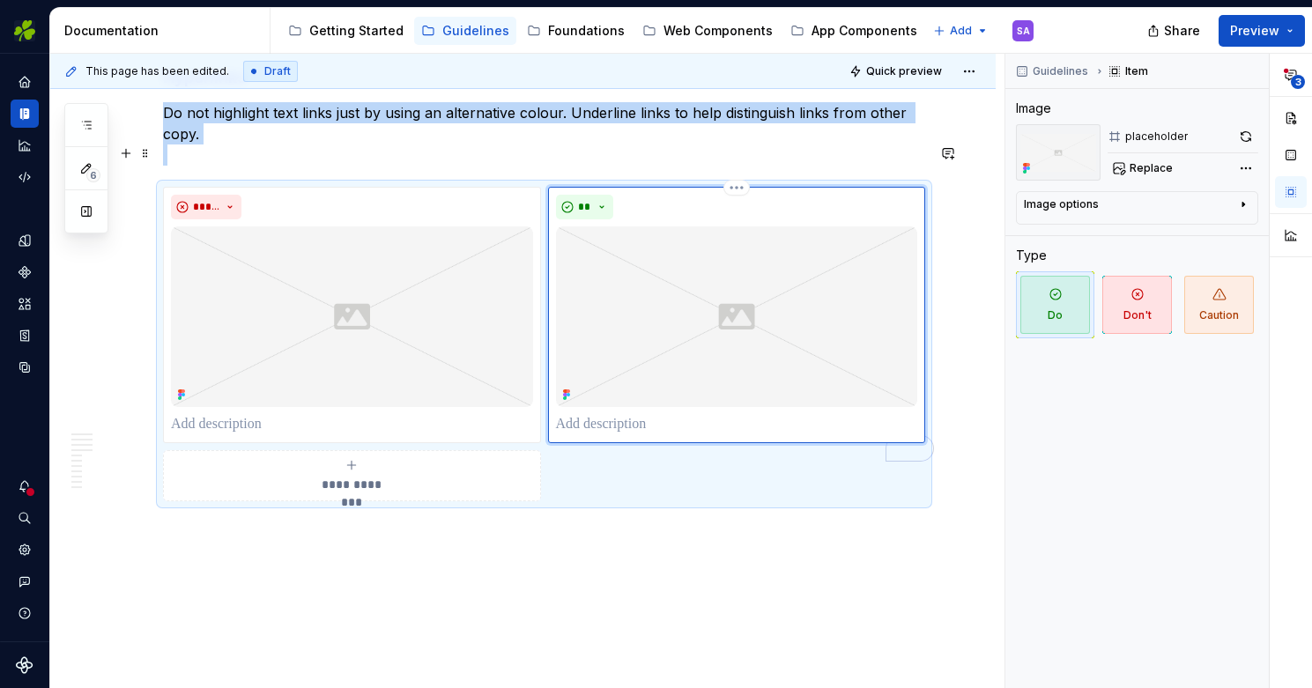
click at [687, 226] on img "To enrich screen reader interactions, please activate Accessibility in Grammarl…" at bounding box center [737, 316] width 362 height 181
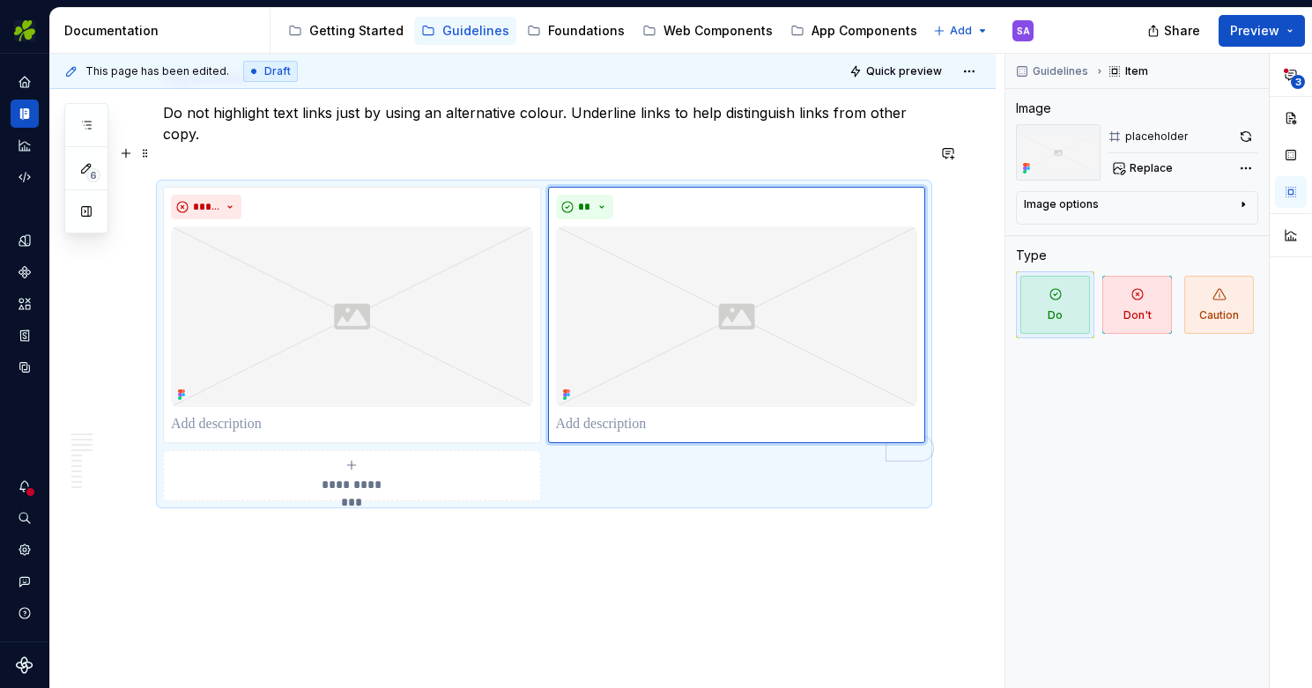
click at [602, 432] on div "**********" at bounding box center [544, 344] width 762 height 315
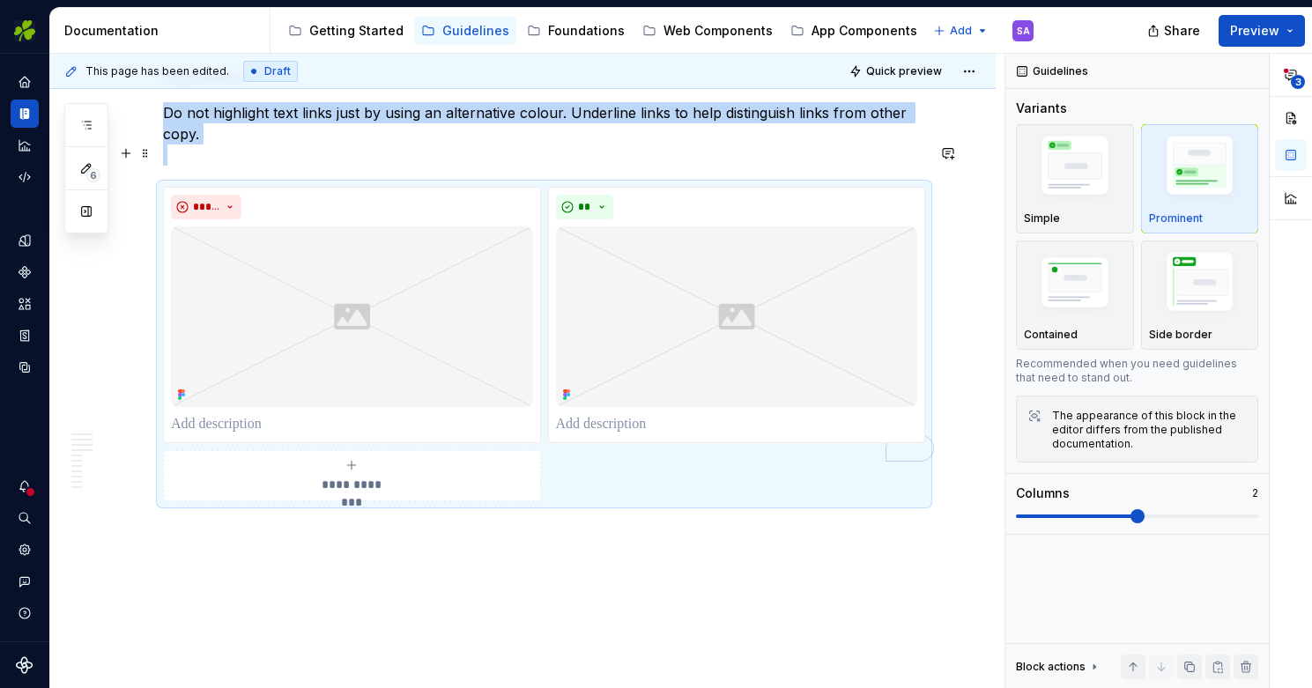
click at [455, 458] on div "**********" at bounding box center [352, 475] width 362 height 35
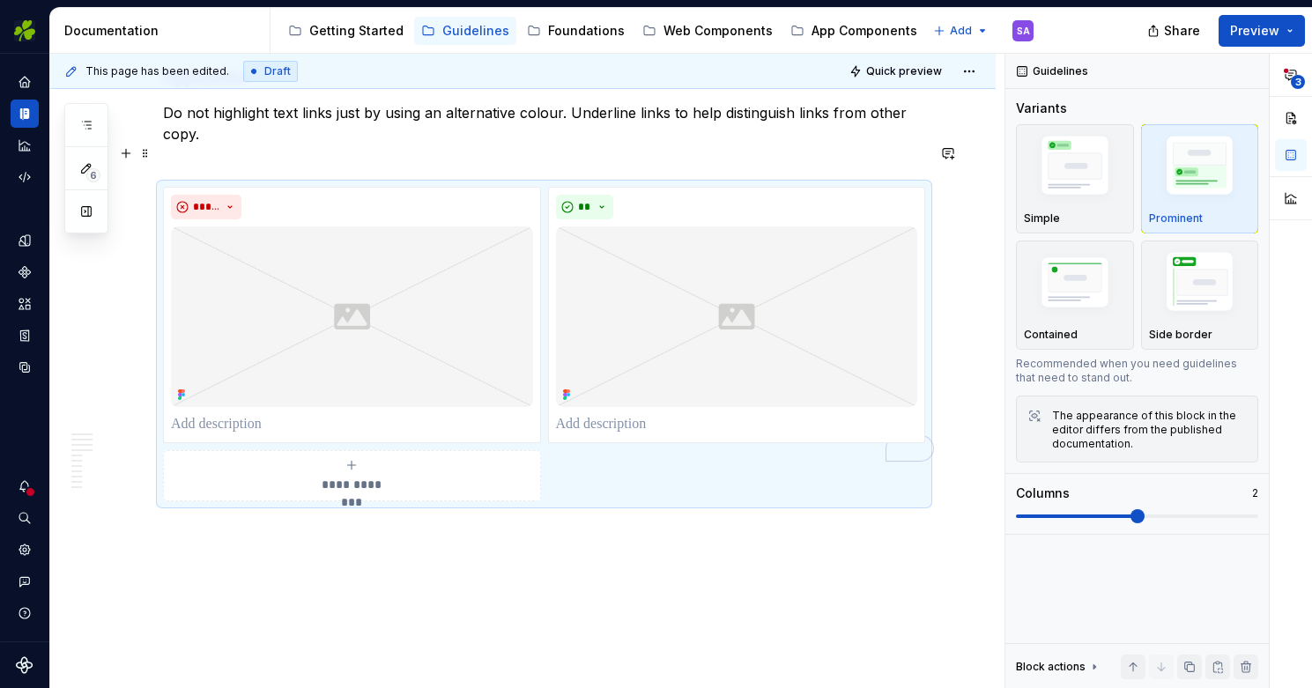
click at [671, 454] on div "**********" at bounding box center [544, 344] width 762 height 315
click at [768, 226] on img "To enrich screen reader interactions, please activate Accessibility in Grammarl…" at bounding box center [737, 316] width 362 height 181
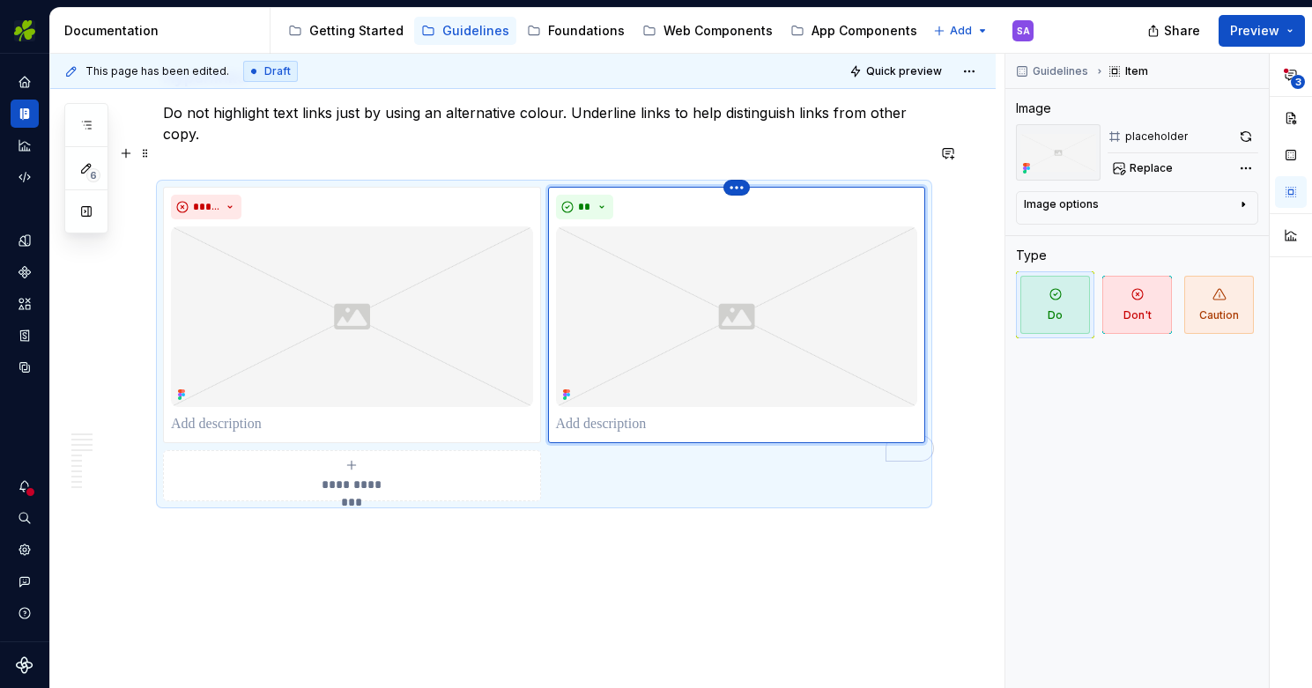
click at [746, 146] on html "EI Design SA Dataset Aer Lingus Documentation Accessibility guide for tree Page…" at bounding box center [656, 344] width 1312 height 688
click at [710, 351] on html "EI Design SA Dataset Aer Lingus Documentation Accessibility guide for tree Page…" at bounding box center [656, 344] width 1312 height 688
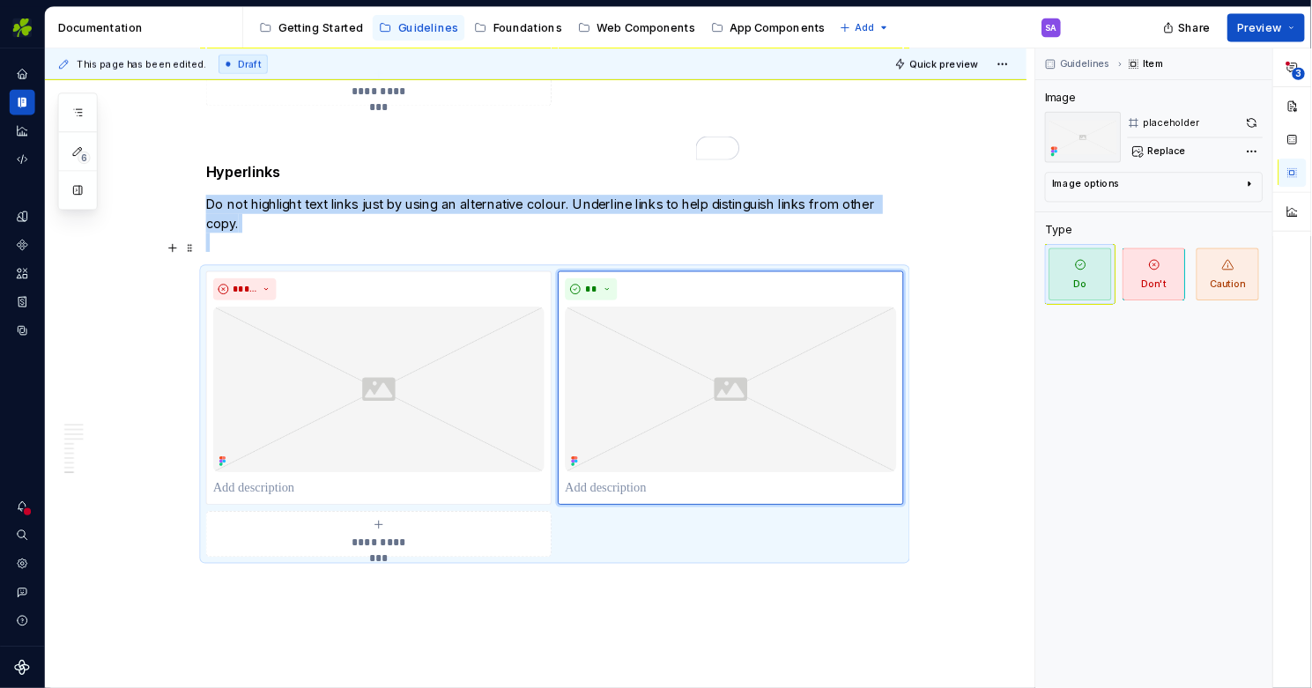
scroll to position [5429, 0]
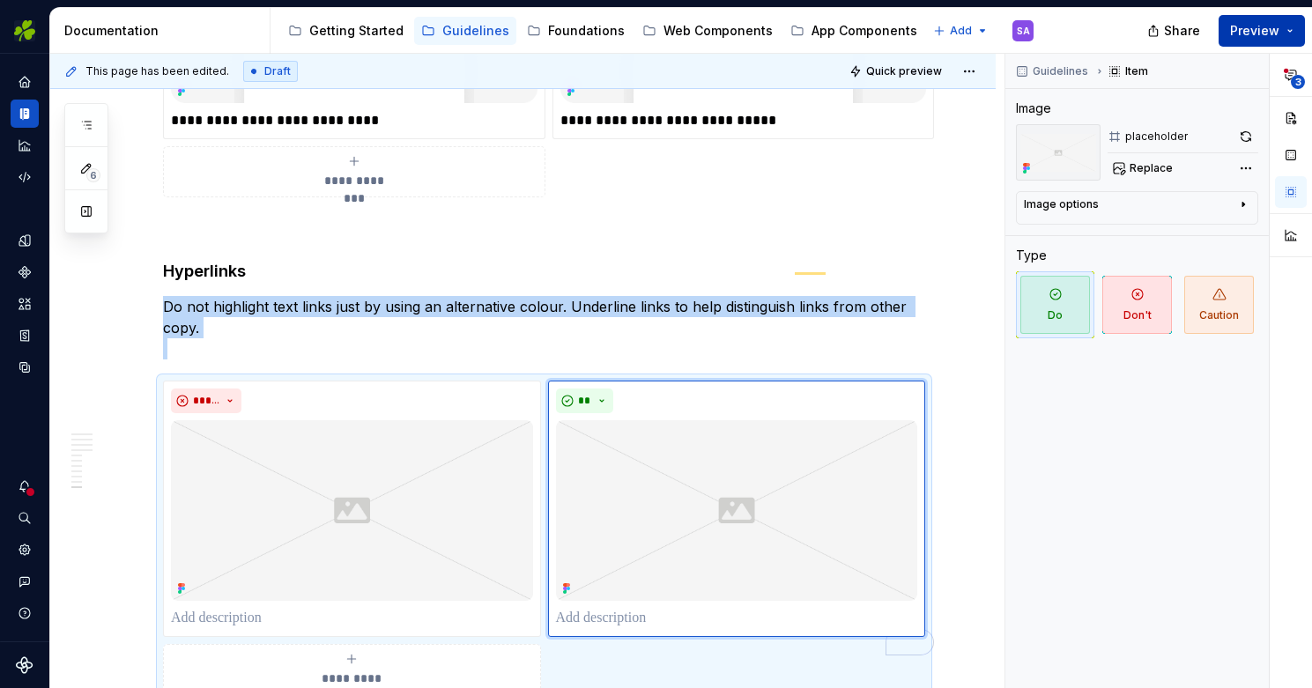
click at [1251, 33] on span "Preview" at bounding box center [1254, 31] width 49 height 18
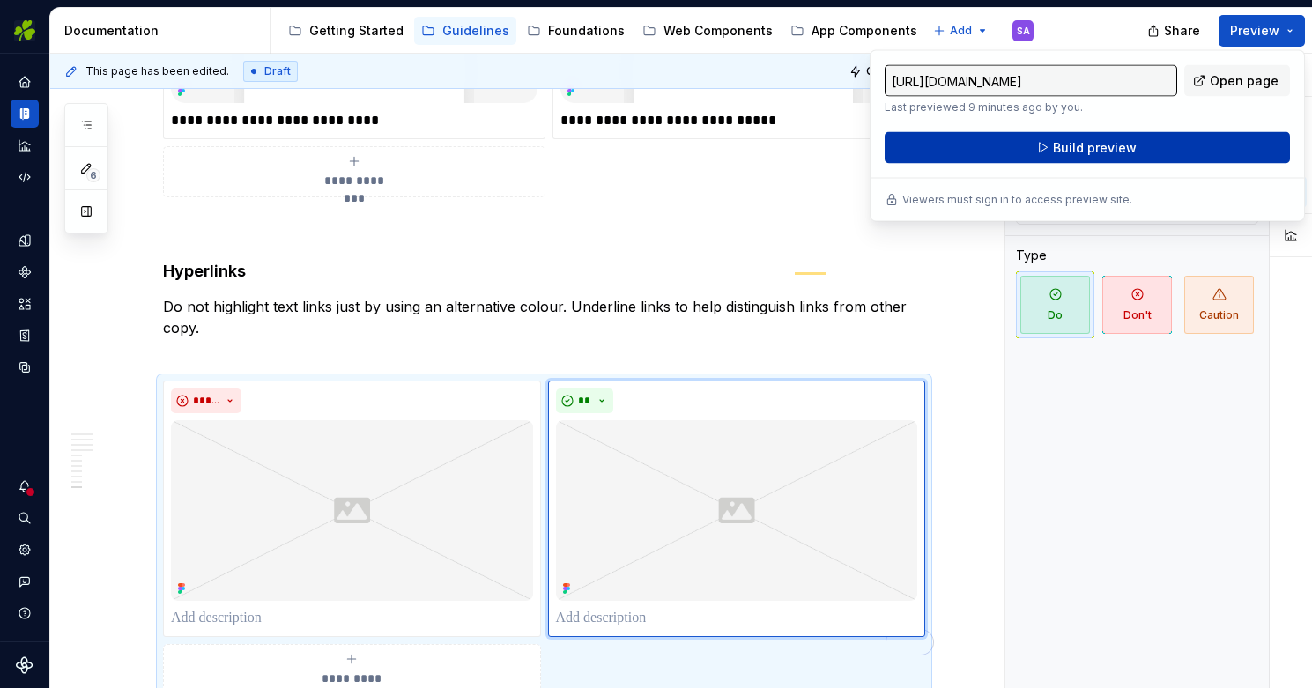
click at [1087, 145] on span "Build preview" at bounding box center [1095, 148] width 84 height 18
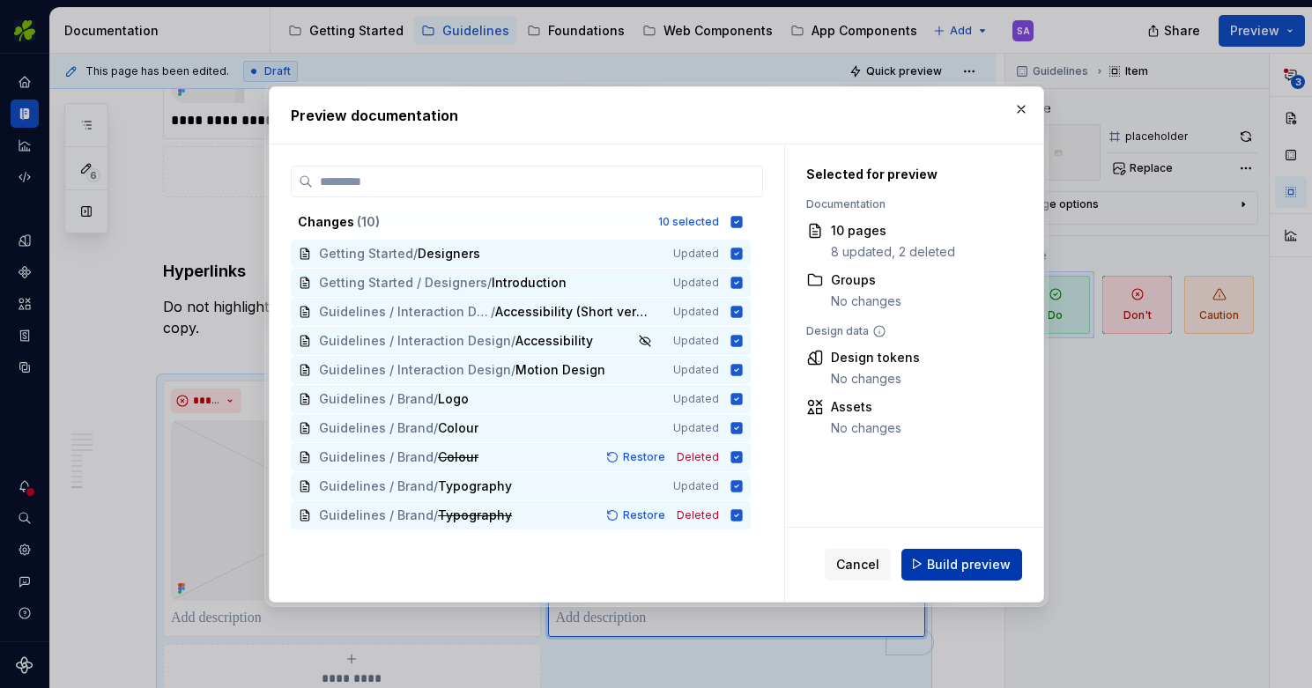
click at [949, 568] on span "Build preview" at bounding box center [969, 564] width 84 height 18
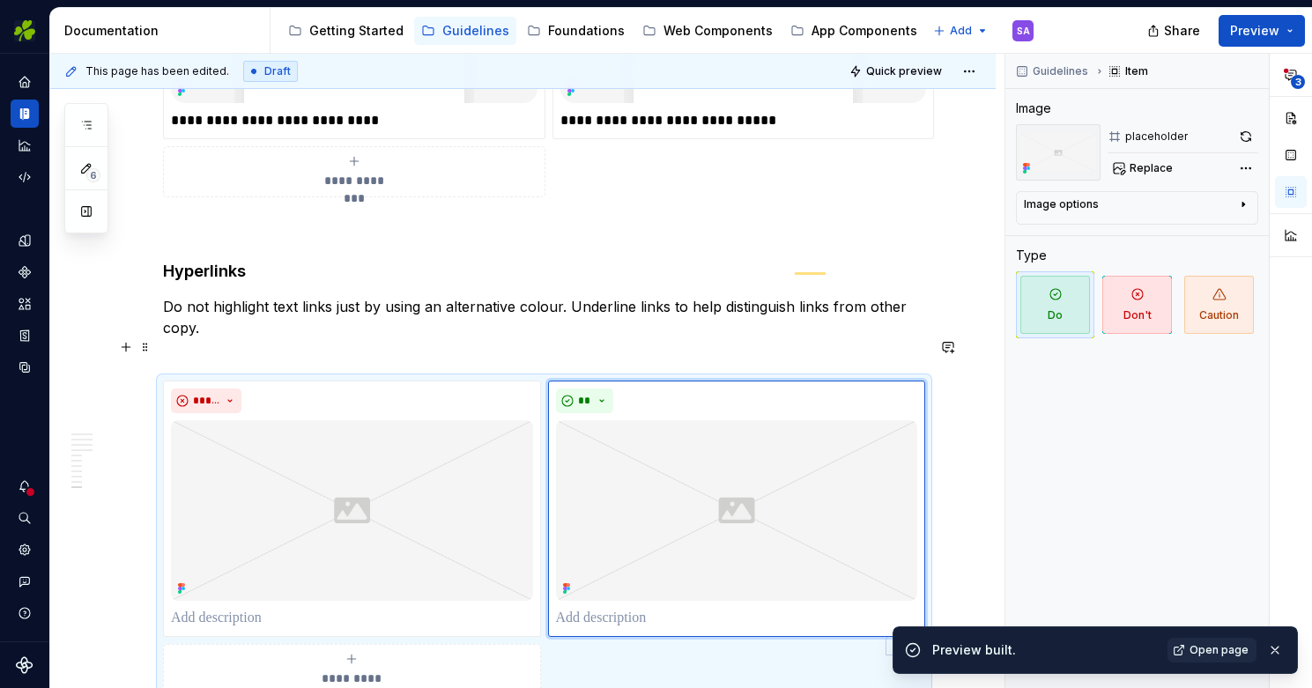
scroll to position [5835, 0]
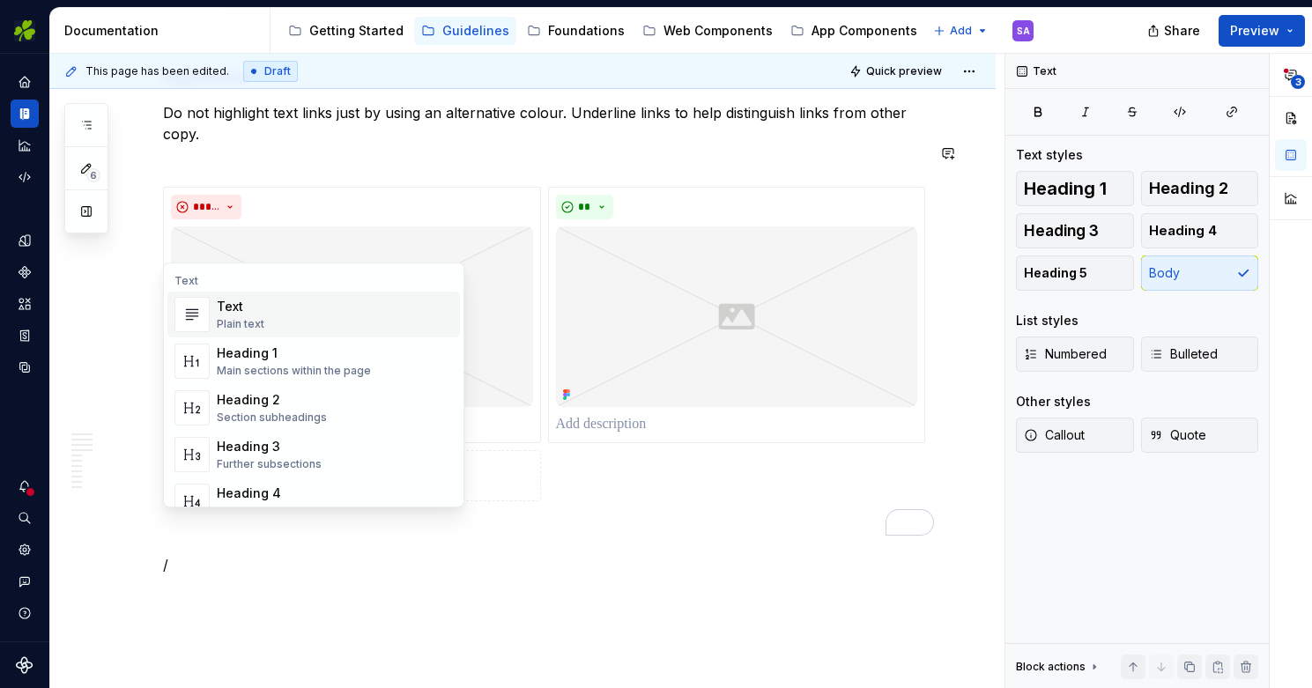
click at [375, 491] on div "Heading 4 Details in subsections" at bounding box center [335, 501] width 236 height 35
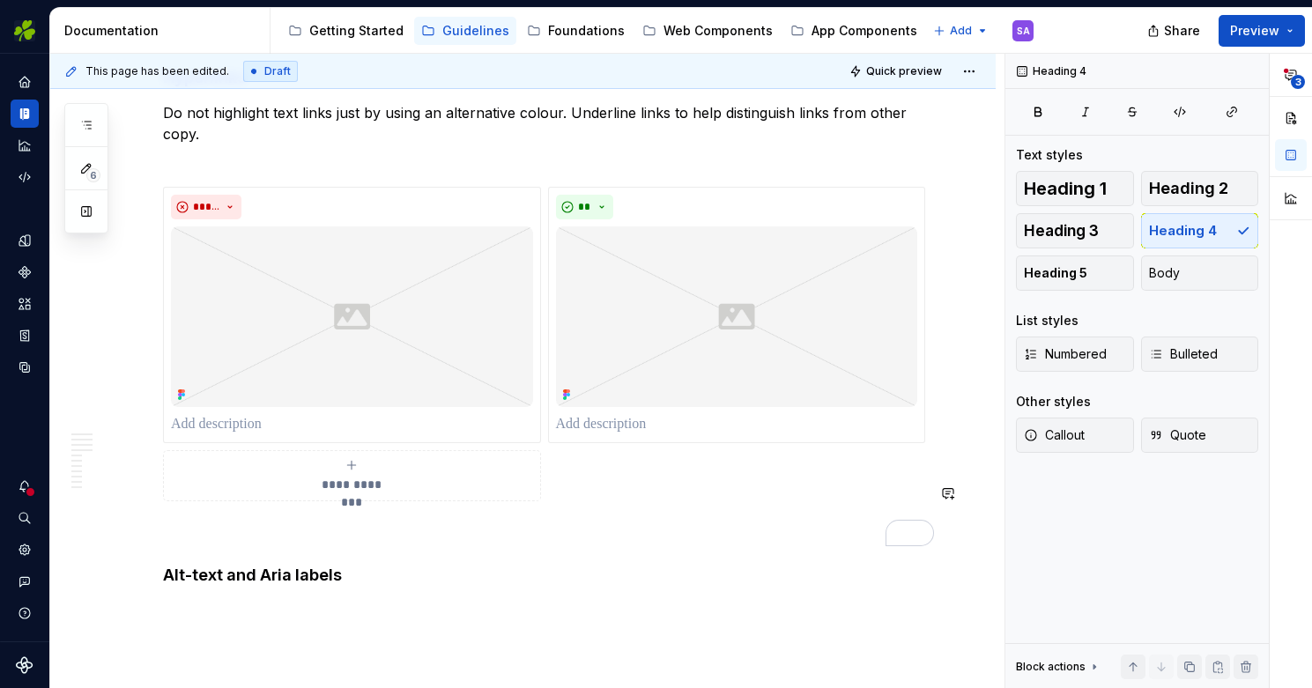
click at [309, 600] on p "To enrich screen reader interactions, please activate Accessibility in Grammarl…" at bounding box center [544, 610] width 762 height 21
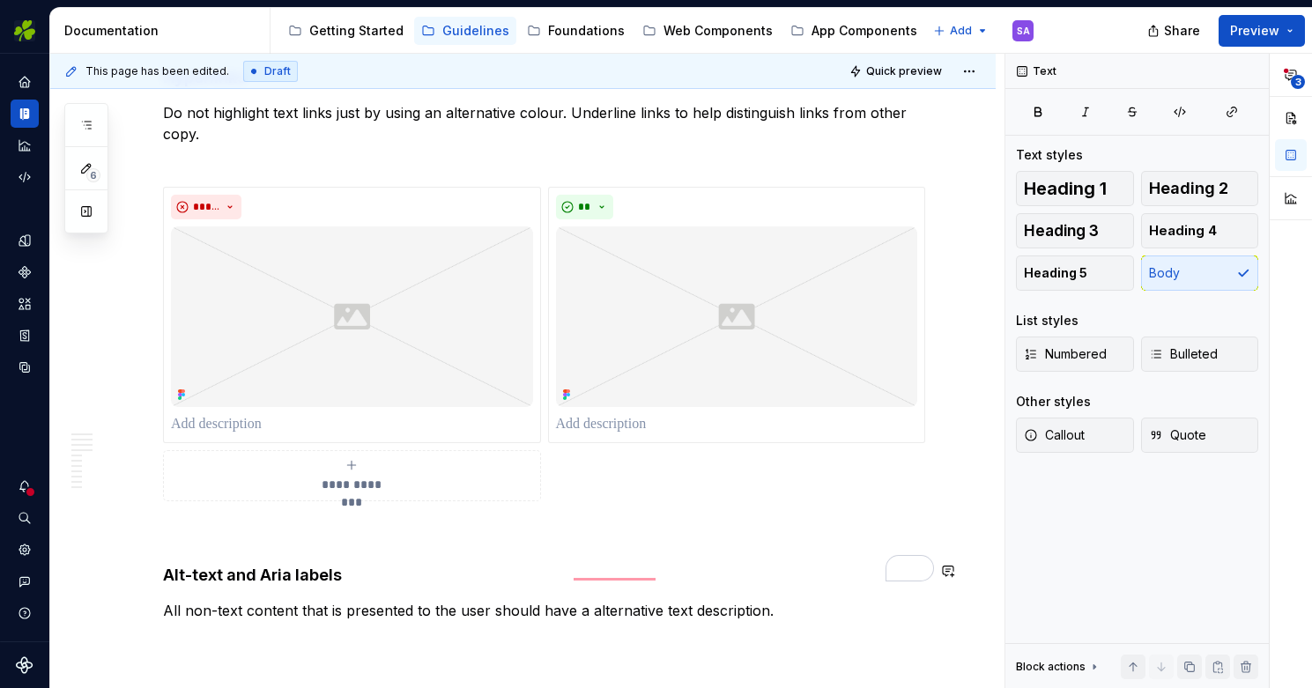
scroll to position [5955, 0]
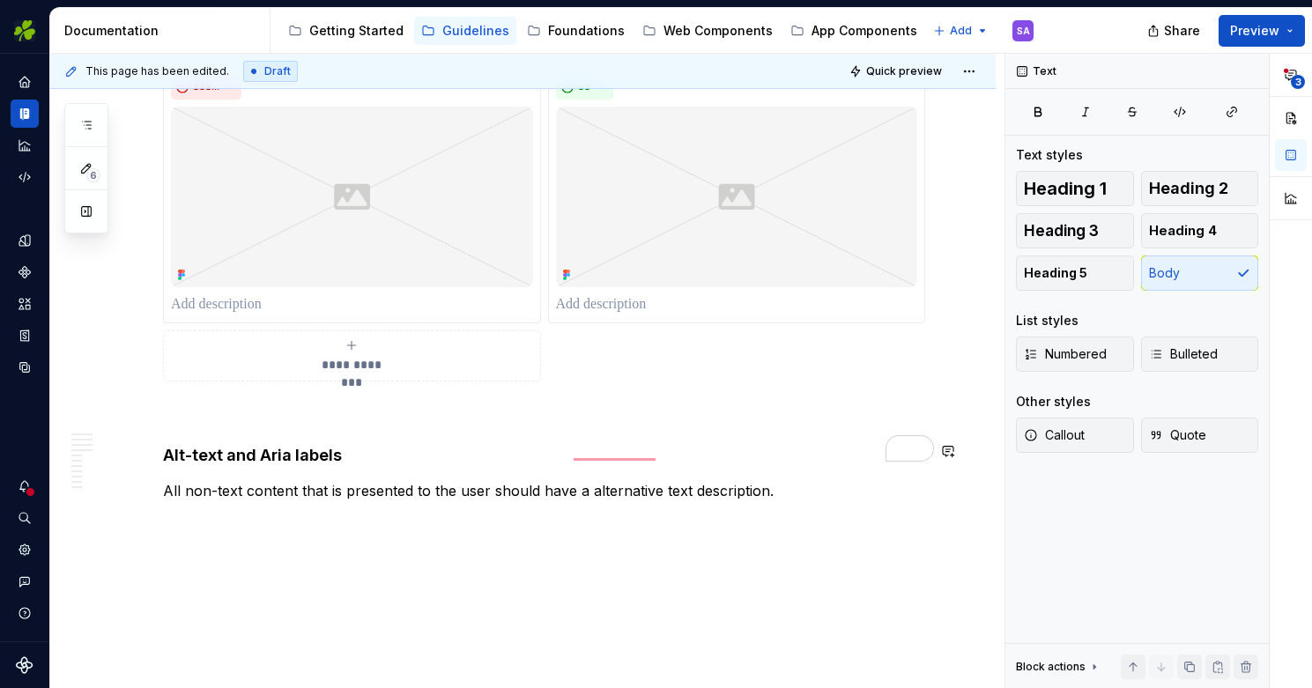
click at [184, 480] on p "All non-text content that is presented to the user should have a alternative te…" at bounding box center [544, 490] width 762 height 21
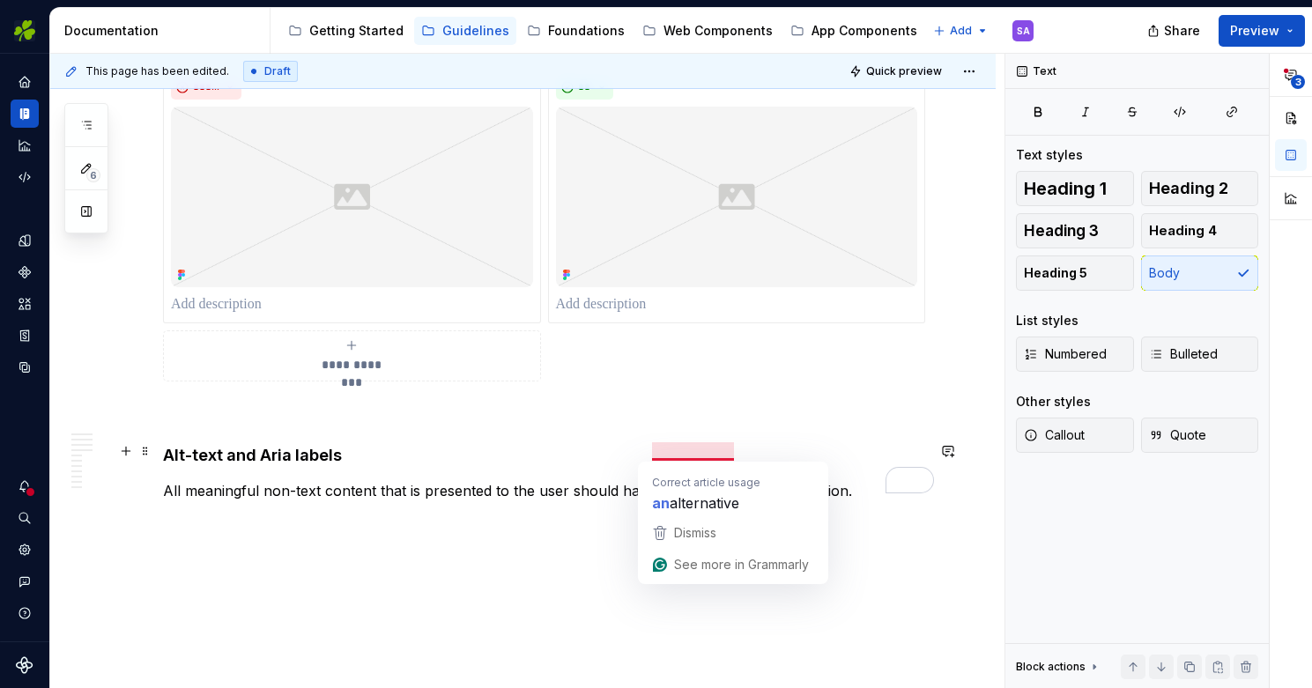
click at [661, 480] on p "All meaningful non-text content that is presented to the user should have a alt…" at bounding box center [544, 490] width 762 height 21
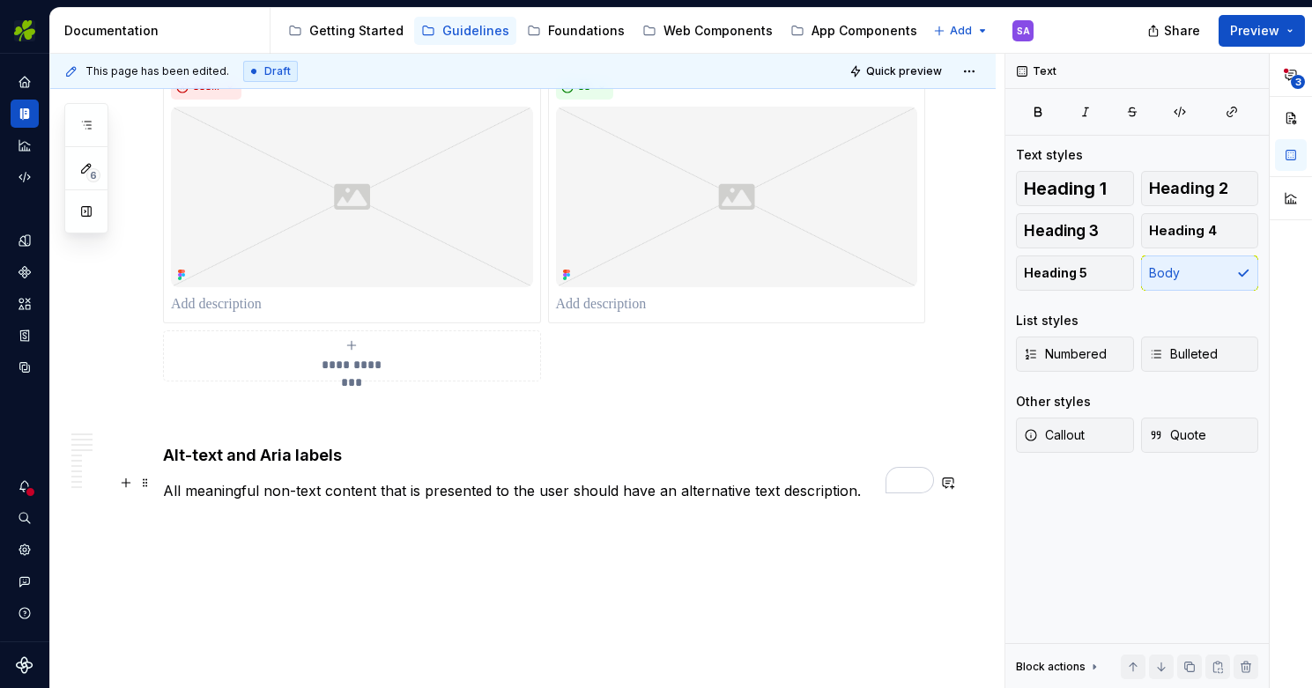
click at [548, 512] on p "To enrich screen reader interactions, please activate Accessibility in Grammarl…" at bounding box center [544, 522] width 762 height 21
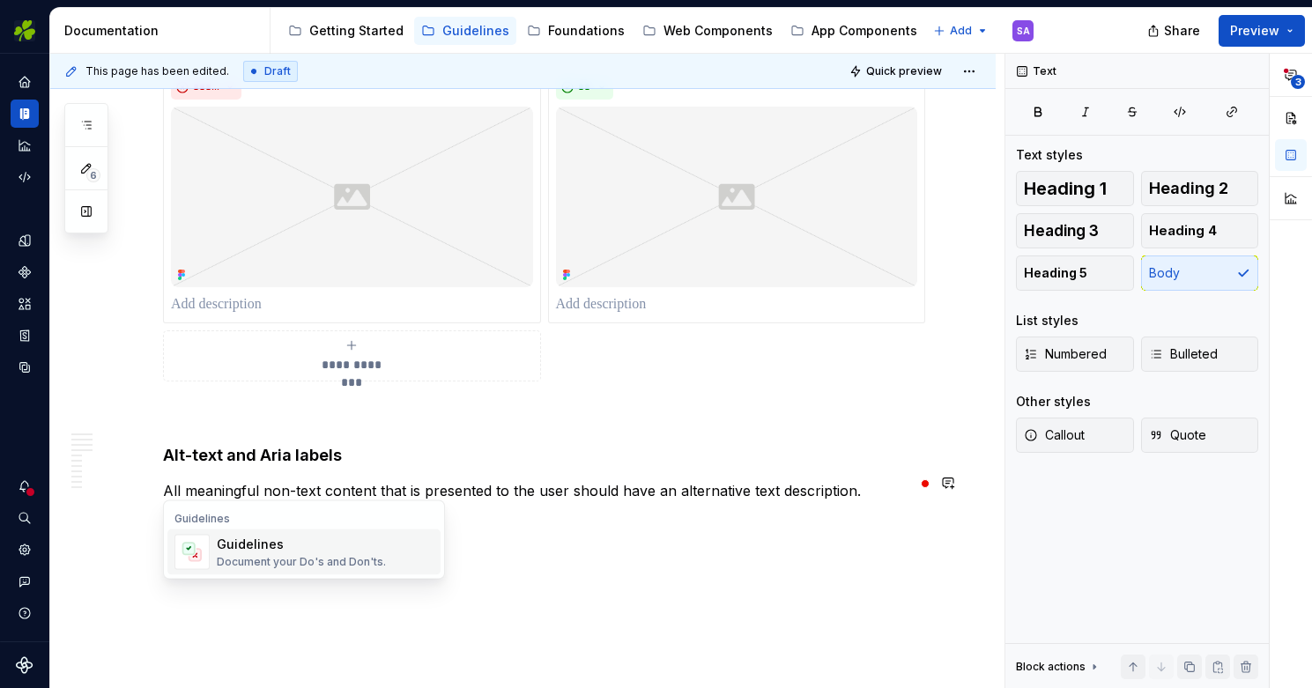
click at [351, 537] on div "Guidelines" at bounding box center [301, 545] width 169 height 18
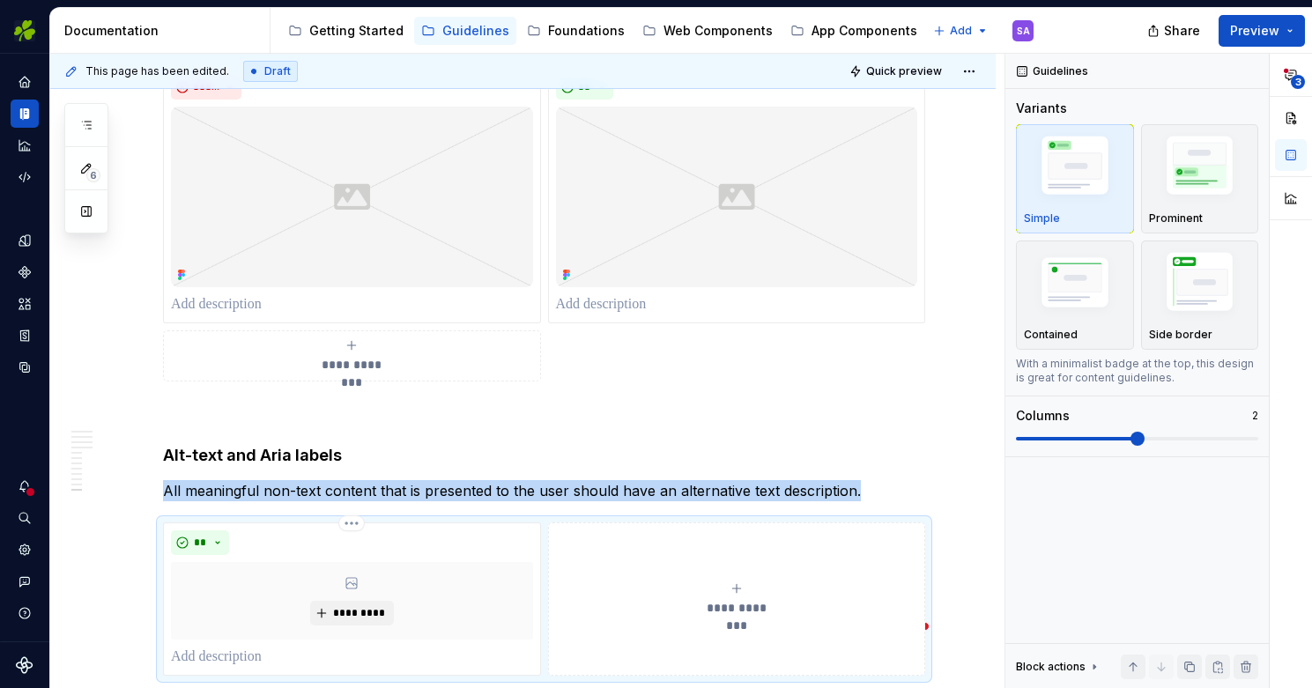
type textarea "*"
click at [354, 606] on span "*********" at bounding box center [359, 613] width 54 height 14
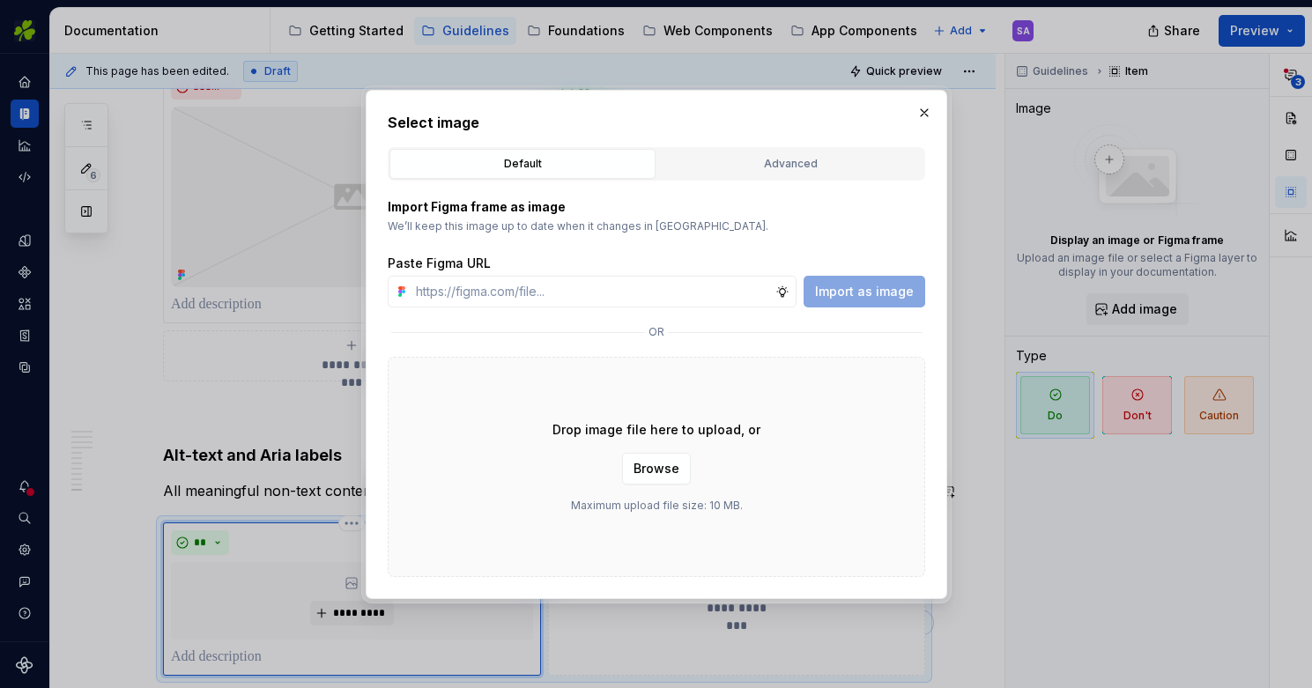
type input "All non-text content that is presented to the user should have a alternative te…"
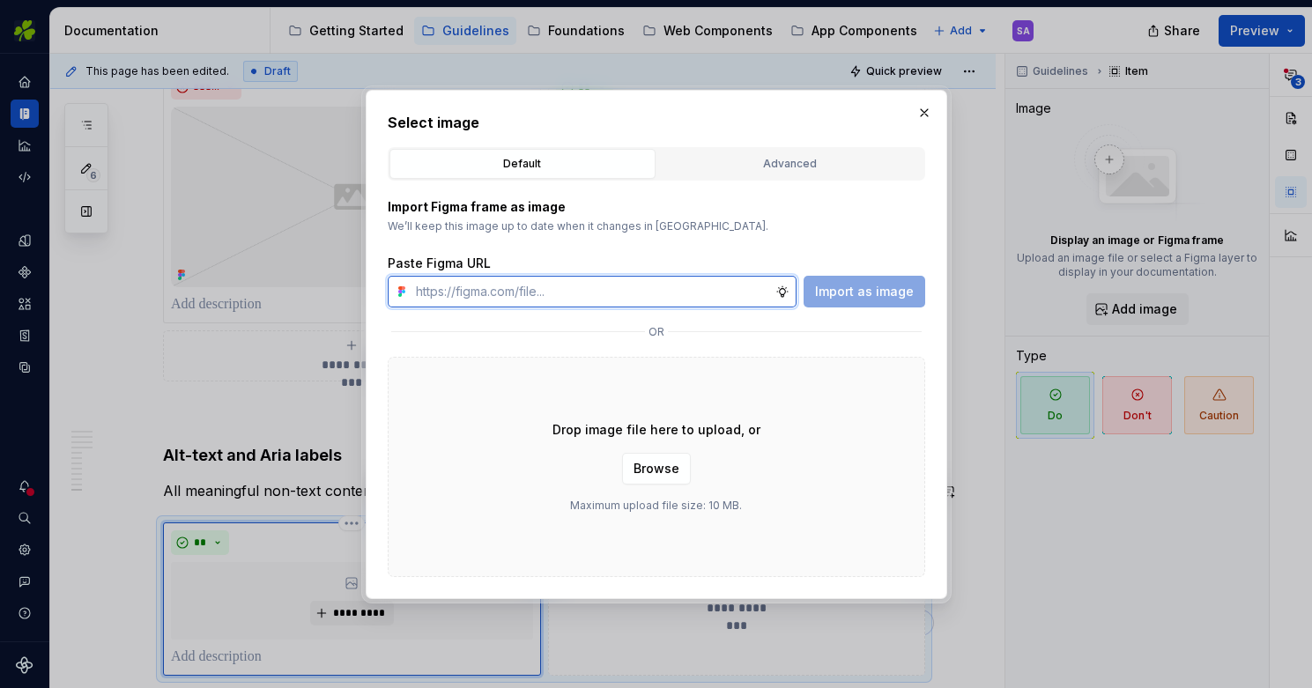
paste input "https://www.figma.com/design/oWse5GFNay5D25WA7YViPS/Supernova-Images?node-id=58…"
type input "https://www.figma.com/design/oWse5GFNay5D25WA7YViPS/Supernova-Images?node-id=58…"
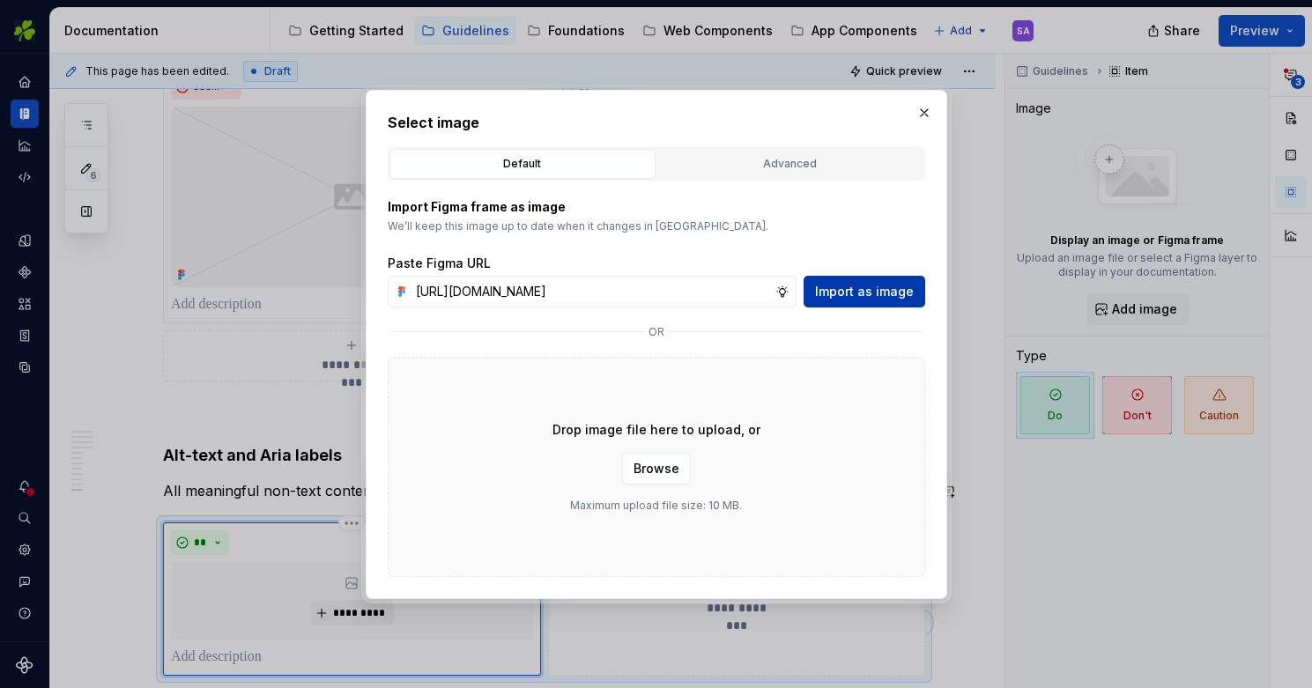
click at [868, 293] on span "Import as image" at bounding box center [864, 292] width 99 height 18
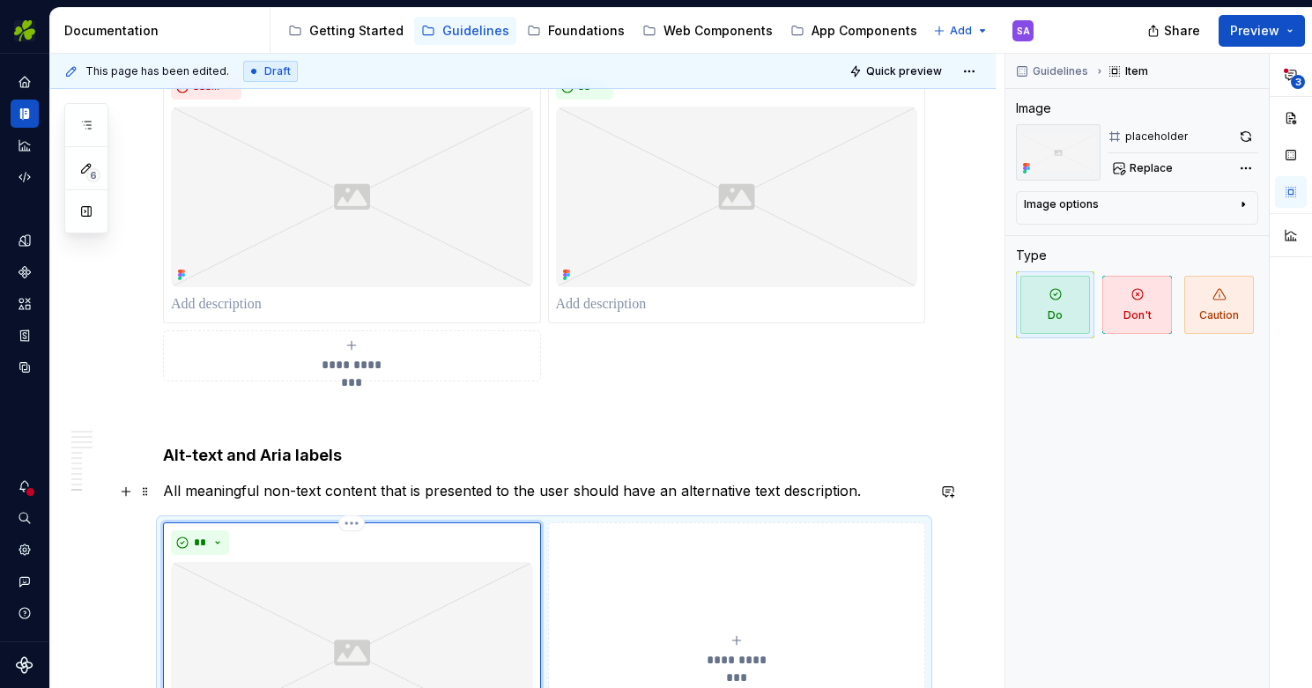
scroll to position [6011, 0]
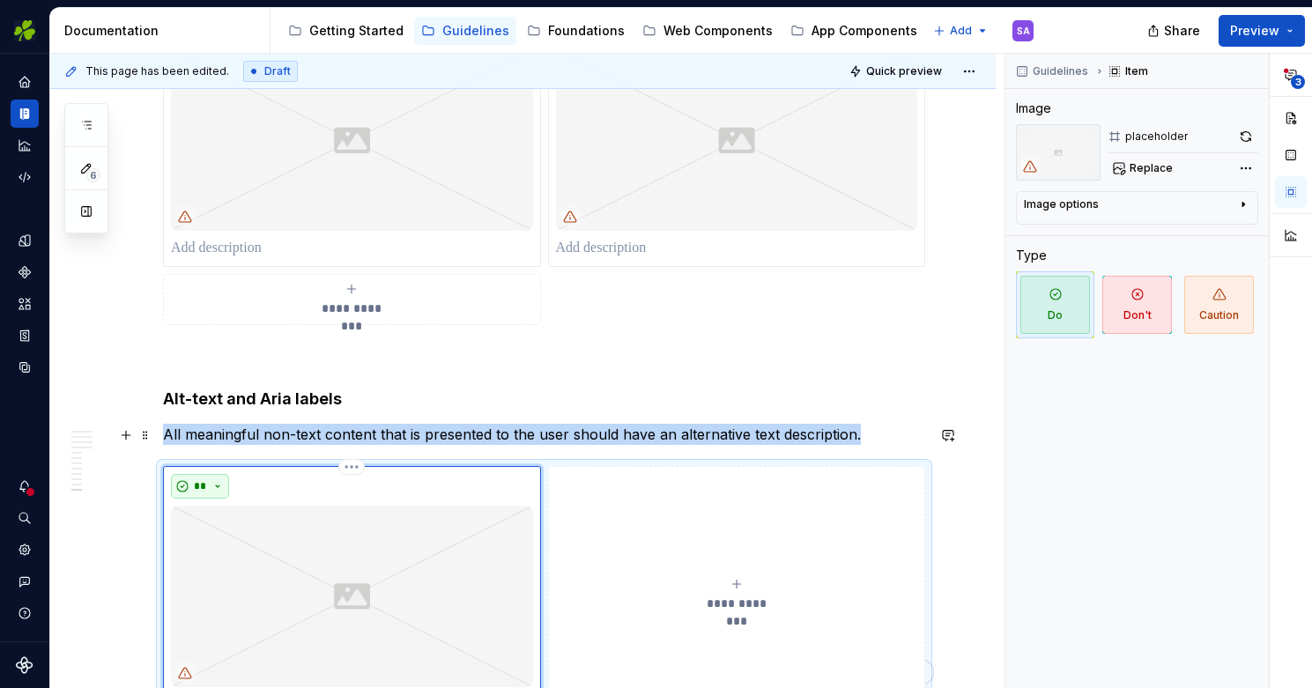
click at [214, 474] on button "**" at bounding box center [200, 486] width 58 height 25
click at [236, 507] on div "Don't" at bounding box center [241, 510] width 33 height 18
type textarea "*"
click at [657, 466] on button "**********" at bounding box center [737, 594] width 378 height 256
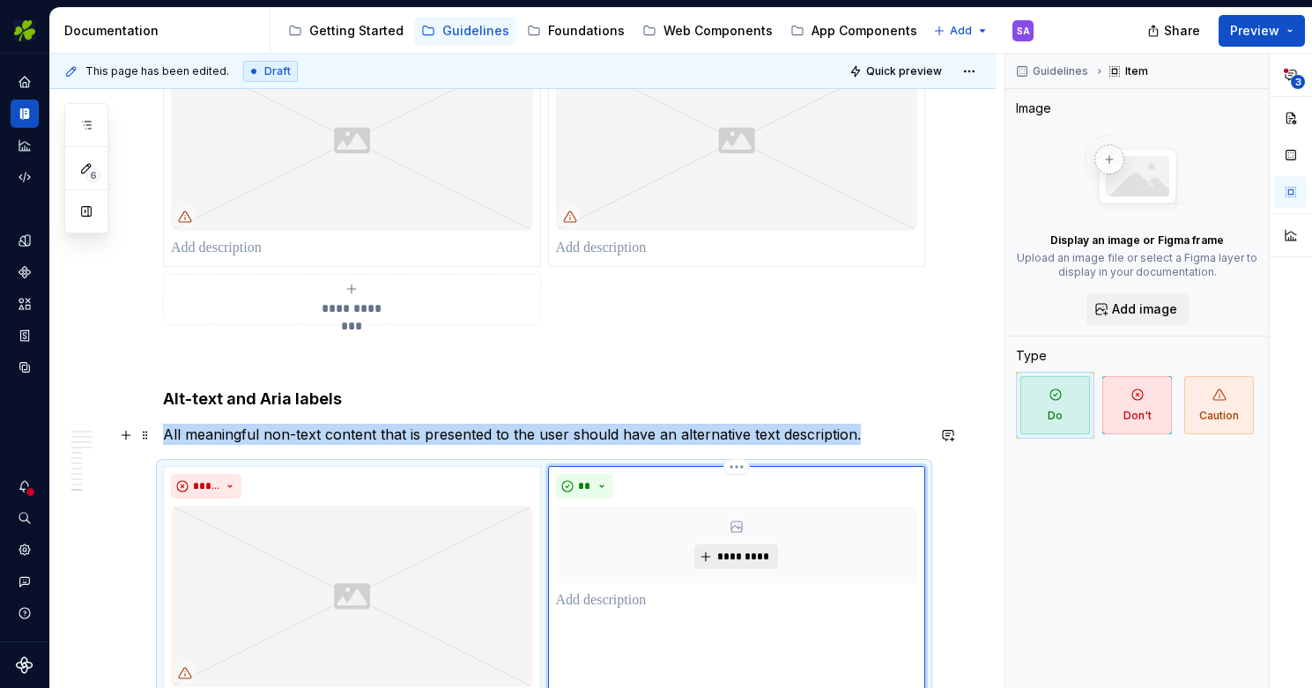
click at [751, 550] on span "*********" at bounding box center [743, 557] width 54 height 14
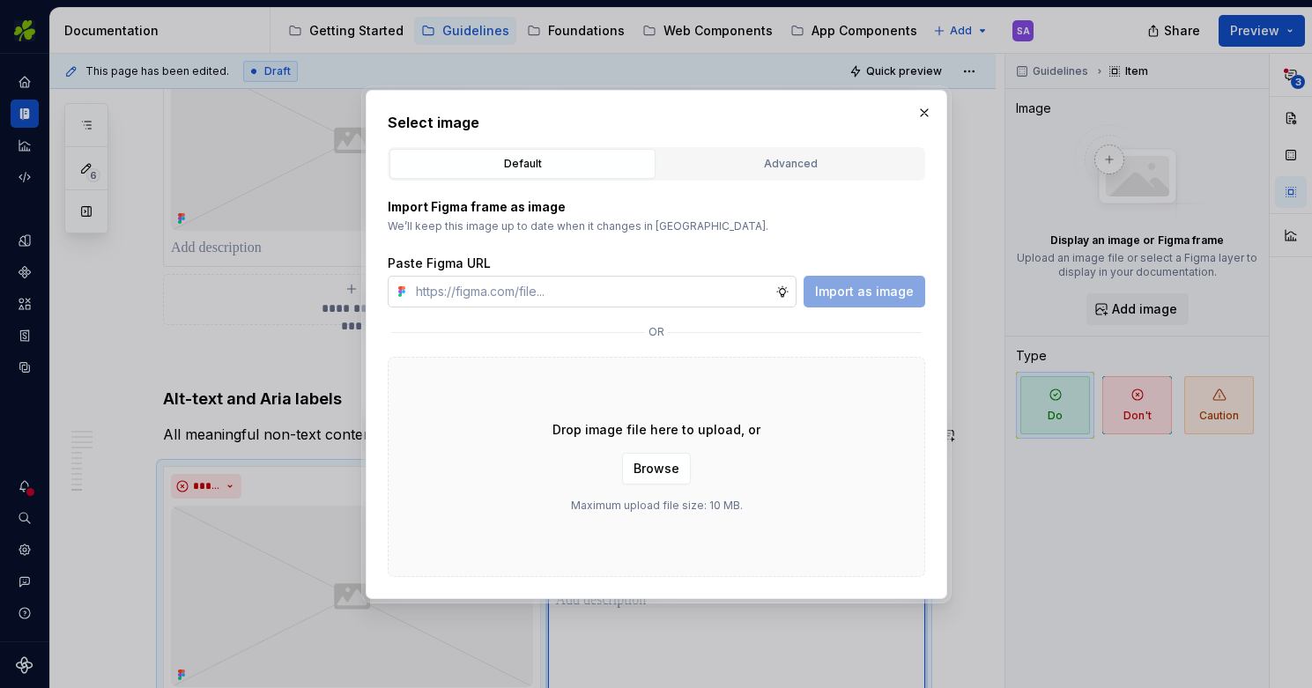
click at [629, 294] on input "text" at bounding box center [592, 292] width 367 height 32
type input "https://www.figma.com/design/oWse5GFNay5D25WA7YViPS/Supernova-Images?node-id=58…"
click at [871, 293] on span "Import as image" at bounding box center [864, 292] width 99 height 18
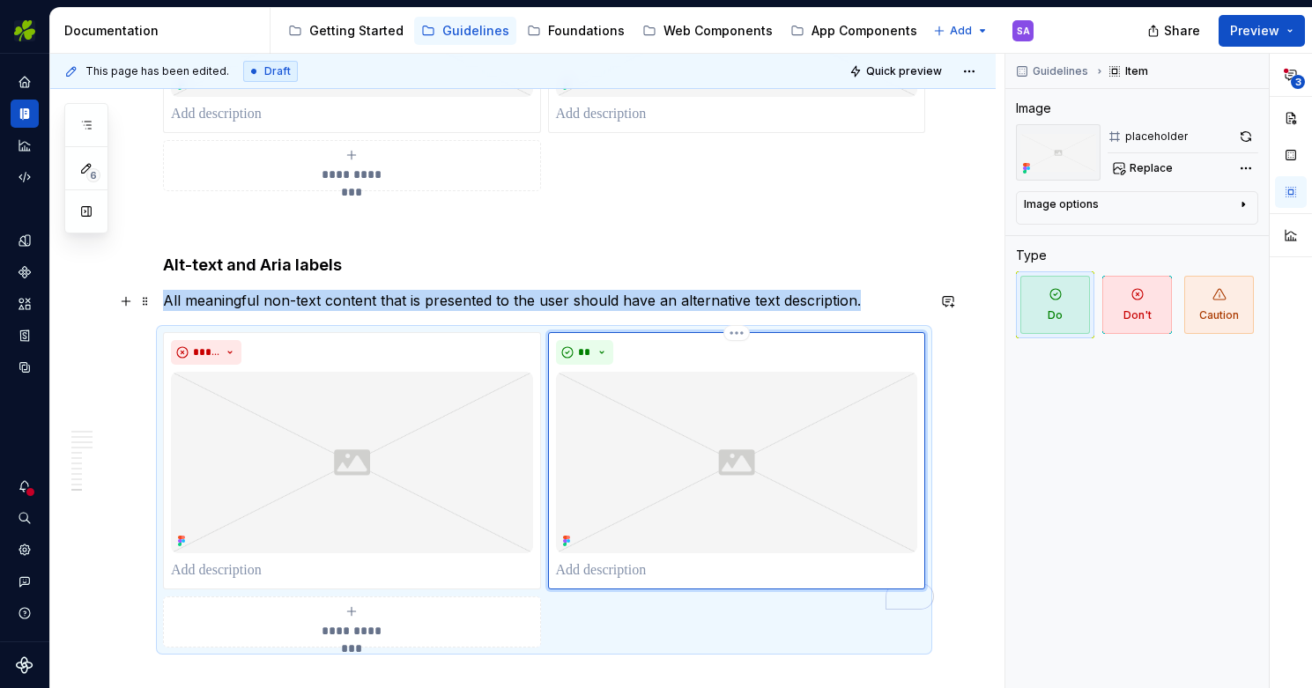
scroll to position [6293, 0]
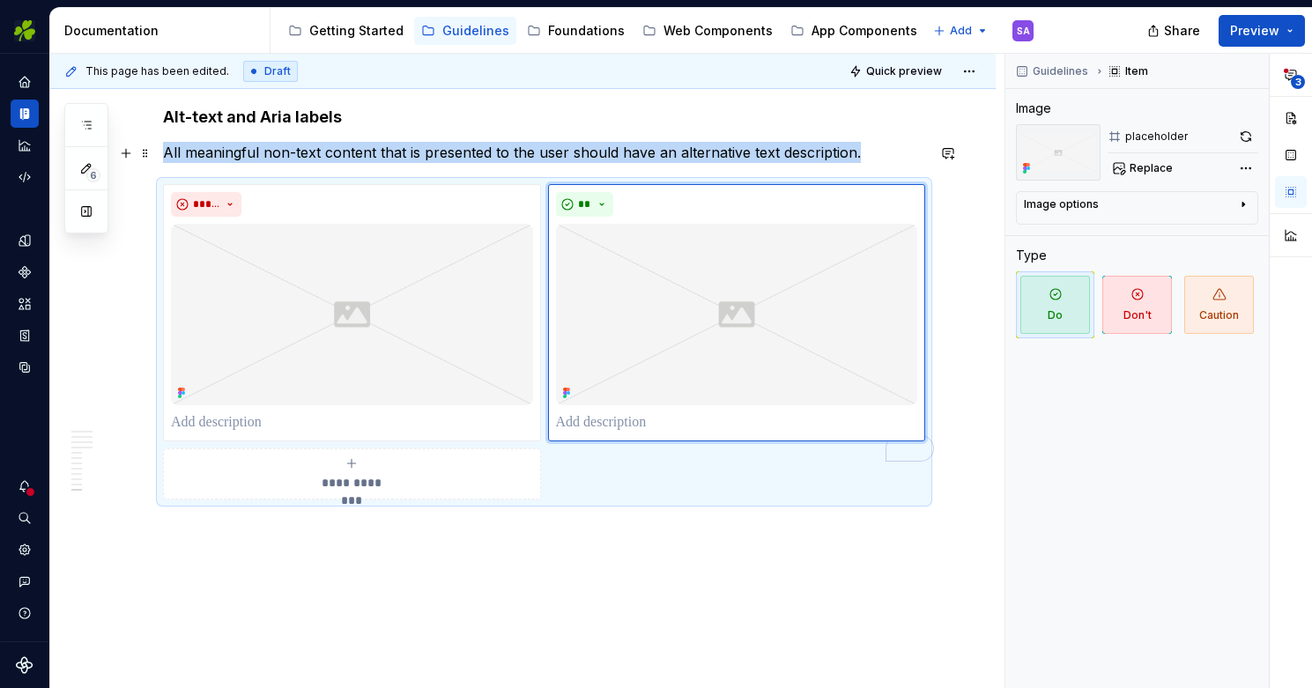
click at [1273, 27] on span "Preview" at bounding box center [1254, 31] width 49 height 18
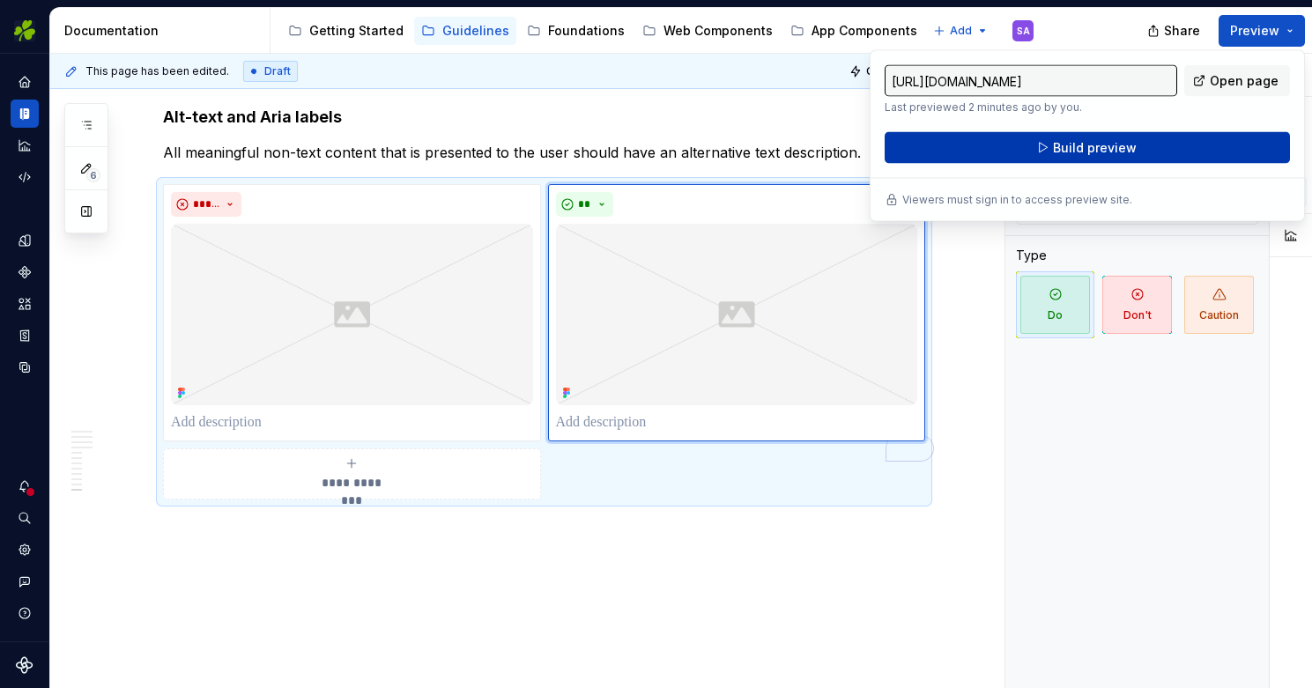
click at [1107, 148] on span "Build preview" at bounding box center [1095, 148] width 84 height 18
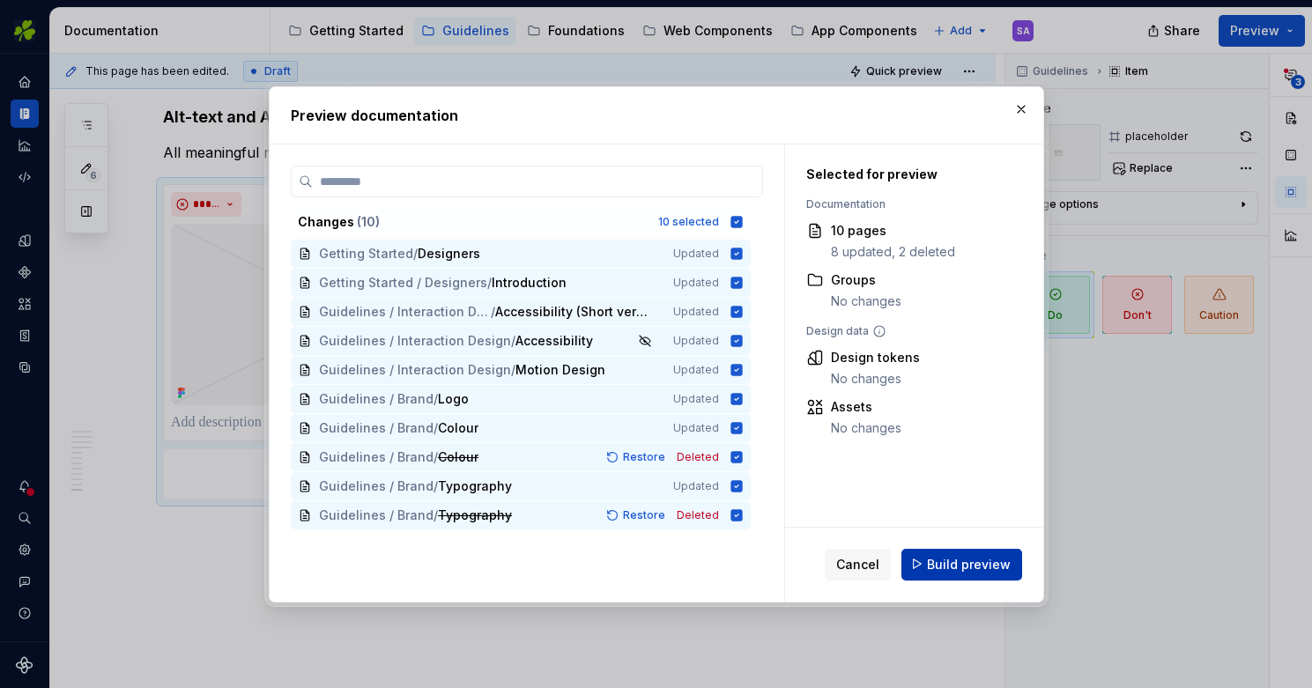
click at [954, 562] on span "Build preview" at bounding box center [969, 564] width 84 height 18
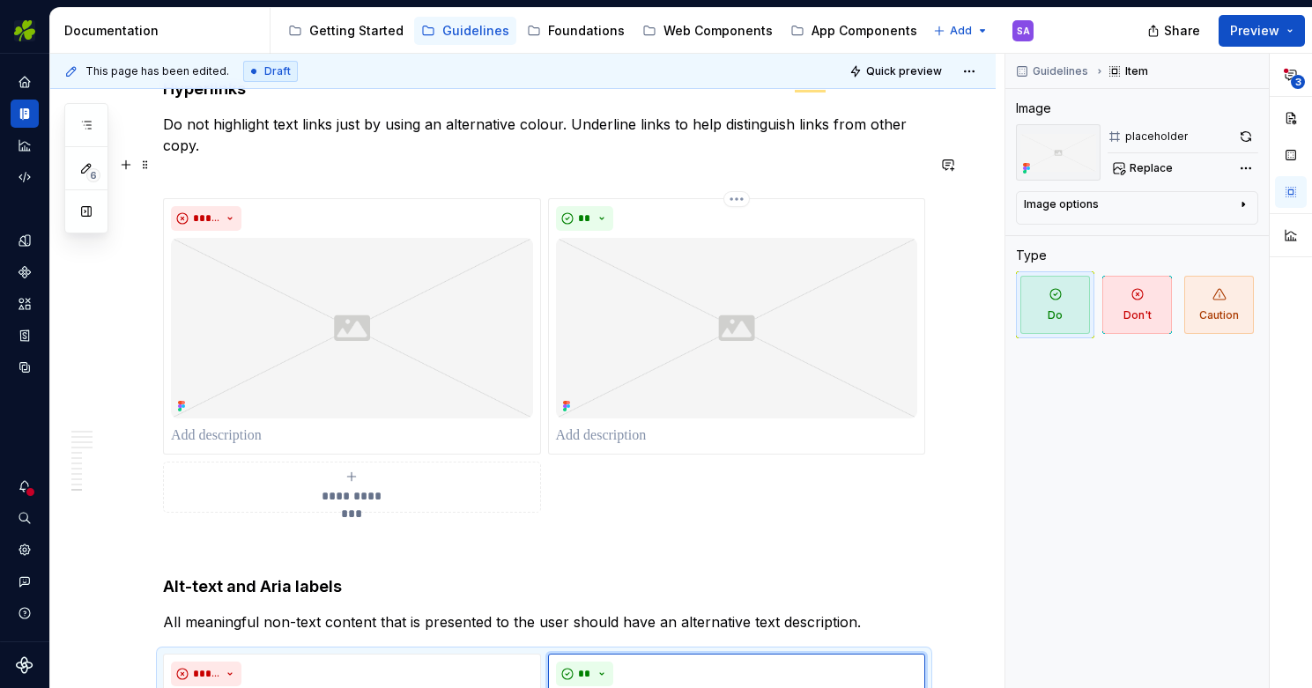
scroll to position [5805, 0]
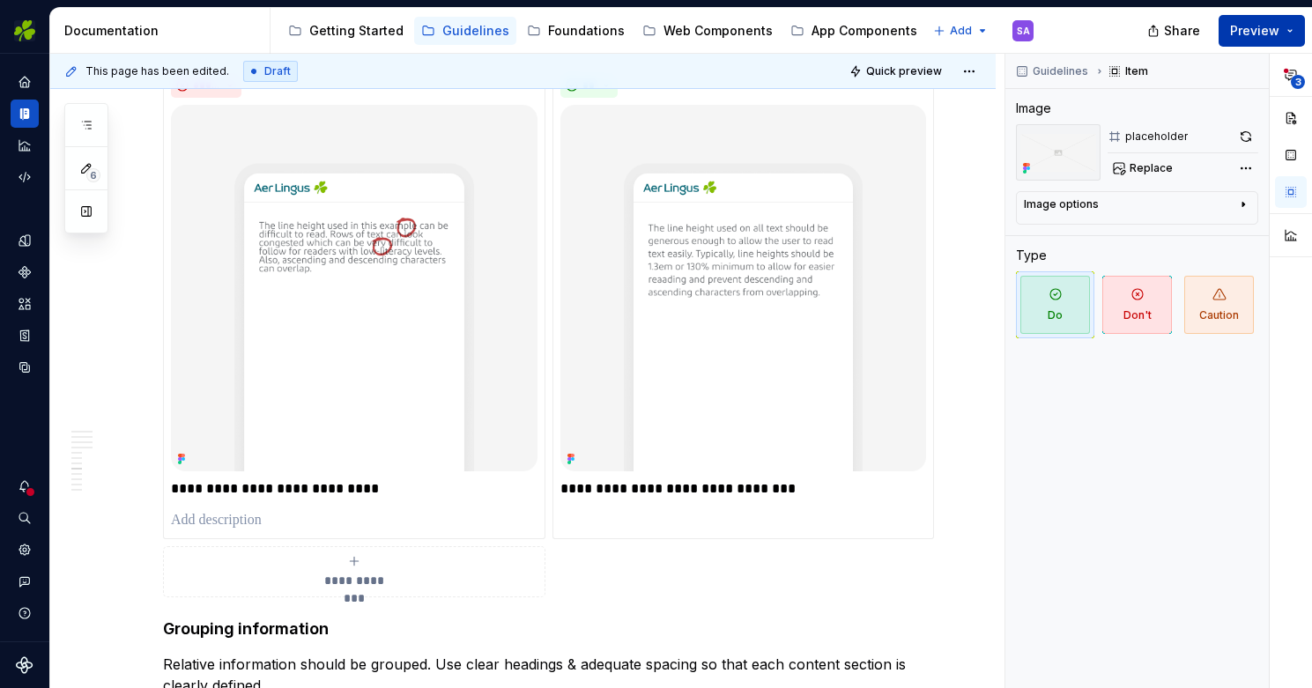
click at [1275, 32] on span "Preview" at bounding box center [1254, 31] width 49 height 18
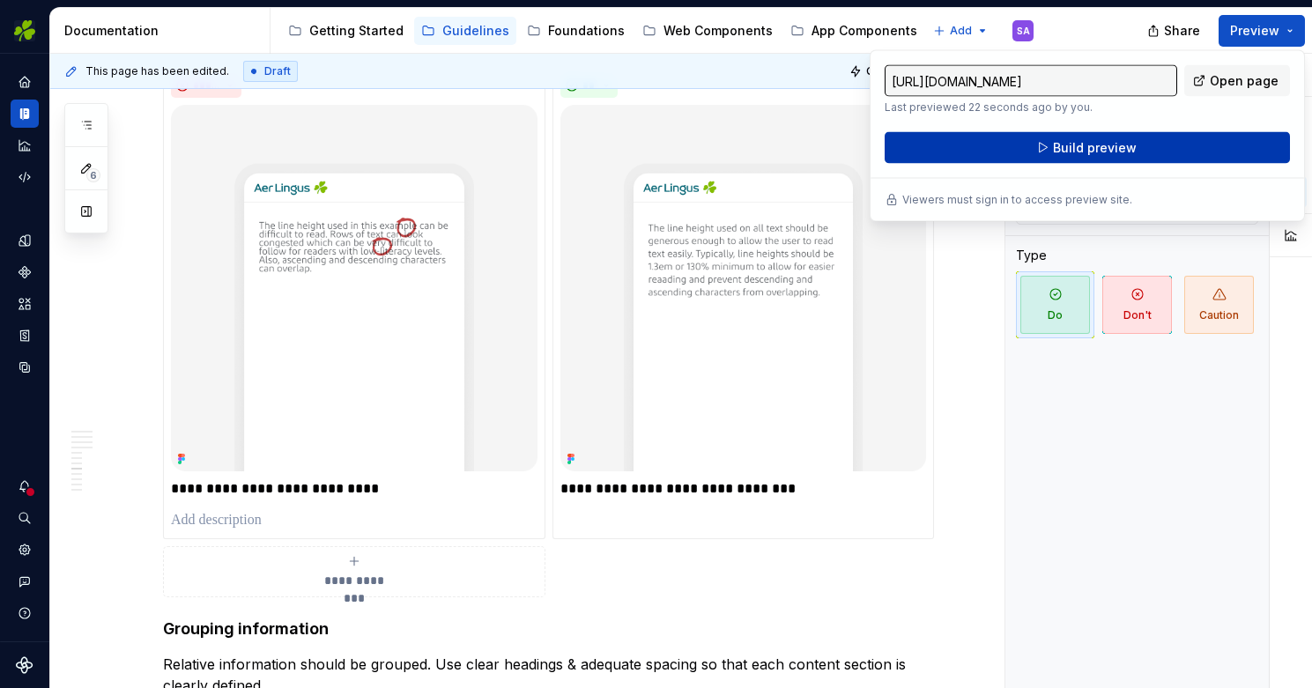
click at [1106, 147] on span "Build preview" at bounding box center [1095, 148] width 84 height 18
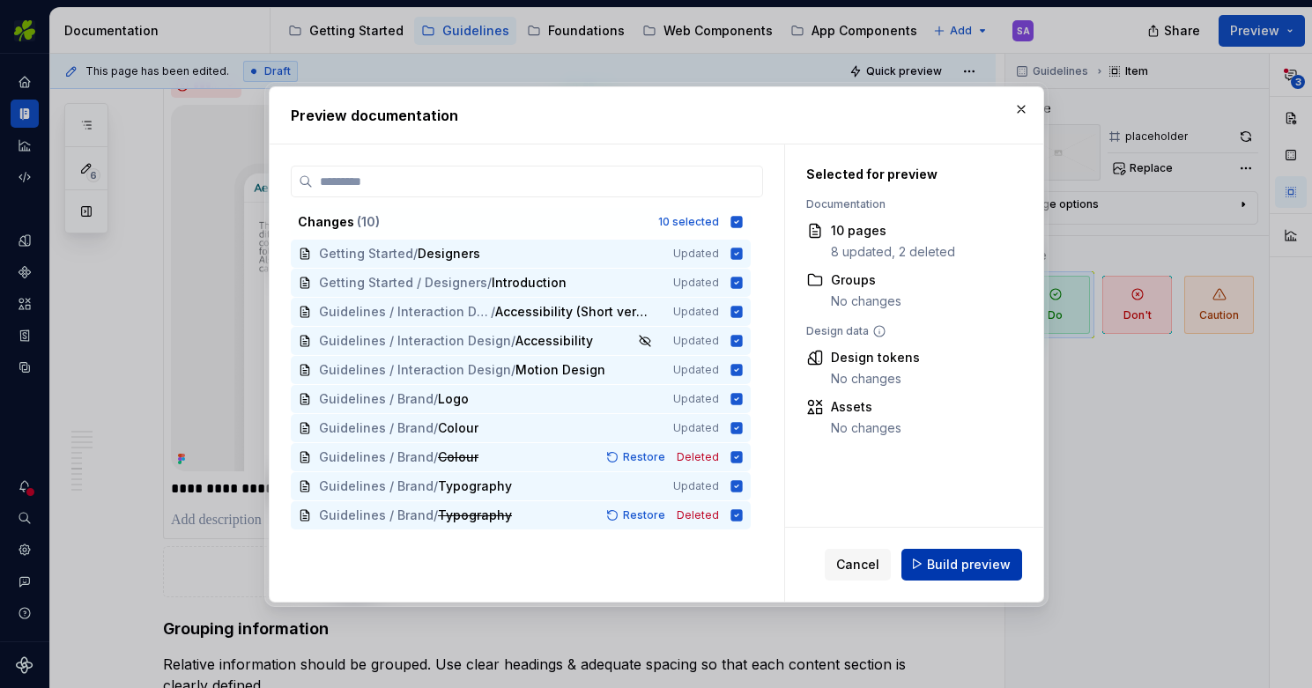
click at [937, 569] on span "Build preview" at bounding box center [969, 564] width 84 height 18
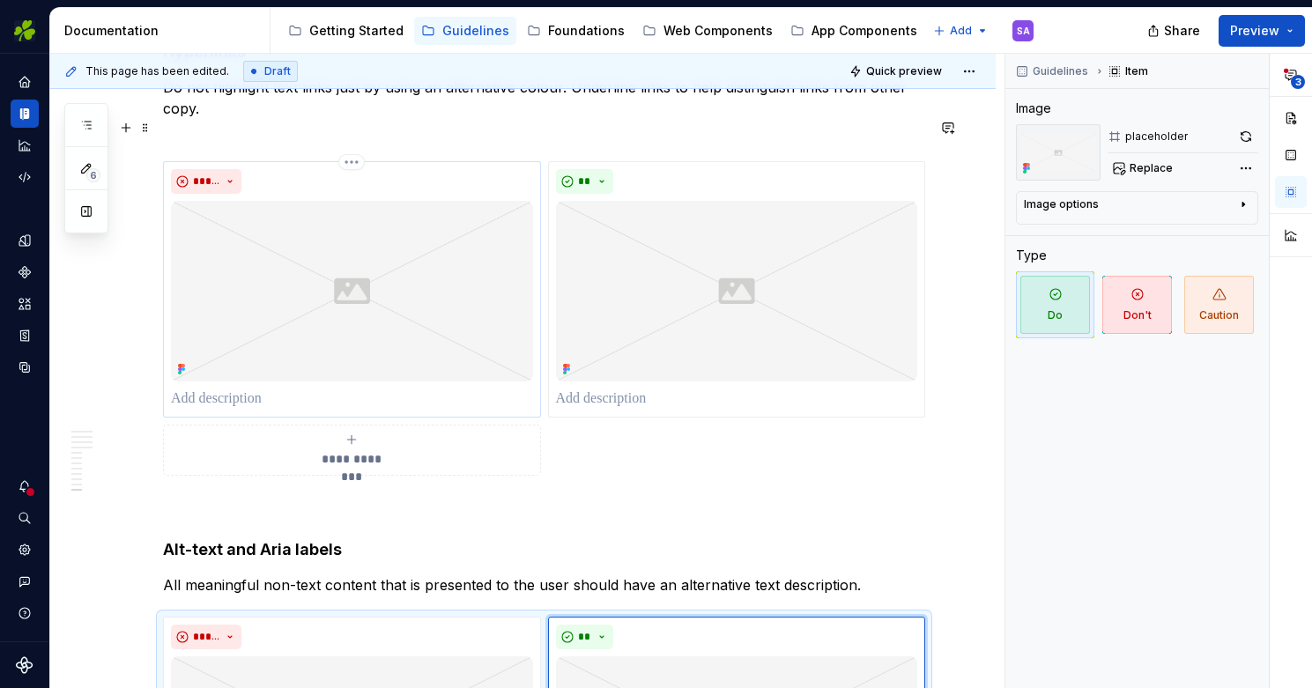
click at [255, 389] on p "To enrich screen reader interactions, please activate Accessibility in Grammarl…" at bounding box center [352, 399] width 362 height 21
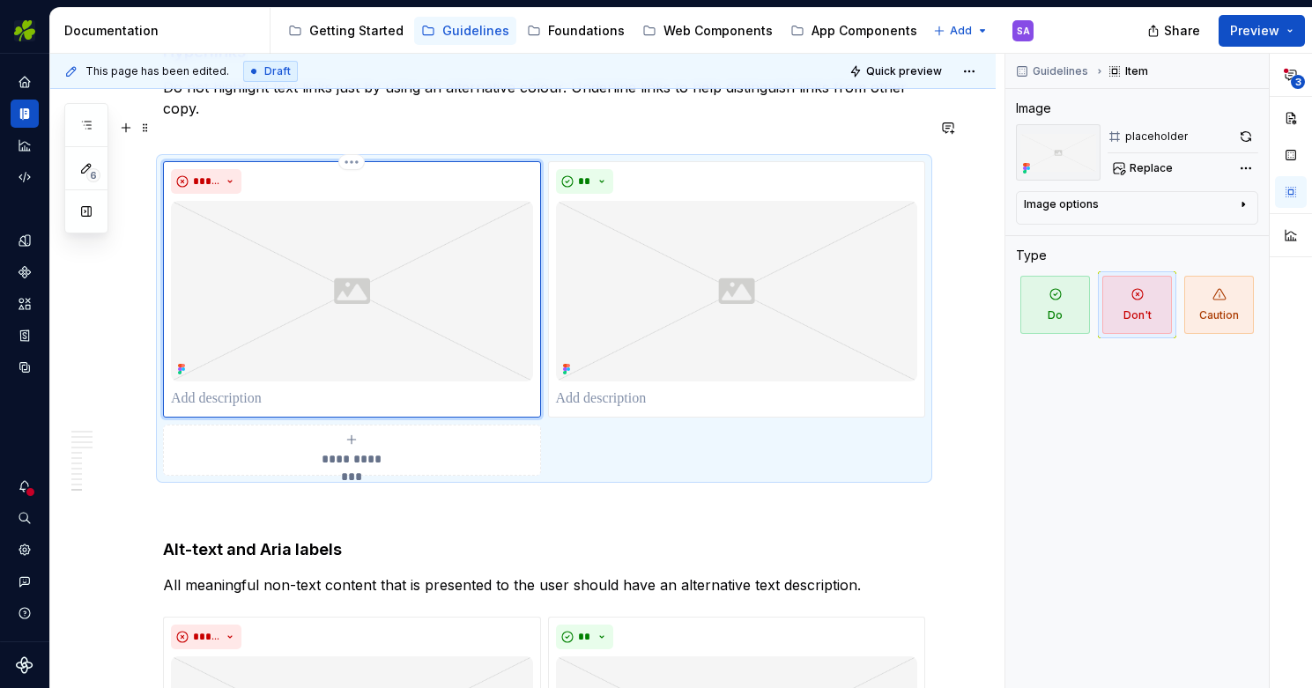
type textarea "*"
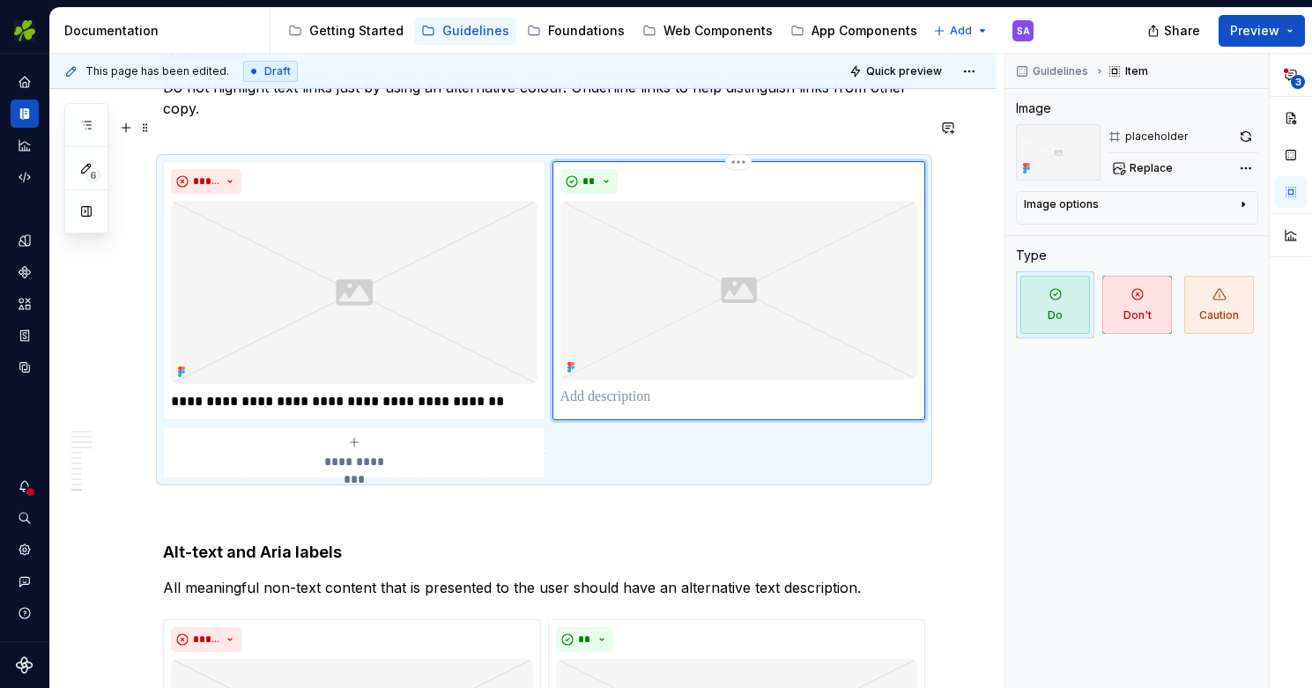
click at [612, 347] on div "**" at bounding box center [739, 288] width 358 height 239
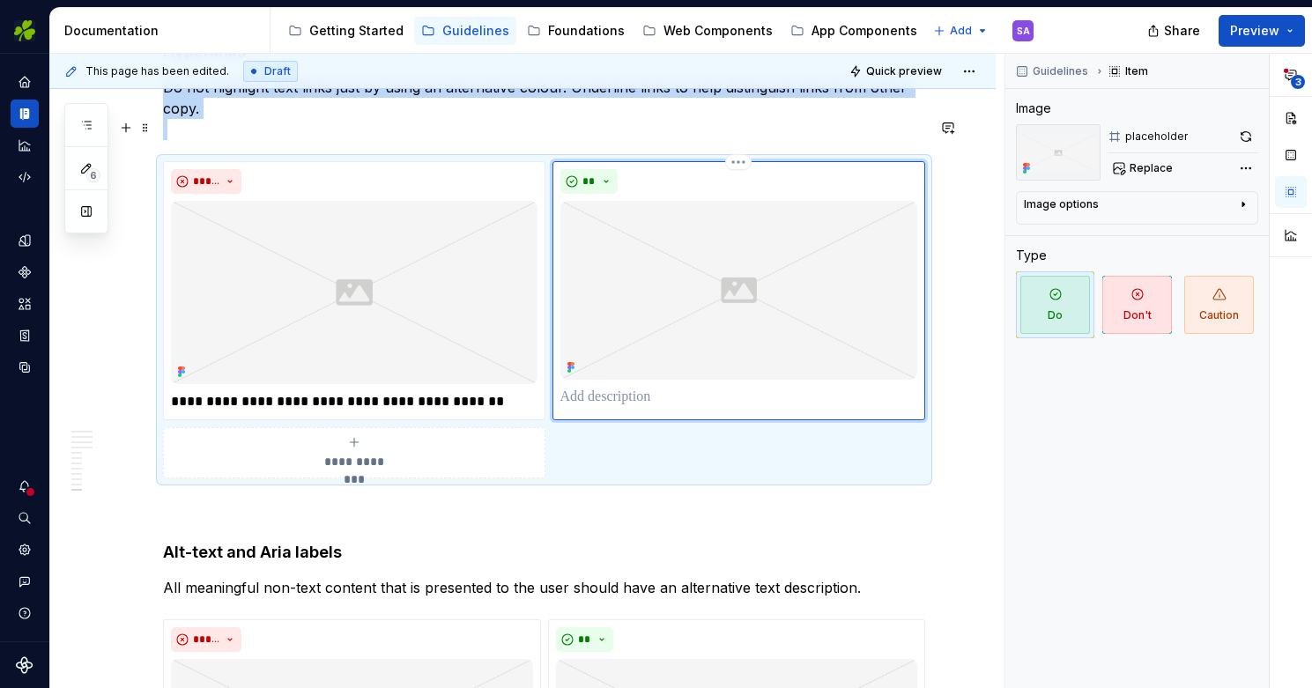
click at [601, 387] on p "To enrich screen reader interactions, please activate Accessibility in Grammarl…" at bounding box center [739, 397] width 358 height 21
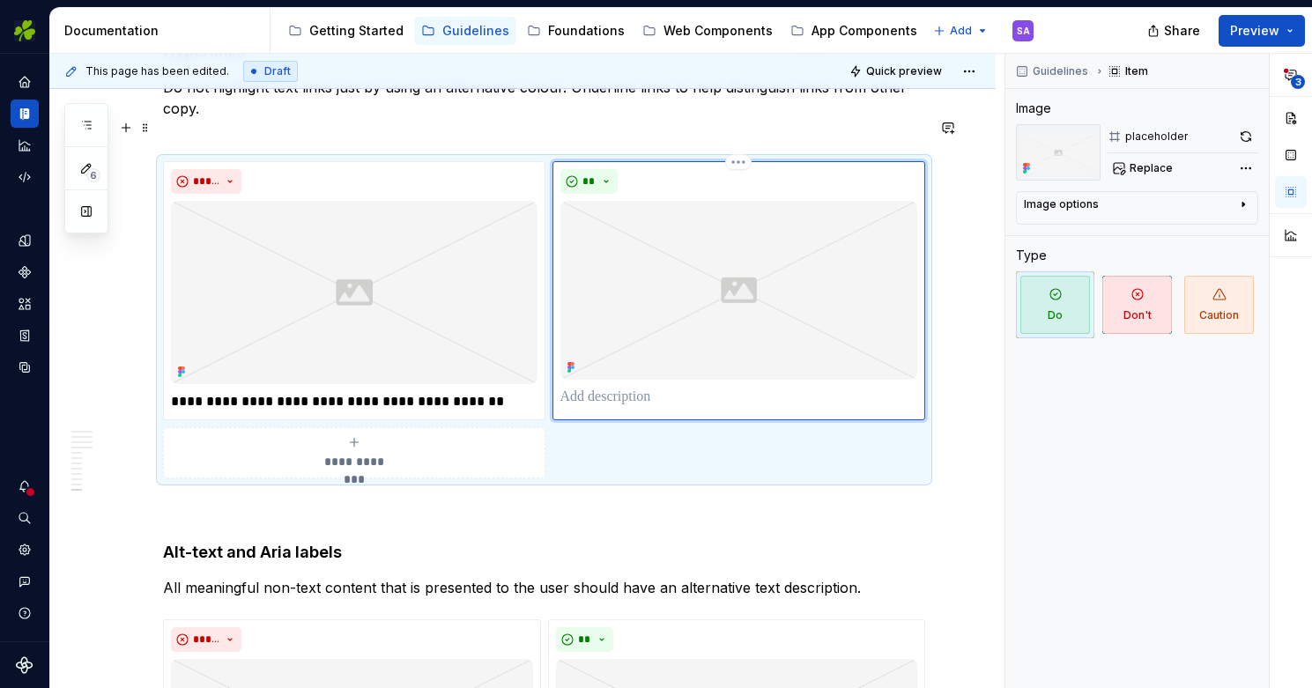
type textarea "*"
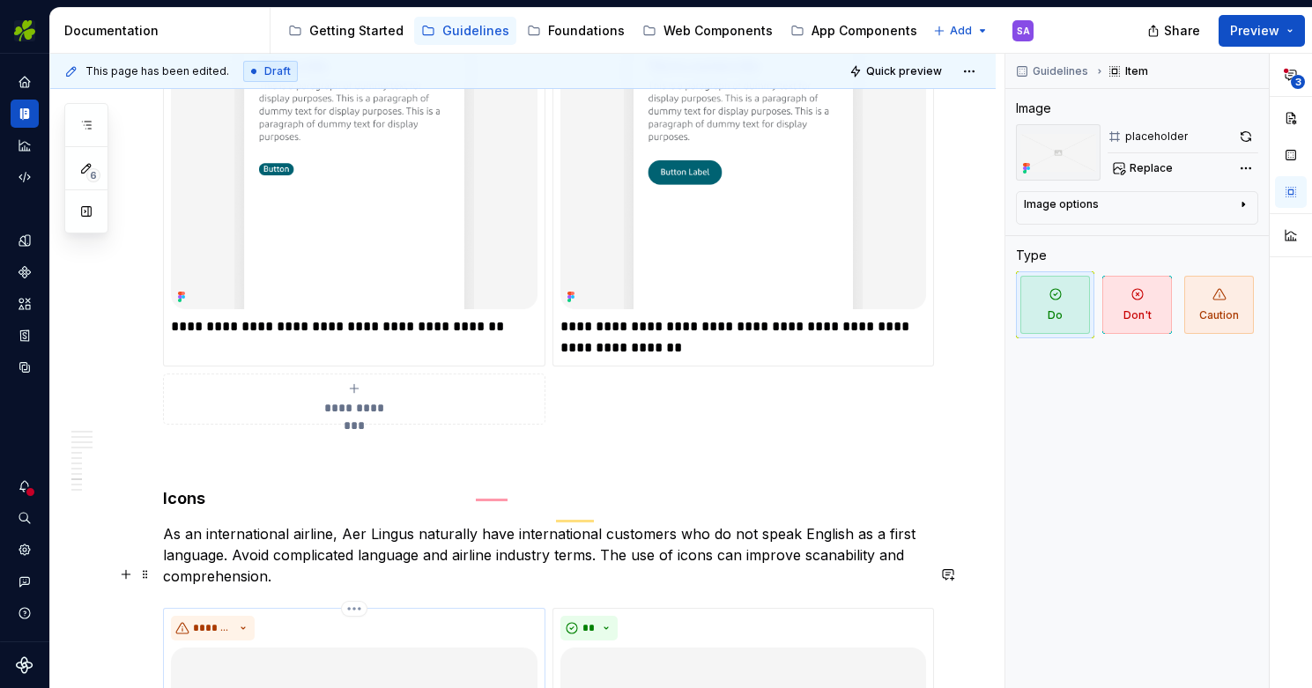
scroll to position [4606, 0]
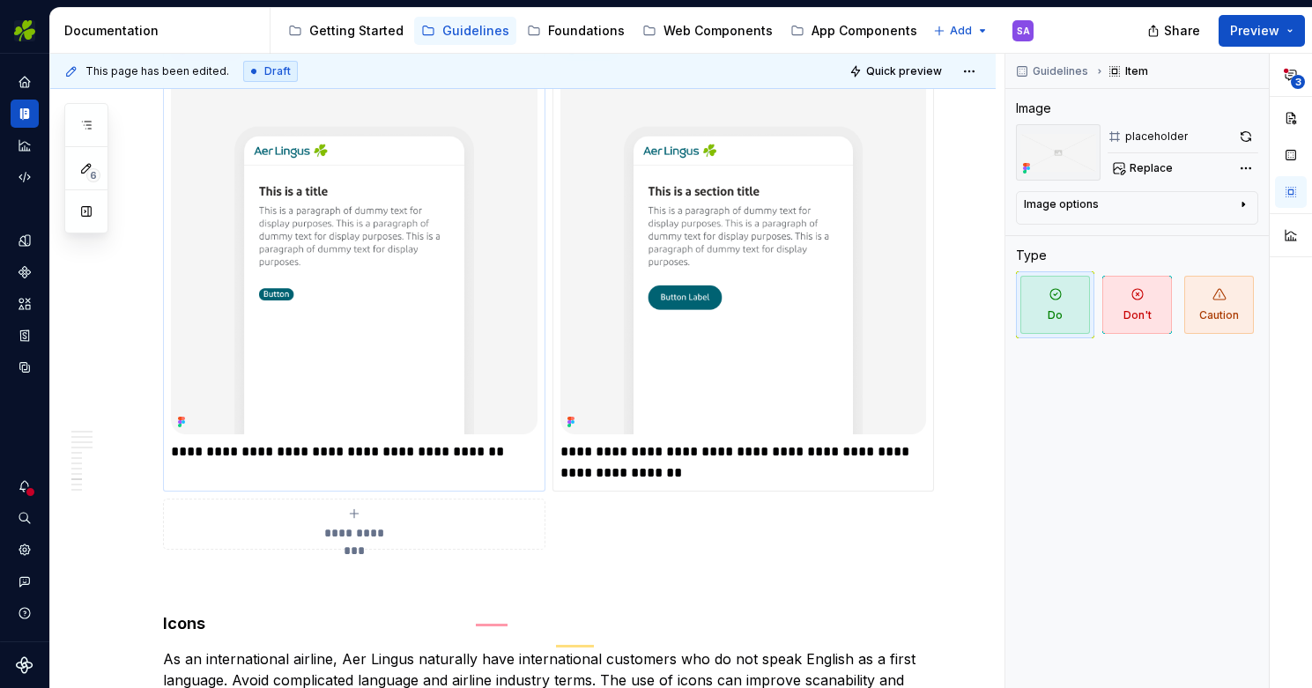
click at [207, 442] on p "**********" at bounding box center [354, 452] width 367 height 21
type textarea "*"
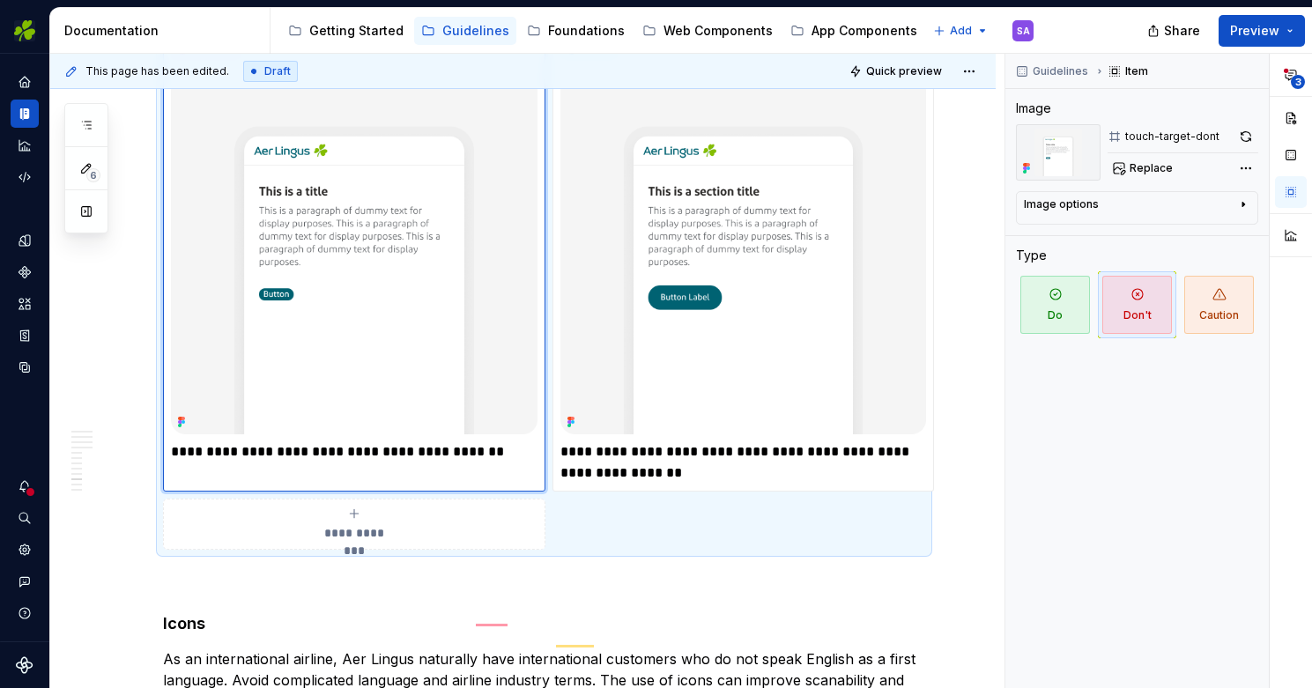
click at [234, 442] on p "**********" at bounding box center [354, 452] width 367 height 21
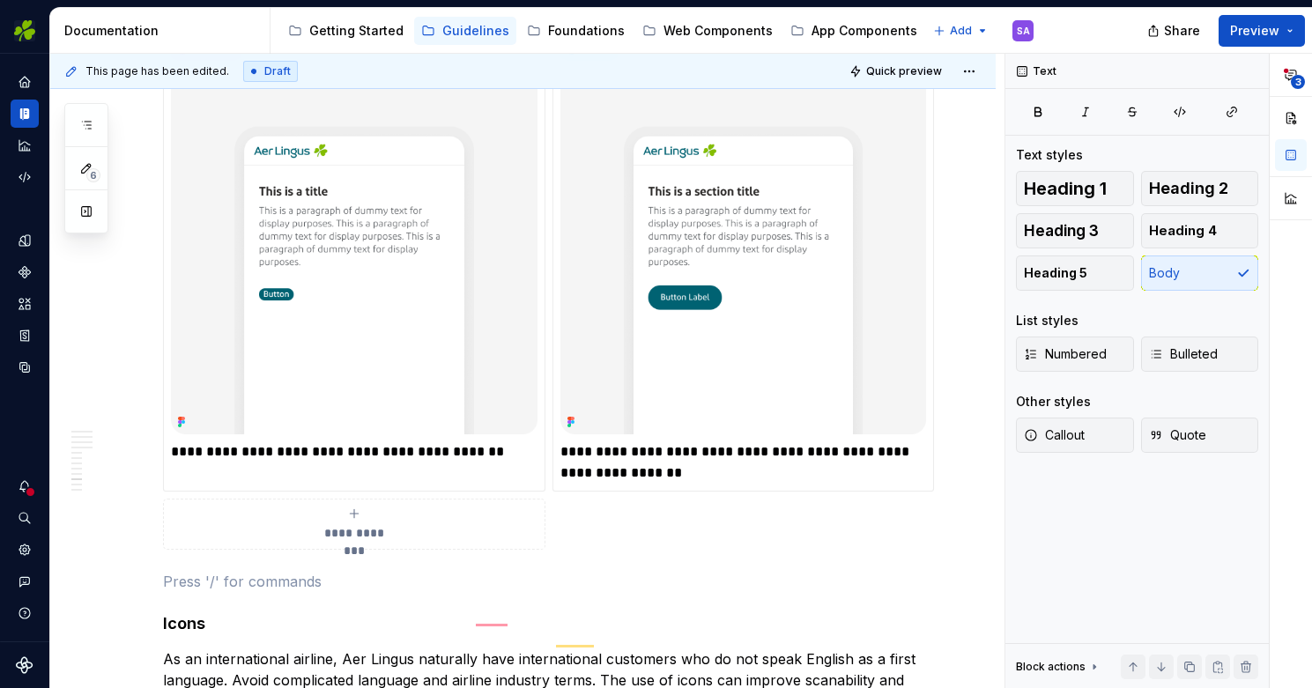
type textarea "*"
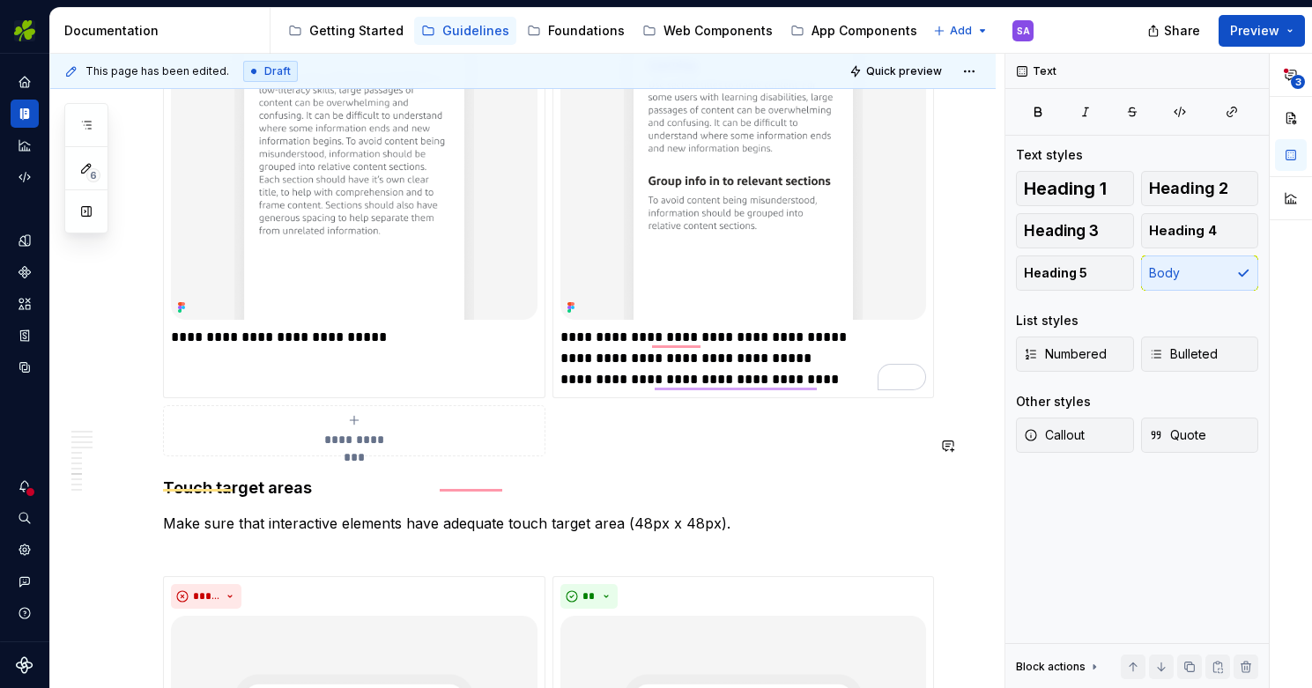
scroll to position [4045, 0]
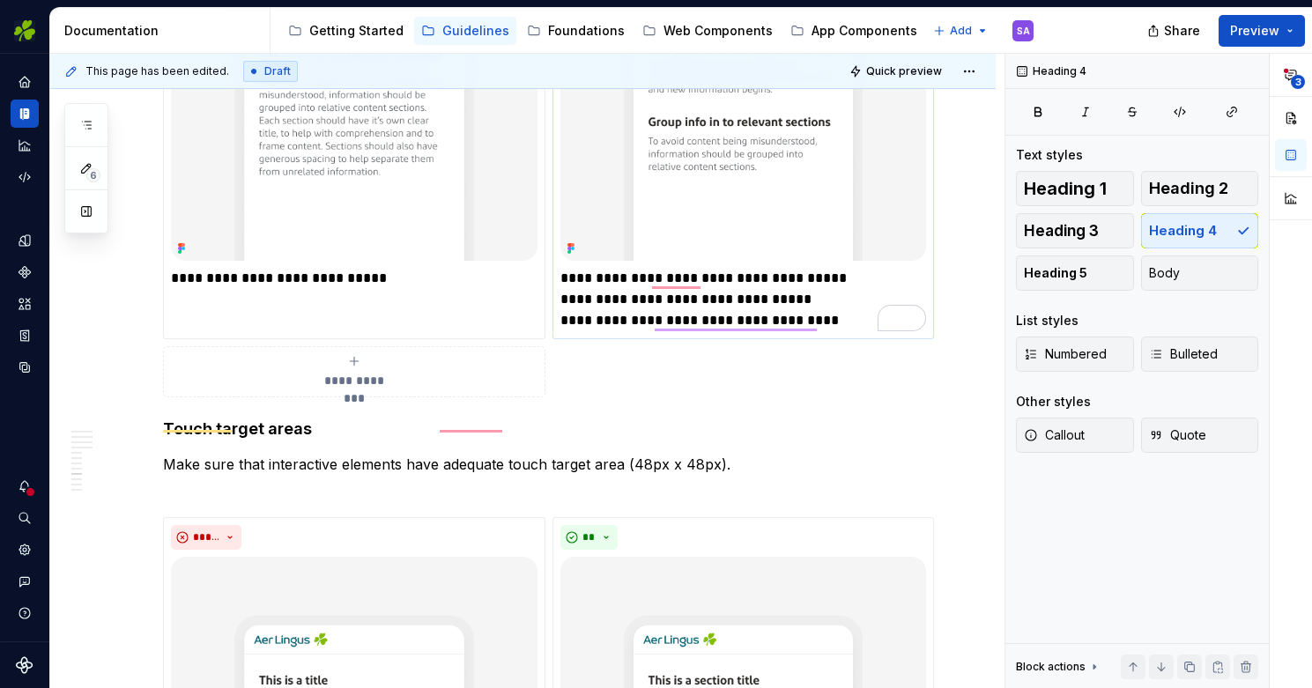
scroll to position [4076, 0]
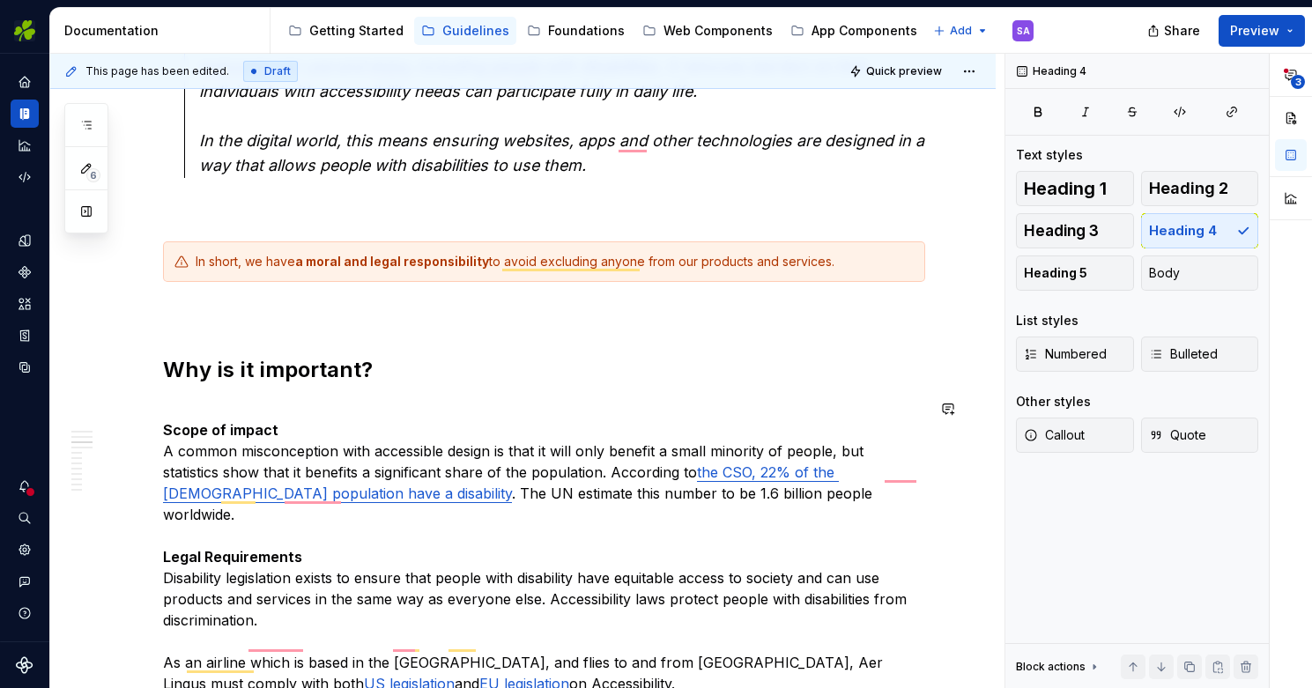
scroll to position [658, 0]
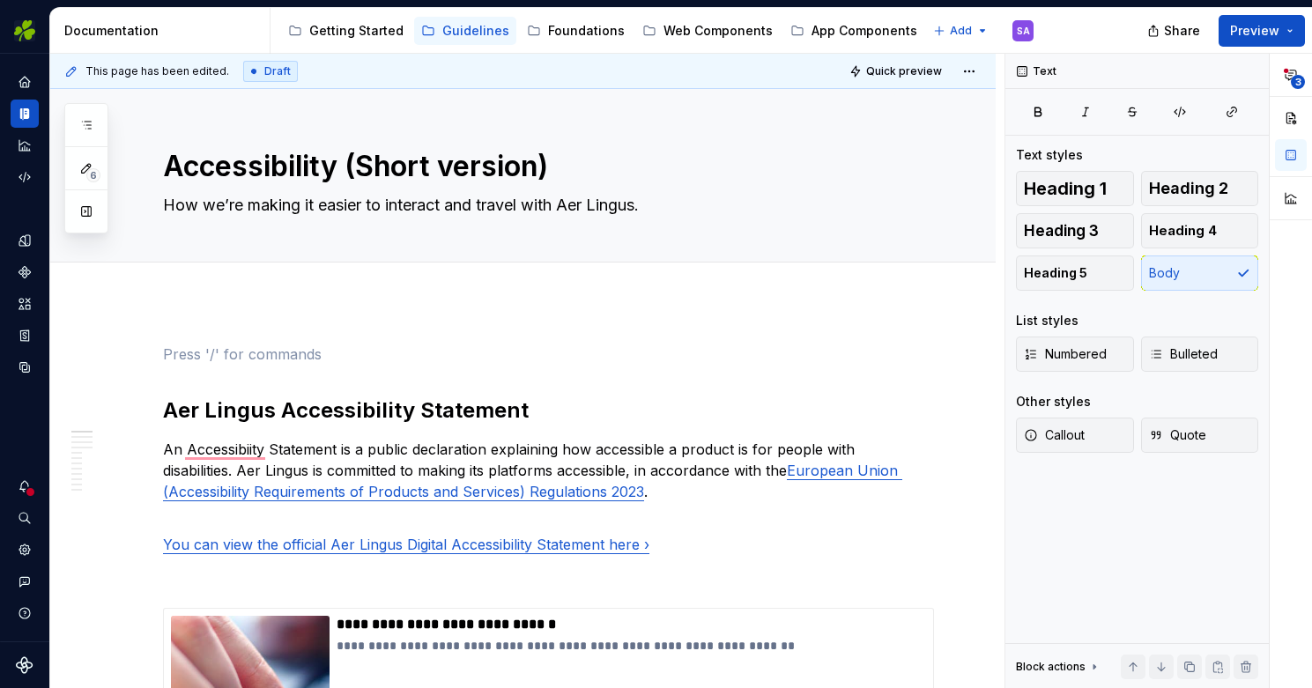
click at [550, 321] on div "**********" at bounding box center [527, 371] width 954 height 635
click at [164, 413] on h2 "Aer Lingus Accessibility Statement" at bounding box center [544, 411] width 762 height 28
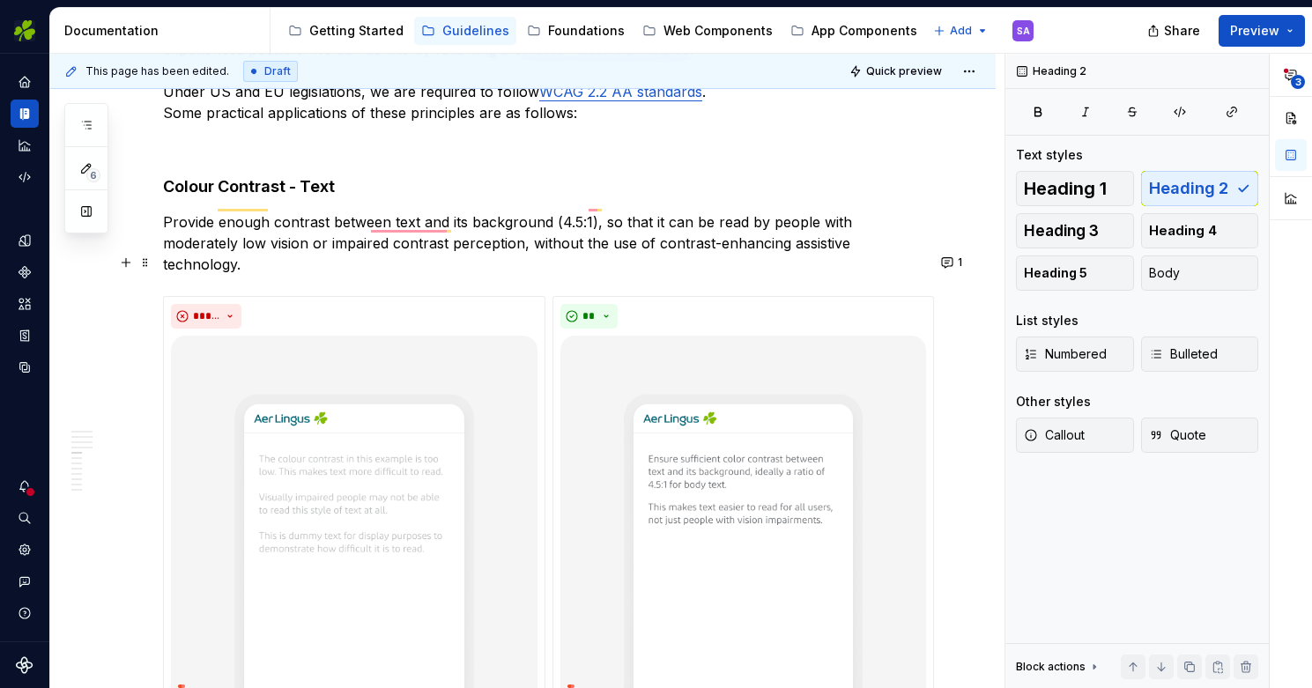
scroll to position [1768, 0]
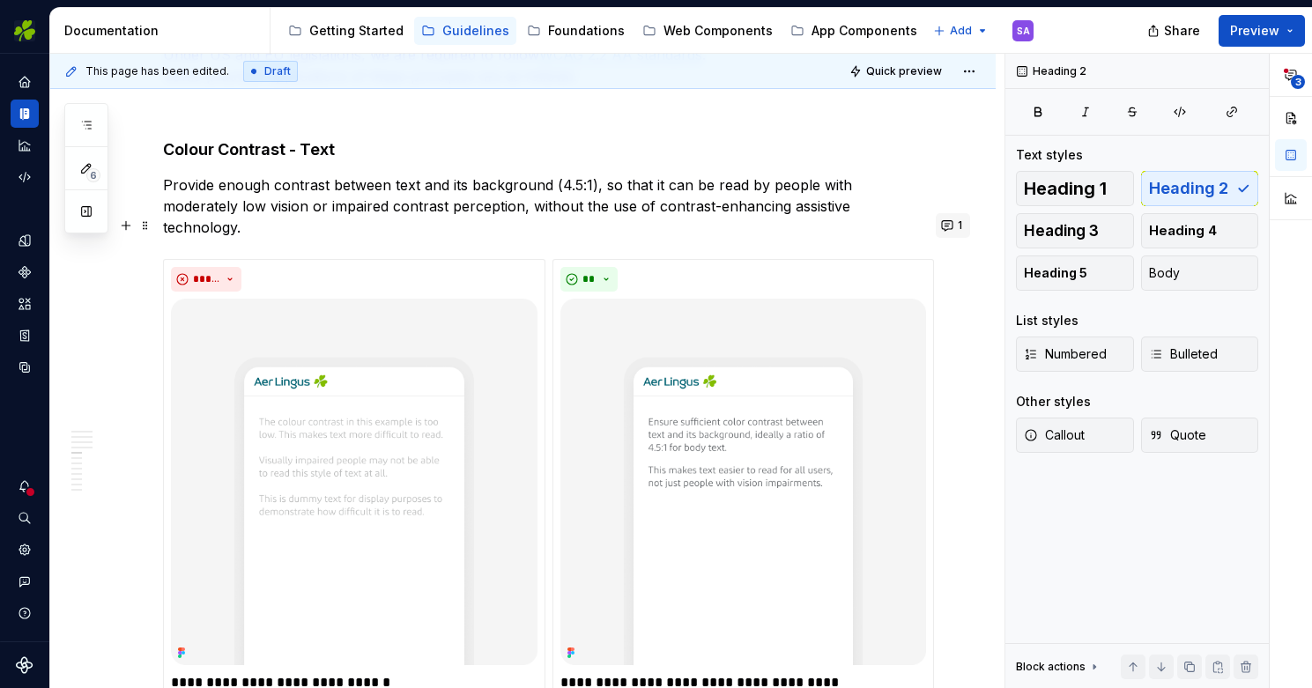
click at [956, 222] on button "1" at bounding box center [953, 225] width 34 height 25
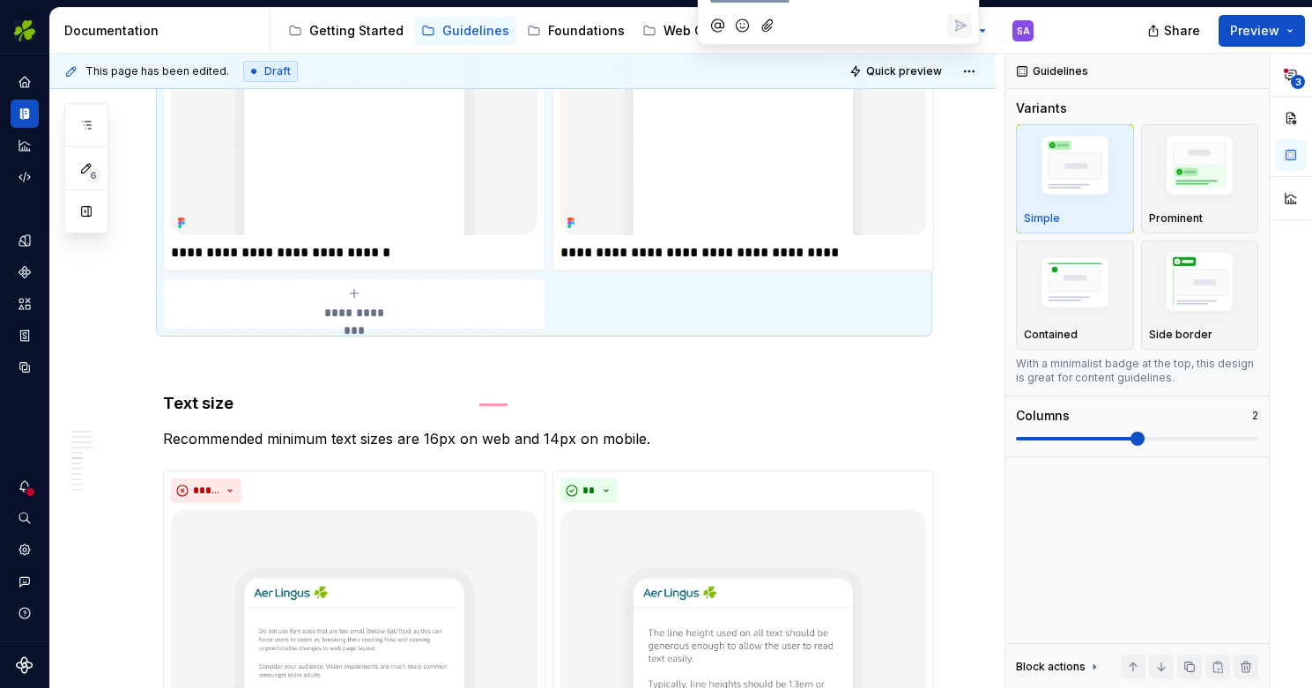
scroll to position [2234, 0]
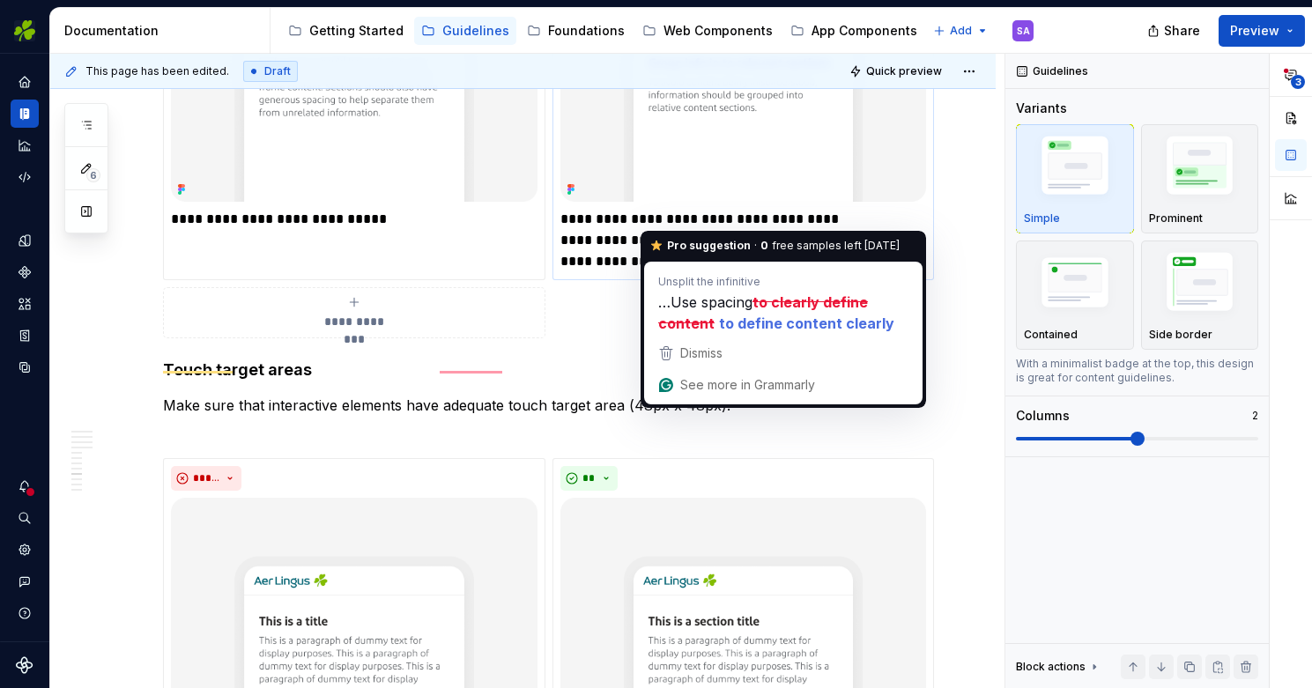
click at [803, 219] on p "**********" at bounding box center [743, 240] width 367 height 63
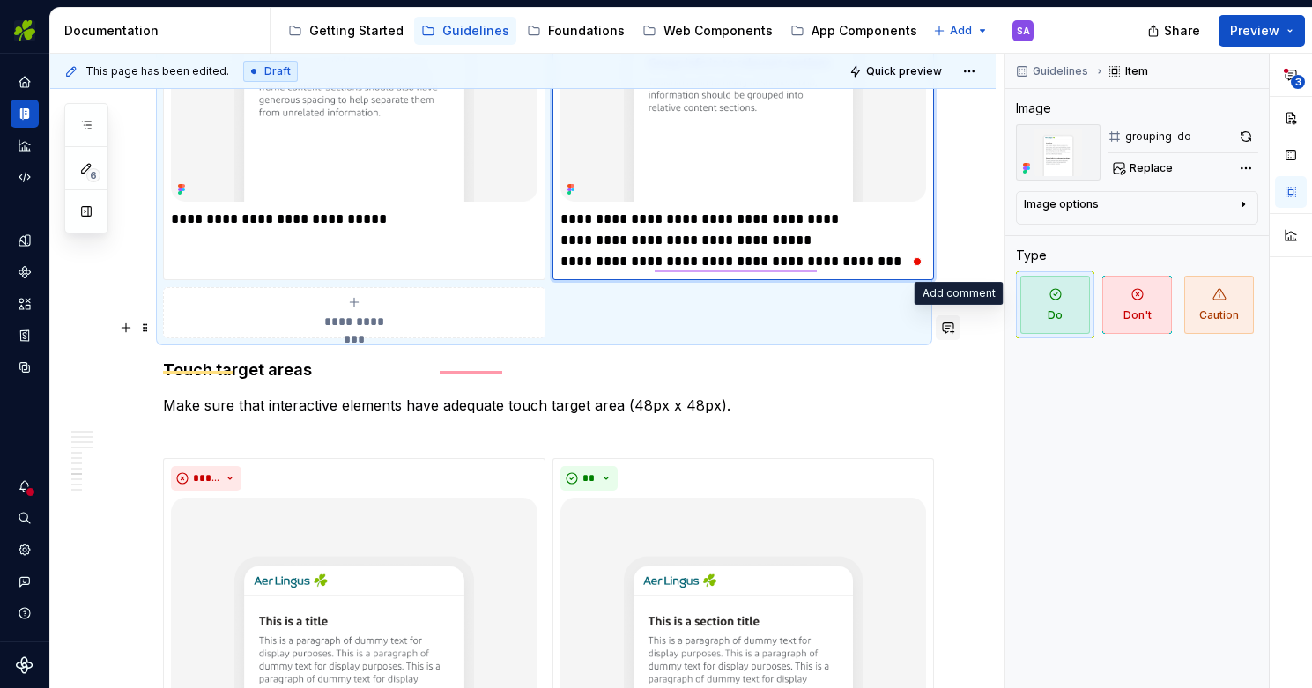
click at [961, 318] on button "button" at bounding box center [948, 327] width 25 height 25
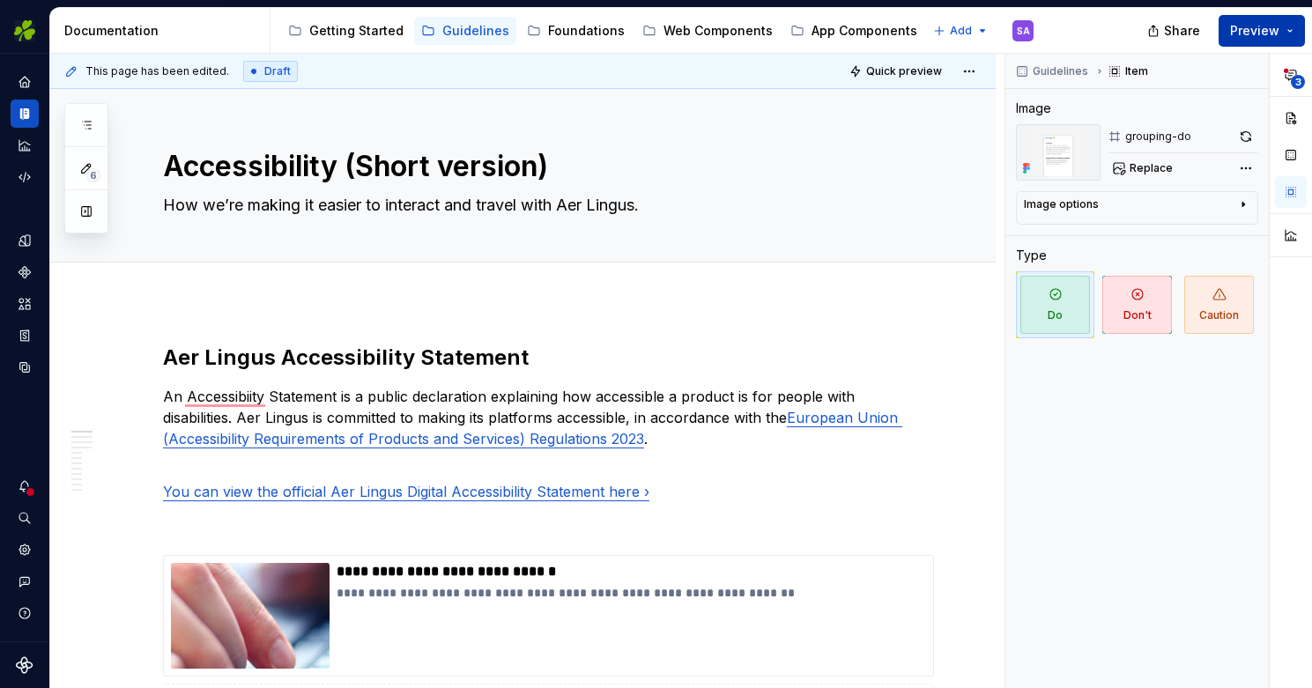
click at [1258, 28] on span "Preview" at bounding box center [1254, 31] width 49 height 18
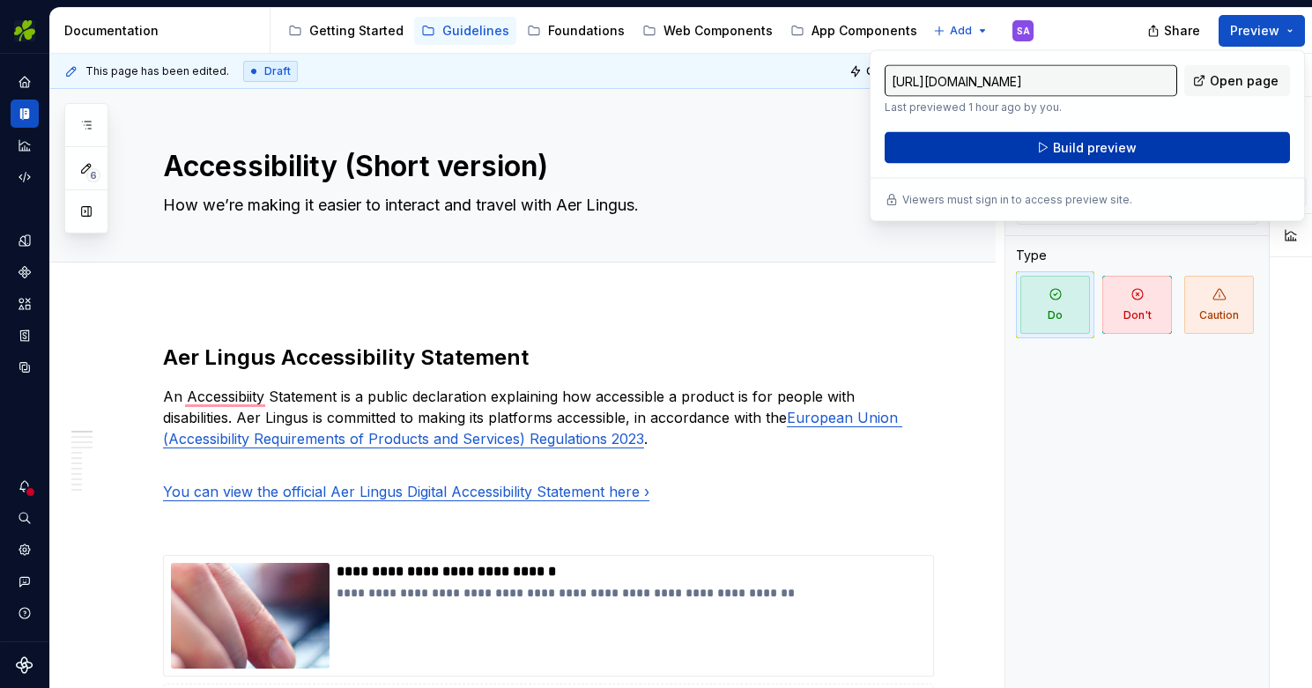
click at [1087, 137] on button "Build preview" at bounding box center [1087, 148] width 405 height 32
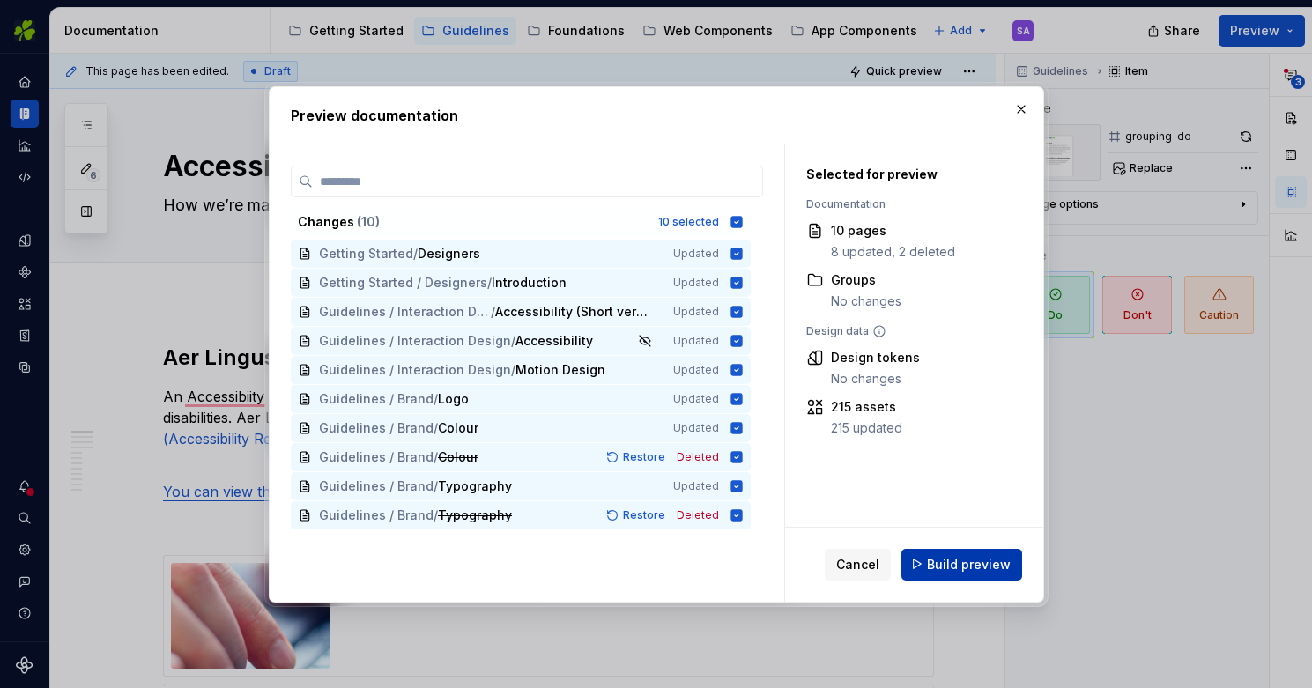
click at [972, 563] on span "Build preview" at bounding box center [969, 564] width 84 height 18
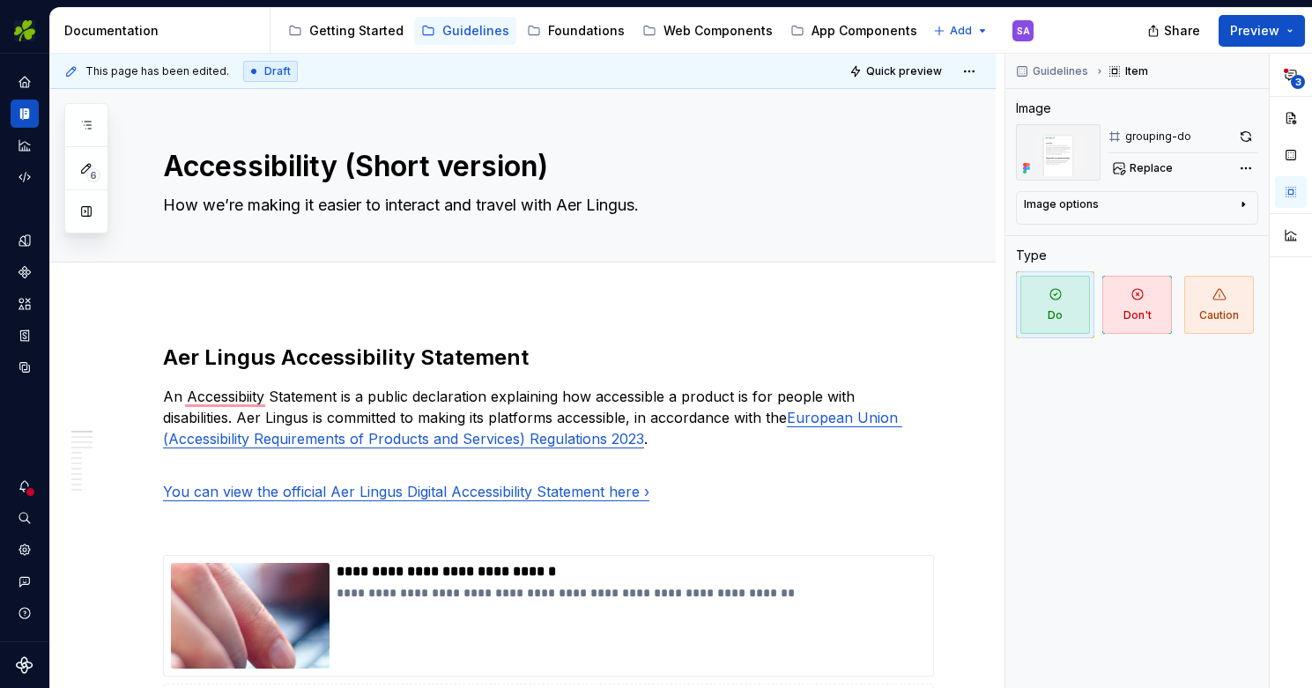
type textarea "*"
